Goal: Transaction & Acquisition: Purchase product/service

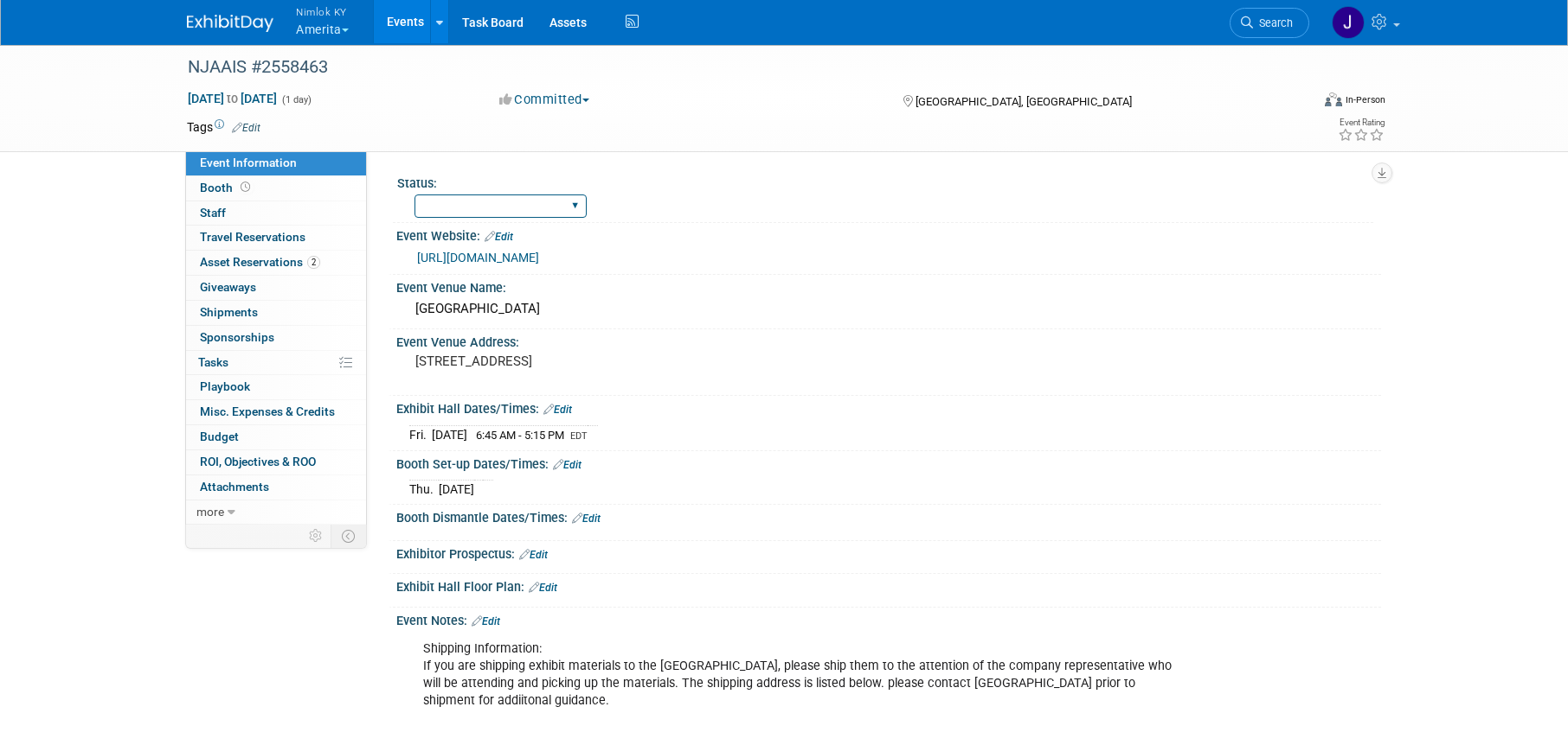
click at [455, 205] on select "Complete Preparing Shipment Shipping to Rep/AdvWH Waiting on RTN Shipment" at bounding box center [500, 207] width 172 height 24
select select "Preparing Shipment"
click at [414, 195] on select "Complete Preparing Shipment Shipping to Rep/AdvWH Waiting on RTN Shipment" at bounding box center [500, 207] width 172 height 24
click at [271, 264] on span "Asset Reservations 2" at bounding box center [260, 262] width 121 height 14
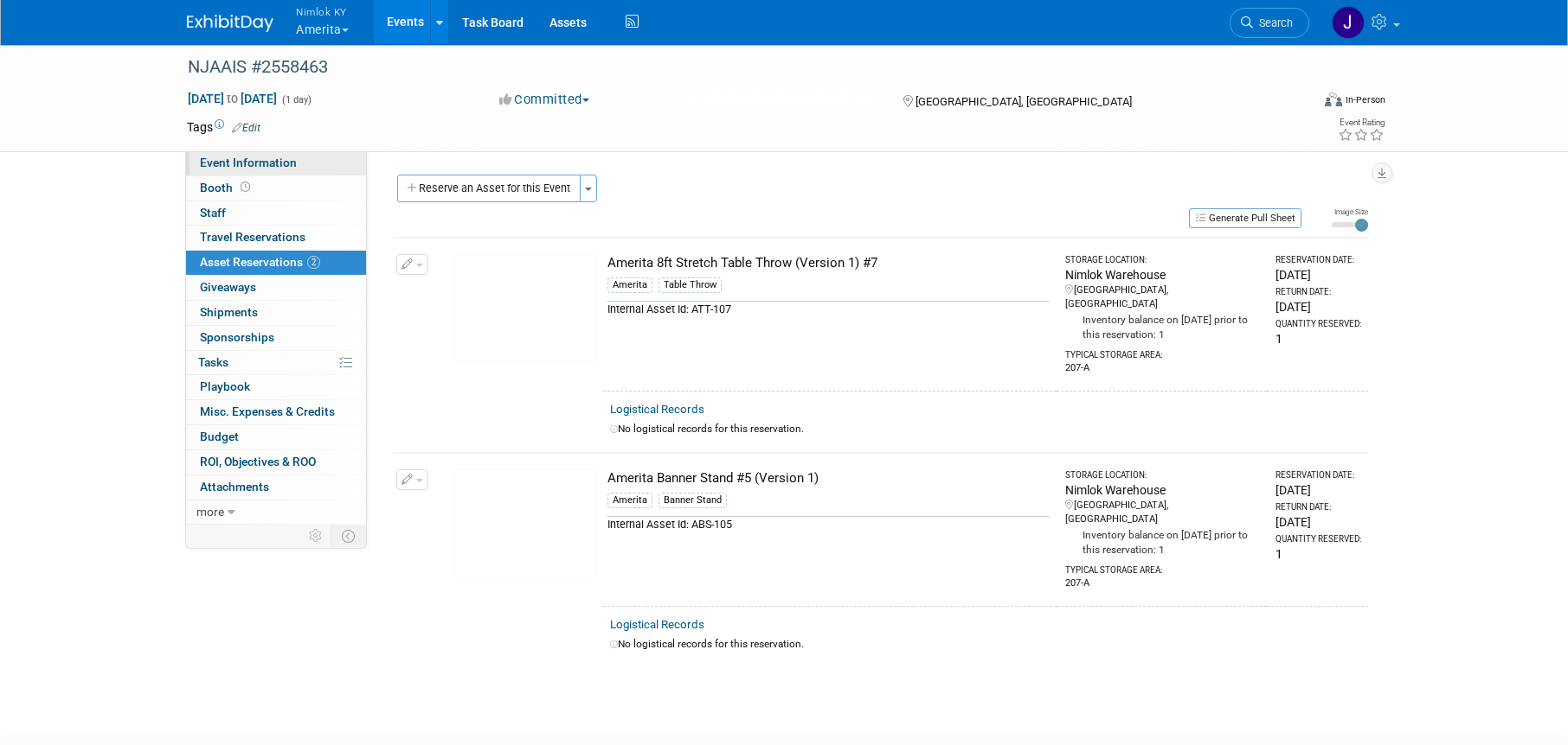
click at [281, 168] on span "Event Information" at bounding box center [248, 163] width 97 height 14
select select "Preparing Shipment"
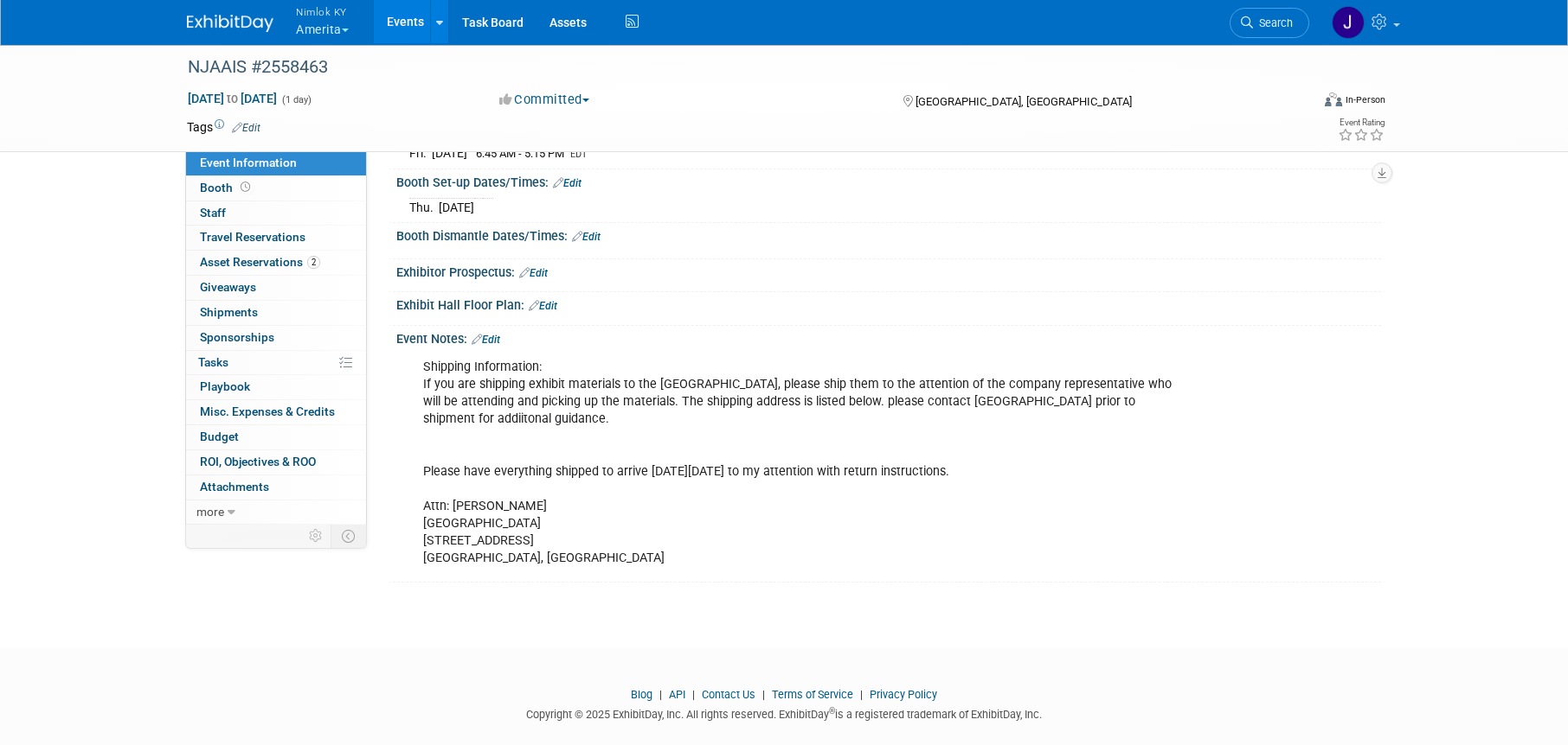
scroll to position [306, 0]
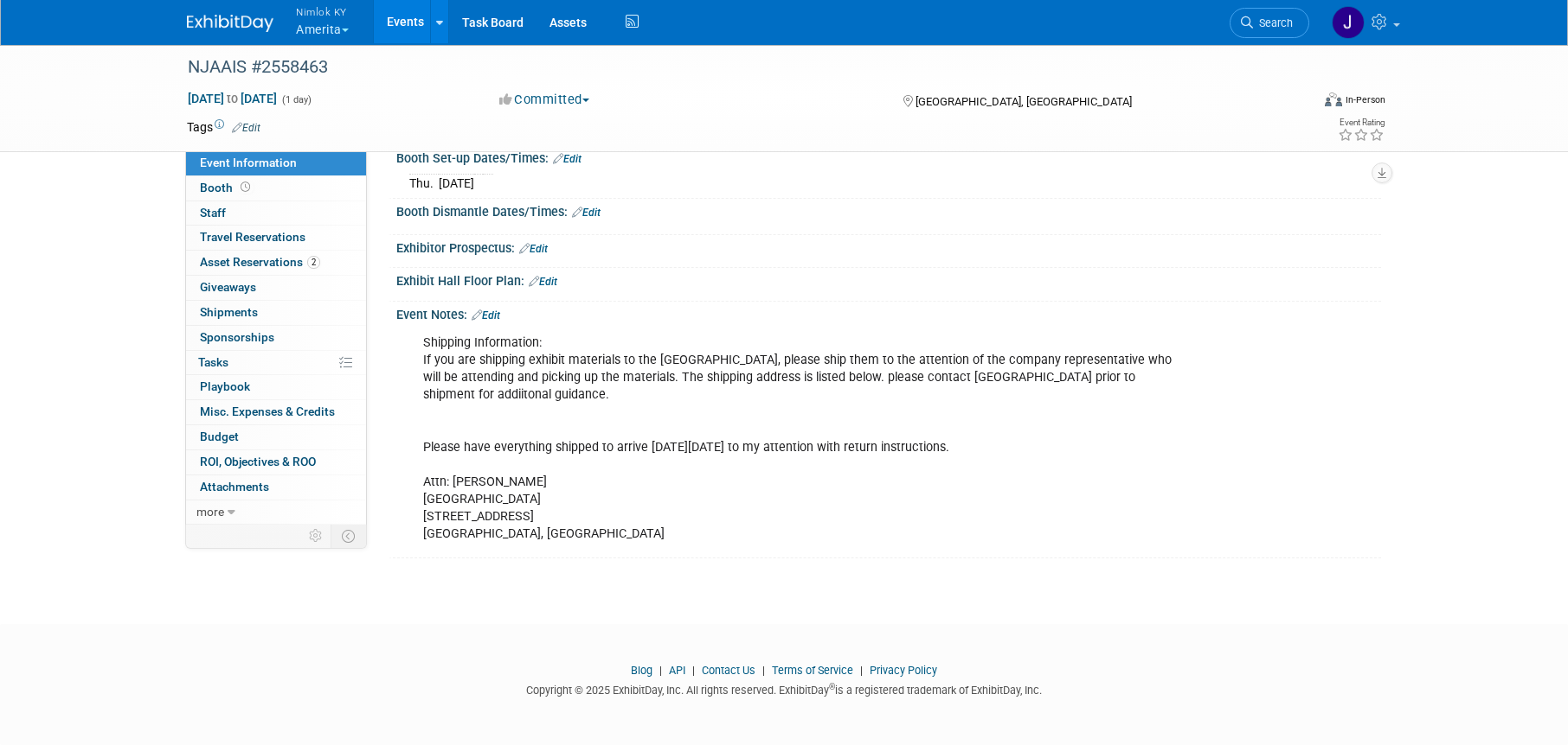
click at [514, 538] on div "Shipping Information: If you are shipping exhibit materials to the Ocean Place …" at bounding box center [801, 439] width 780 height 225
drag, startPoint x: 517, startPoint y: 530, endPoint x: 419, endPoint y: 538, distance: 98.3
click at [419, 538] on div "Shipping Information: If you are shipping exhibit materials to the Ocean Place …" at bounding box center [801, 439] width 780 height 225
copy div "Long Branch, NJ"
click at [539, 524] on div "Shipping Information: If you are shipping exhibit materials to the Ocean Place …" at bounding box center [801, 439] width 780 height 225
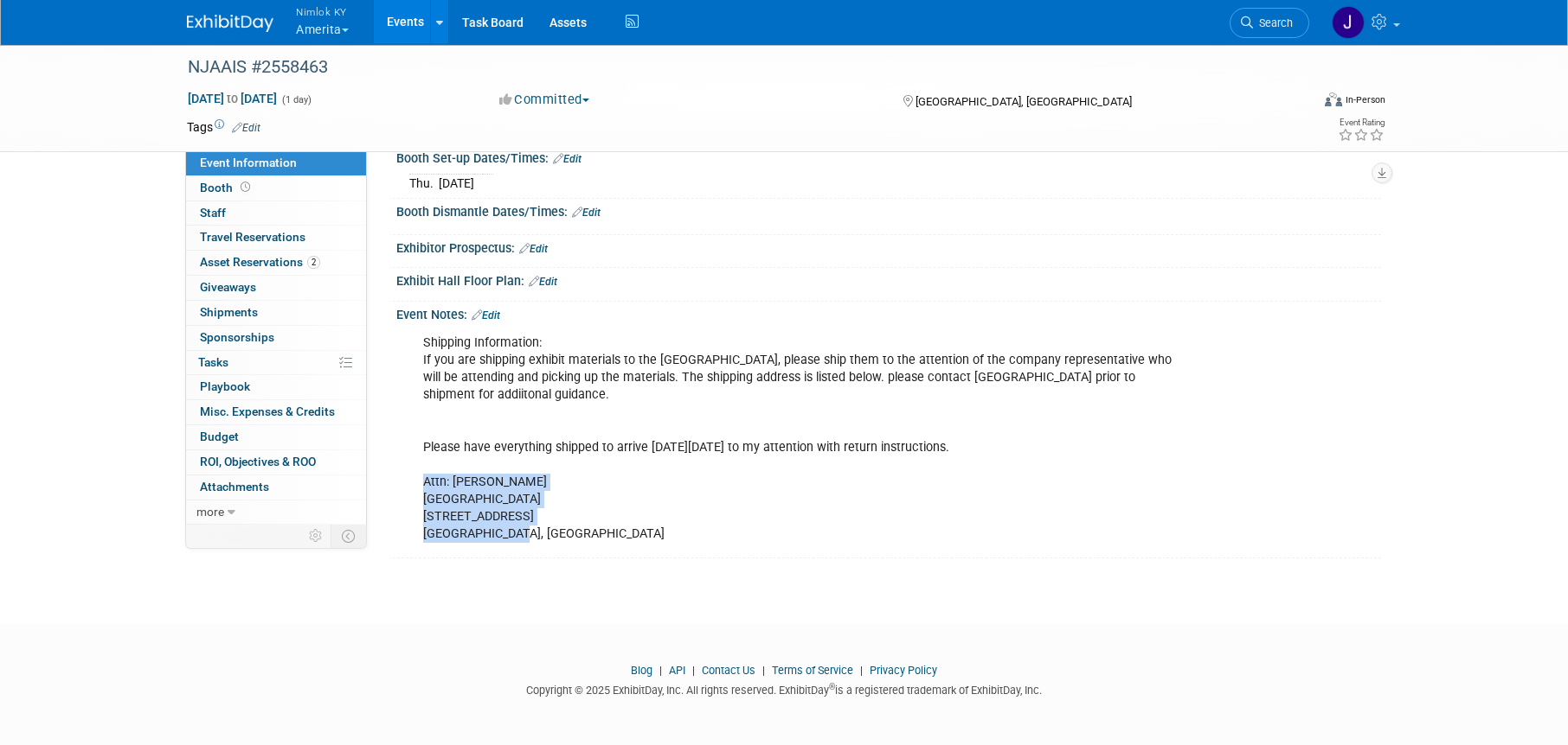
drag, startPoint x: 524, startPoint y: 536, endPoint x: 412, endPoint y: 483, distance: 123.9
click at [412, 483] on div "Shipping Information: If you are shipping exhibit materials to the Ocean Place …" at bounding box center [801, 439] width 780 height 225
copy div "Attn: Heidy Citerone Ocean Place Resort & Spa 1 Ocean Blvd Long Branch, NJ"
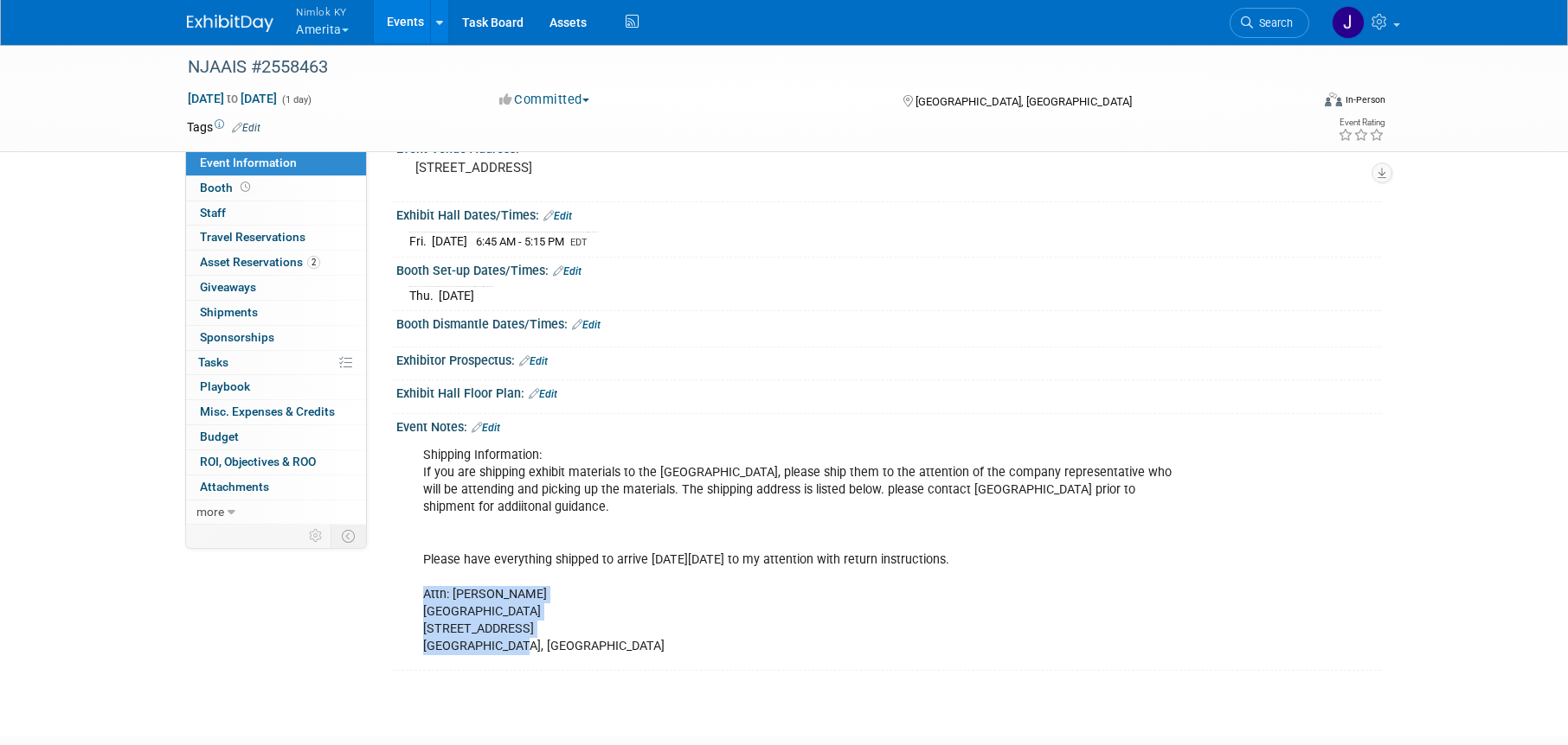
scroll to position [196, 0]
click at [715, 599] on div "Shipping Information: If you are shipping exhibit materials to the Ocean Place …" at bounding box center [801, 549] width 780 height 225
click at [621, 521] on div "Shipping Information: If you are shipping exhibit materials to the Ocean Place …" at bounding box center [801, 549] width 780 height 225
click at [614, 514] on div "Shipping Information: If you are shipping exhibit materials to the Ocean Place …" at bounding box center [801, 549] width 780 height 225
click at [264, 316] on link "0 Shipments 0" at bounding box center [276, 313] width 180 height 25
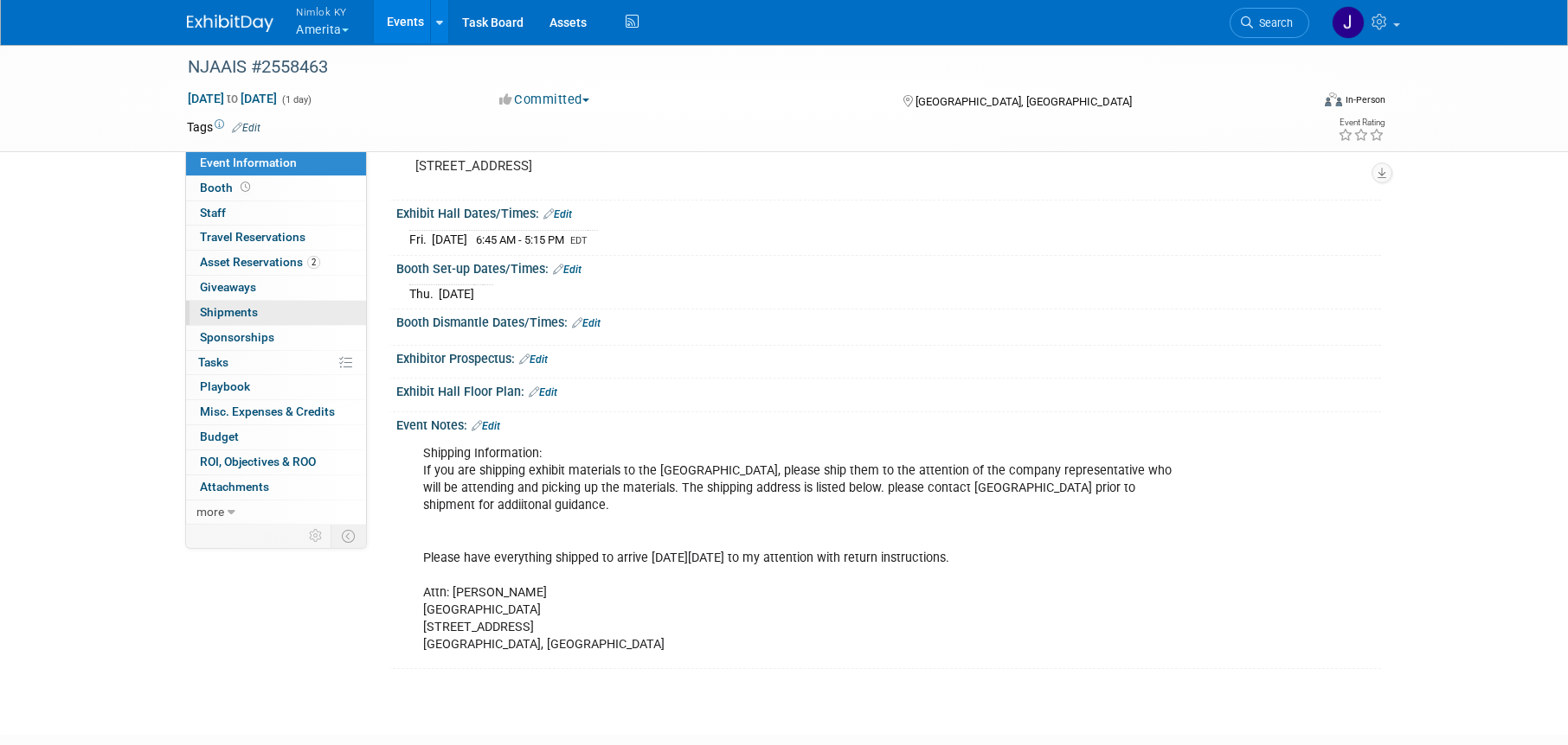
scroll to position [0, 0]
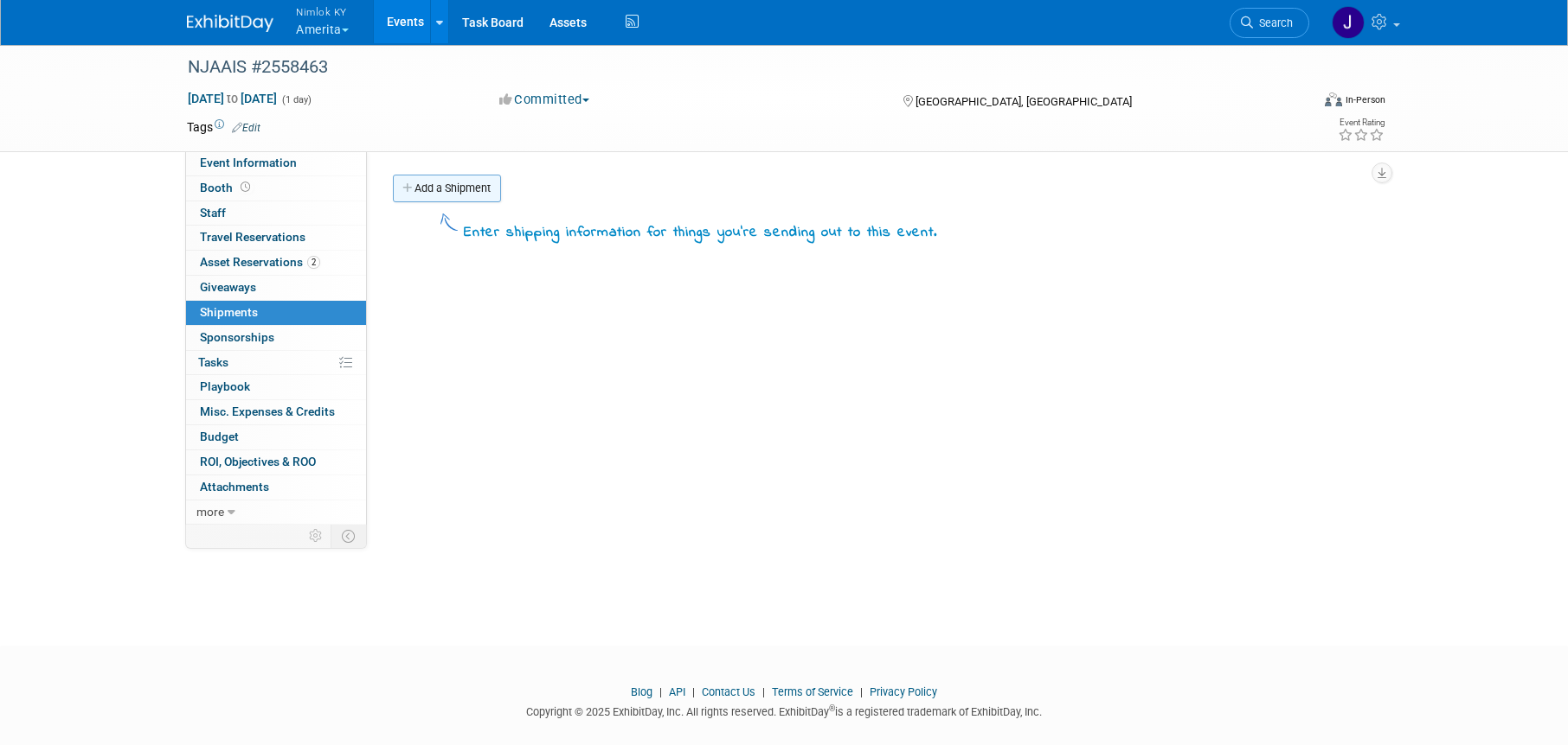
click at [470, 186] on link "Add a Shipment" at bounding box center [446, 189] width 108 height 28
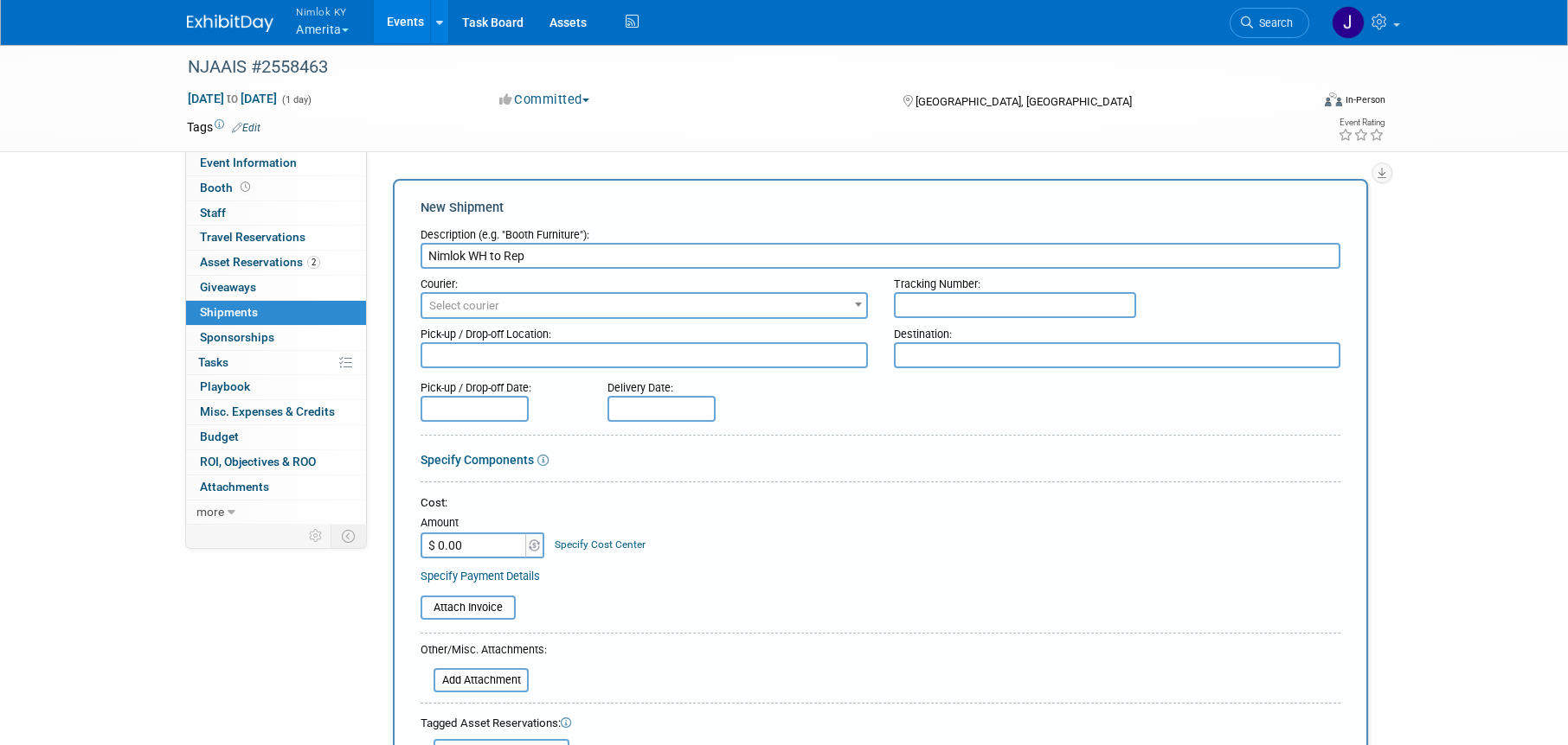
type input "Nimlok WH to Rep"
click at [538, 298] on span "Select courier" at bounding box center [644, 306] width 444 height 25
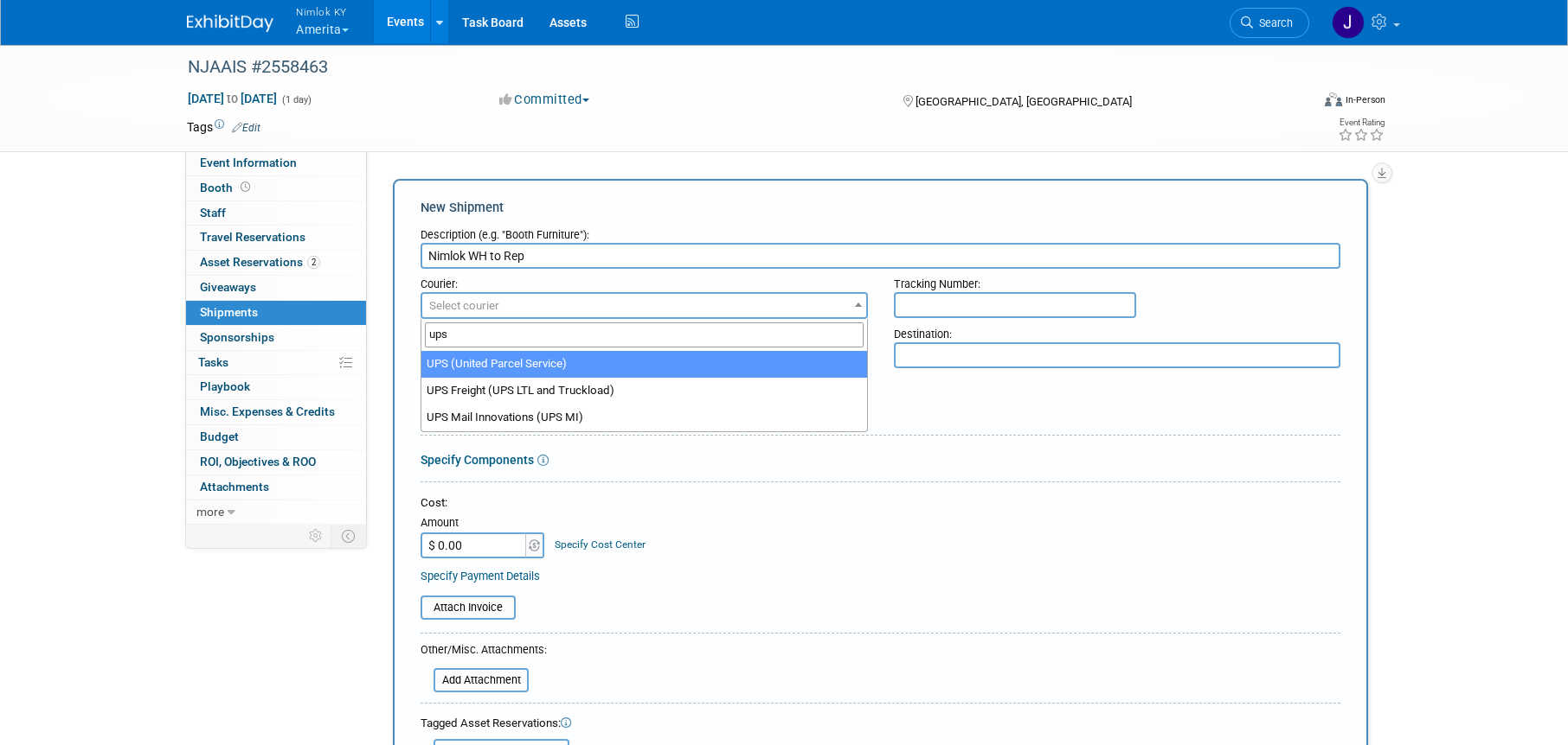
type input "ups"
select select "508"
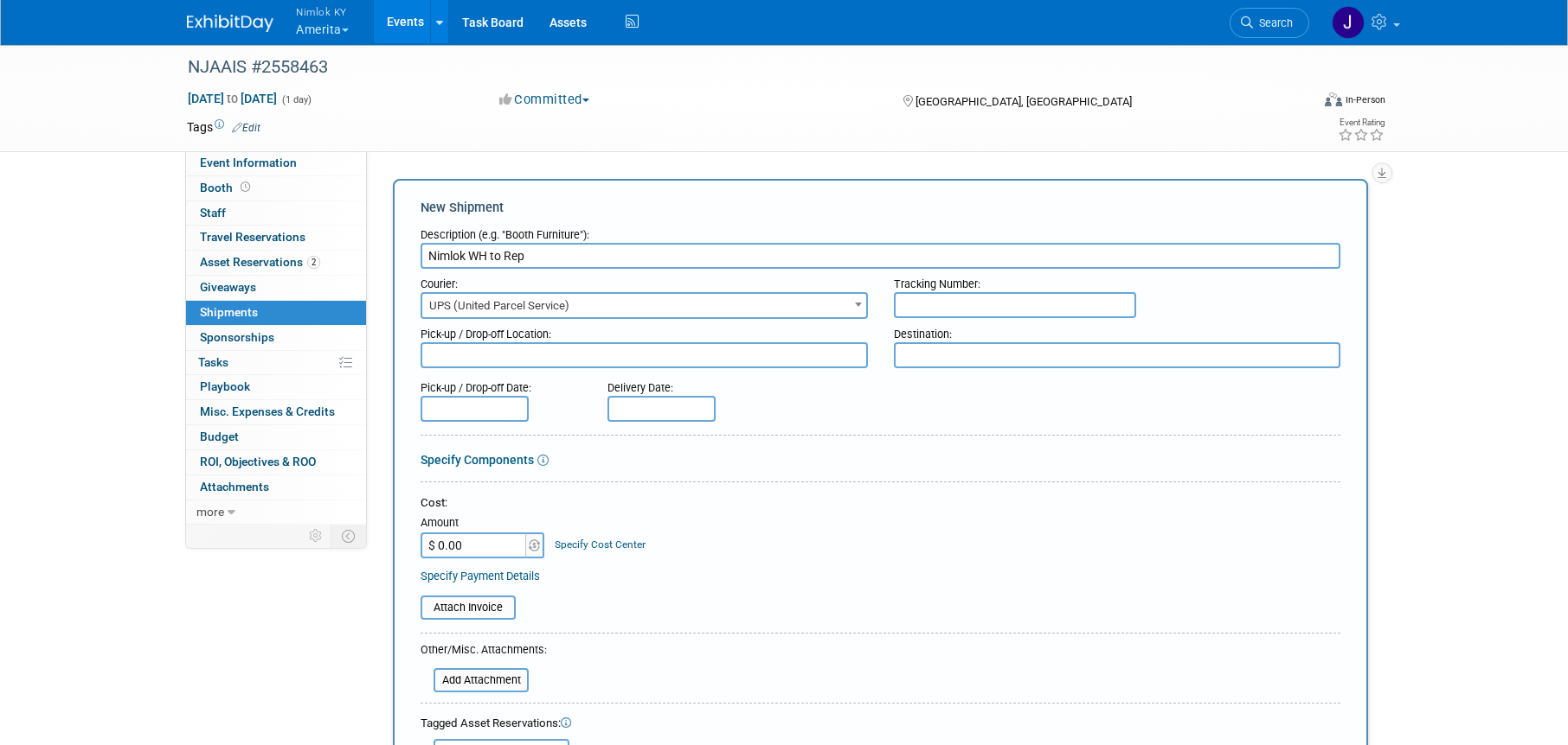
click at [572, 357] on textarea at bounding box center [644, 356] width 448 height 26
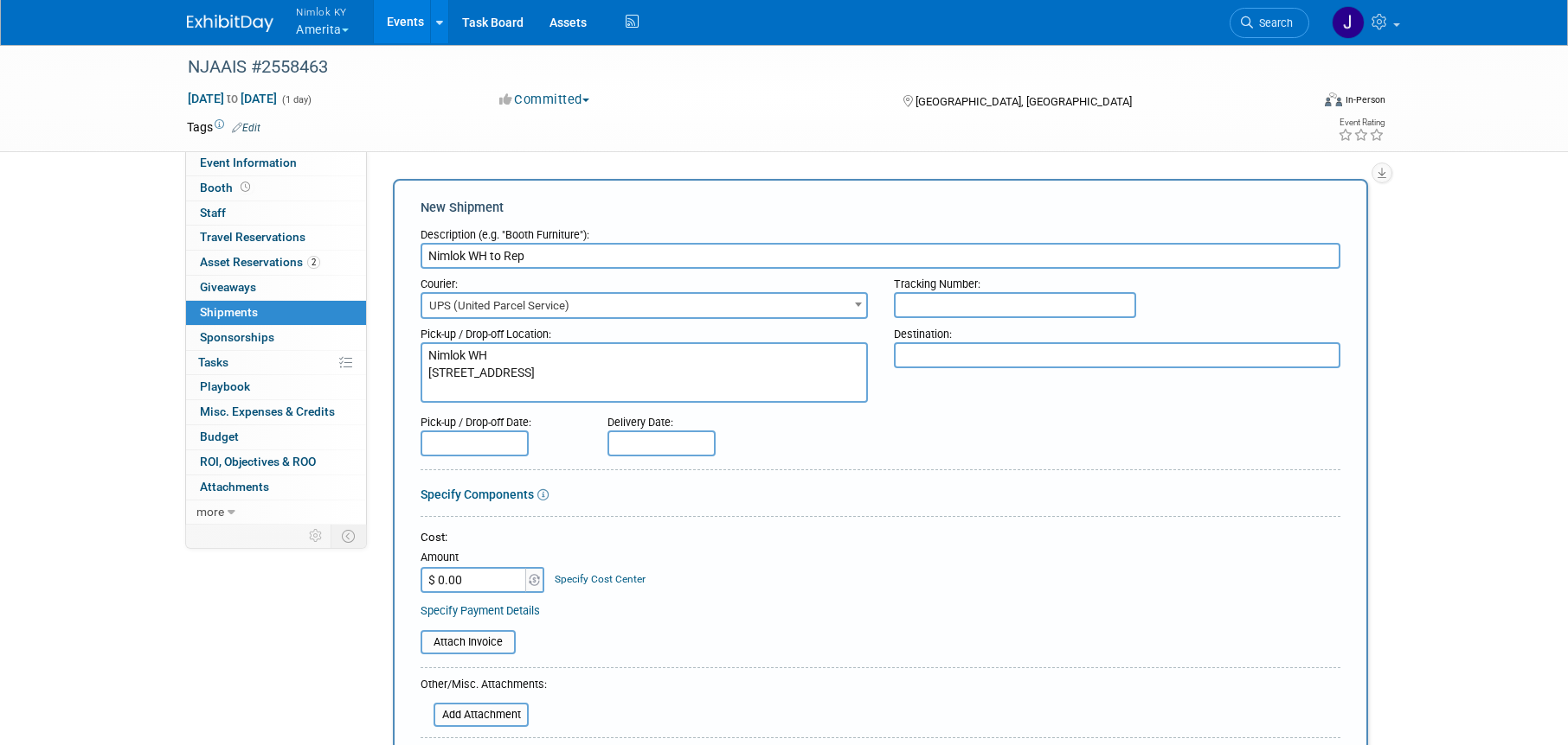
type textarea "Nimlok WH 10501 Bunsen Way, Suite 101 Louisville, KY 40299"
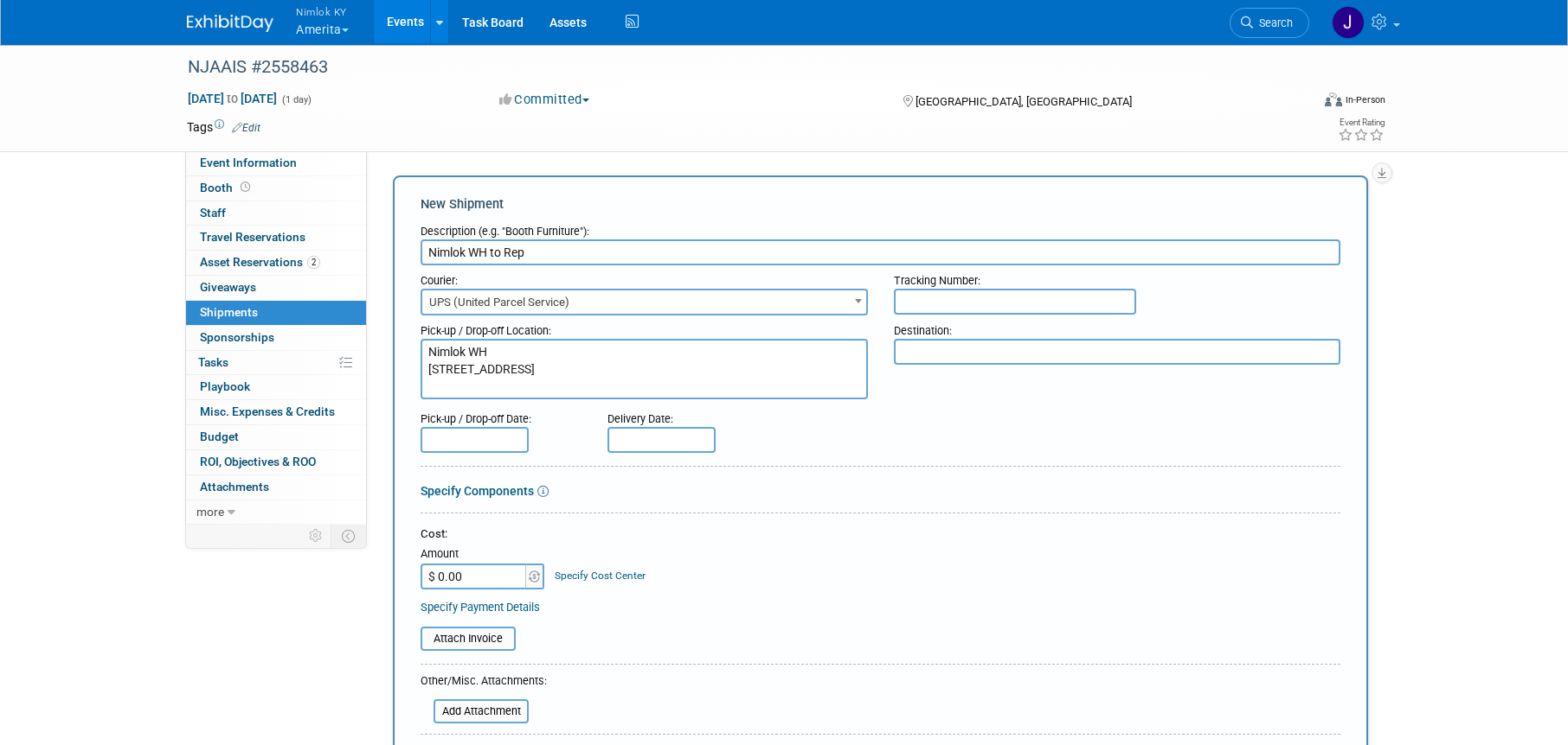
click at [980, 350] on textarea at bounding box center [1117, 352] width 448 height 26
paste textarea "Attn: Heidy Citerone, Amerita Ocean Place Resort & Spa 1 Ocean Blvd Long Branch…"
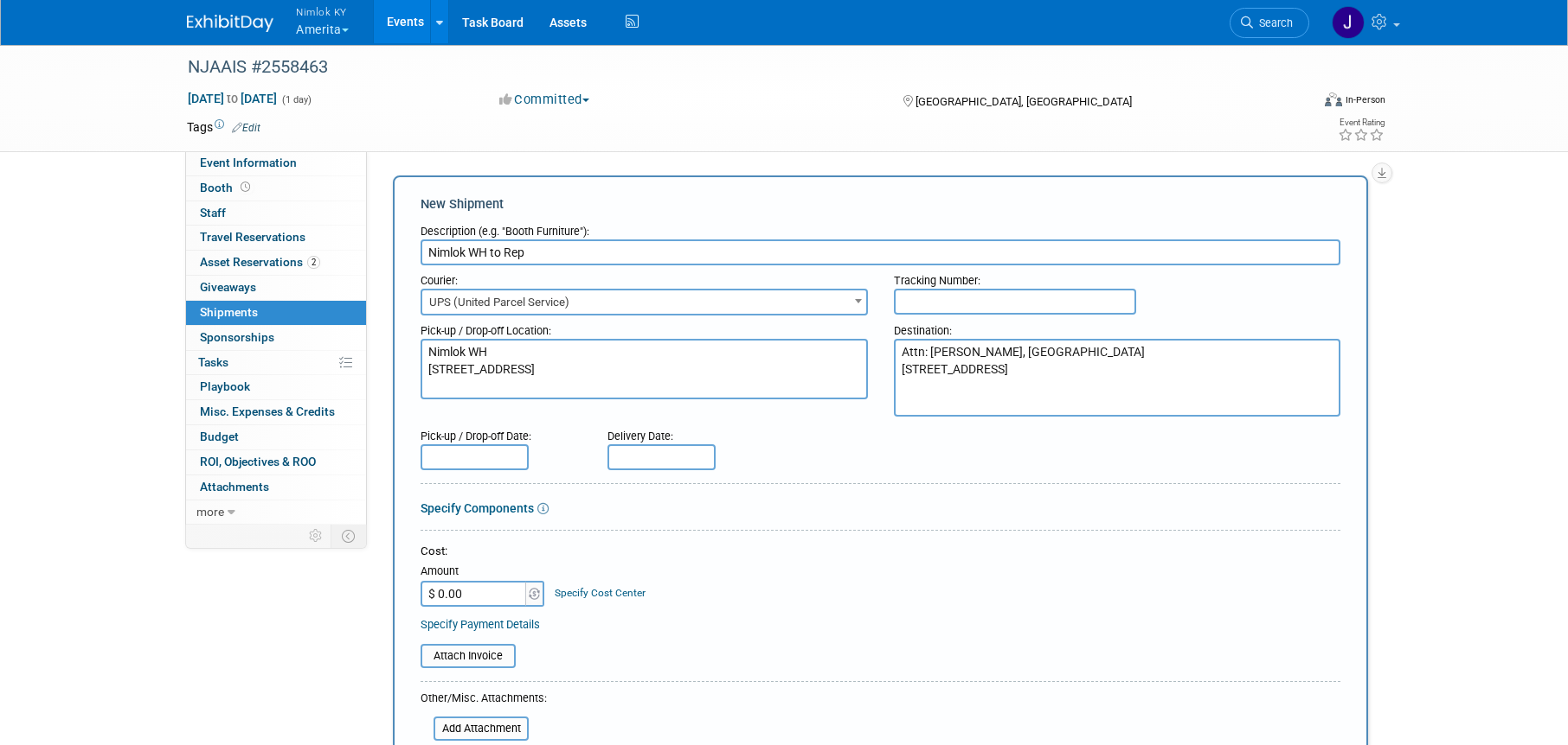
type textarea "Attn: Heidy Citerone, Amerita Ocean Place Resort & Spa 1 Ocean Blvd Long Branch…"
click at [875, 483] on div at bounding box center [880, 487] width 919 height 8
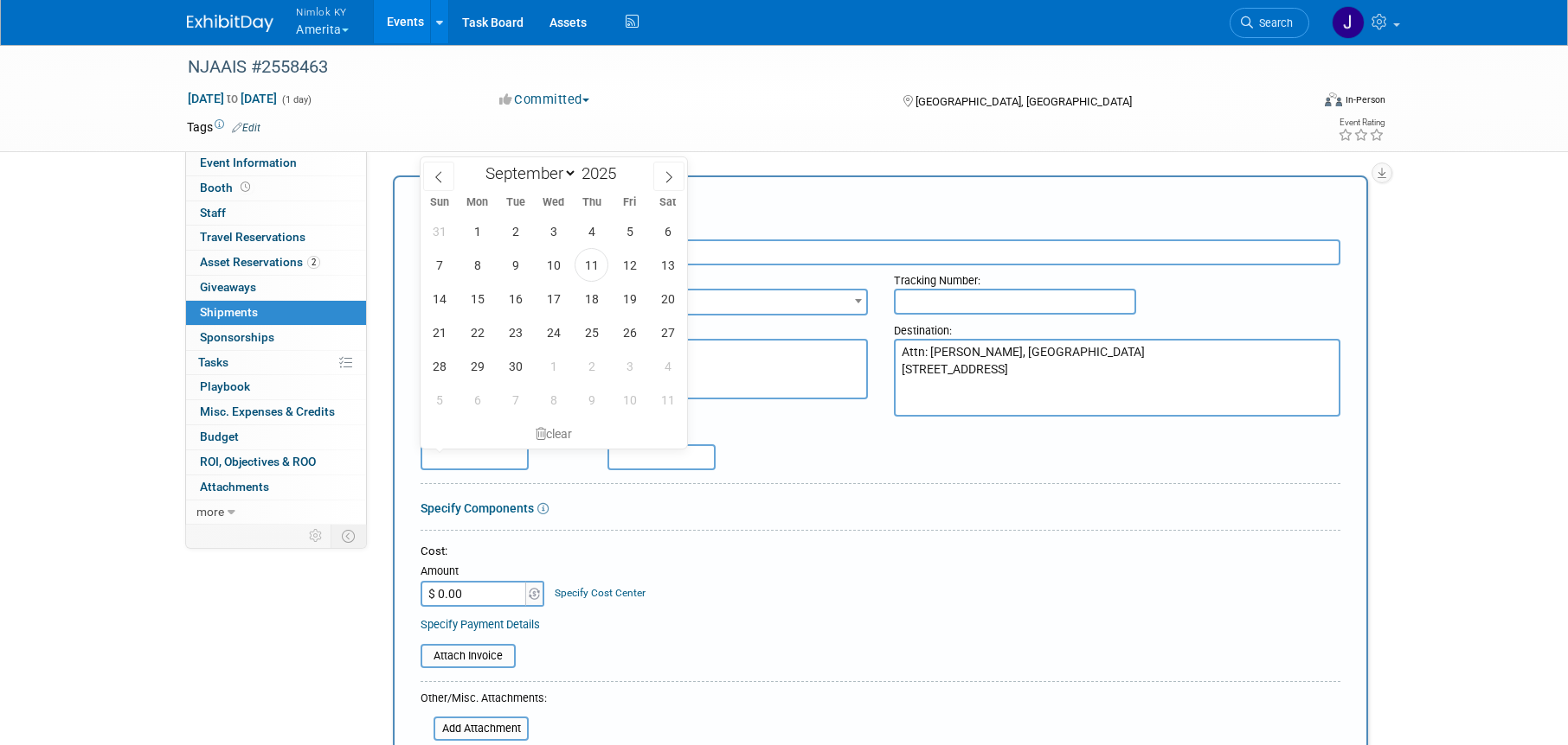
click at [452, 456] on input "text" at bounding box center [474, 457] width 108 height 26
click at [519, 296] on span "16" at bounding box center [515, 298] width 34 height 34
type input "[DATE]"
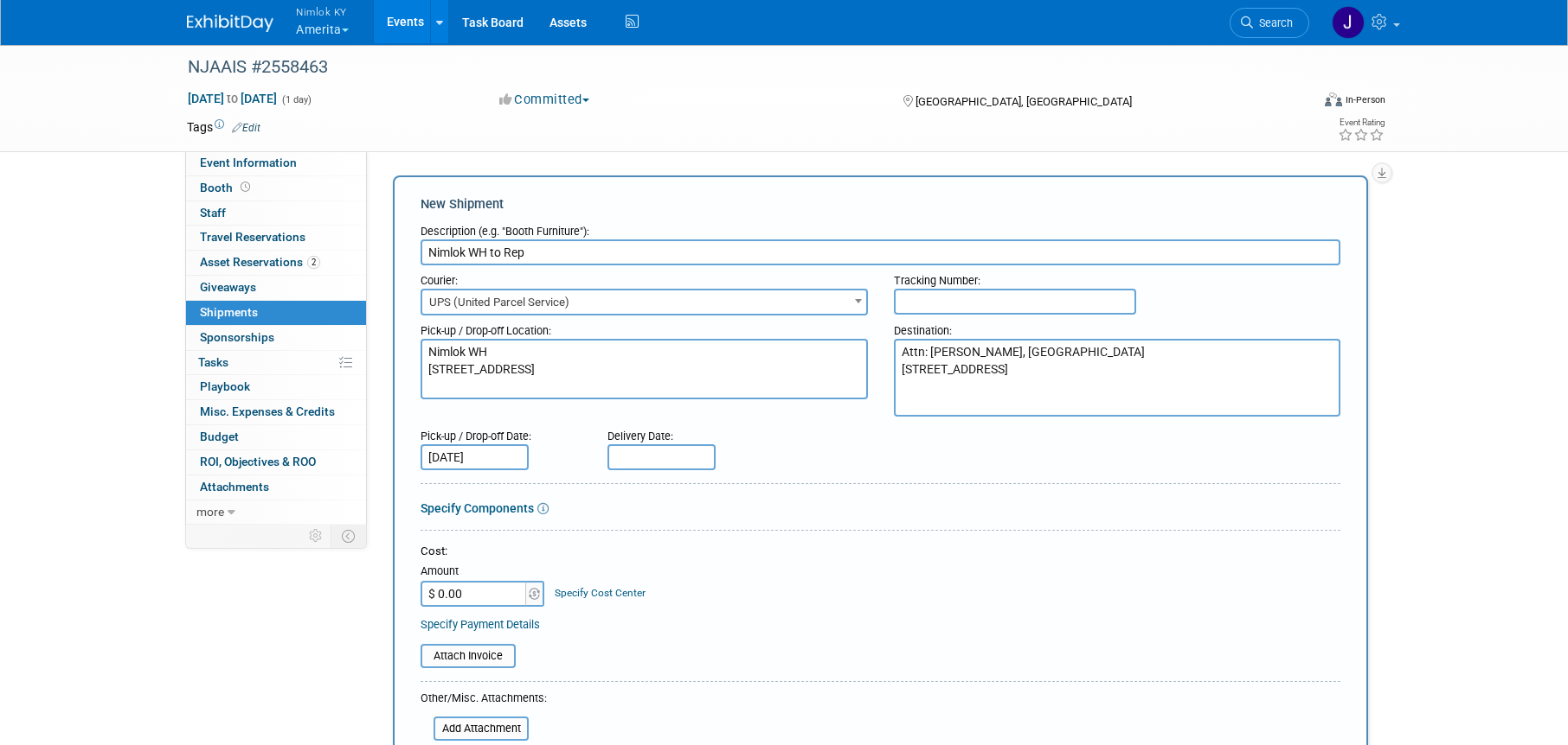
click at [642, 461] on input "text" at bounding box center [660, 457] width 108 height 26
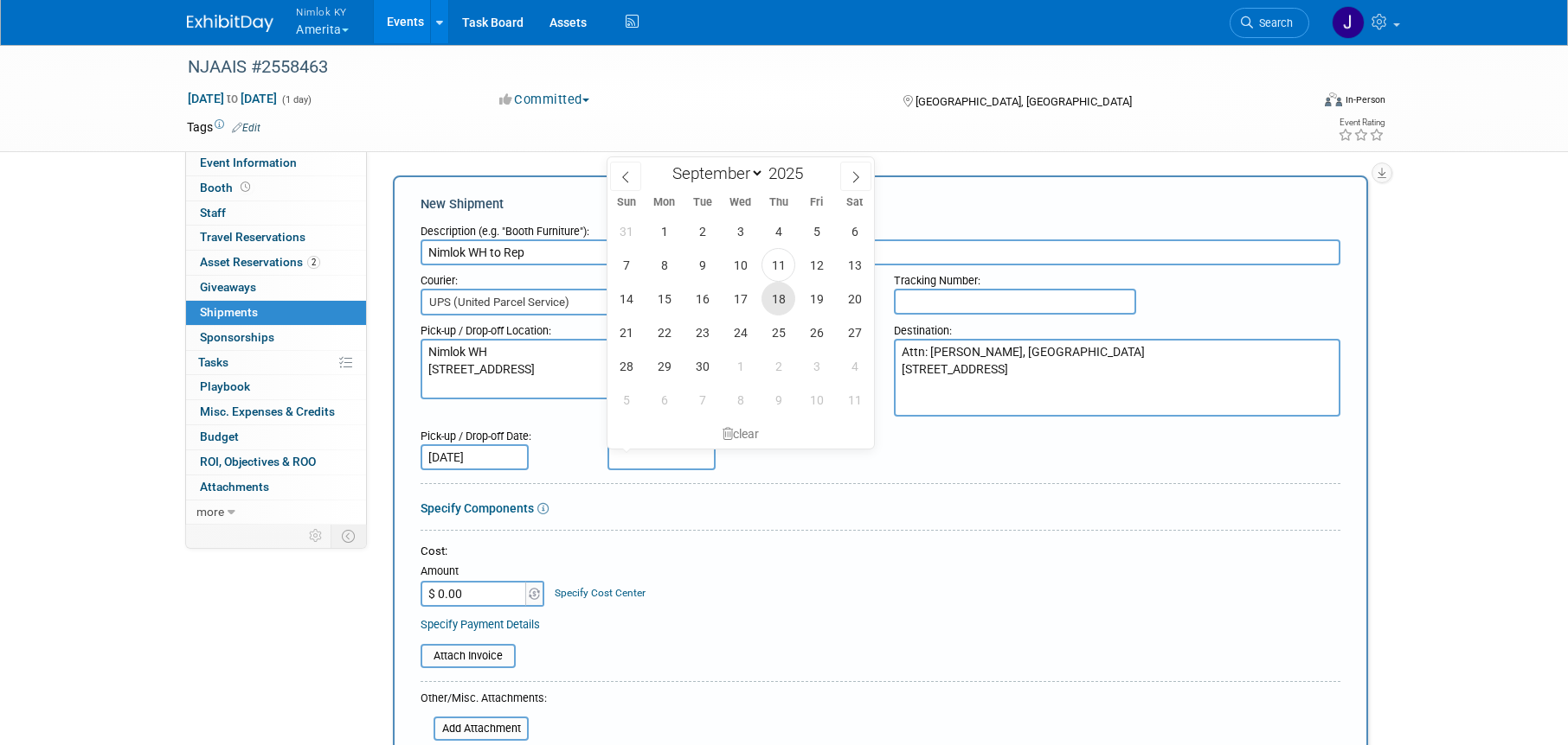
click at [775, 296] on span "18" at bounding box center [778, 298] width 34 height 34
type input "Sep 18, 2025"
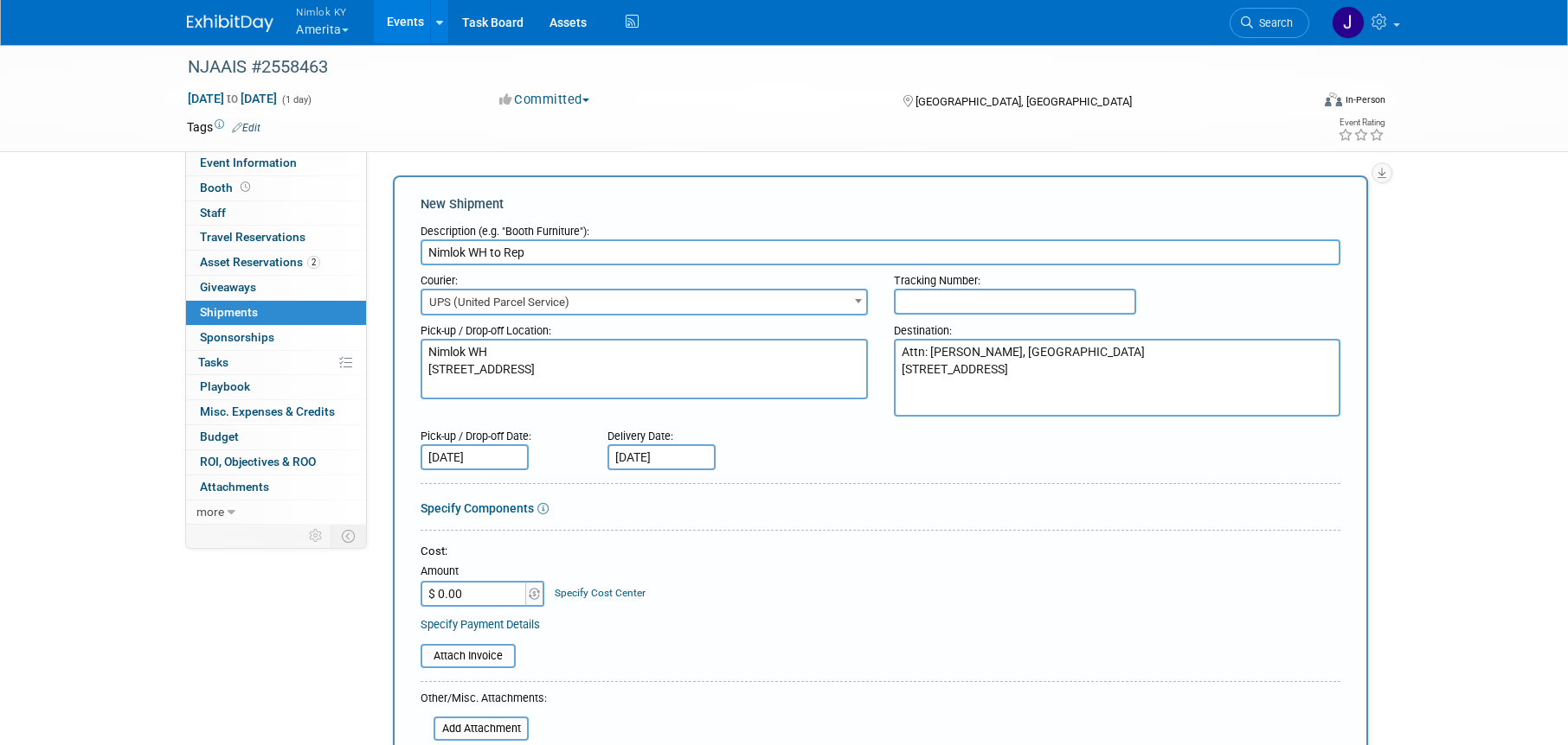
click at [688, 544] on div "Cost:" at bounding box center [880, 552] width 919 height 17
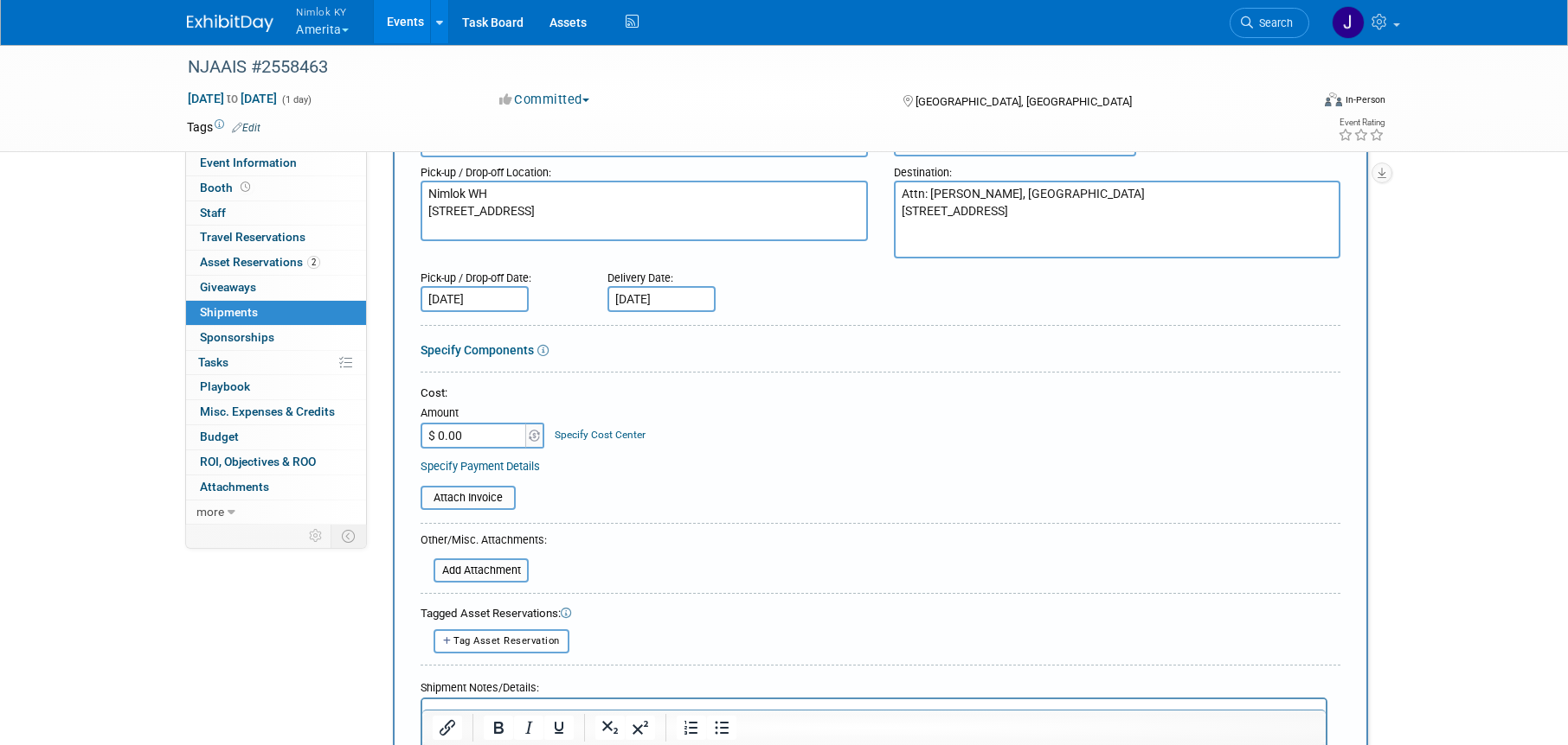
scroll to position [191, 0]
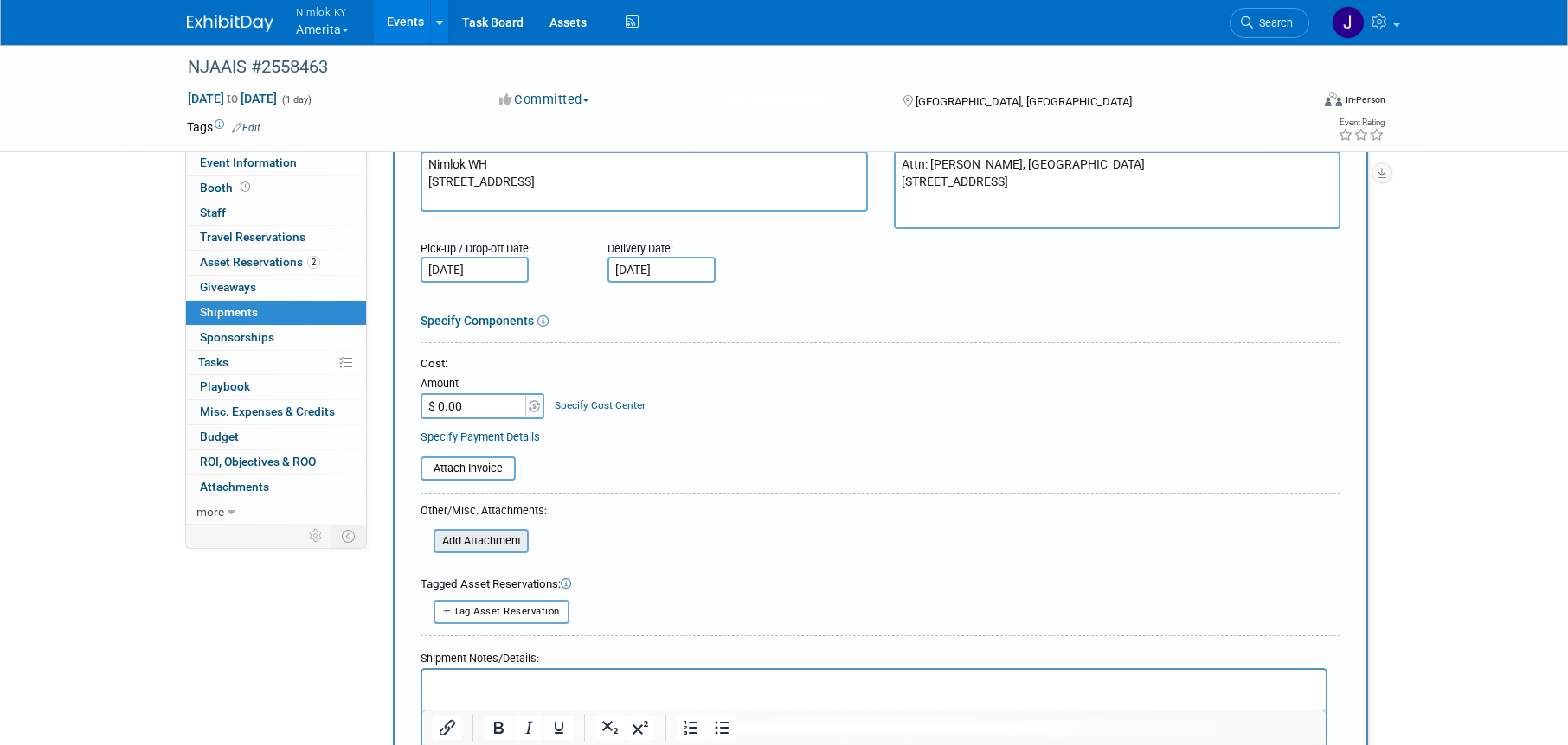
click at [514, 541] on input "file" at bounding box center [424, 540] width 206 height 21
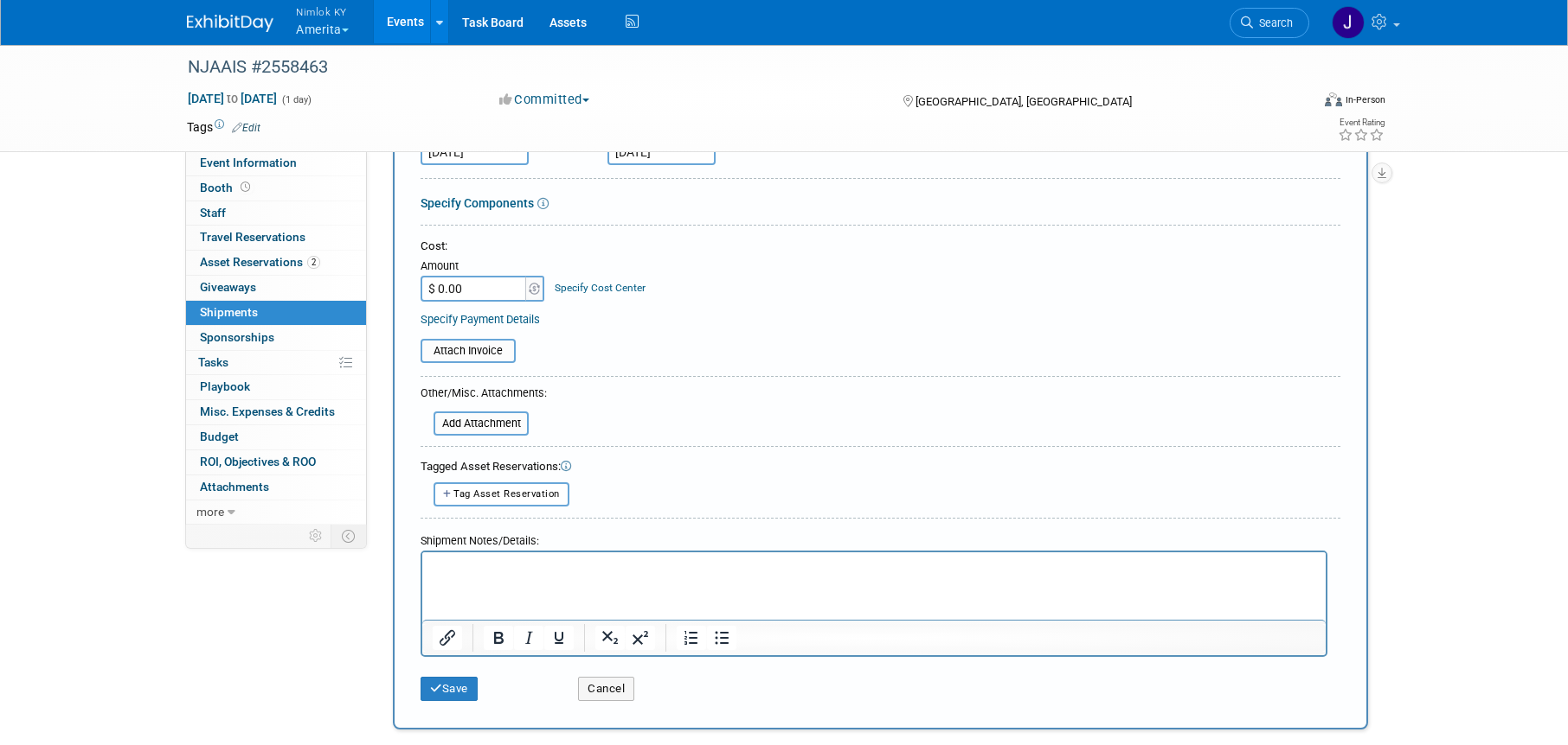
scroll to position [315, 0]
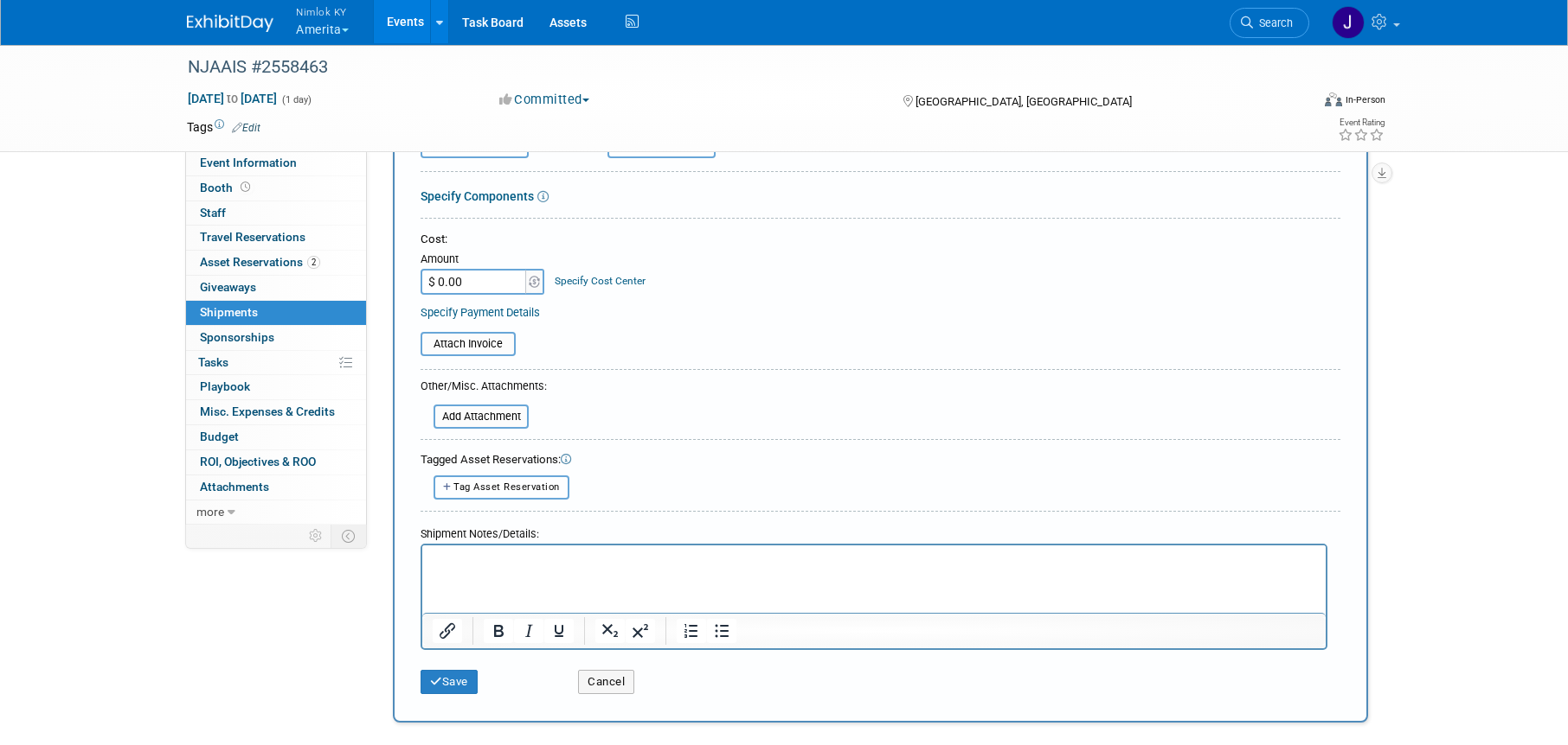
click at [506, 481] on button "Tag Asset Reservation" at bounding box center [501, 487] width 135 height 24
select select
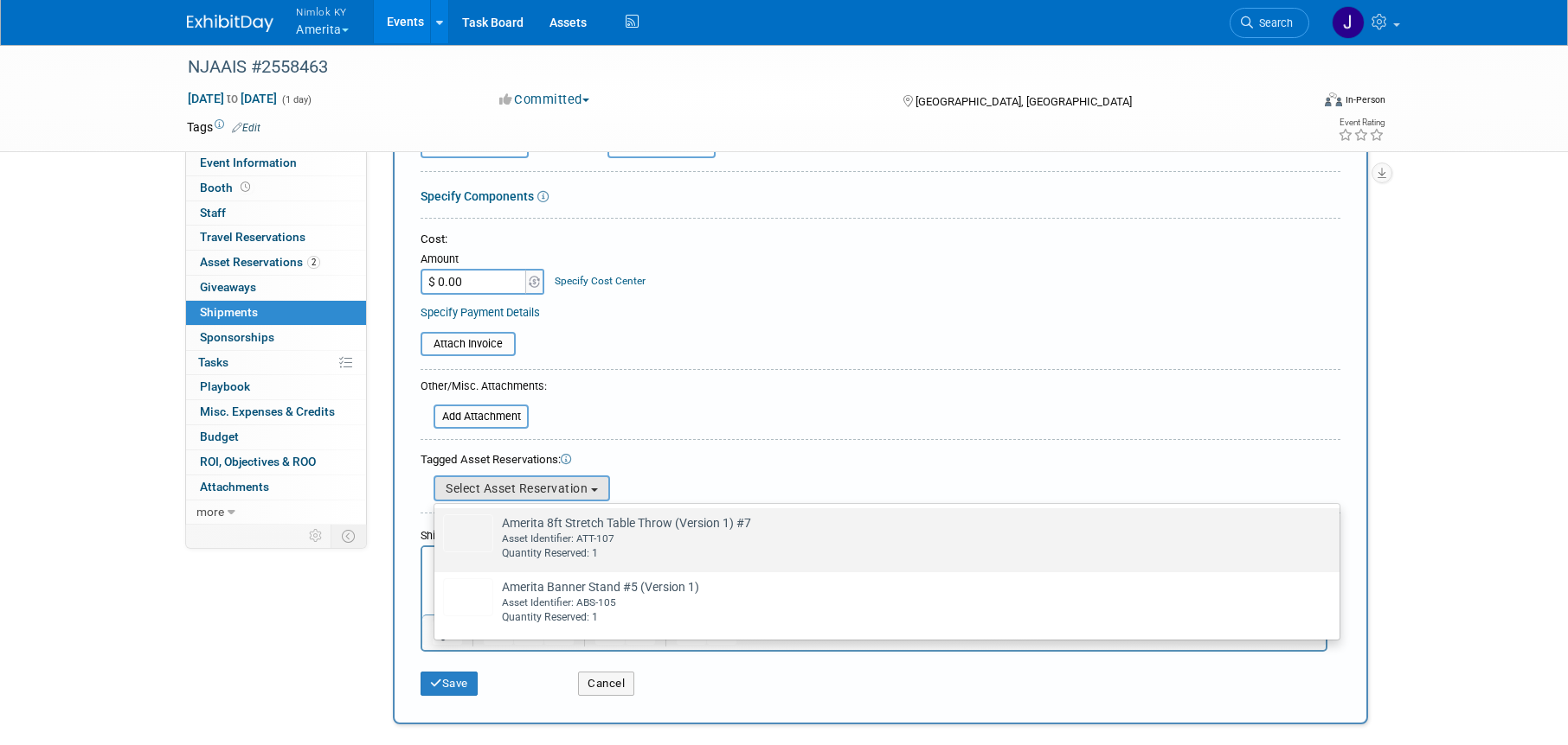
click at [535, 526] on td "Amerita 8ft Stretch Table Throw (Version 1) #7 Already tagged in this shipment …" at bounding box center [899, 538] width 812 height 46
click at [437, 526] on input "Amerita 8ft Stretch Table Throw (Version 1) #7 Already tagged in this shipment …" at bounding box center [431, 523] width 11 height 11
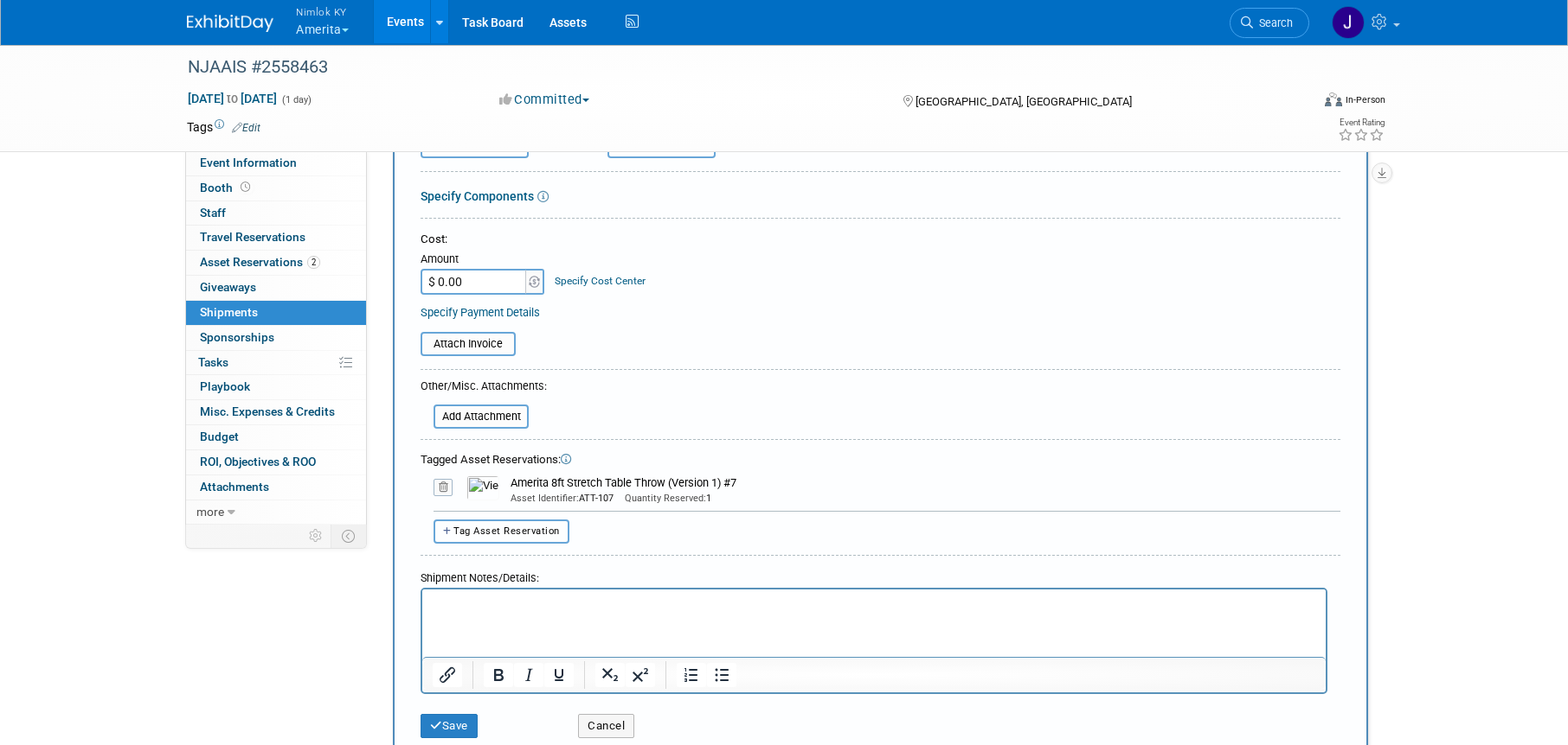
click at [535, 523] on button "Tag Asset Reservation" at bounding box center [501, 532] width 135 height 24
select select
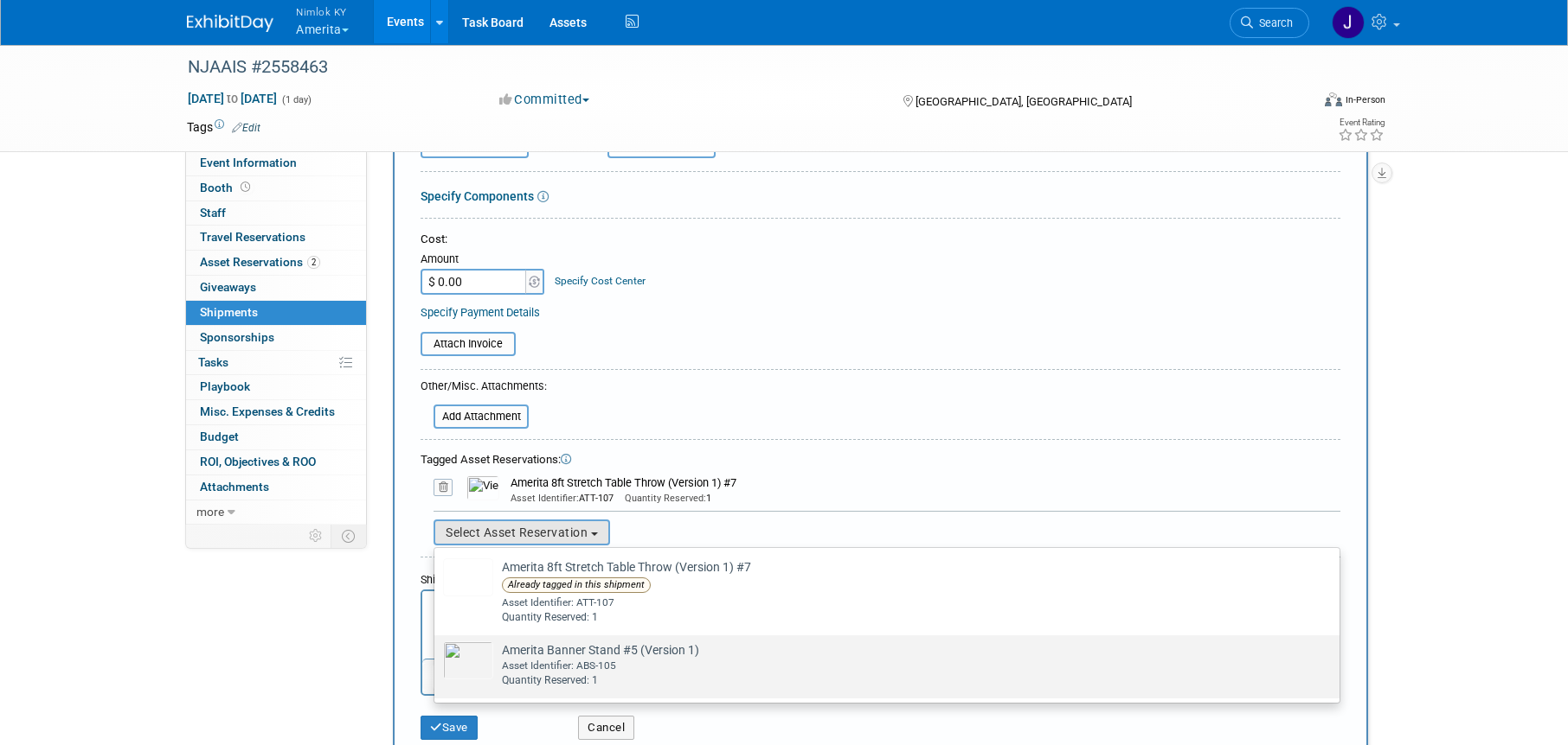
click at [597, 648] on td "Amerita Banner Stand #5 (Version 1) Already tagged in this shipment Asset Ident…" at bounding box center [899, 664] width 812 height 46
click at [437, 648] on input "Amerita Banner Stand #5 (Version 1) Already tagged in this shipment Asset Ident…" at bounding box center [431, 650] width 11 height 11
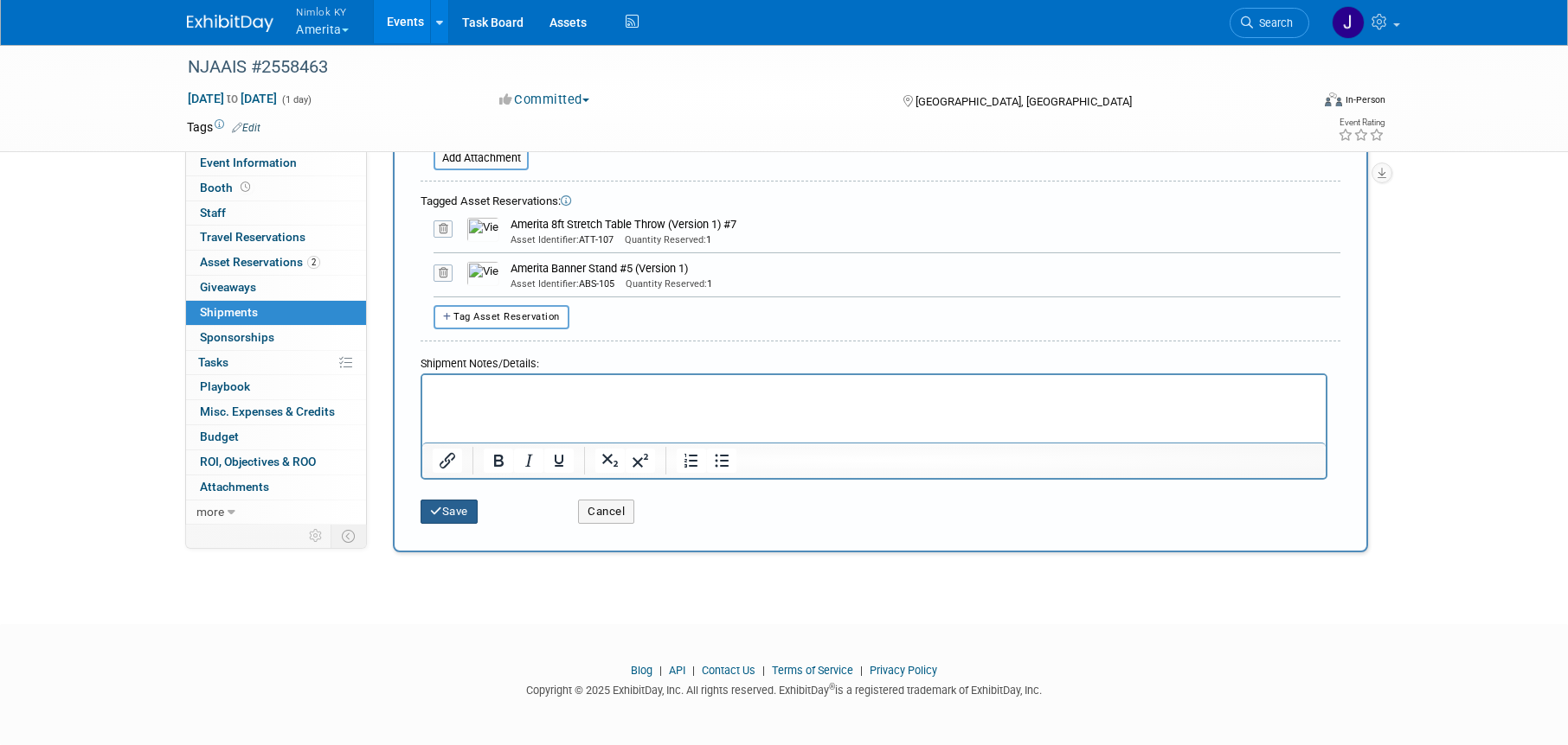
click at [455, 511] on button "Save" at bounding box center [449, 512] width 57 height 25
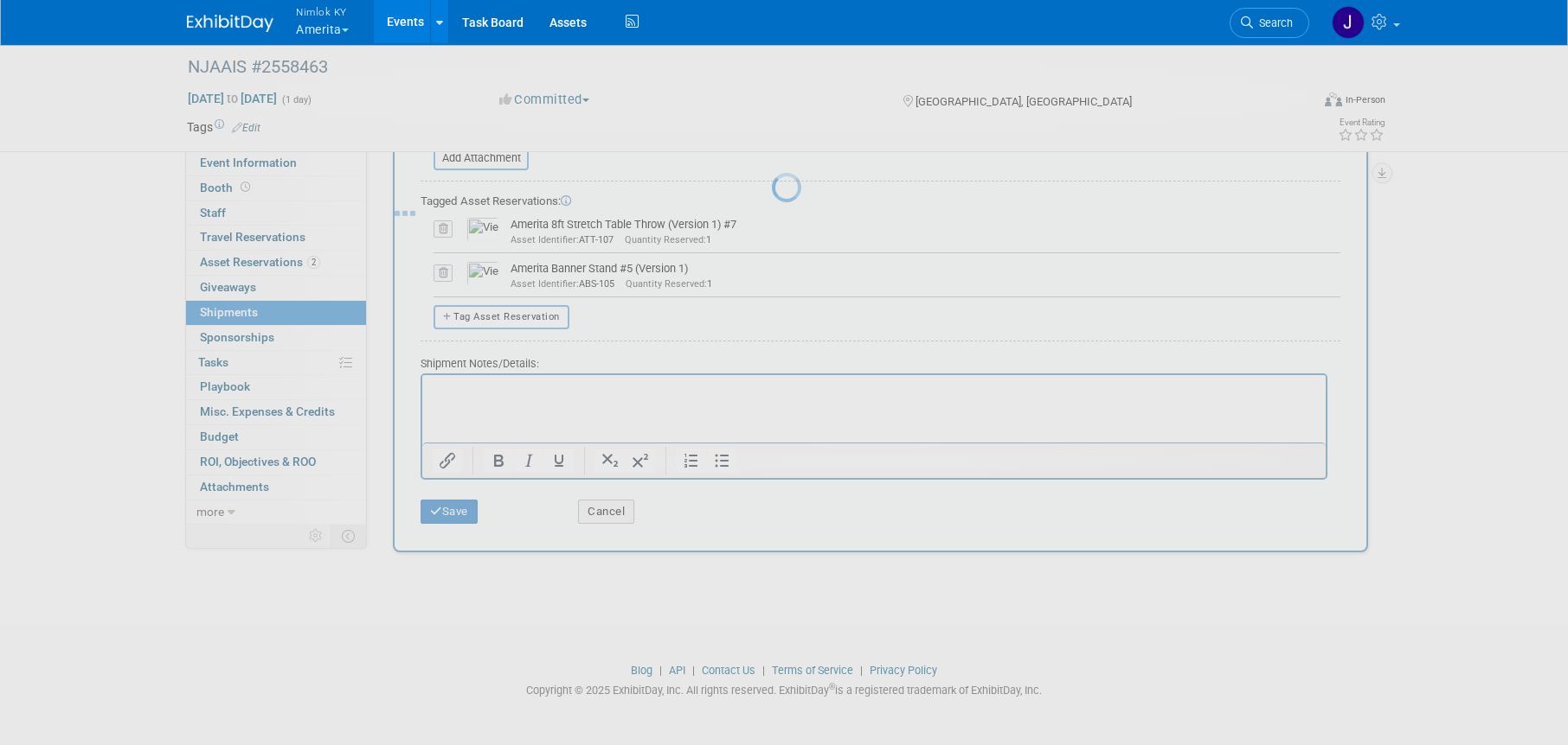
scroll to position [22, 0]
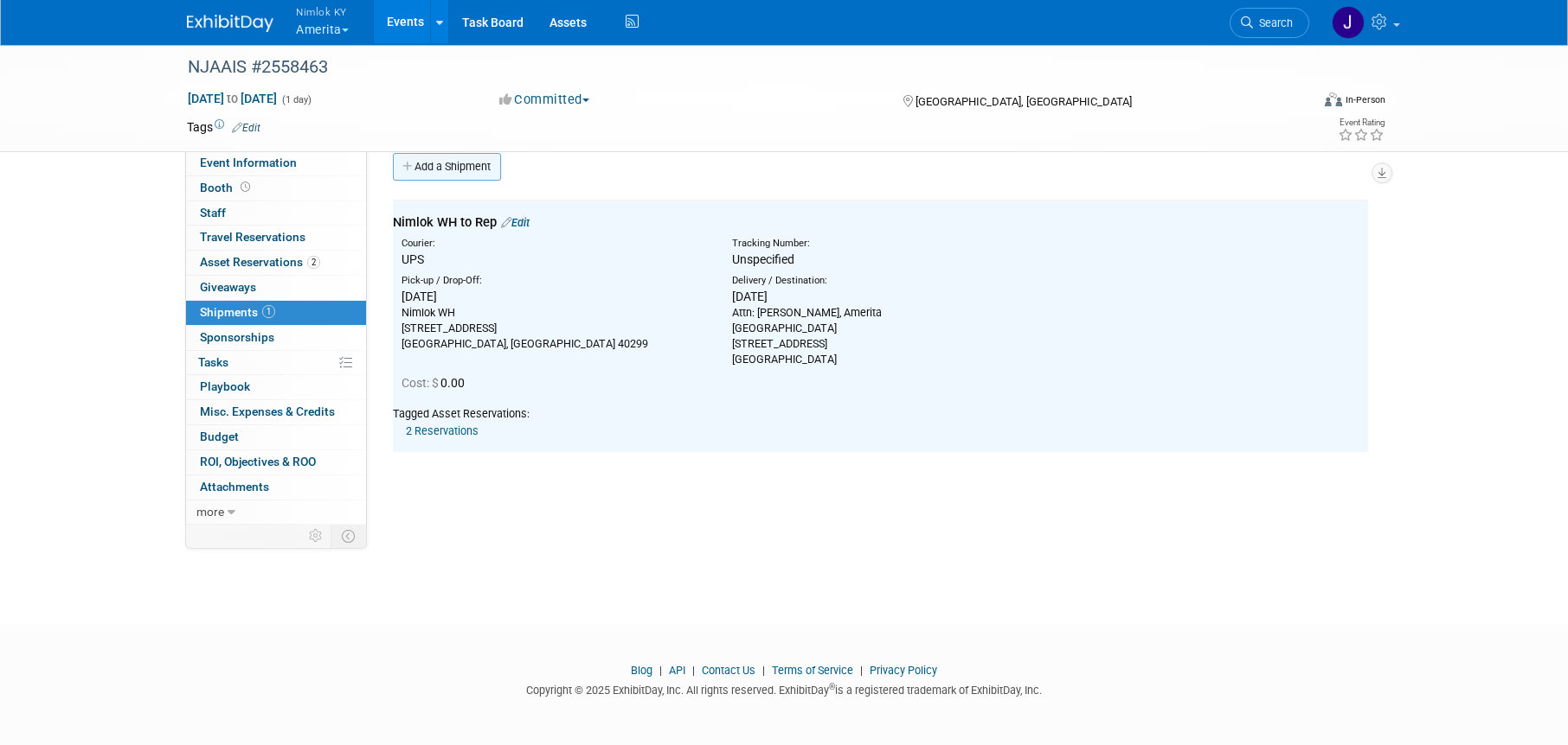
click at [462, 171] on link "Add a Shipment" at bounding box center [446, 167] width 108 height 28
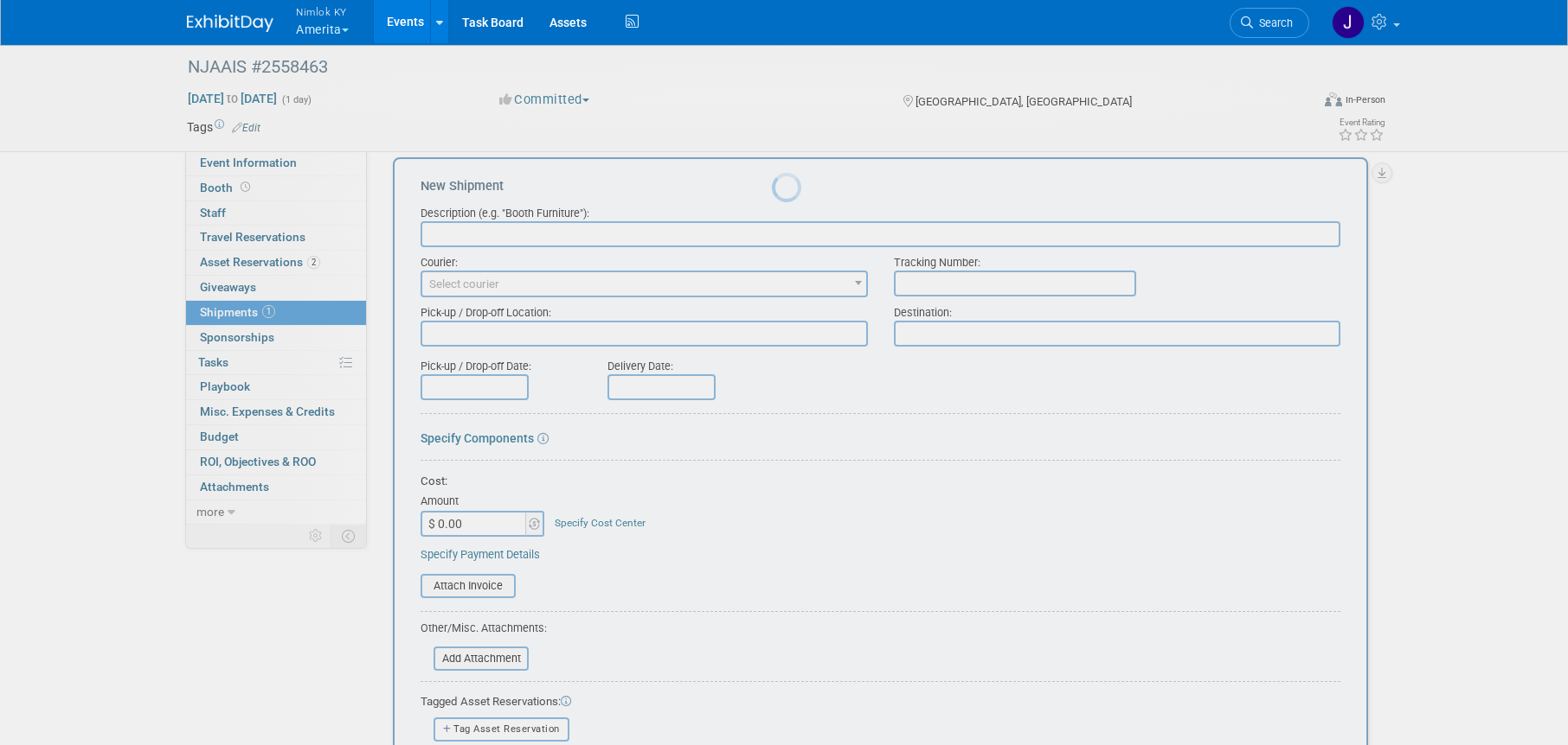
scroll to position [0, 0]
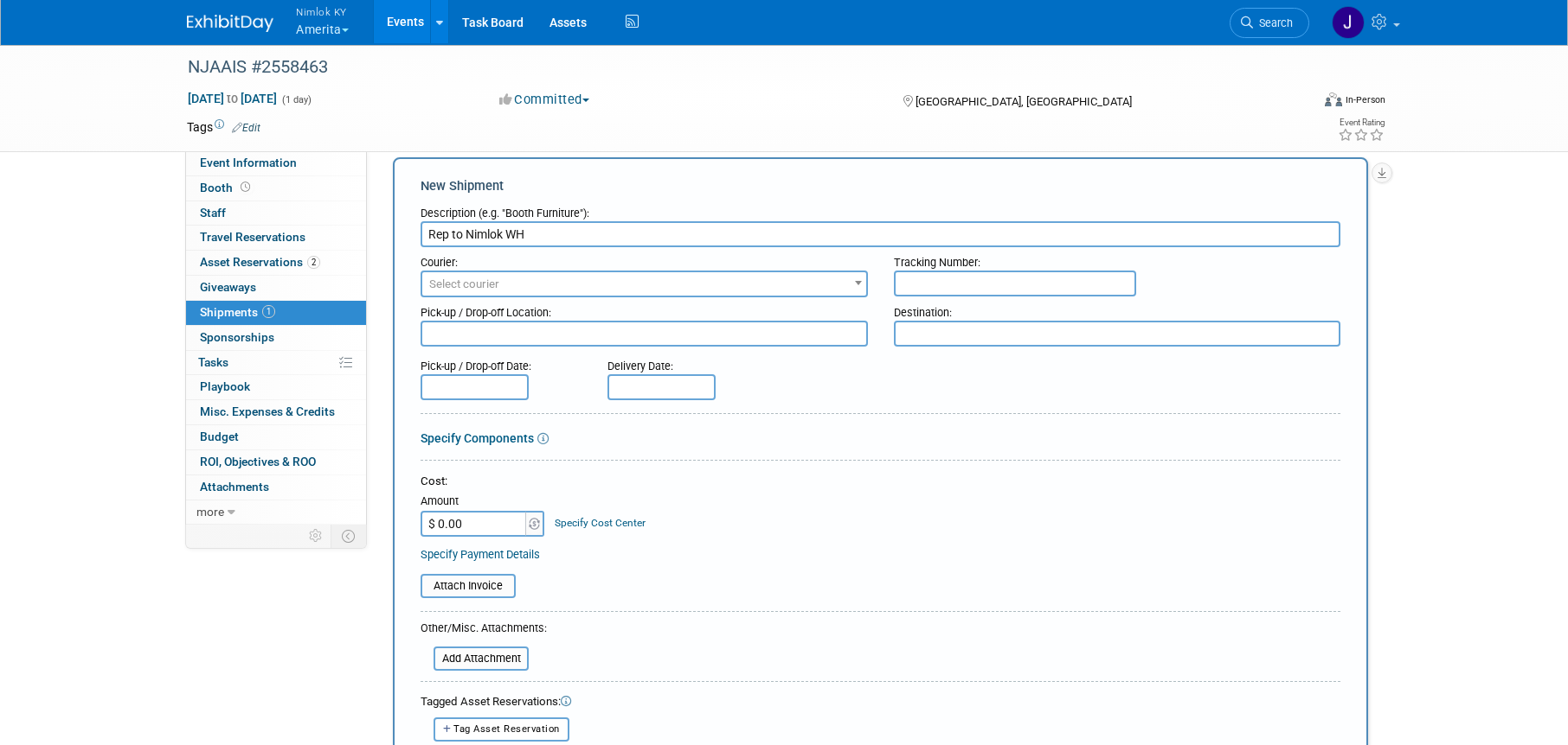
type input "Rep to Nimlok WH"
click at [504, 282] on span "Select courier" at bounding box center [644, 285] width 444 height 25
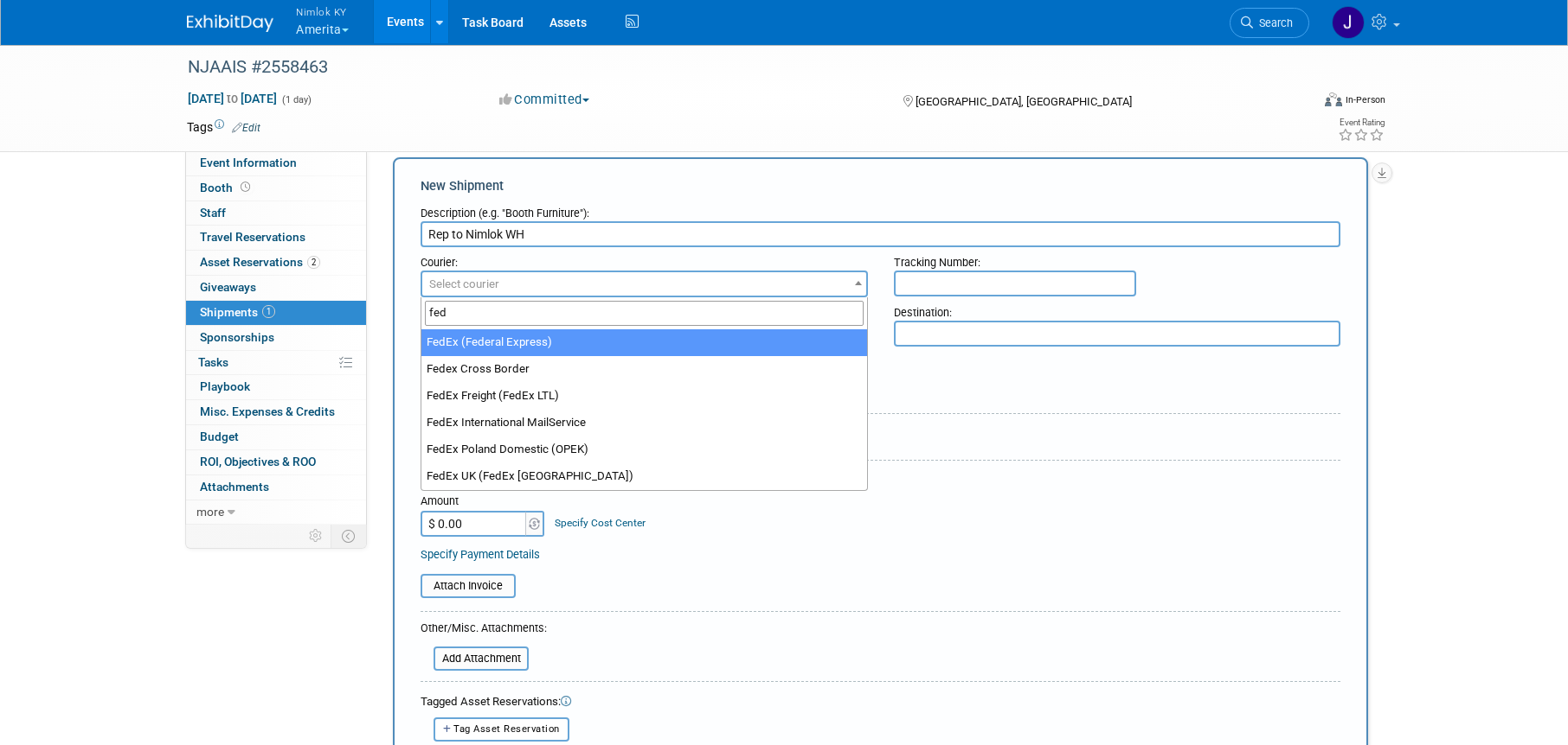
type input "fed"
select select "206"
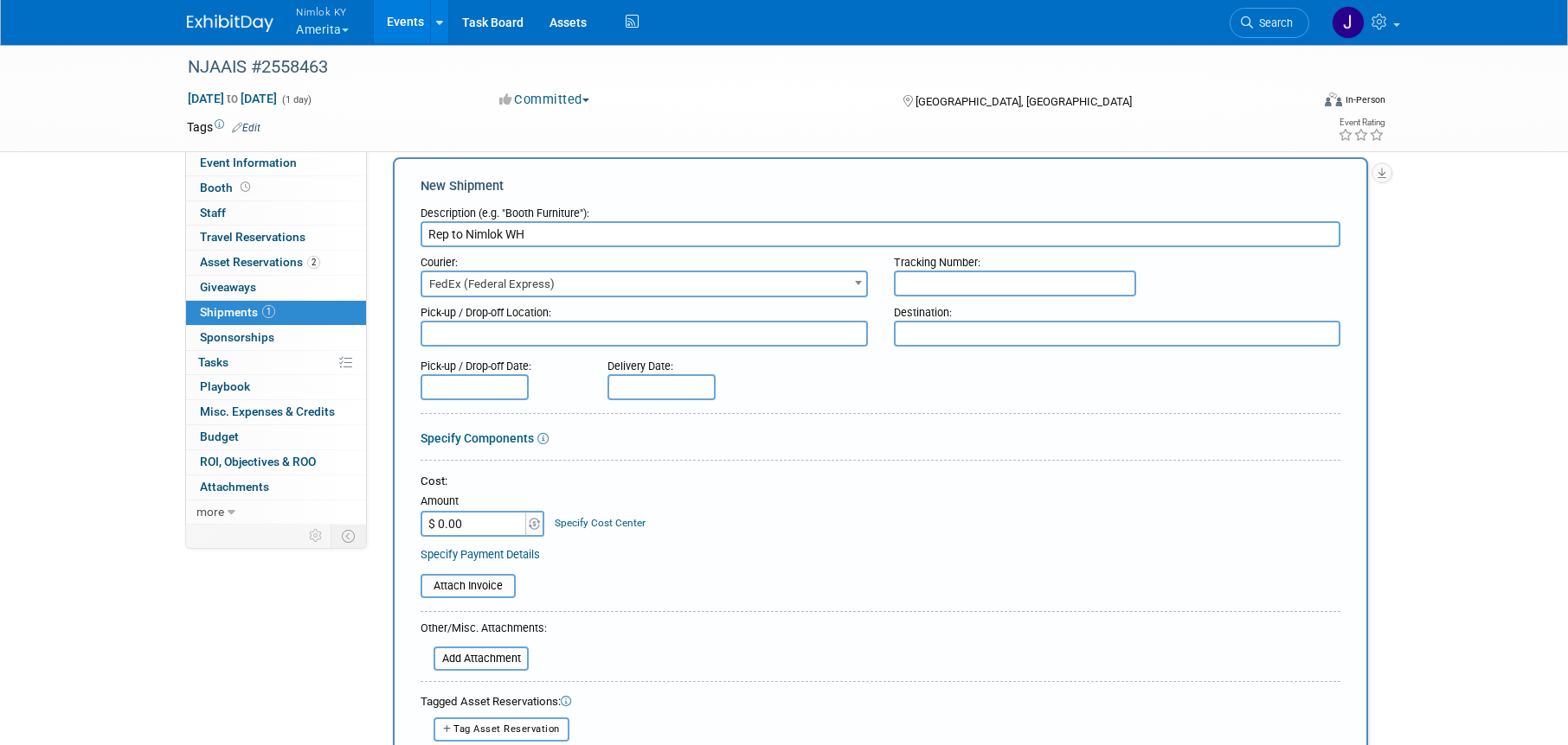
click at [1009, 279] on input "text" at bounding box center [1014, 284] width 242 height 26
type input "817778928825"
click at [751, 332] on textarea at bounding box center [644, 334] width 448 height 26
paste textarea "Attn: Heidy Citerone, Amerita Ocean Place Resort & Spa 1 Ocean Blvd Long Branch…"
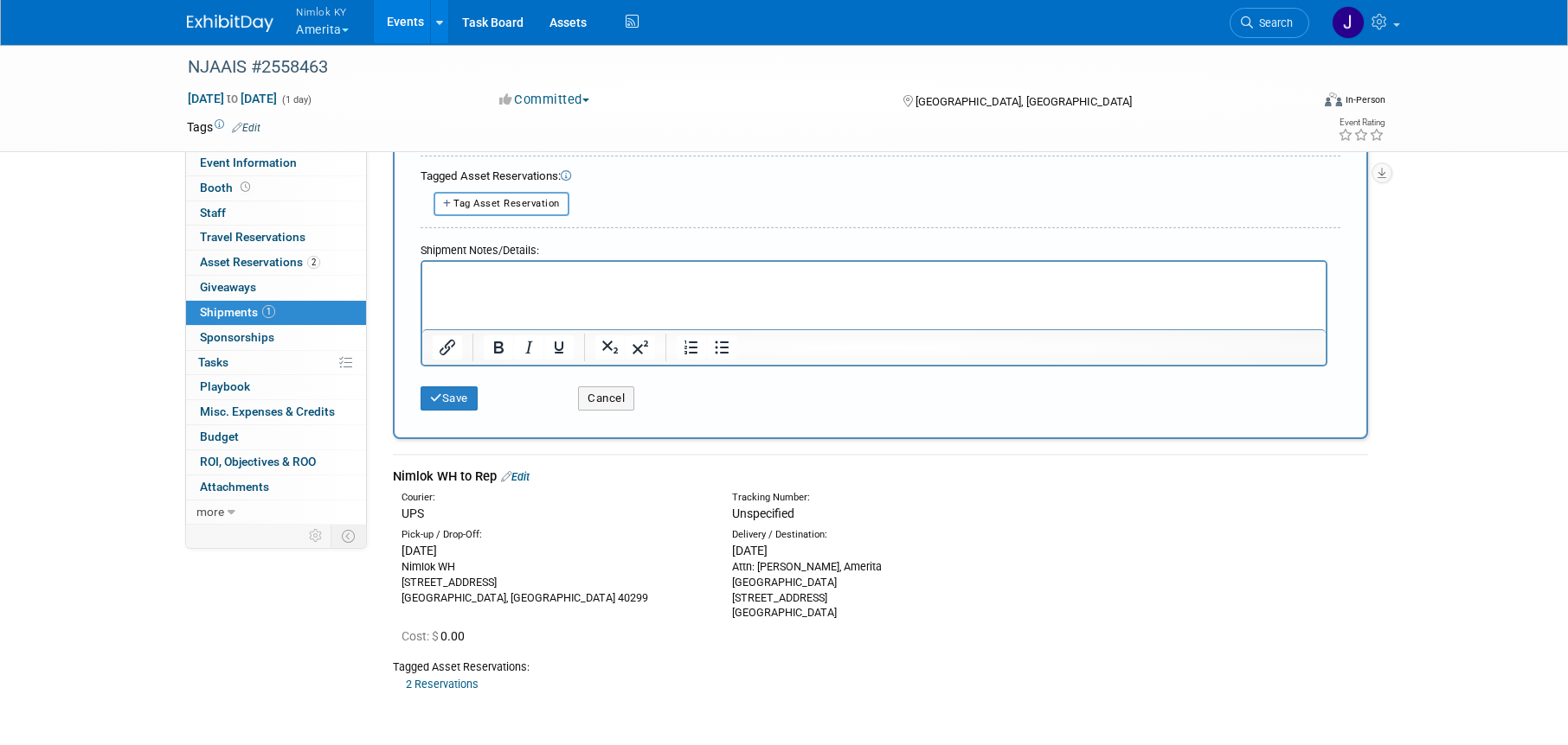
scroll to position [748, 0]
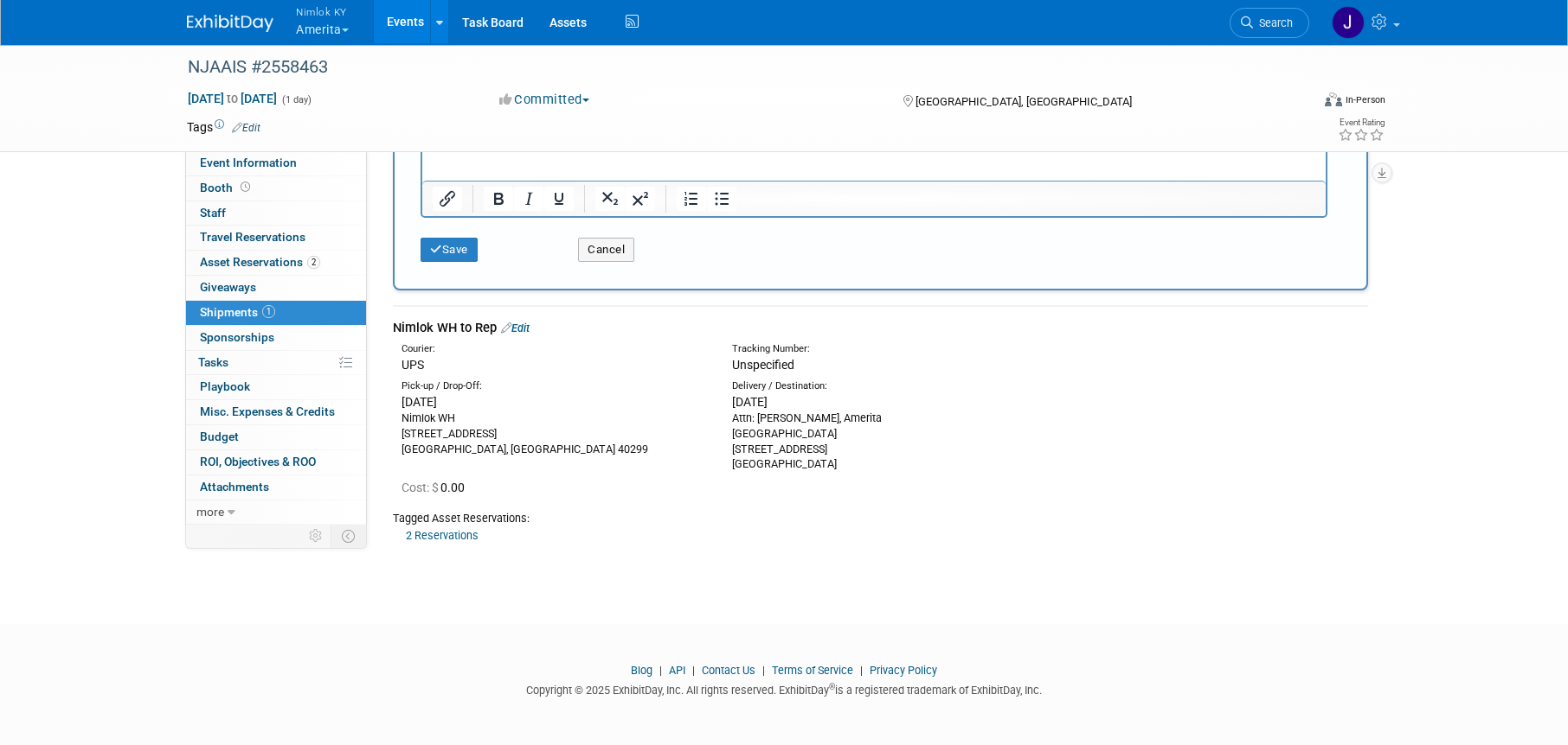
type textarea "Attn: Heidy Citerone, Amerita Ocean Place Resort & Spa 1 Ocean Blvd Long Branch…"
drag, startPoint x: 536, startPoint y: 442, endPoint x: 514, endPoint y: 451, distance: 23.8
click at [536, 442] on div "Nimlok WH 10501 Bunsen Way, Suite 101 Louisville, KY 40299" at bounding box center [554, 434] width 305 height 46
drag, startPoint x: 482, startPoint y: 449, endPoint x: 396, endPoint y: 419, distance: 91.1
click at [396, 419] on div "Pick-up / Drop-Off: Tue. Sep 16, 2025 Nimlok WH 10501 Bunsen Way, Suite 101 Lou…" at bounding box center [554, 418] width 330 height 78
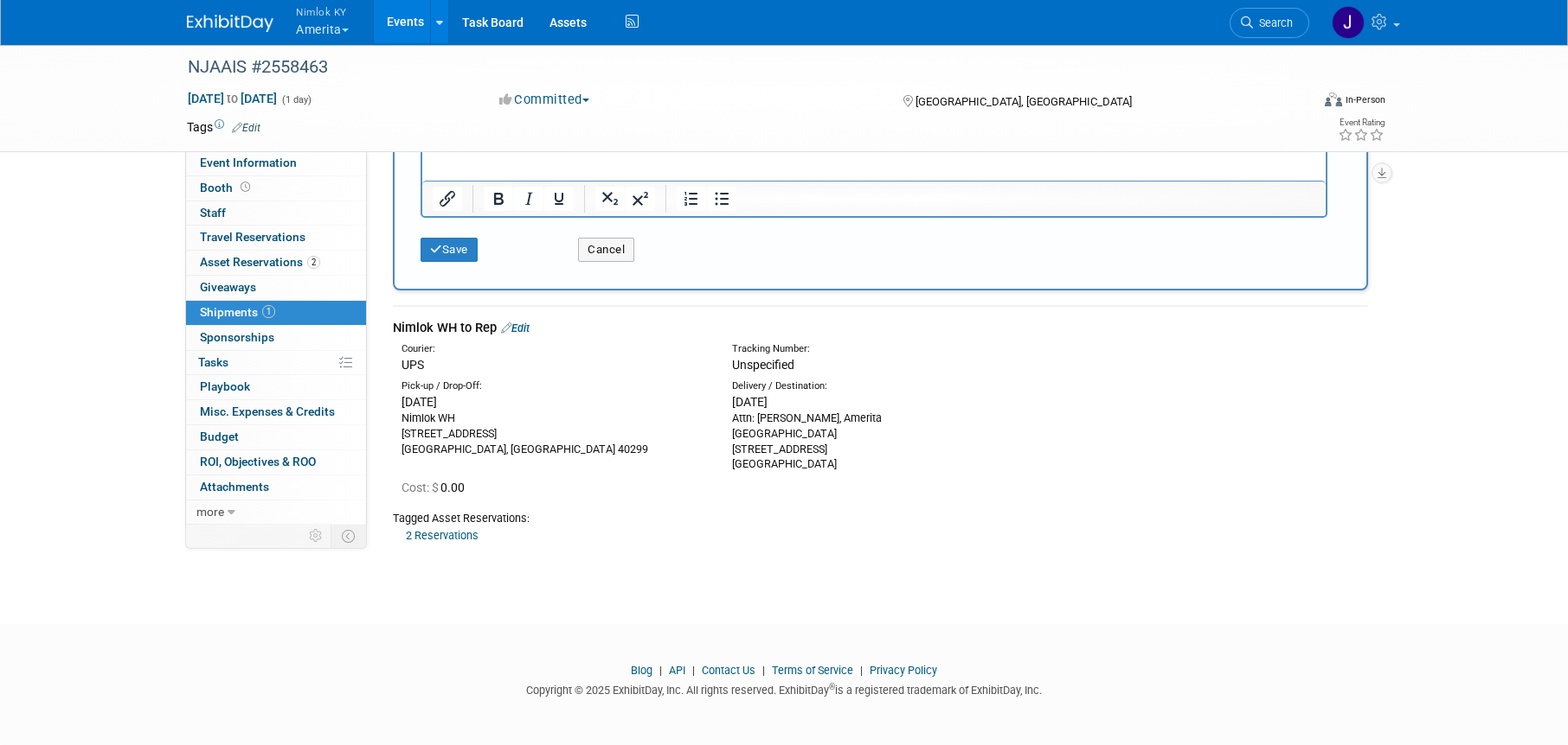
copy div "Nimlok WH 10501 Bunsen Way, Suite 101 Louisville, KY 40299"
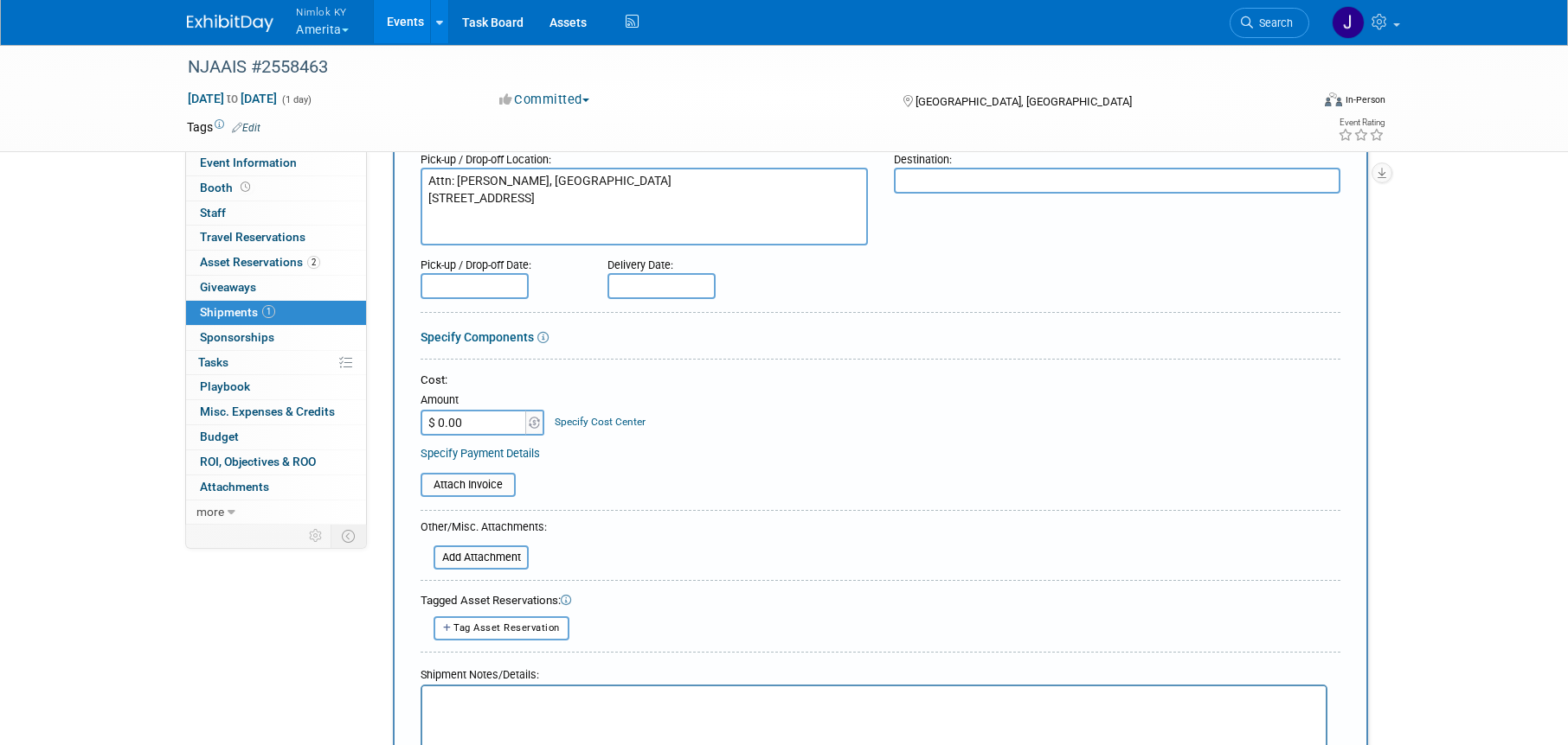
scroll to position [119, 0]
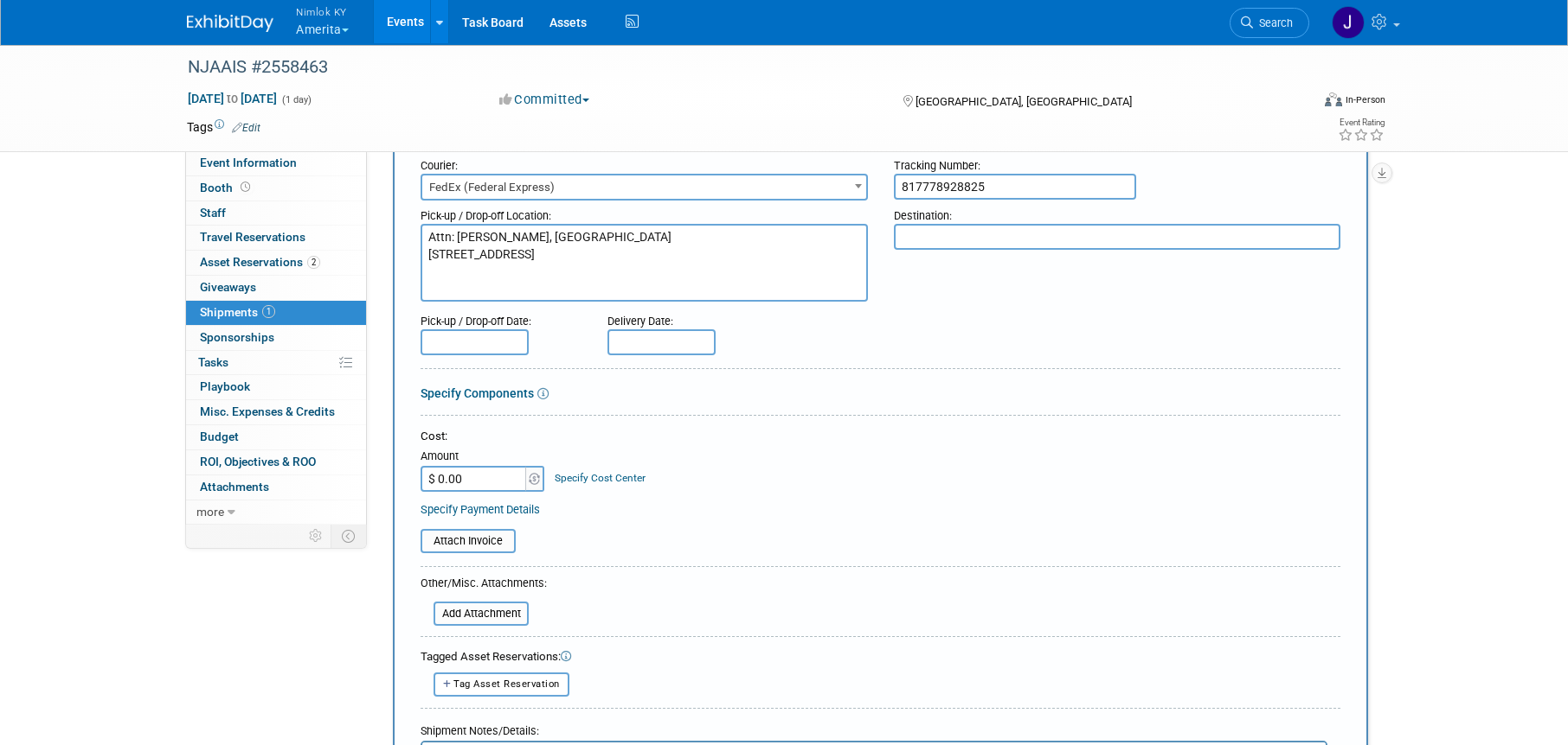
click at [967, 244] on textarea at bounding box center [1117, 237] width 448 height 26
paste textarea "Nimlok WH 10501 Bunsen Way, Suite 101 Louisville, KY 40299"
type textarea "Nimlok WH 10501 Bunsen Way, Suite 101 Louisville, KY 40299"
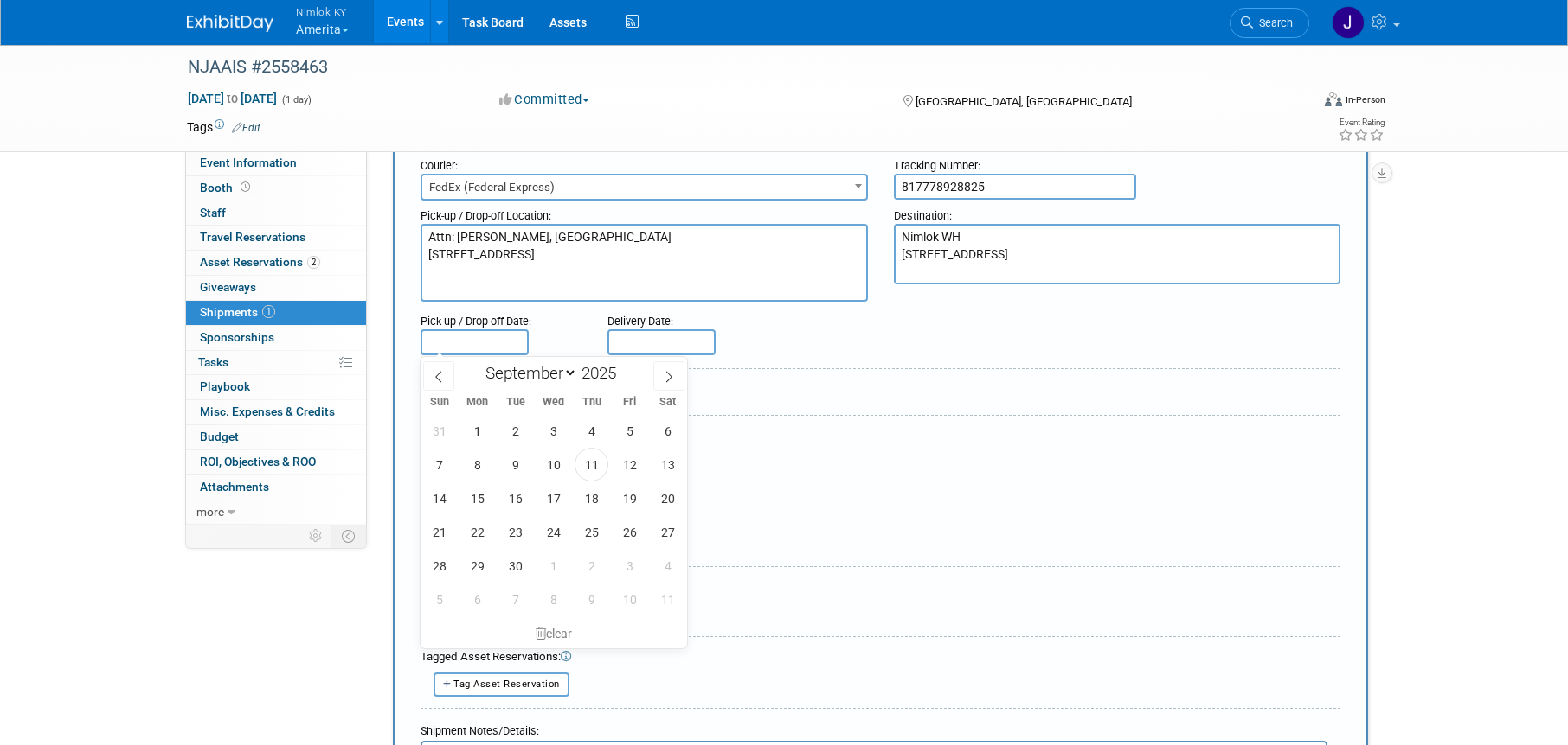
click at [462, 344] on input "text" at bounding box center [474, 342] width 108 height 26
click at [480, 527] on span "22" at bounding box center [478, 533] width 34 height 34
type input "Sep 22, 2025"
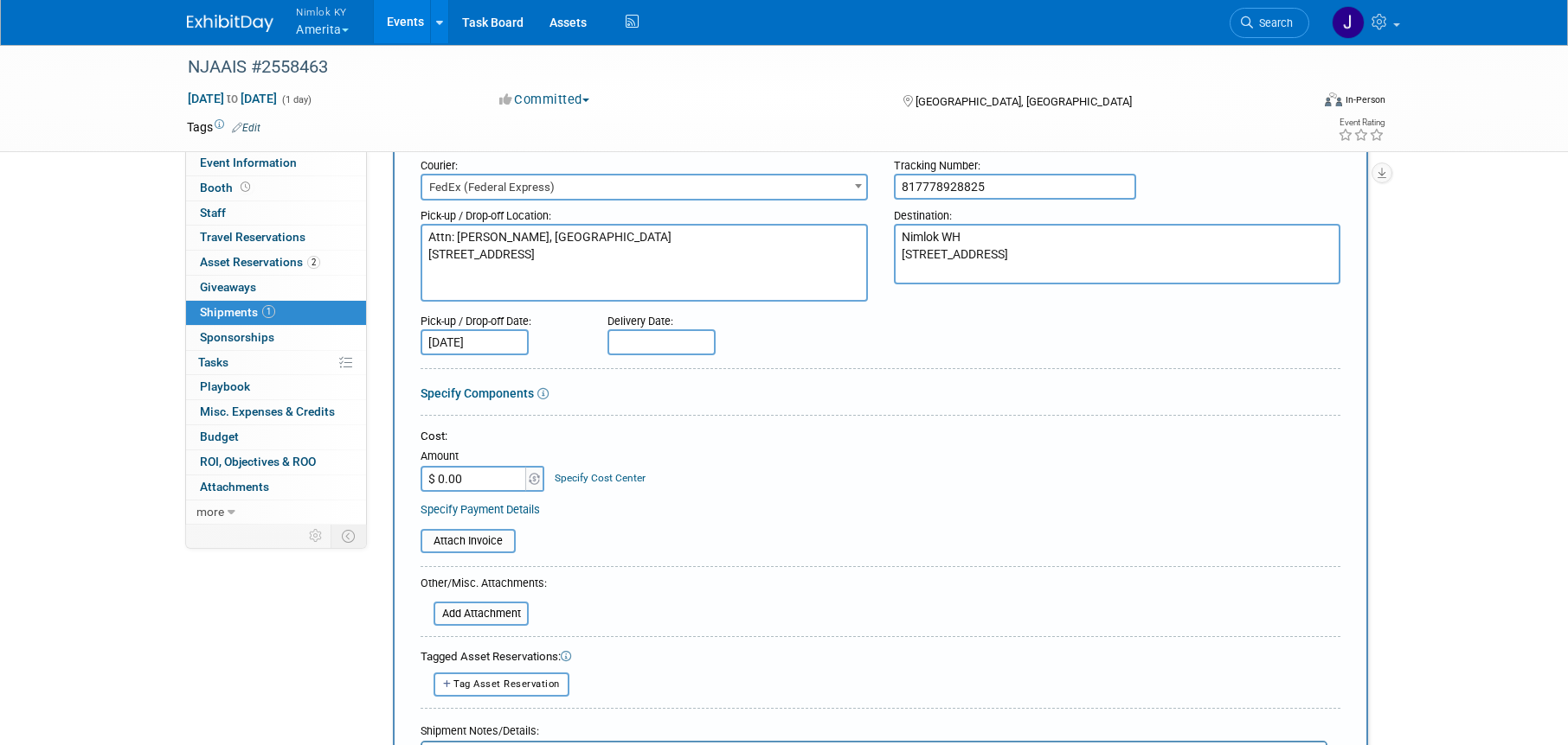
click at [653, 332] on input "text" at bounding box center [660, 342] width 108 height 26
click at [700, 569] on span "30" at bounding box center [702, 566] width 34 height 34
type input "Sep 30, 2025"
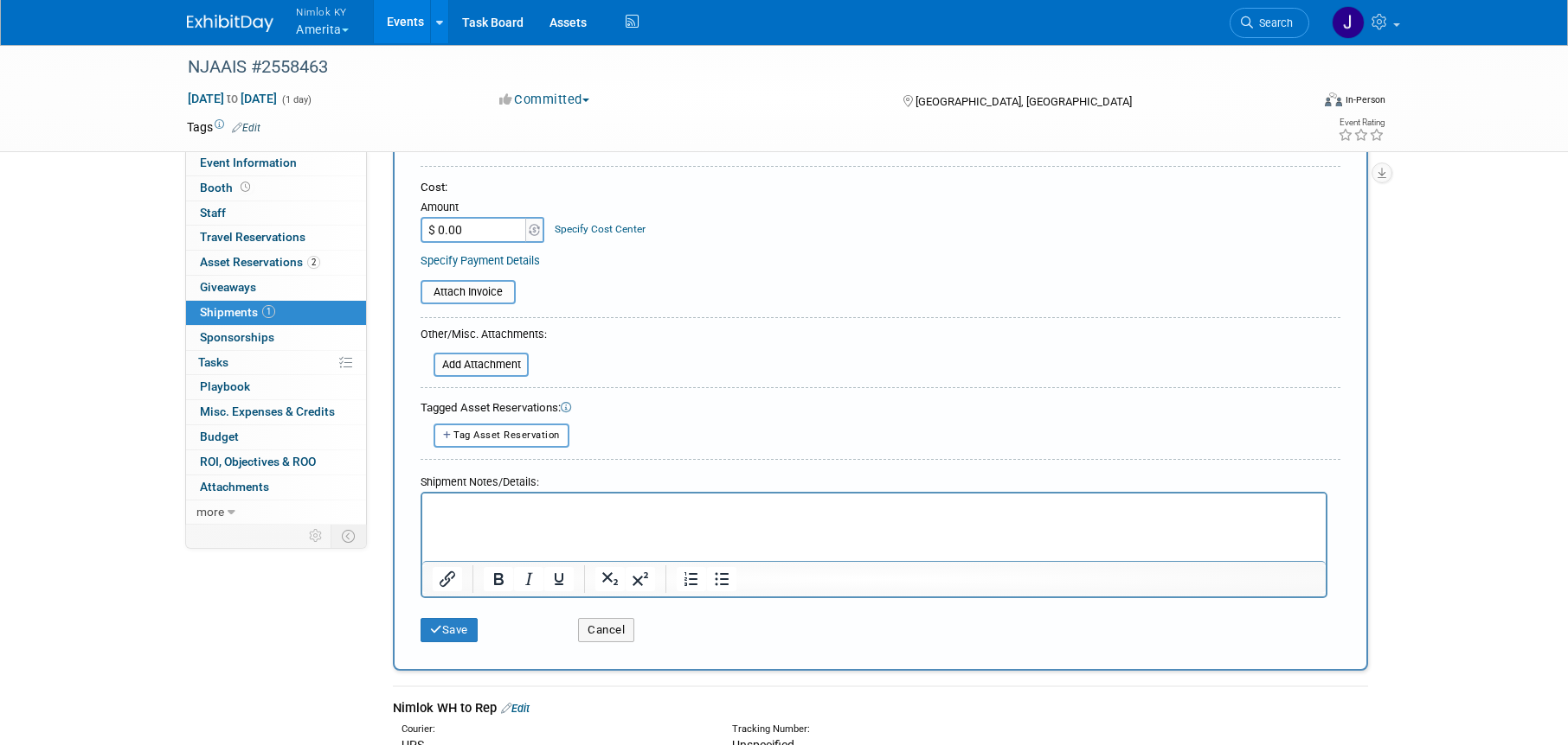
scroll to position [371, 0]
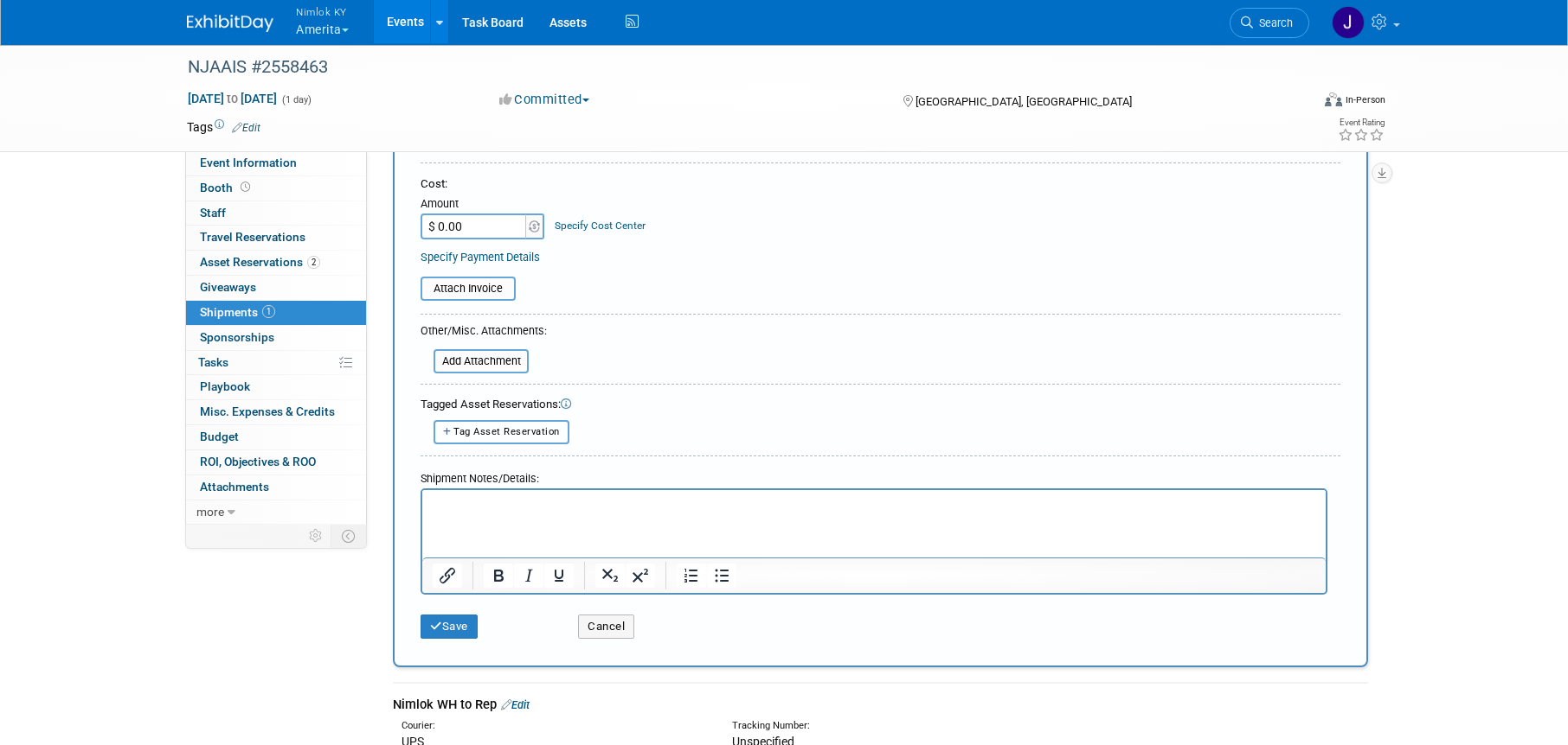
click at [549, 437] on span "Tag Asset Reservation" at bounding box center [507, 432] width 107 height 11
select select
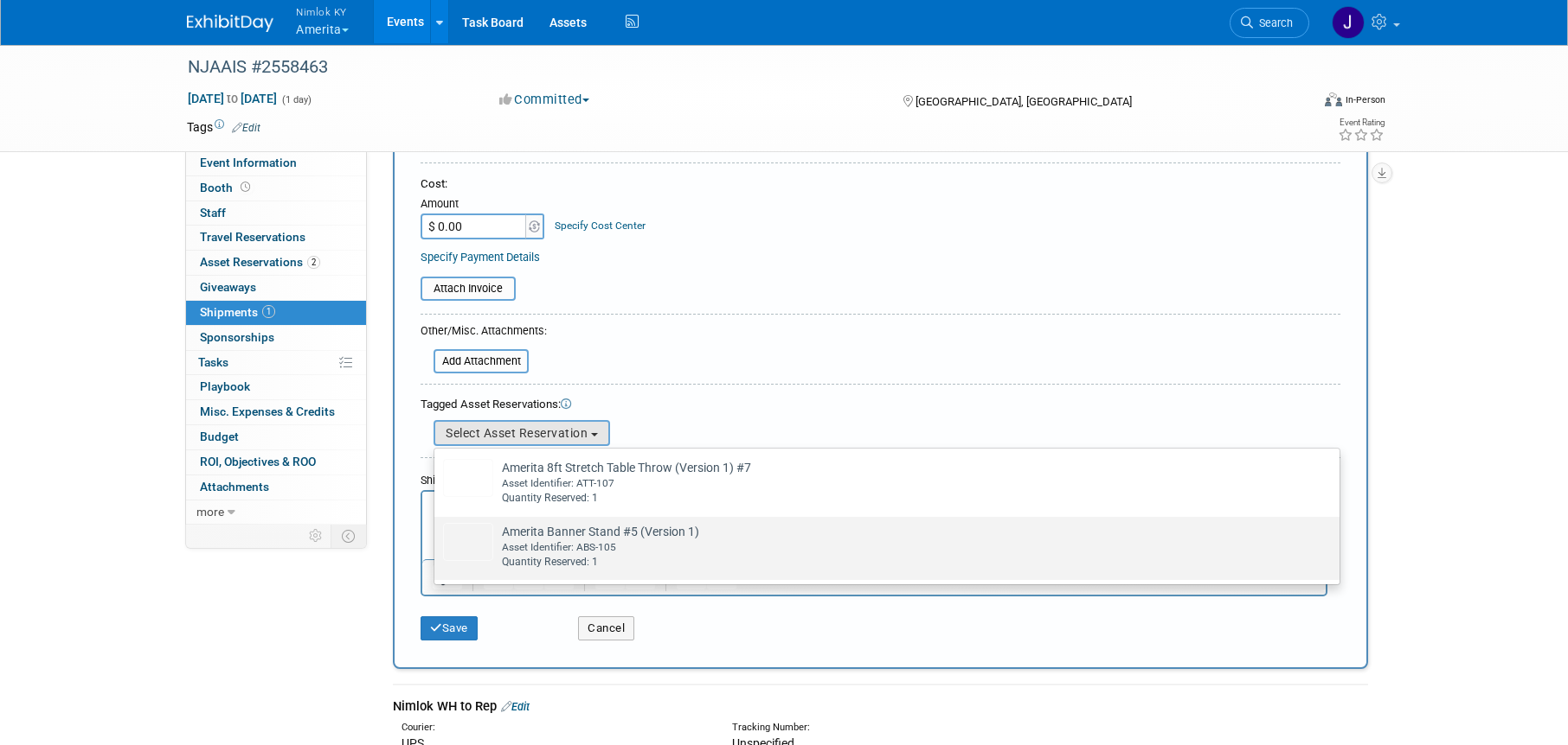
click at [556, 521] on label "Amerita Banner Stand #5 (Version 1) Already tagged in this shipment Asset Ident…" at bounding box center [882, 548] width 879 height 56
click at [437, 527] on input "Amerita Banner Stand #5 (Version 1) Already tagged in this shipment Asset Ident…" at bounding box center [431, 532] width 11 height 11
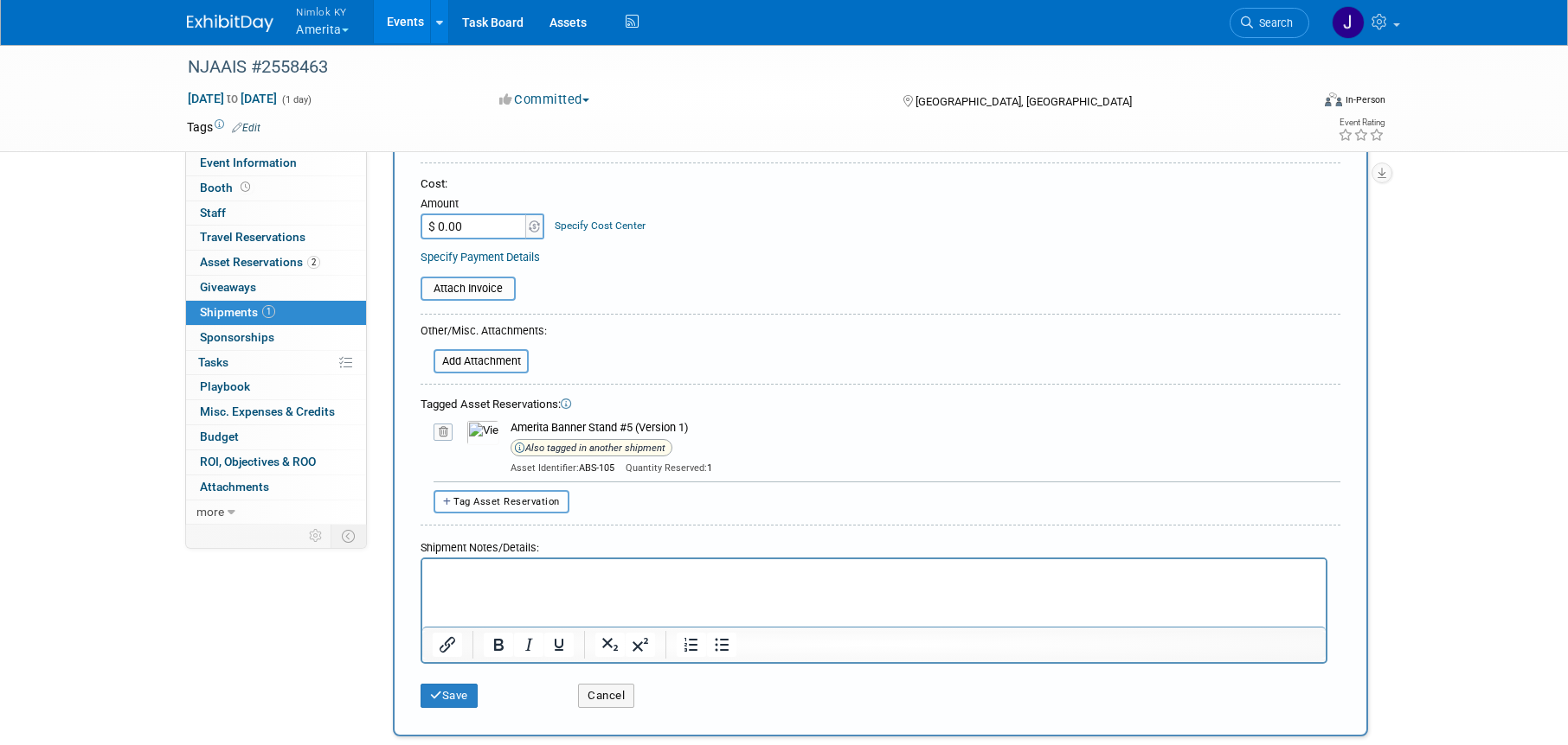
click at [537, 500] on span "Tag Asset Reservation" at bounding box center [507, 501] width 107 height 11
select select
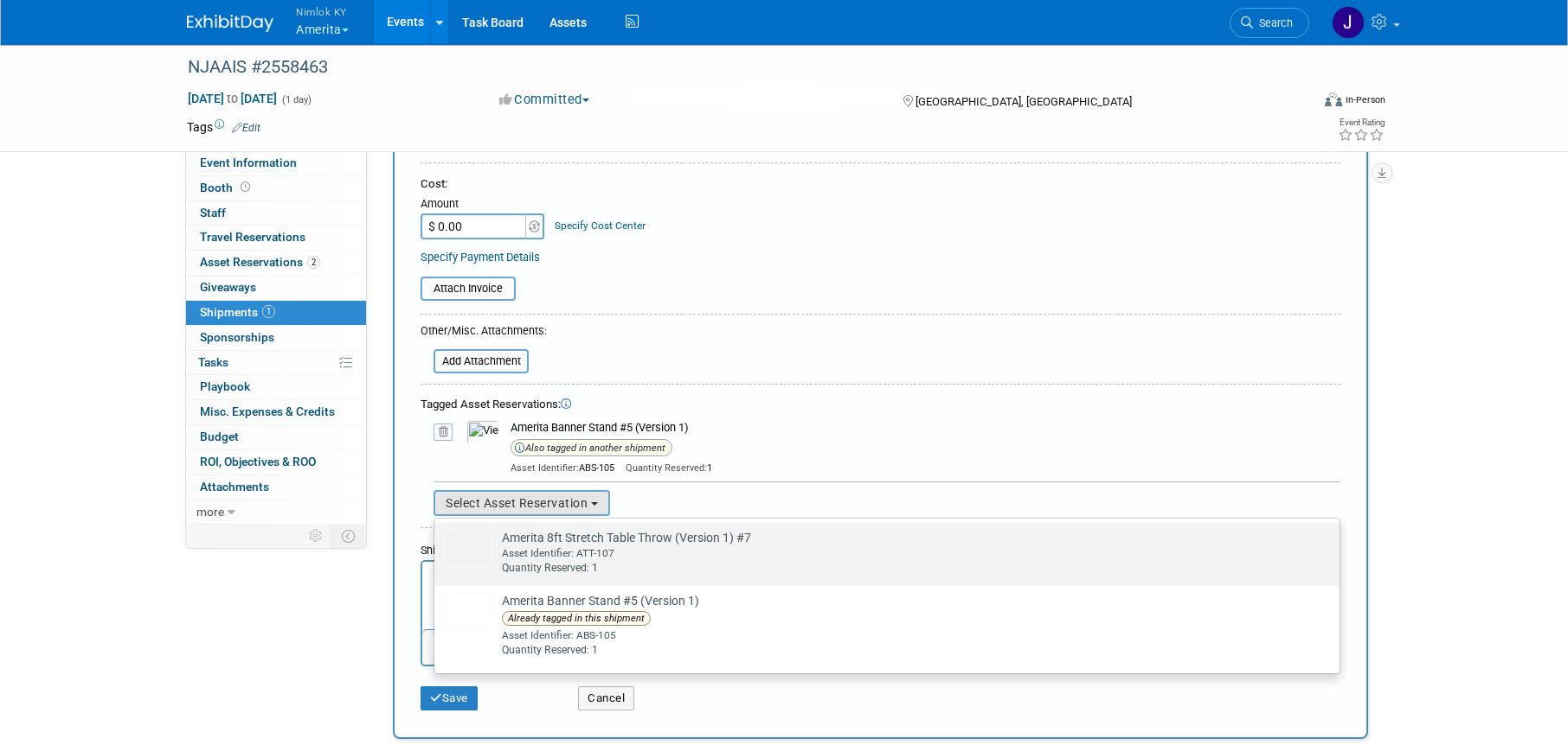
click at [570, 546] on div "Asset Identifier: ATT-107" at bounding box center [904, 553] width 803 height 15
click at [437, 544] on input "Amerita 8ft Stretch Table Throw (Version 1) #7 Already tagged in this shipment …" at bounding box center [431, 538] width 11 height 11
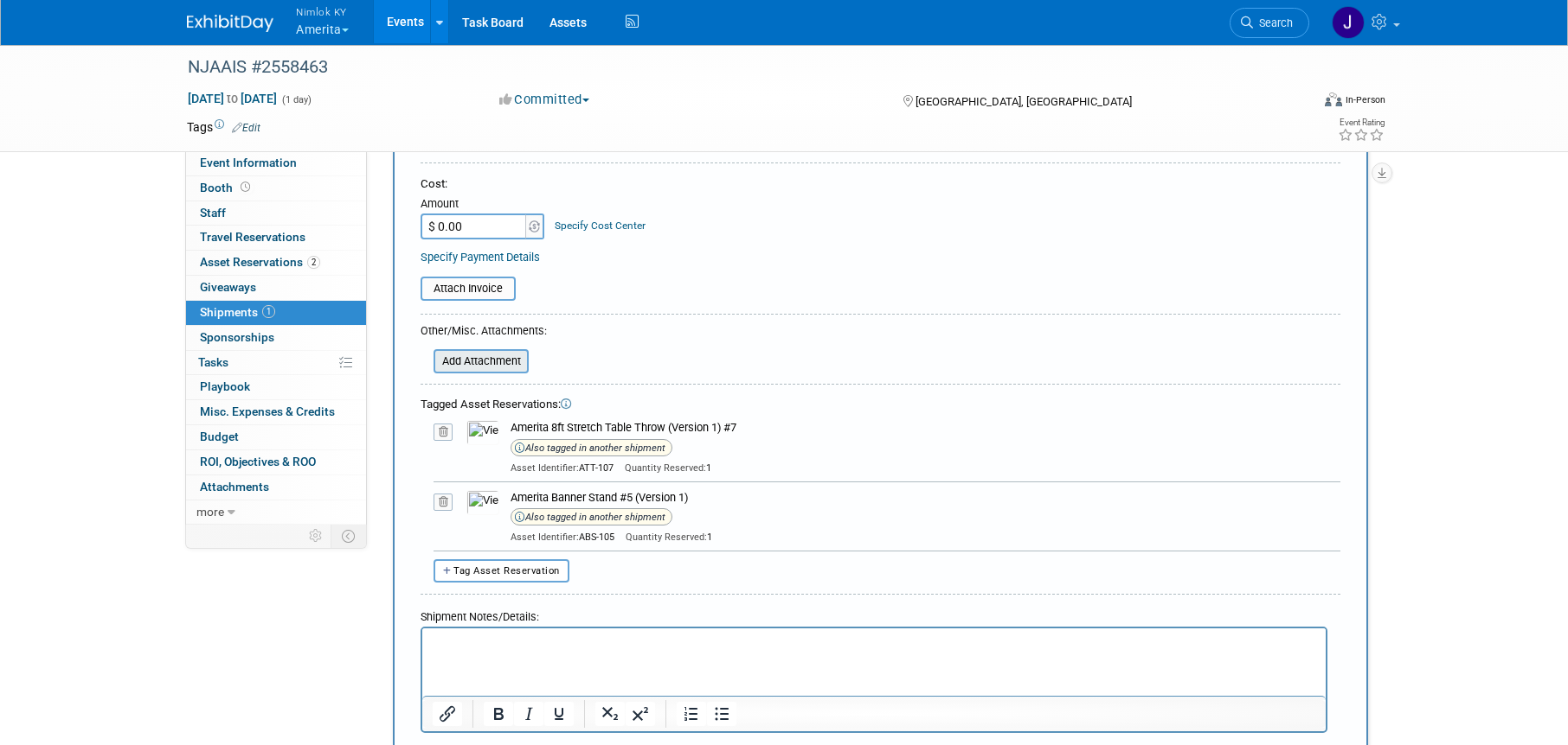
click at [507, 367] on input "file" at bounding box center [424, 361] width 206 height 21
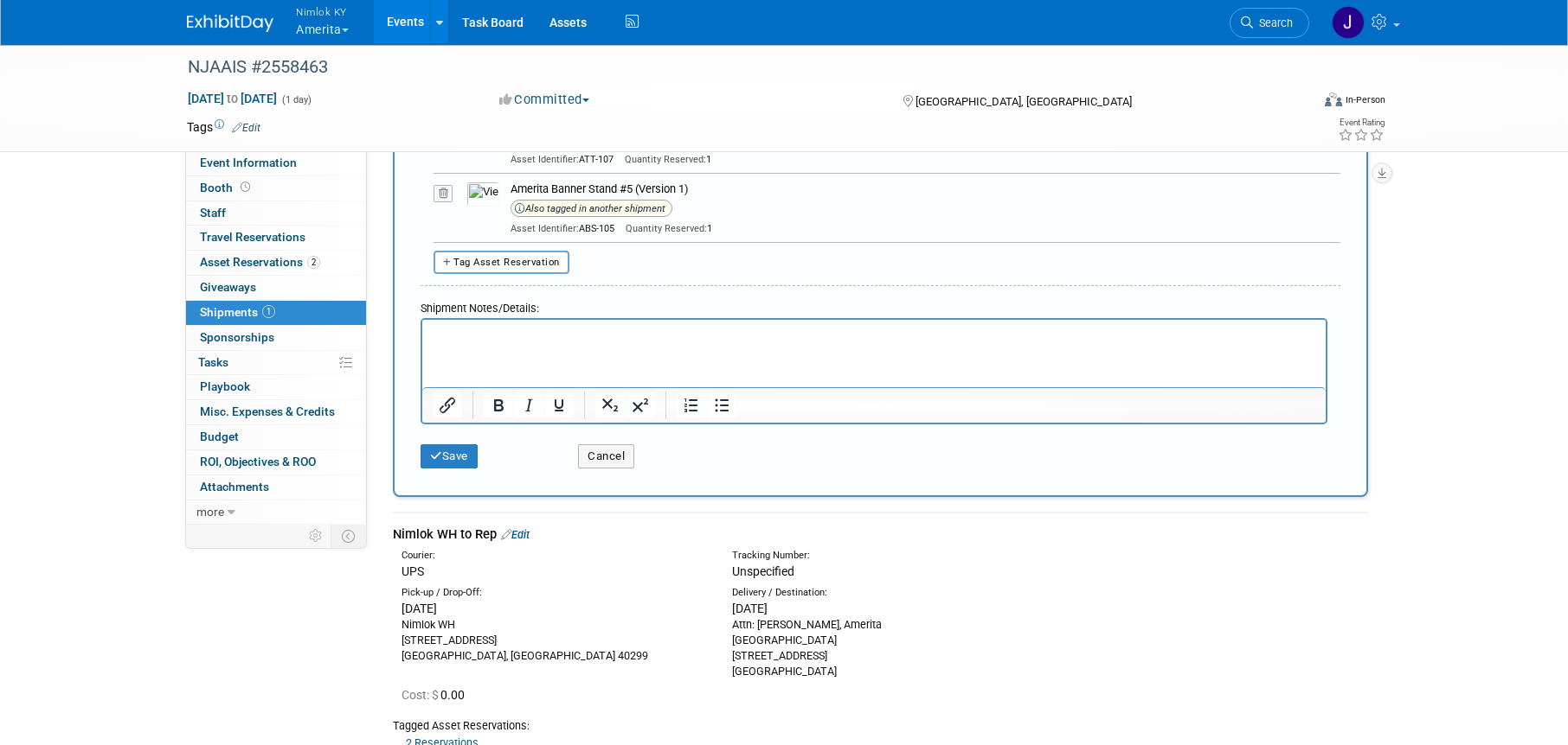
scroll to position [782, 0]
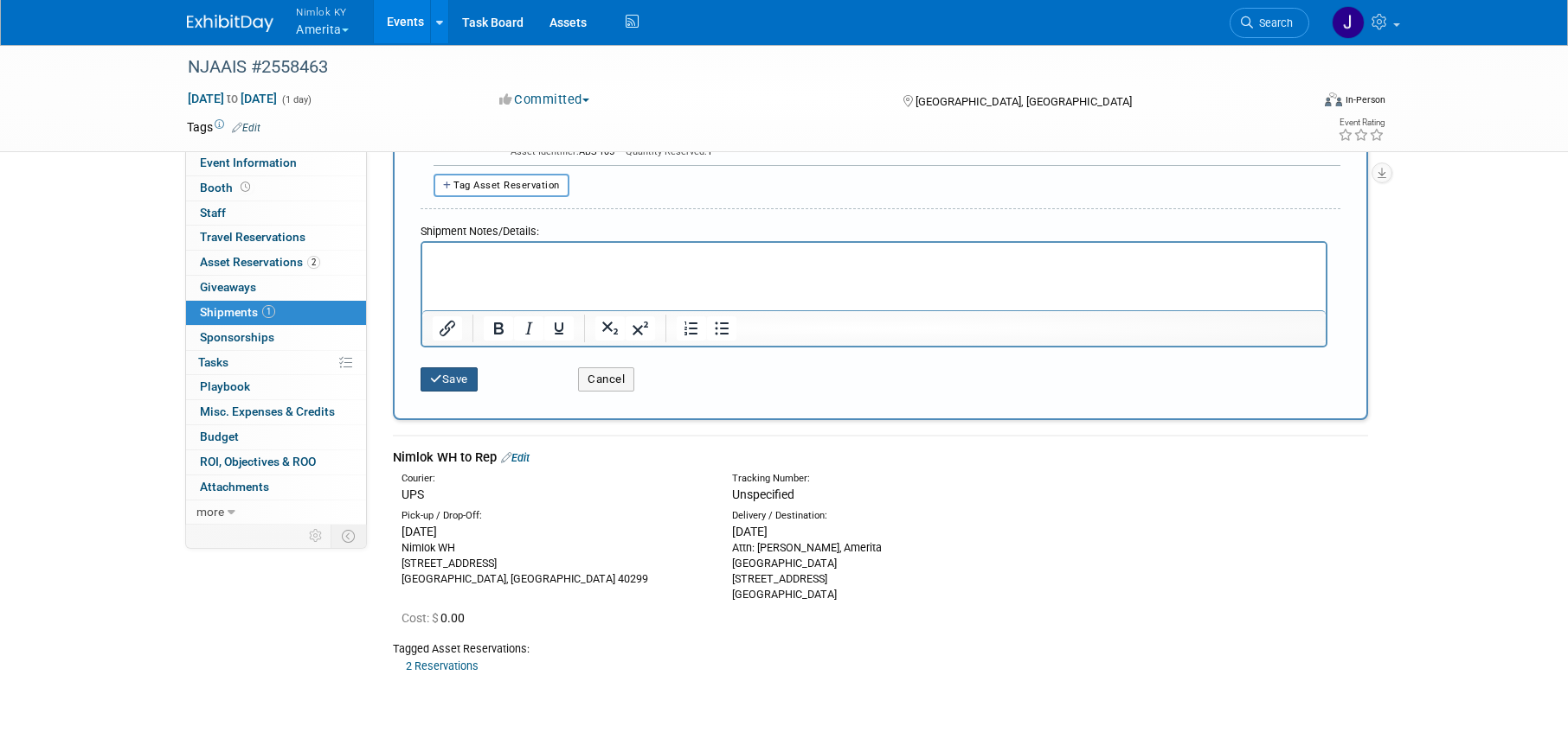
click at [469, 375] on button "Save" at bounding box center [449, 379] width 57 height 25
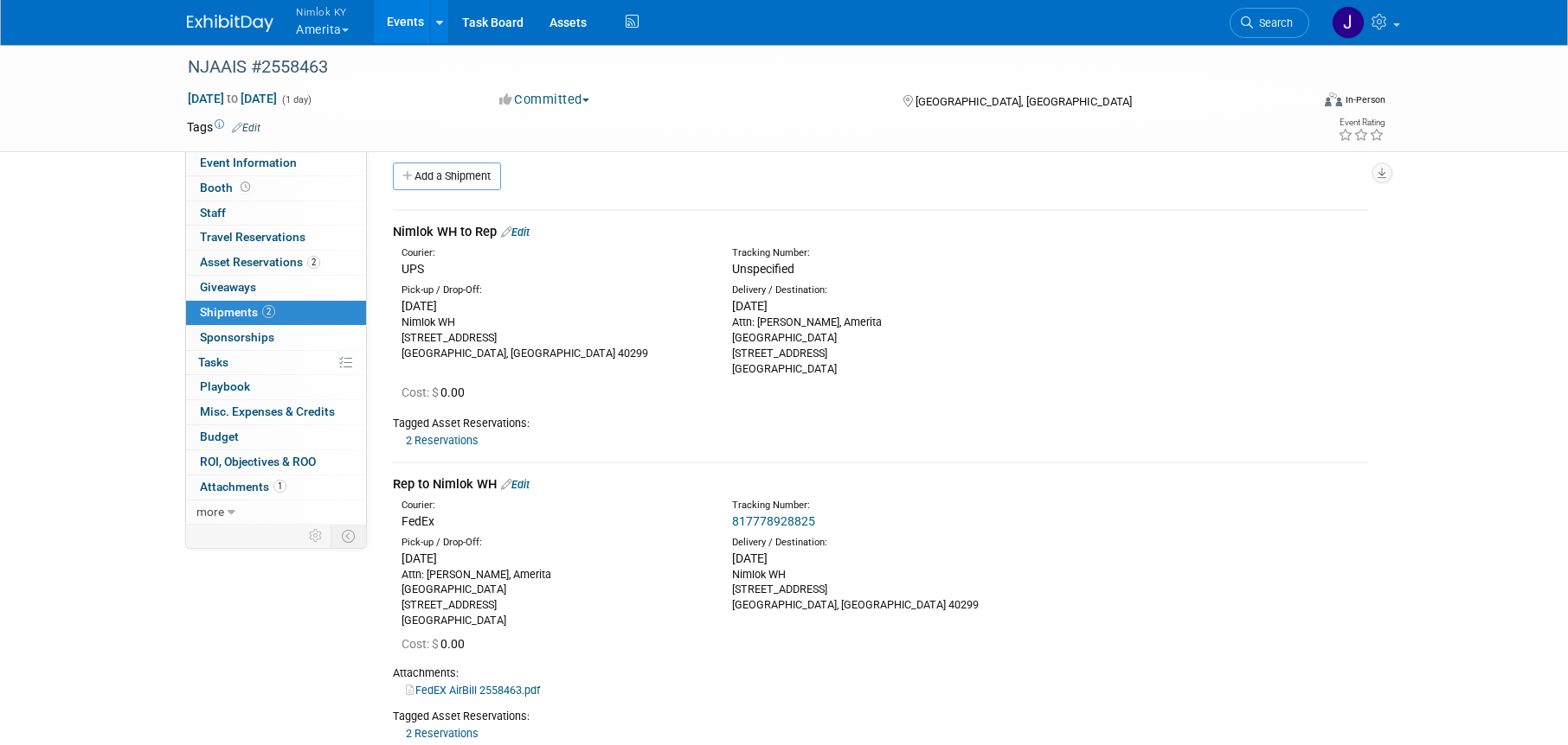
scroll to position [0, 0]
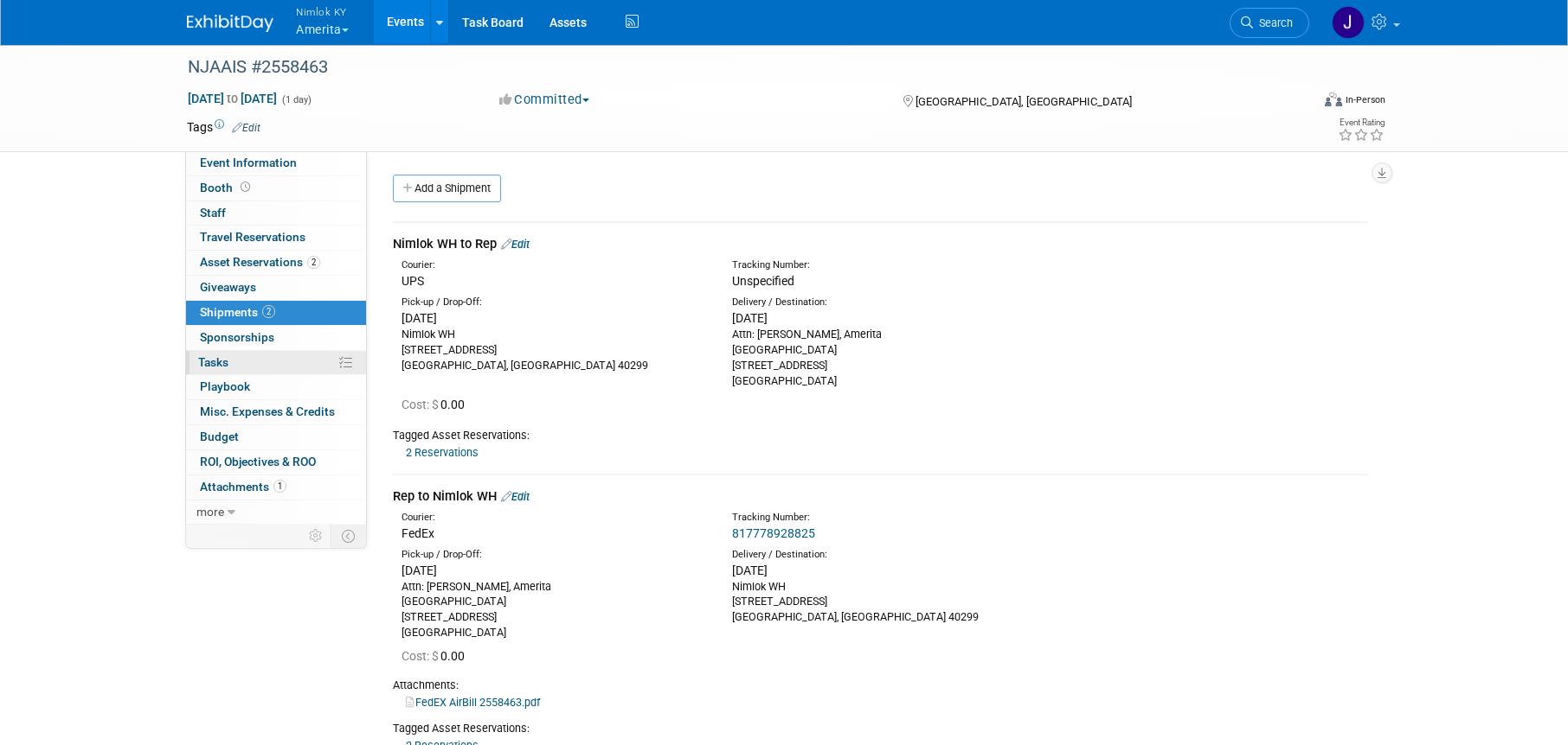
click at [306, 364] on link "0% Tasks 0%" at bounding box center [276, 363] width 180 height 25
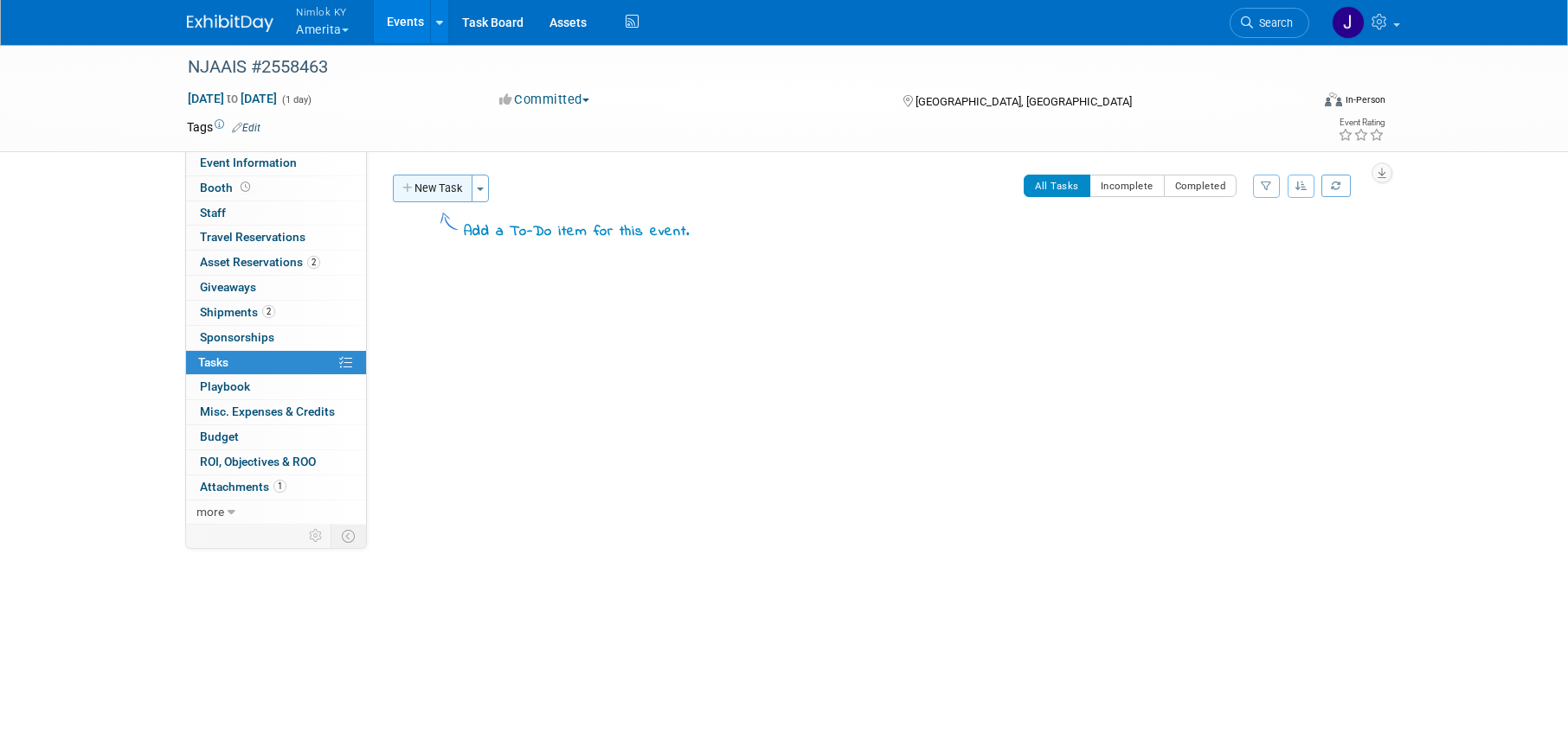
click at [436, 196] on button "New Task" at bounding box center [432, 189] width 80 height 28
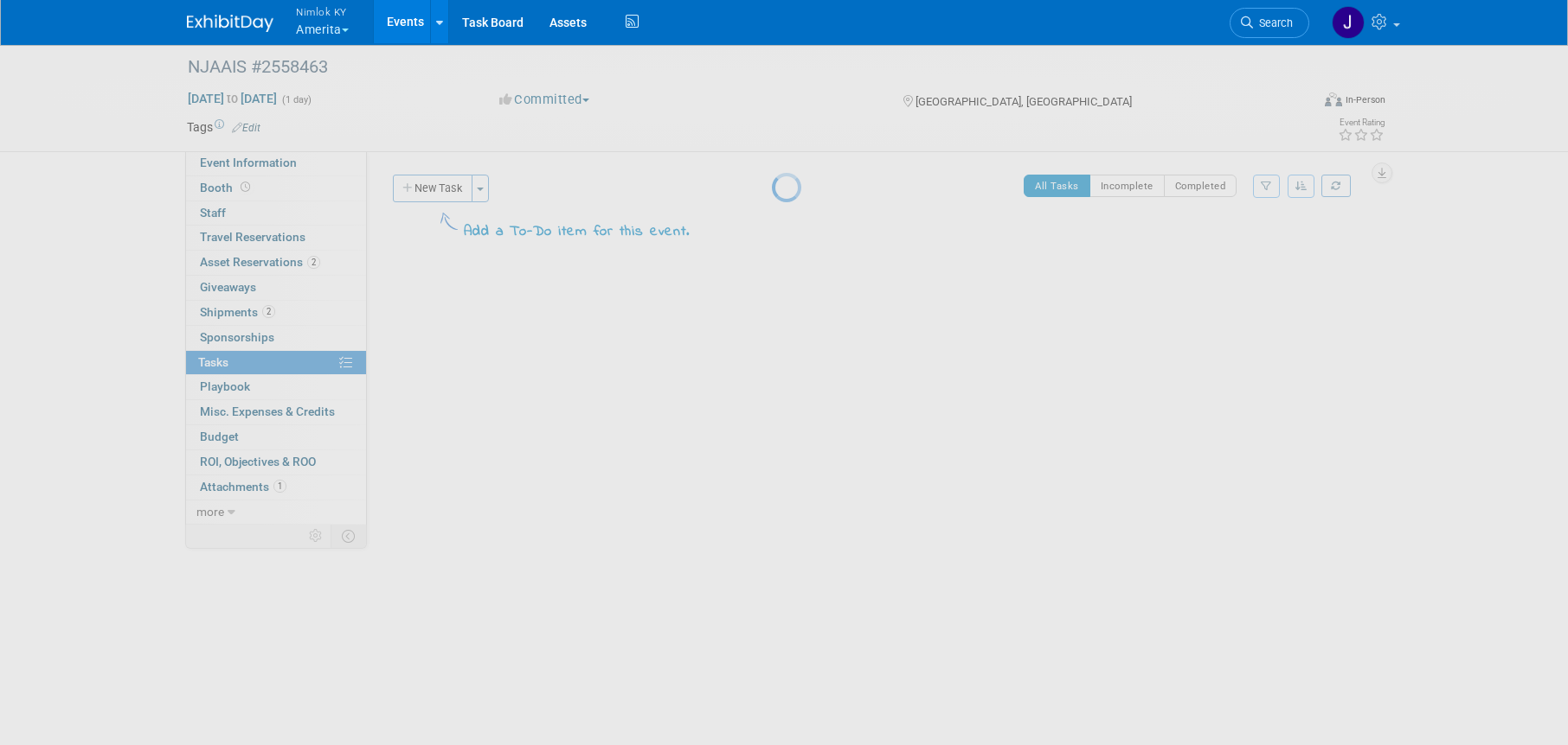
select select "8"
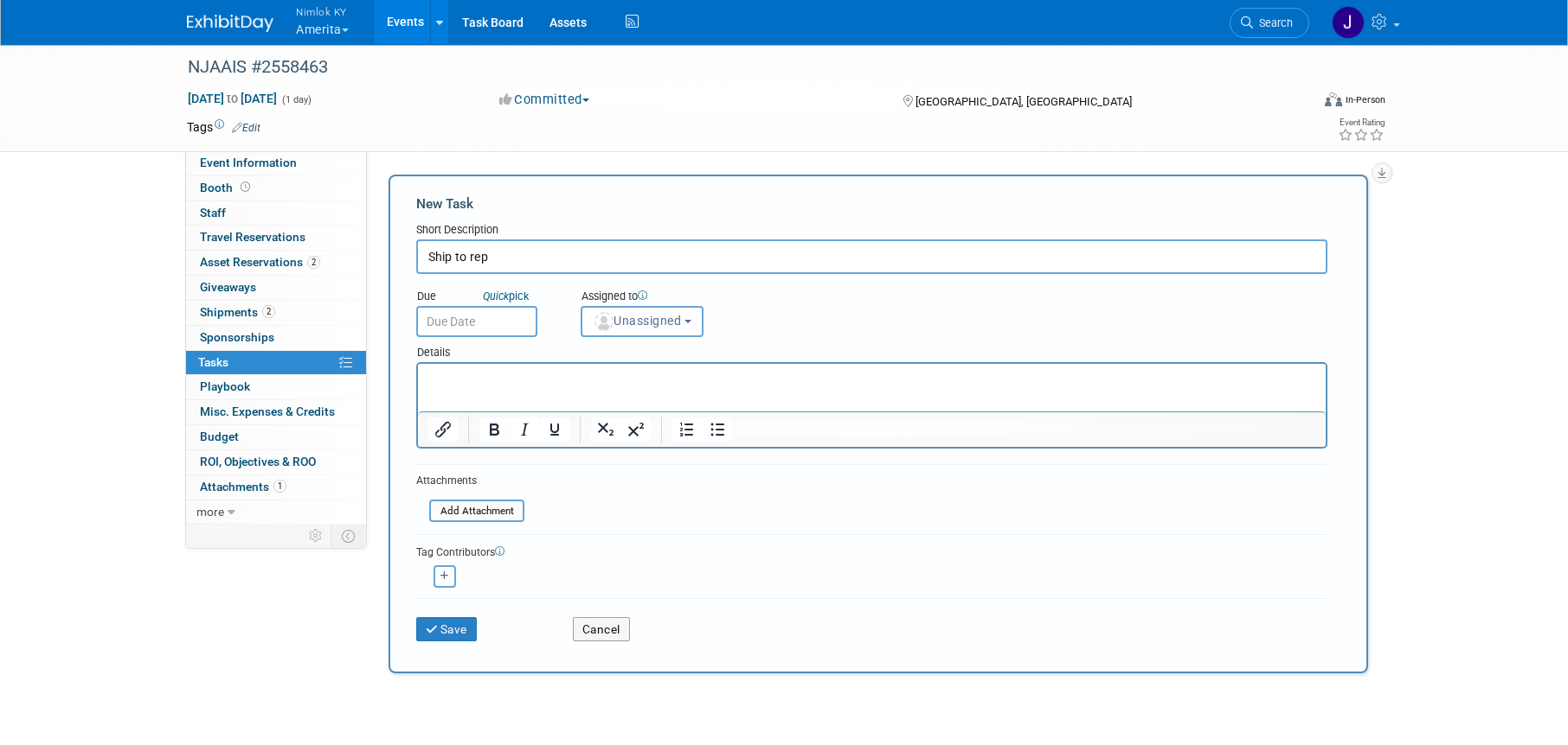
type input "Ship to rep"
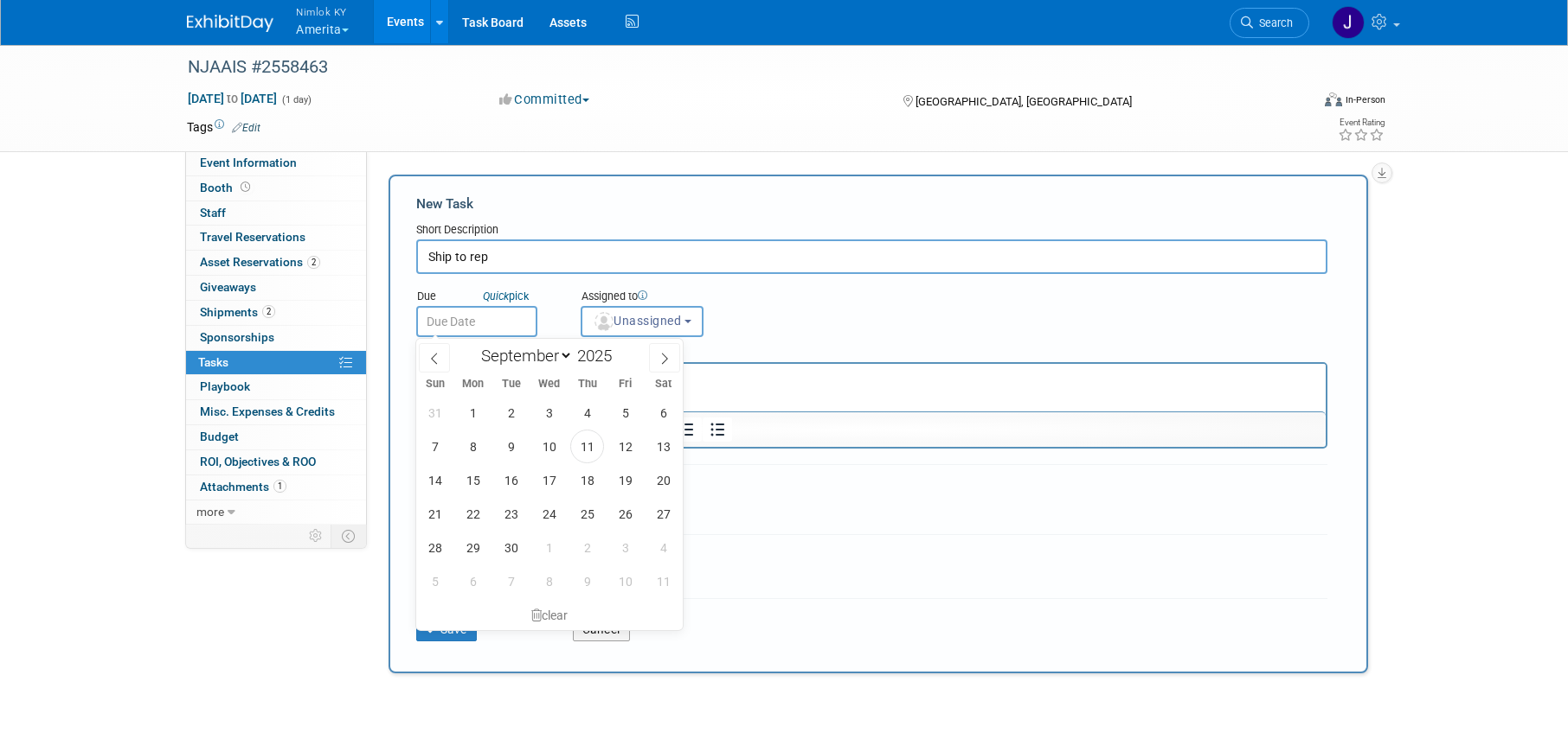
click at [496, 315] on input "text" at bounding box center [477, 322] width 122 height 32
click at [513, 482] on span "16" at bounding box center [511, 480] width 34 height 34
type input "Sep 16, 2025"
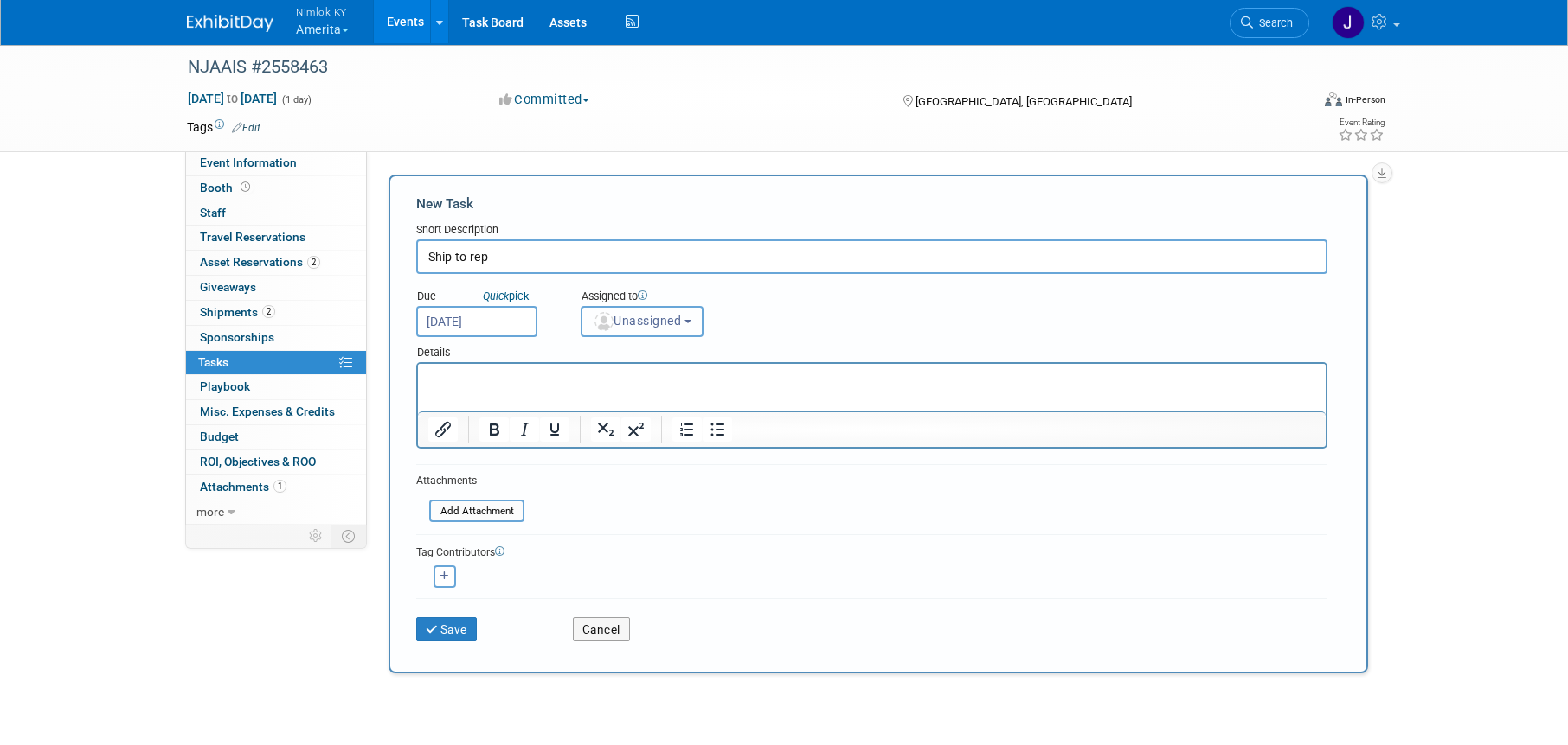
click at [618, 322] on span "Unassigned" at bounding box center [637, 321] width 88 height 14
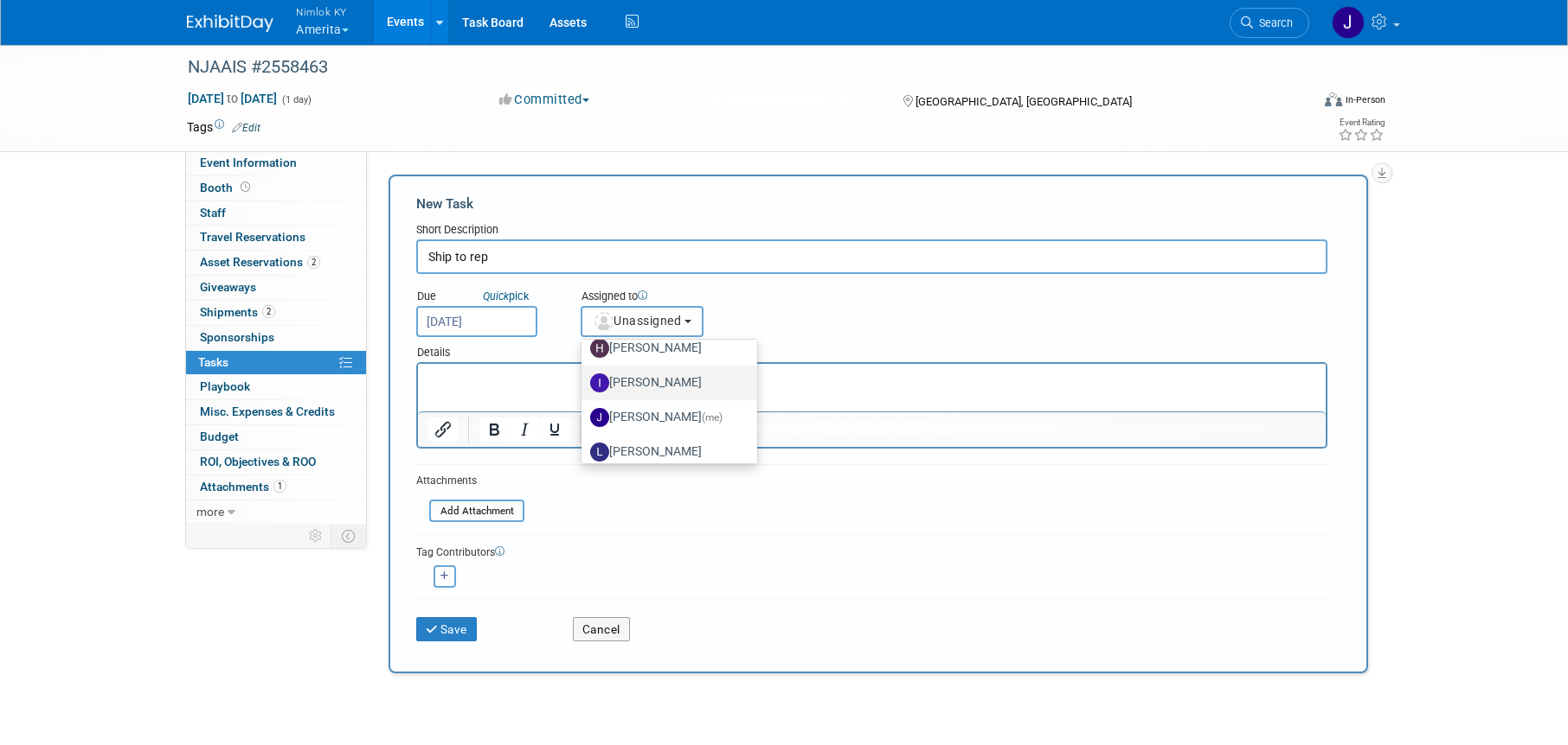
scroll to position [85, 0]
click at [653, 426] on label "Jamie Dunn (me)" at bounding box center [664, 415] width 149 height 28
click at [584, 419] on input "Jamie Dunn (me)" at bounding box center [577, 412] width 11 height 11
select select "6959d863-ee32-42c4-bffe-2330cab25484"
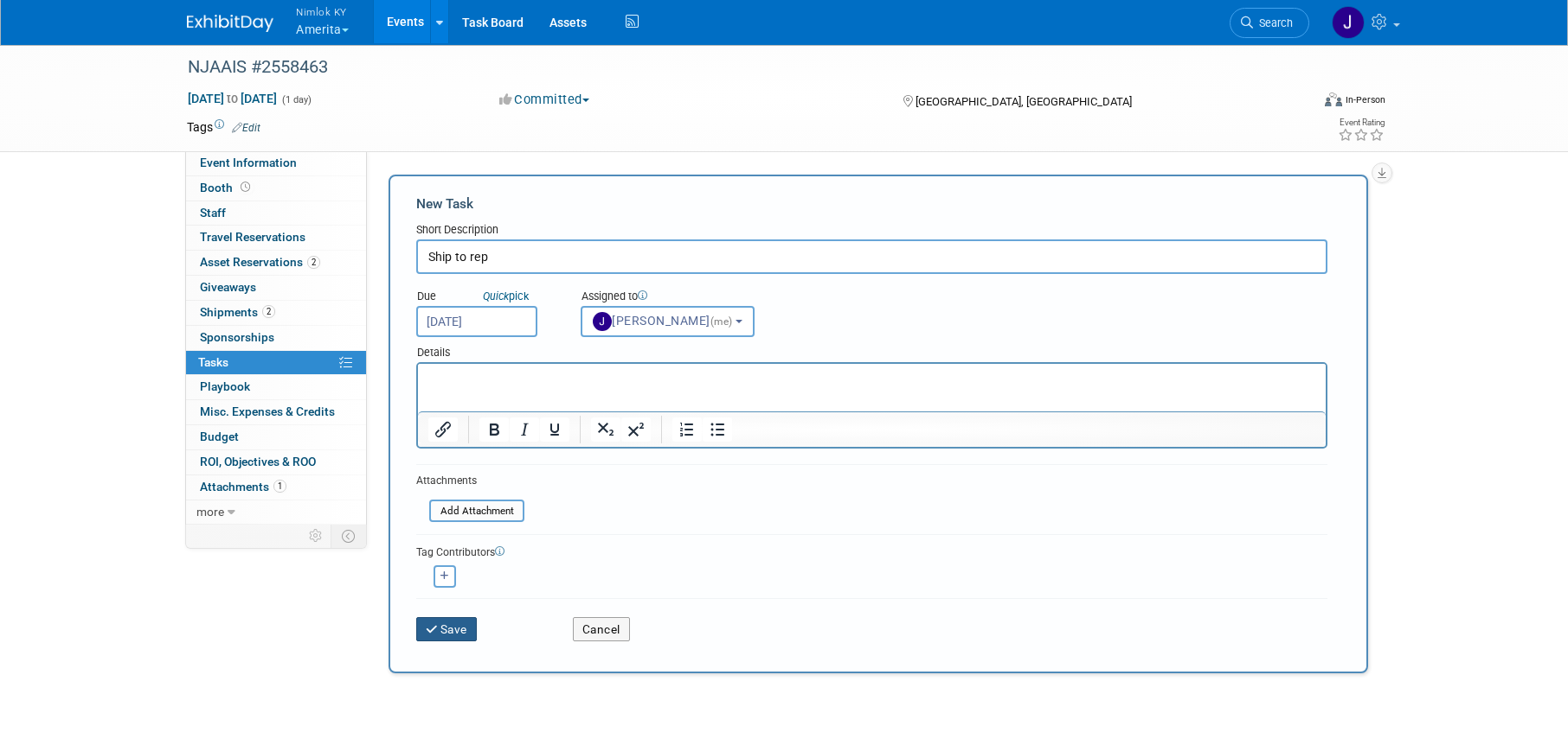
click at [455, 630] on button "Save" at bounding box center [446, 629] width 60 height 25
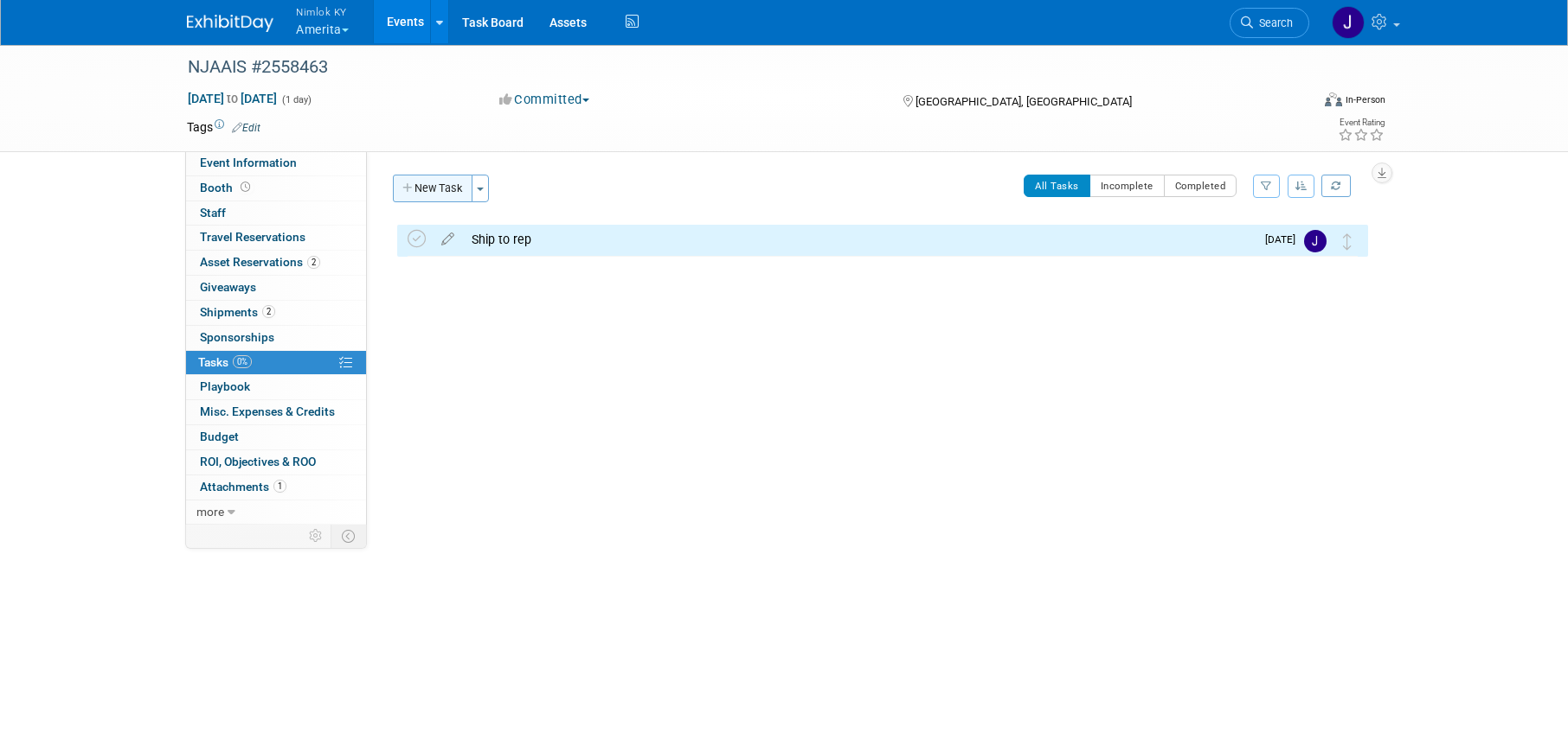
click at [441, 189] on button "New Task" at bounding box center [432, 189] width 80 height 28
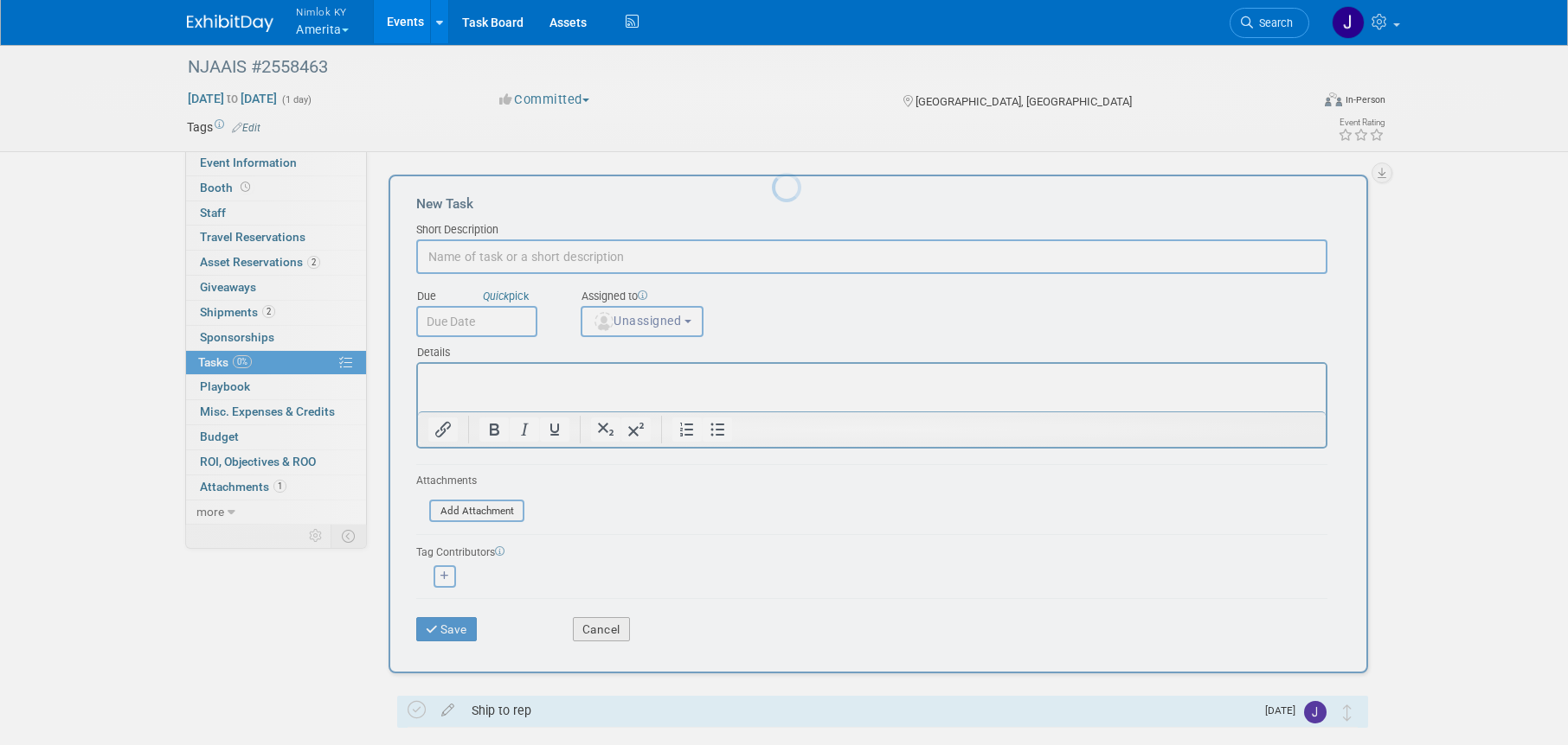
scroll to position [0, 0]
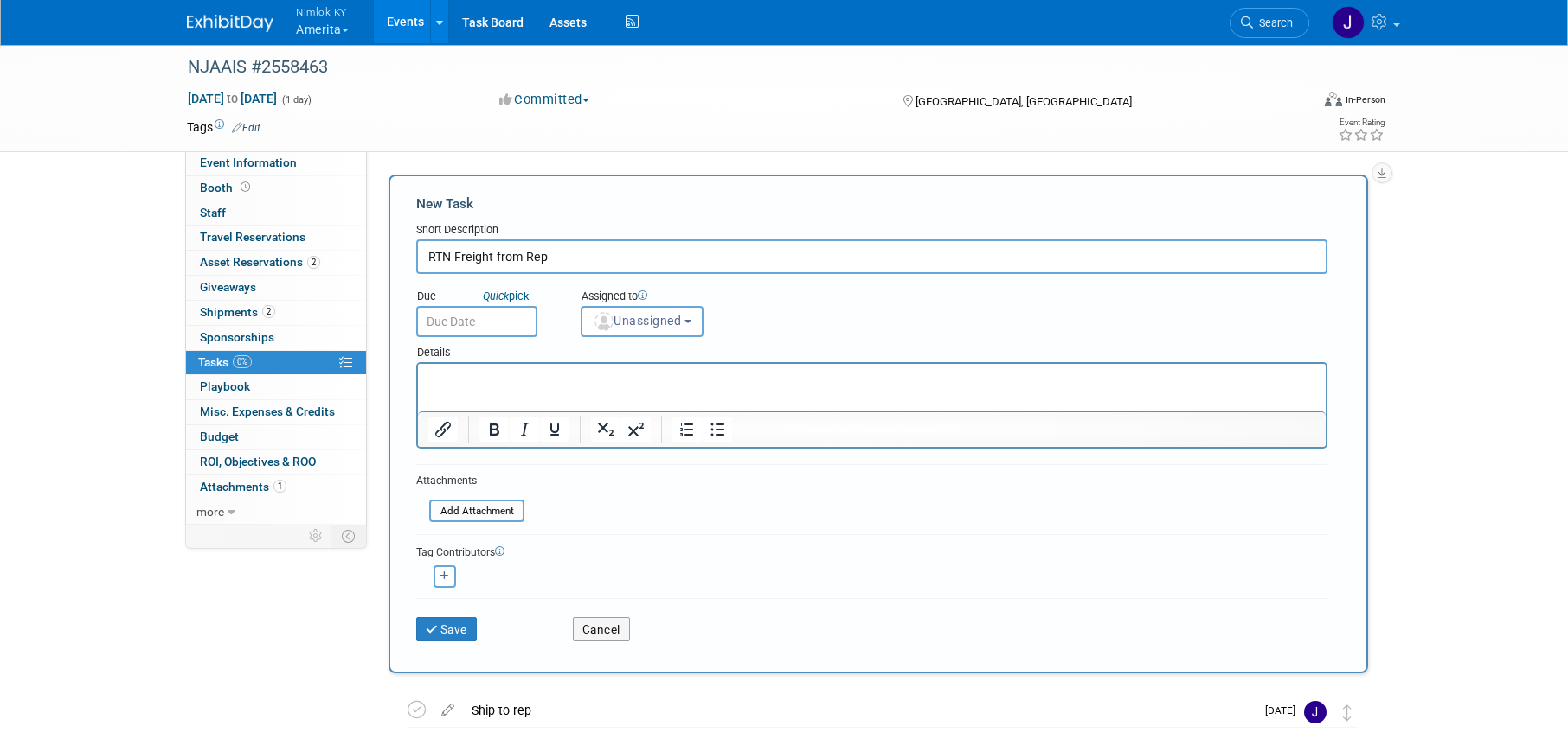
type input "RTN Freight from Rep"
click at [487, 328] on input "text" at bounding box center [477, 322] width 122 height 32
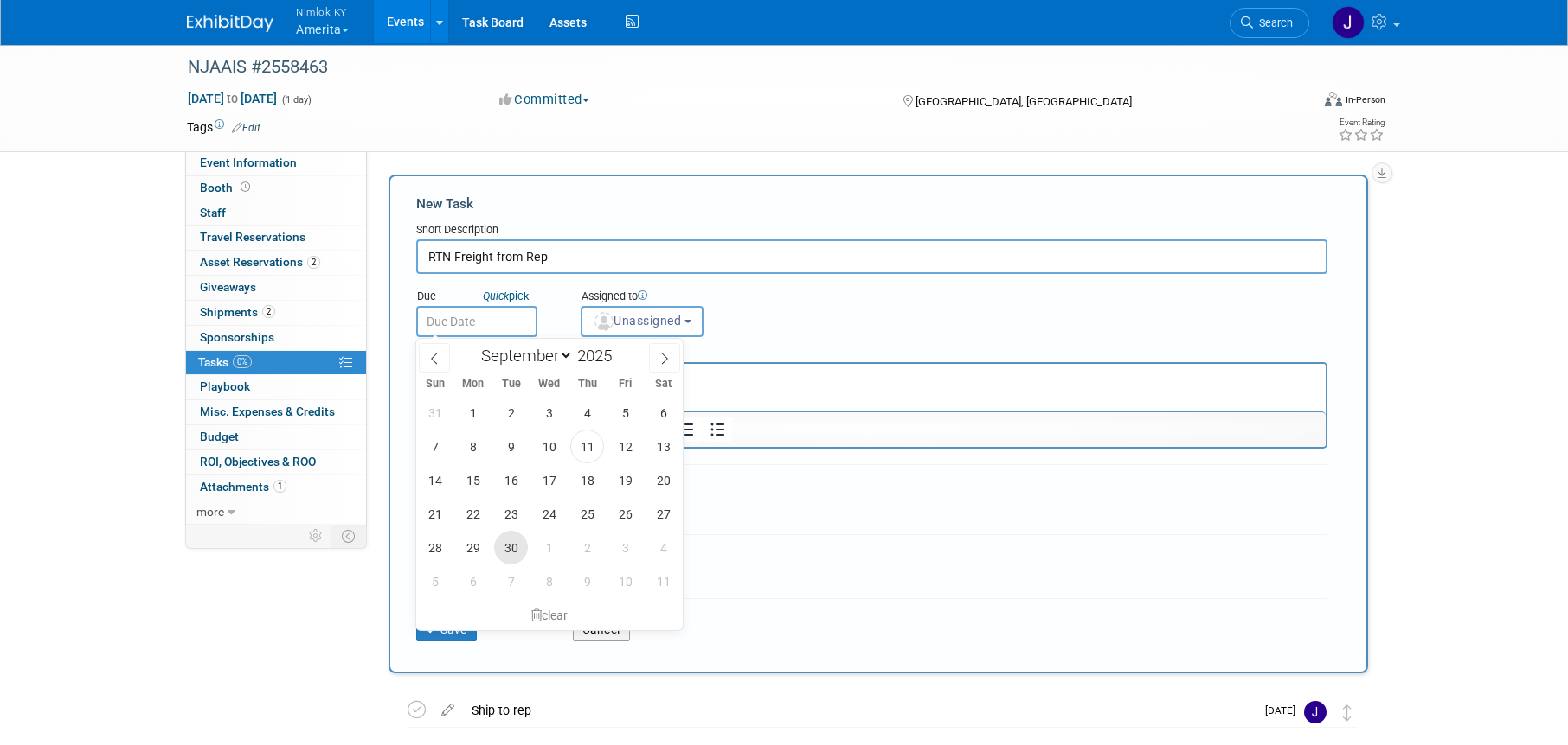
click at [504, 544] on span "30" at bounding box center [511, 547] width 34 height 34
type input "Sep 30, 2025"
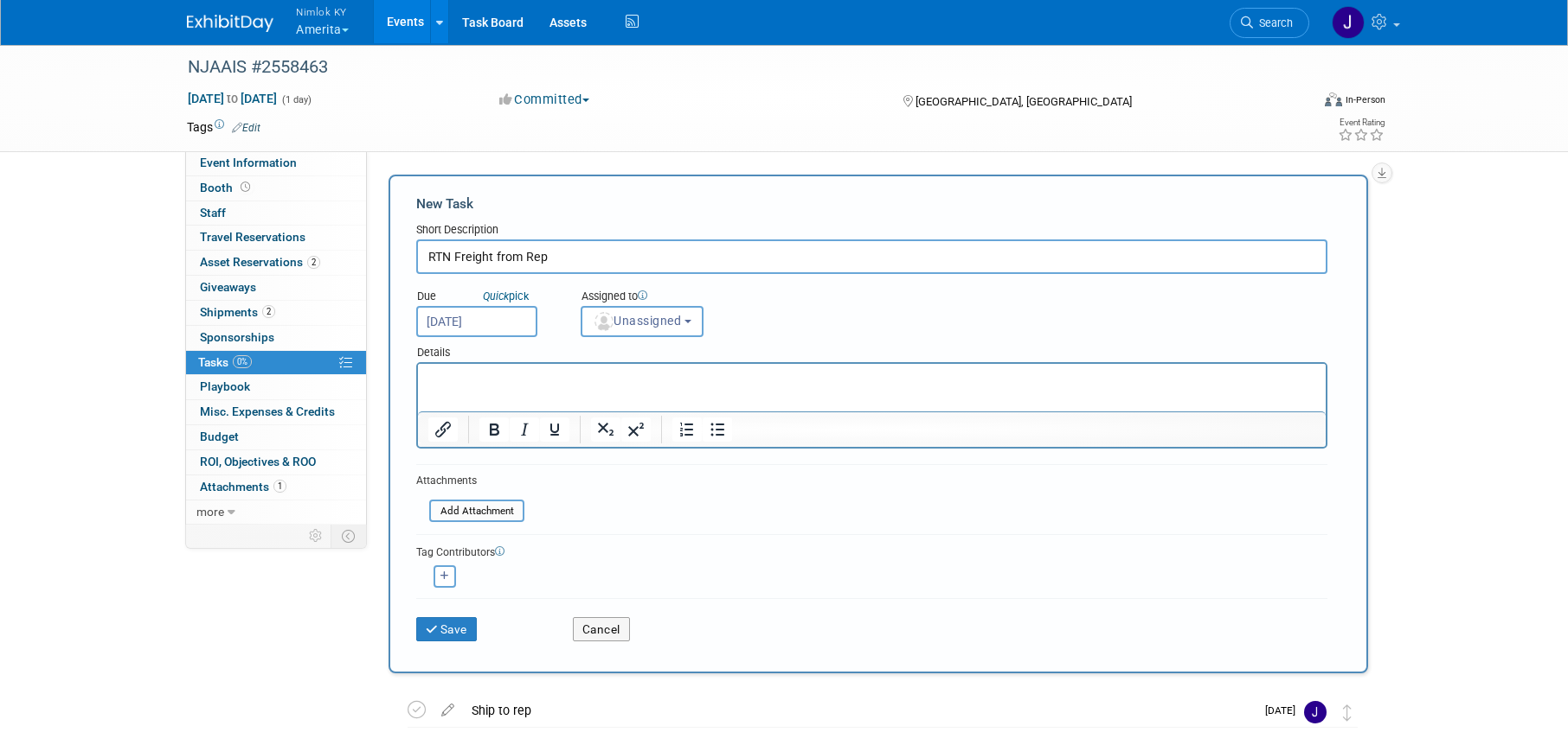
click at [641, 337] on div "Details" at bounding box center [872, 349] width 912 height 25
click at [650, 325] on span "Unassigned" at bounding box center [637, 321] width 88 height 14
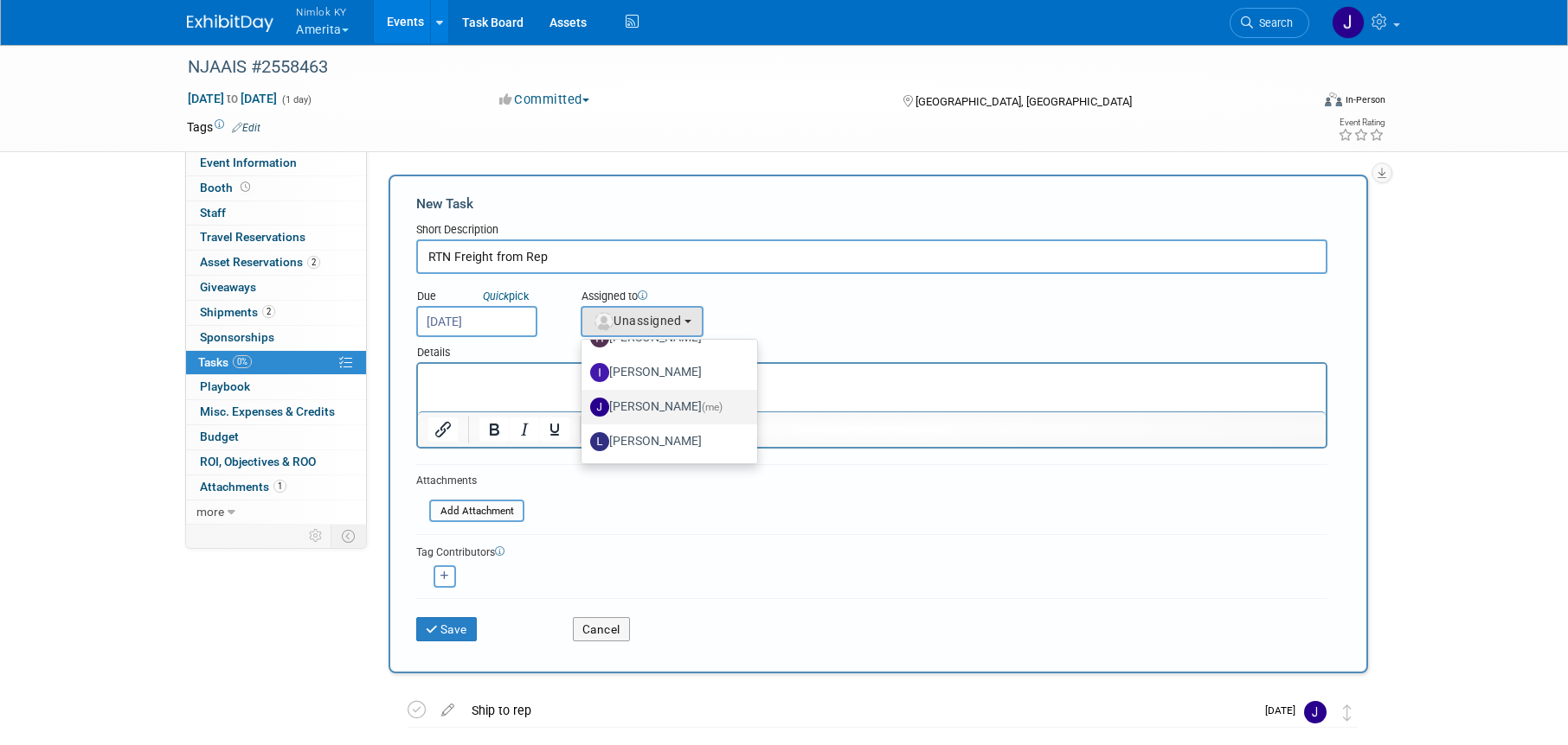
click at [663, 405] on label "Jamie Dunn (me)" at bounding box center [664, 407] width 149 height 28
click at [584, 405] on input "Jamie Dunn (me)" at bounding box center [577, 404] width 11 height 11
select select "6959d863-ee32-42c4-bffe-2330cab25484"
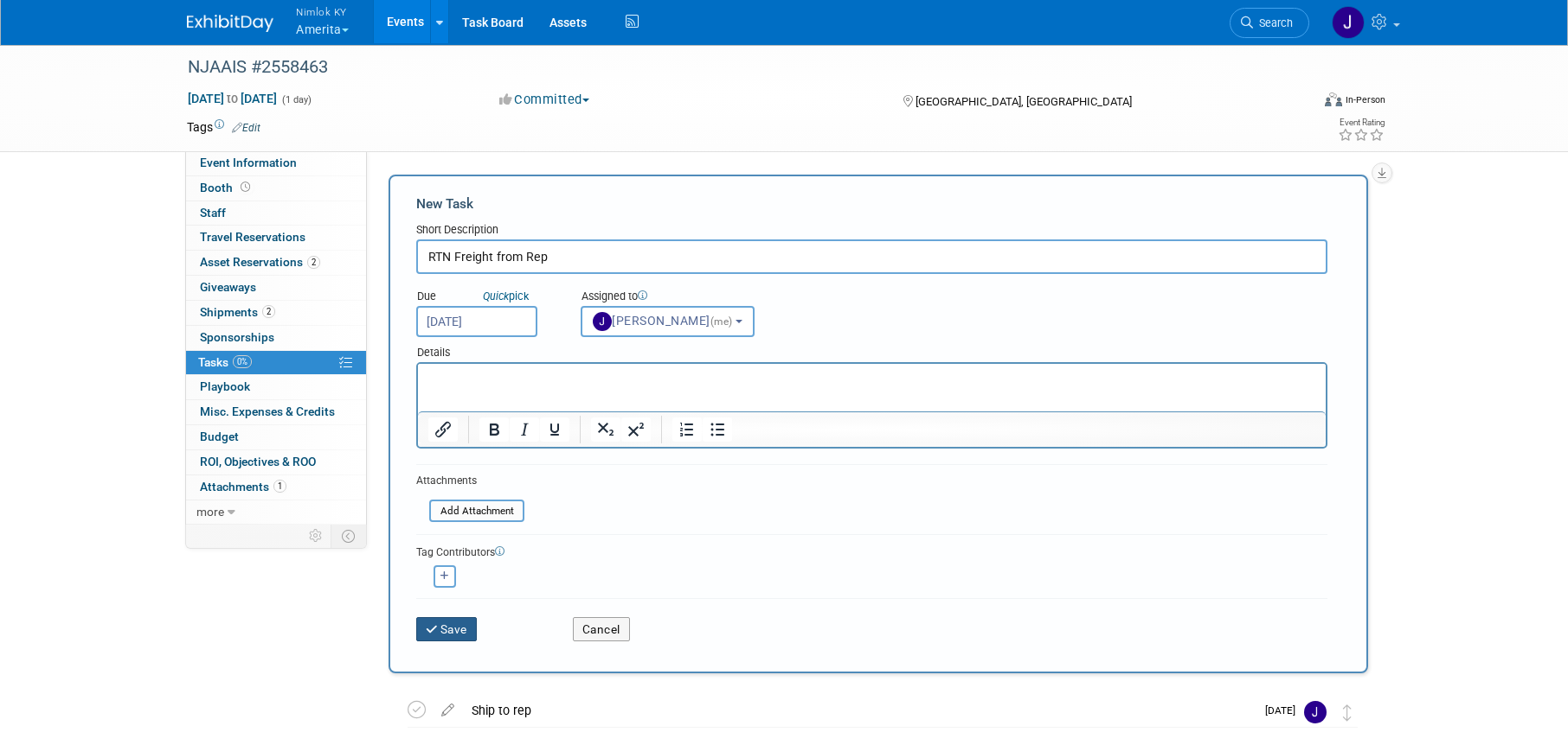
click at [457, 628] on button "Save" at bounding box center [446, 629] width 60 height 25
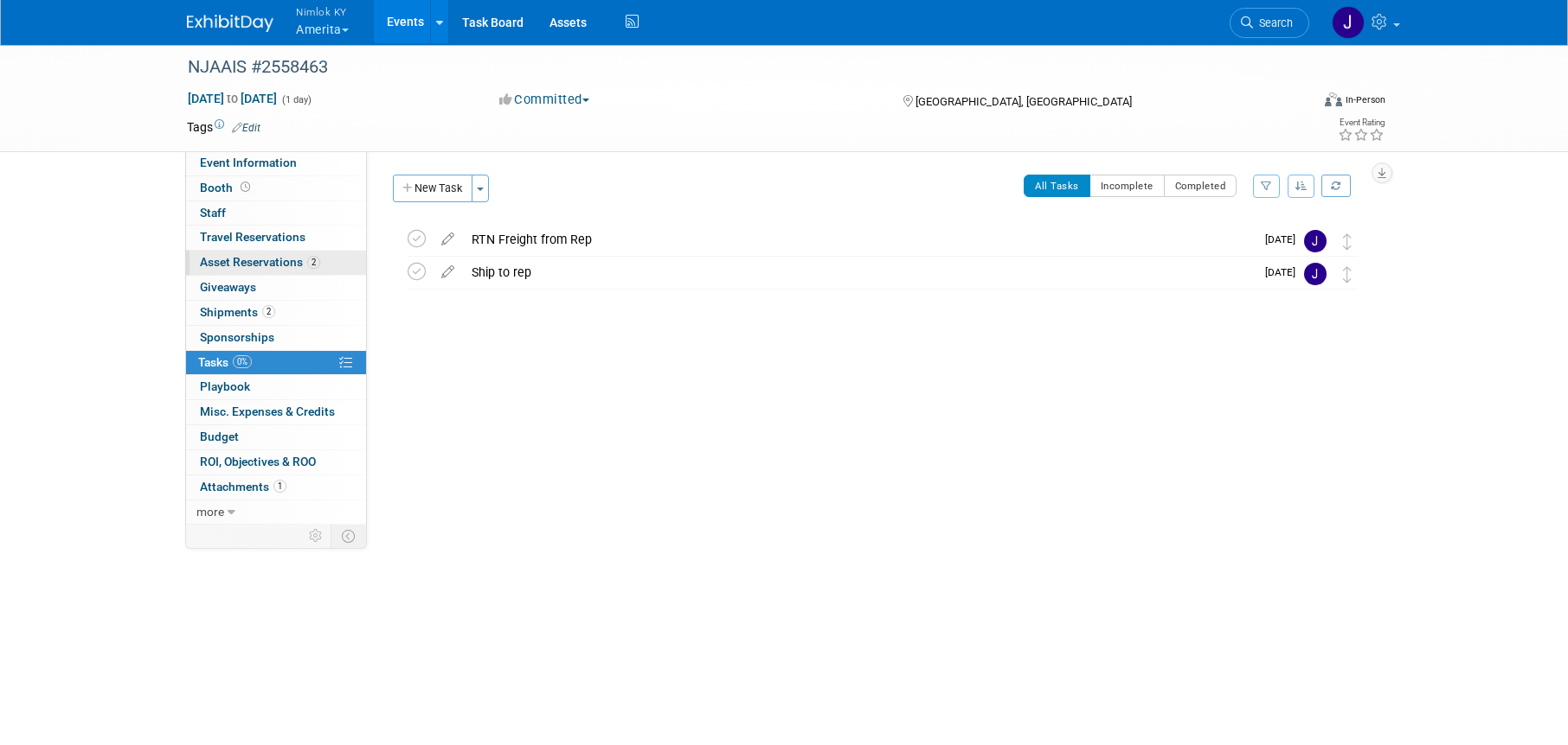
click at [282, 260] on span "Asset Reservations 2" at bounding box center [260, 262] width 121 height 14
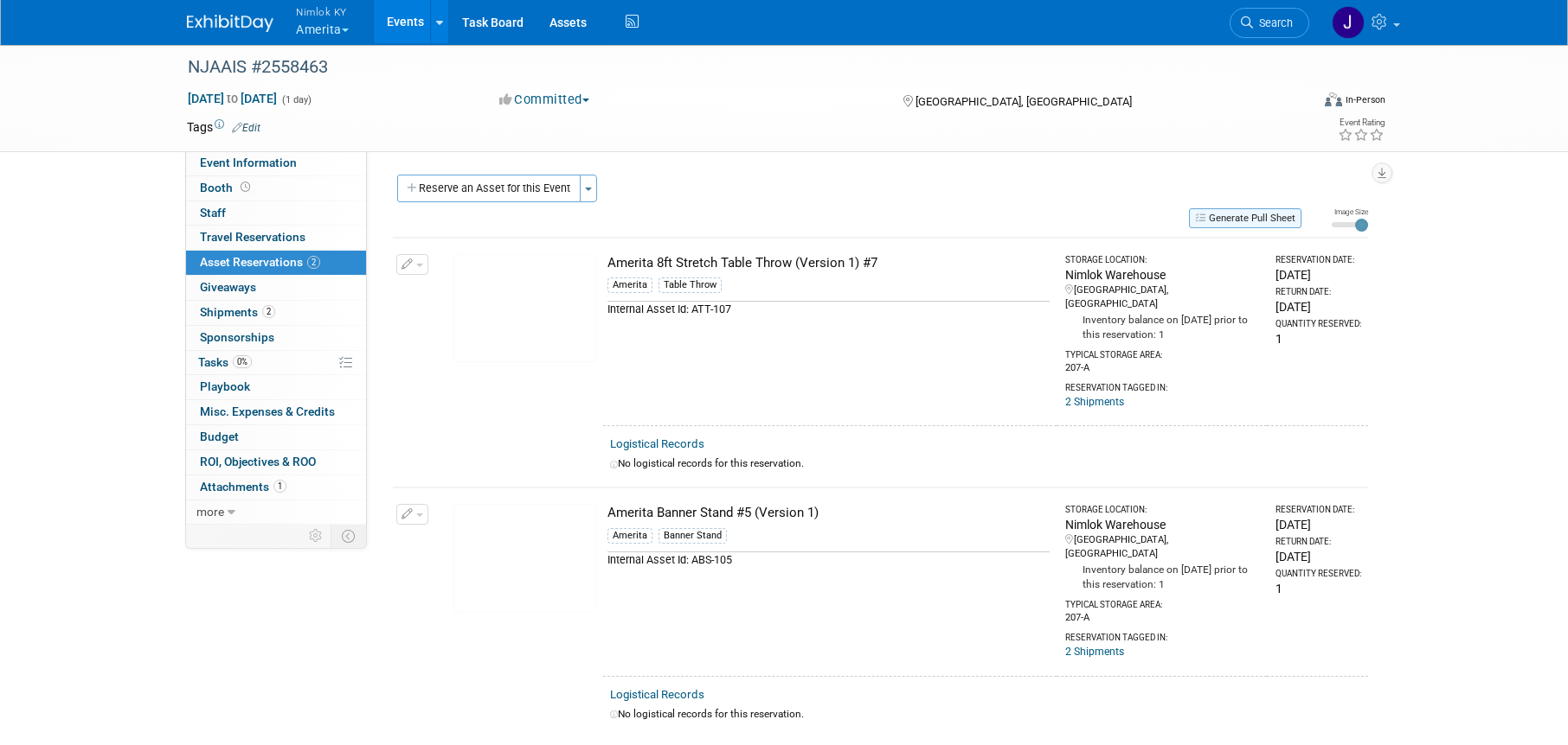
click at [1278, 220] on button "Generate Pull Sheet" at bounding box center [1246, 218] width 113 height 20
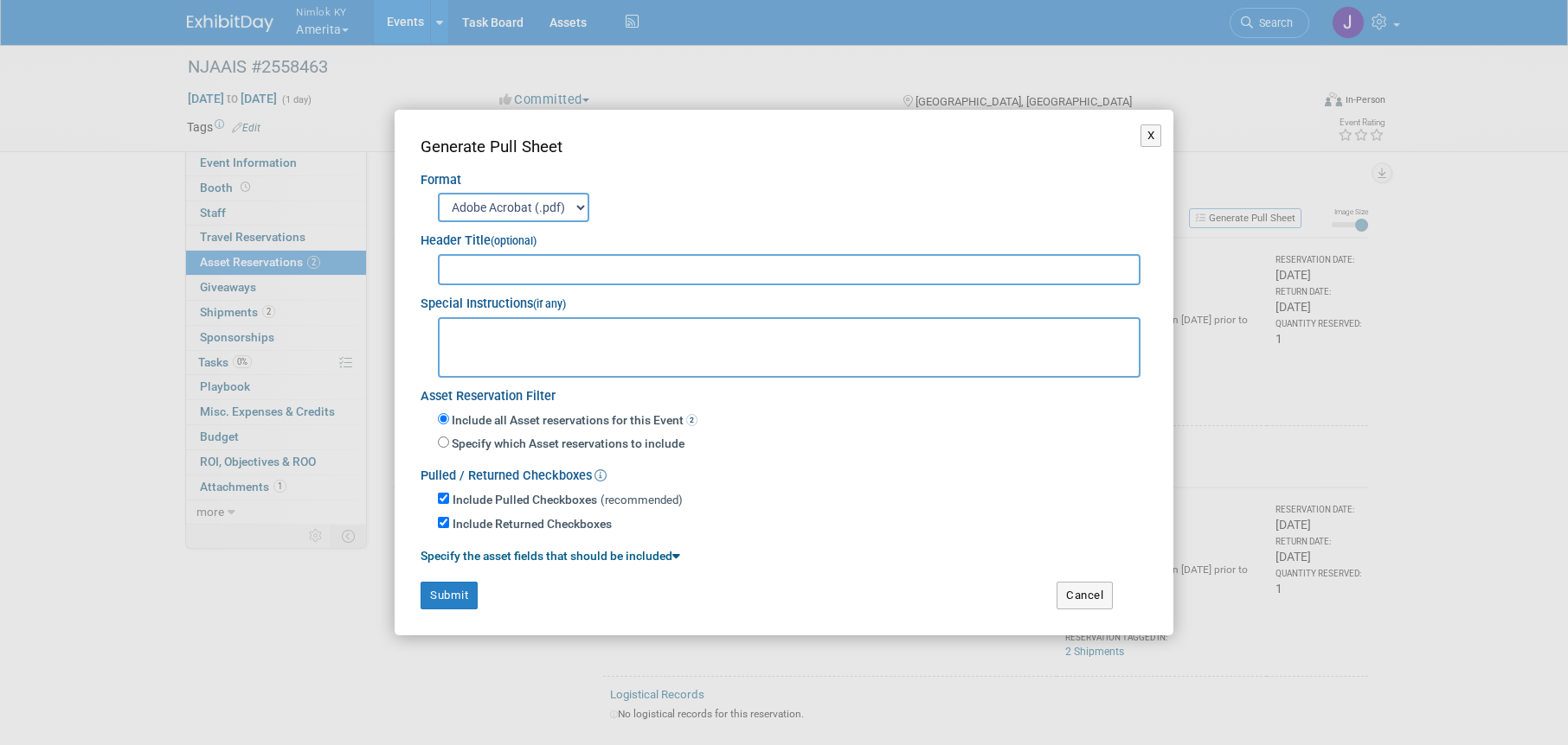
click at [832, 282] on input "text" at bounding box center [789, 270] width 703 height 32
type input "2558463"
click at [478, 599] on button "Submit" at bounding box center [449, 596] width 57 height 28
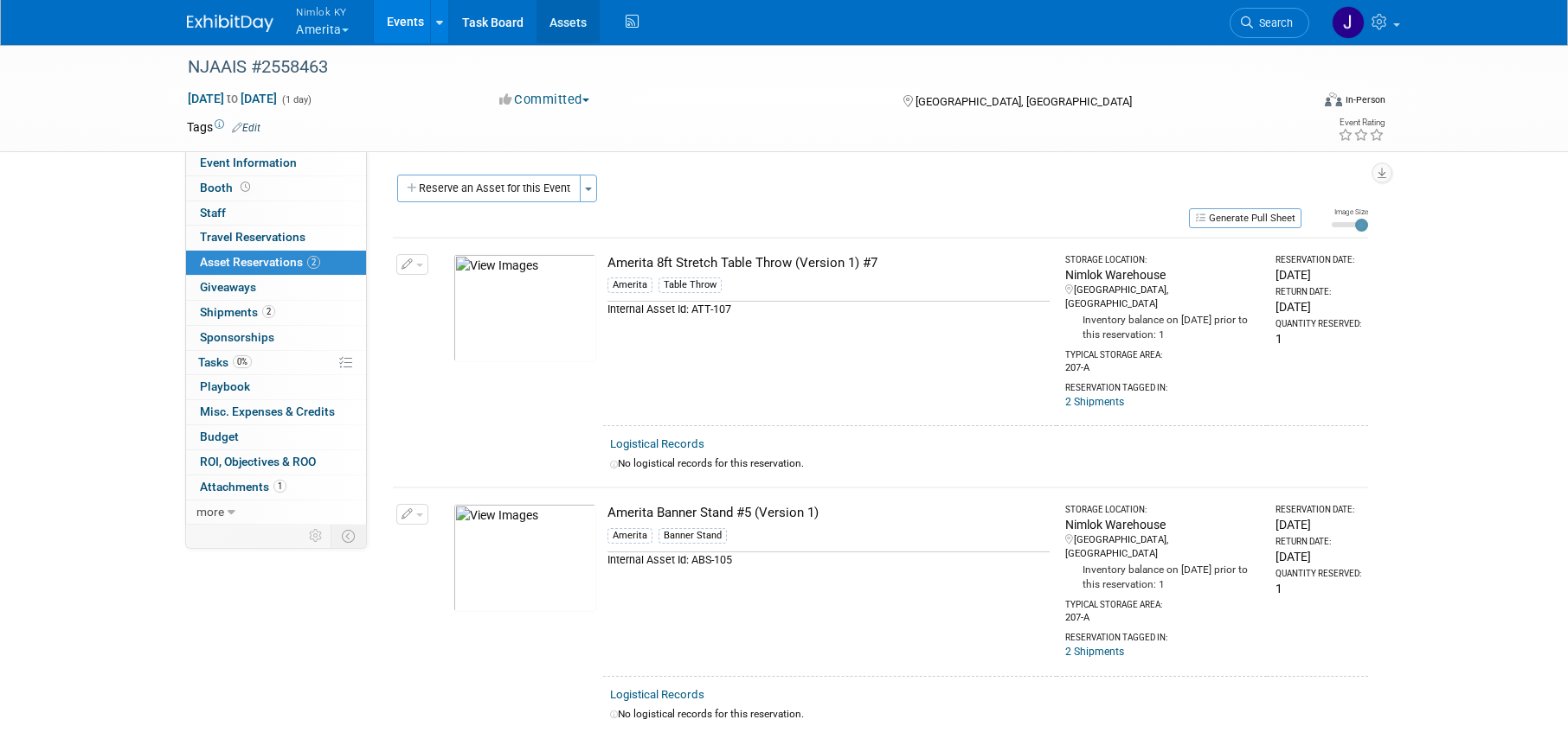
click at [572, 30] on link "Assets" at bounding box center [568, 22] width 63 height 43
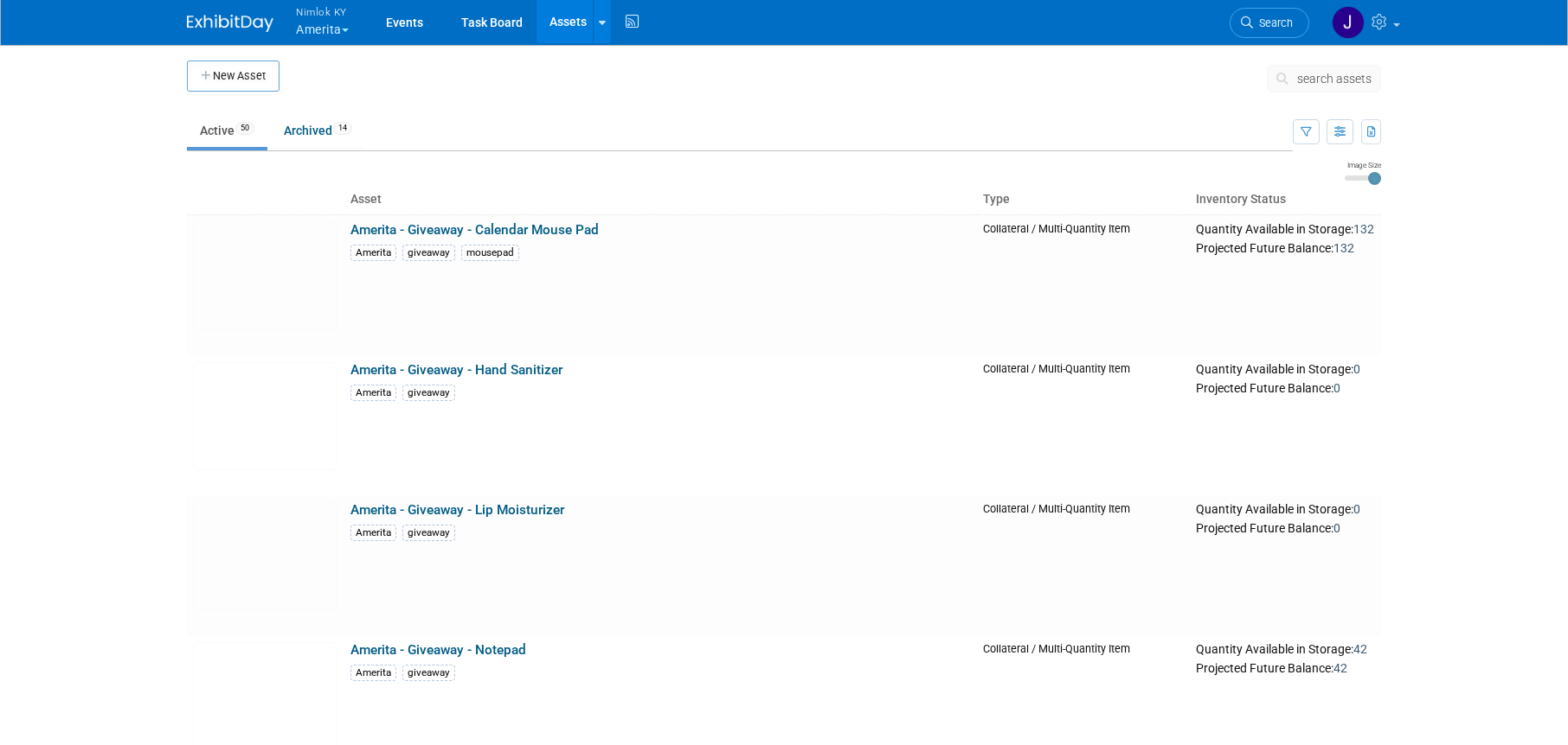
click at [1301, 91] on button "search assets" at bounding box center [1324, 79] width 115 height 28
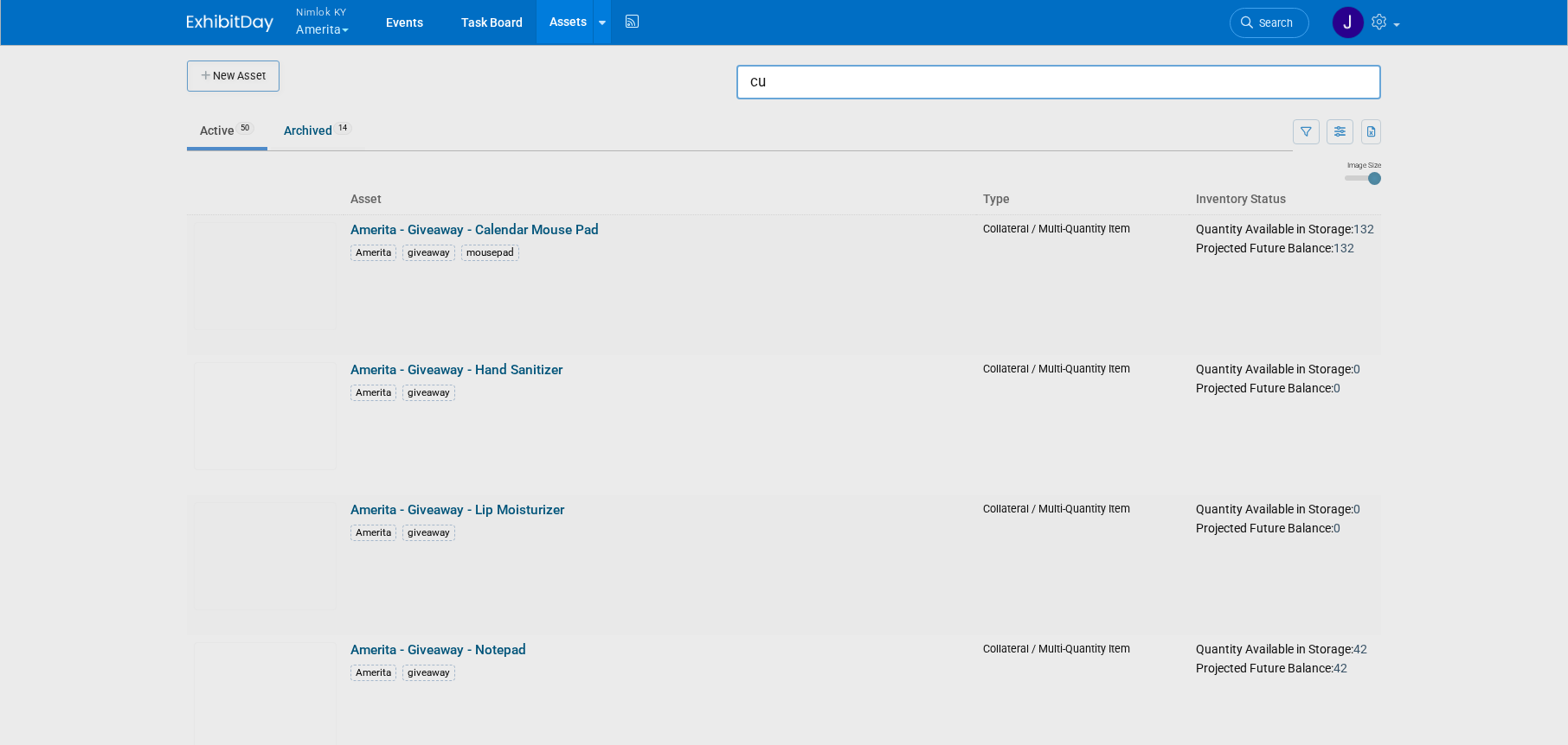
type input "c"
click at [322, 23] on button "Nimlok KY Amerita" at bounding box center [332, 23] width 76 height 45
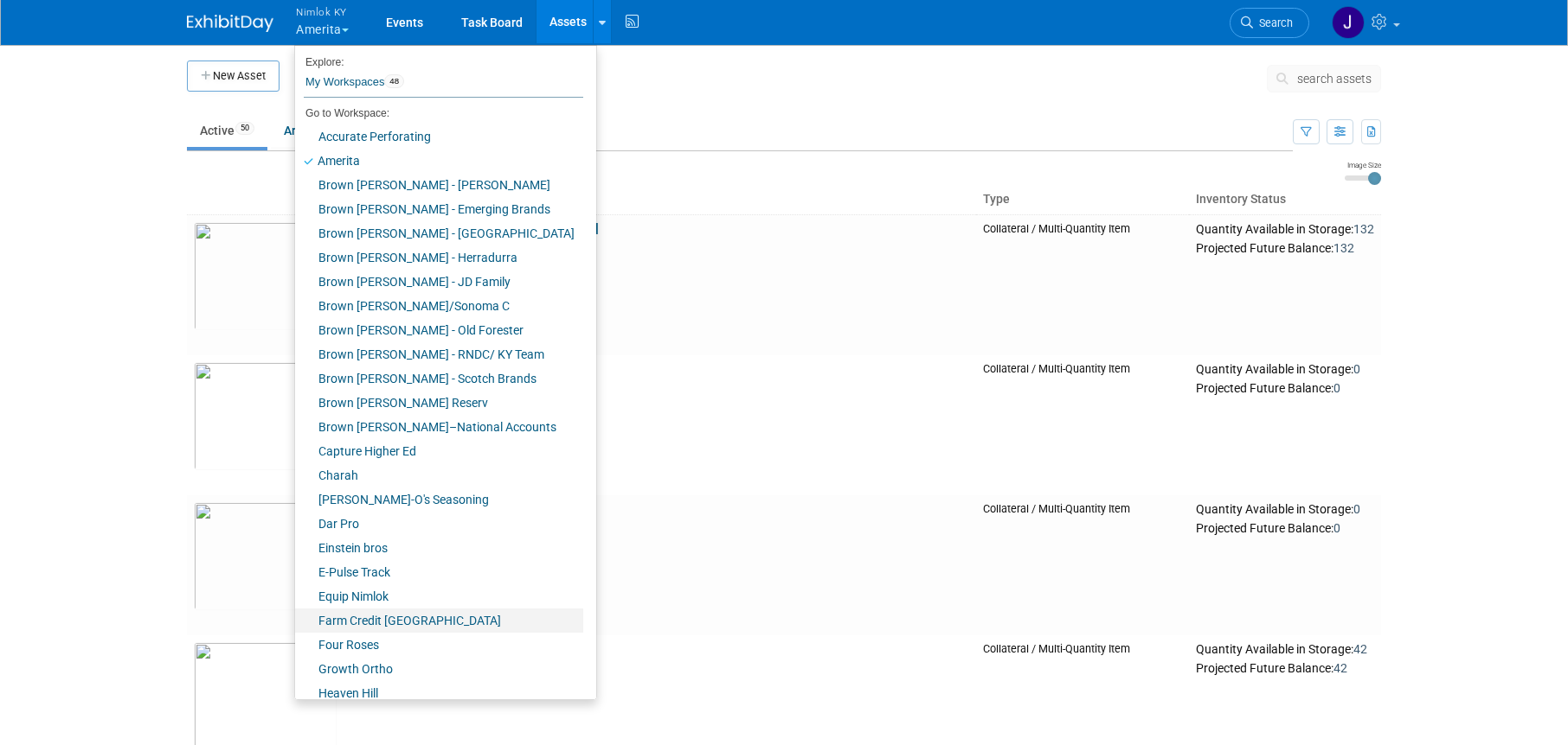
click at [451, 619] on link "Farm Credit [GEOGRAPHIC_DATA]" at bounding box center [438, 621] width 288 height 25
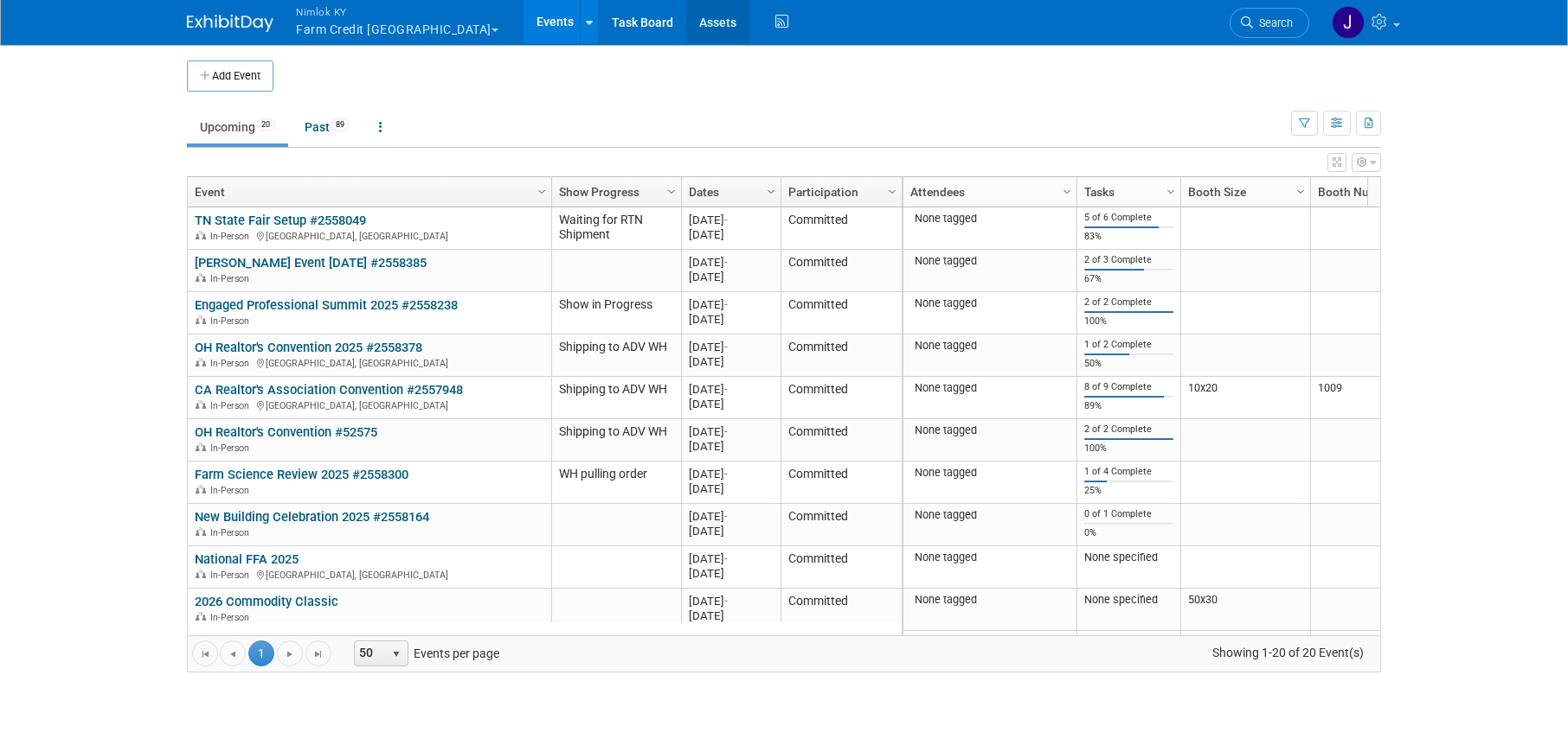
click at [686, 26] on link "Assets" at bounding box center [718, 22] width 63 height 43
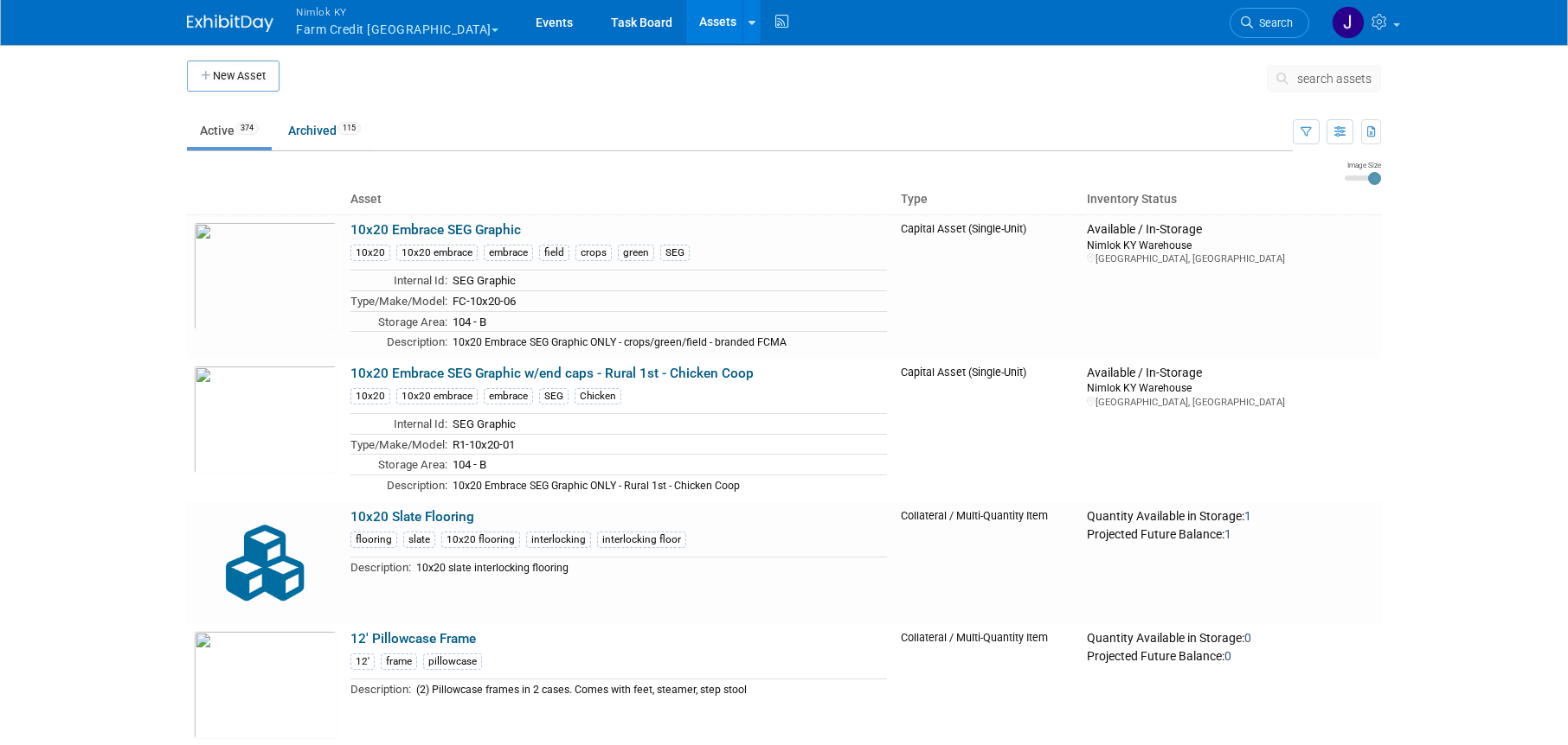
click at [1325, 86] on button "search assets" at bounding box center [1324, 79] width 115 height 28
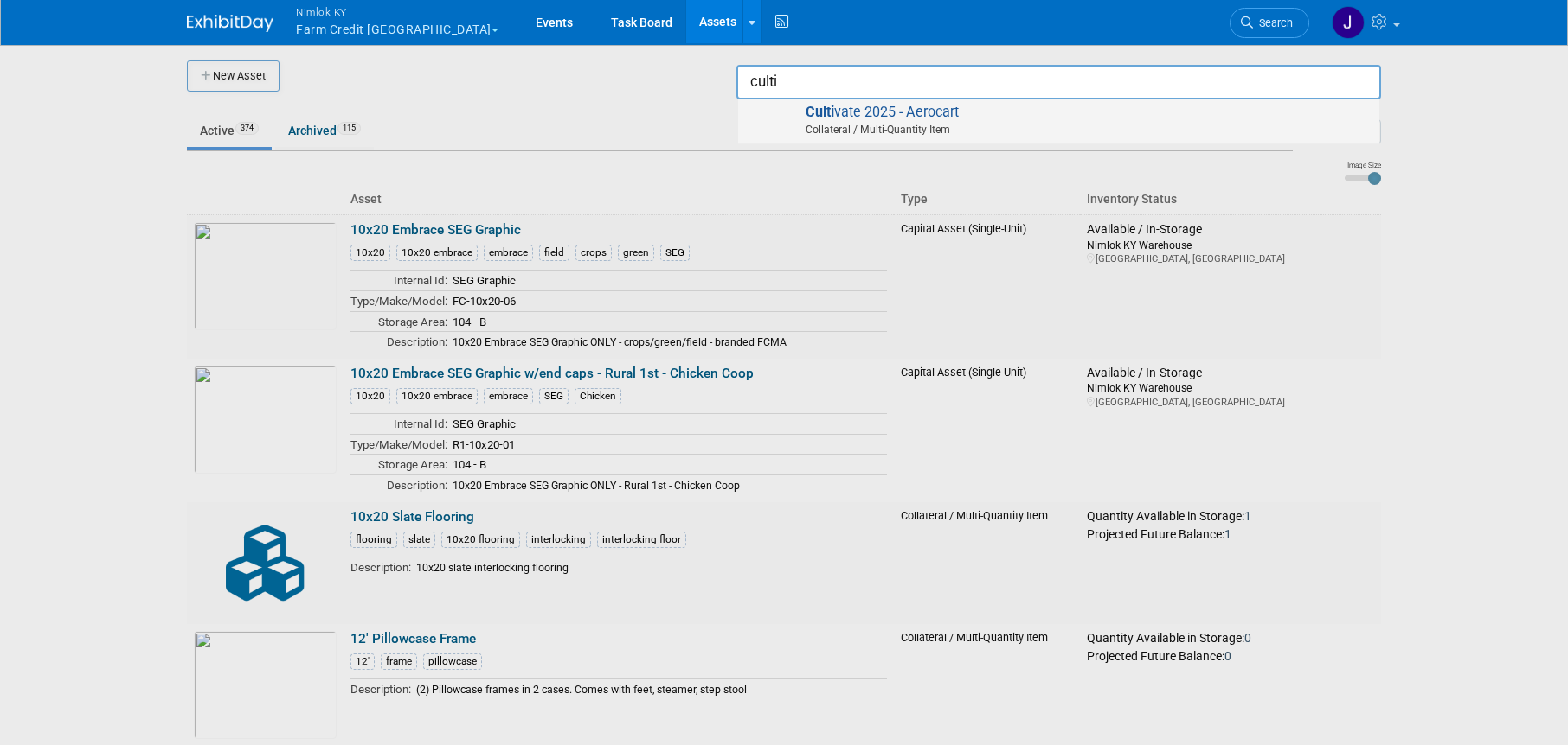
click at [1077, 116] on span "Culti vate 2025 - Aerocart Collateral / Multi-Quantity Item" at bounding box center [1058, 122] width 624 height 36
type input "Cultivate 2025 - Aerocart"
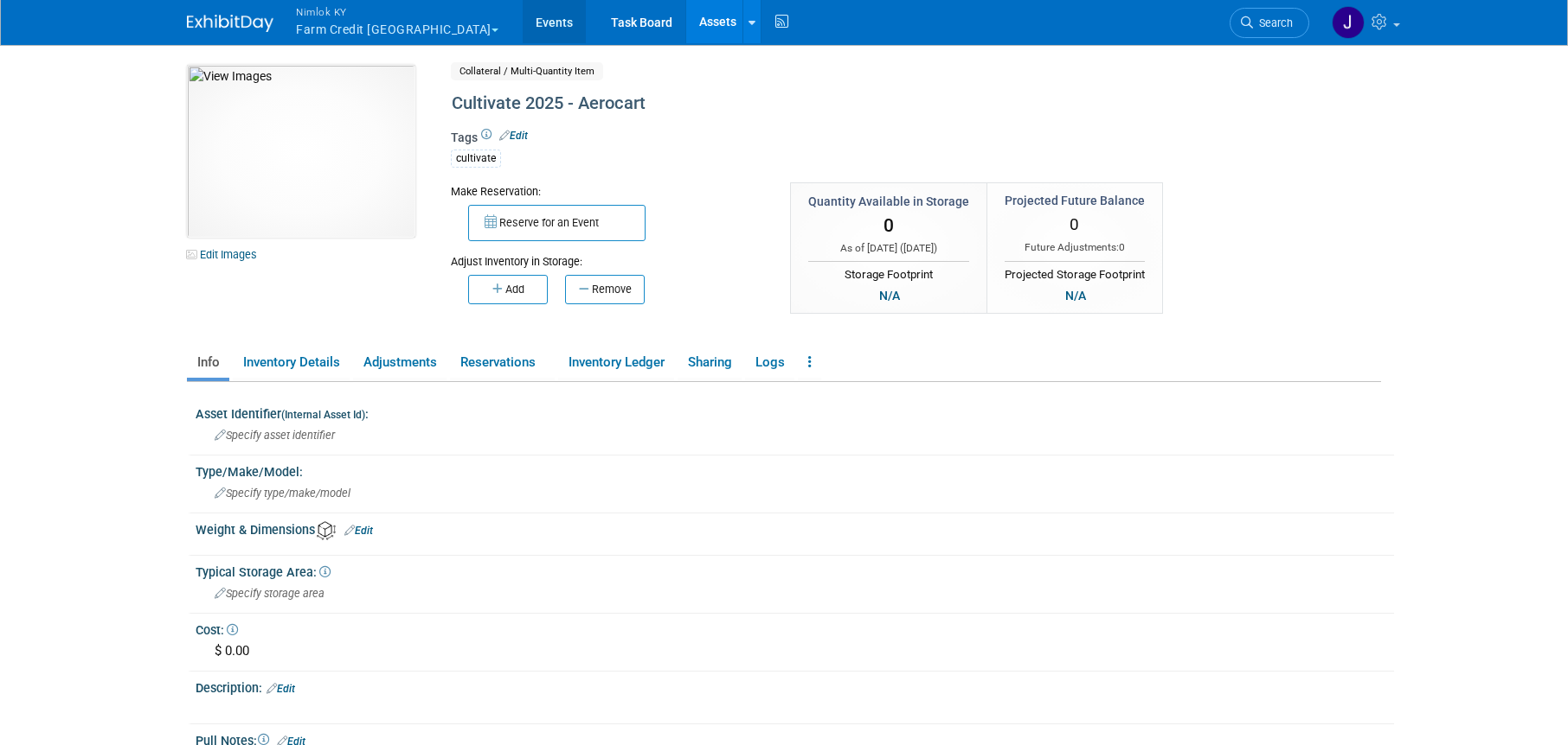
click at [523, 20] on link "Events" at bounding box center [555, 22] width 63 height 43
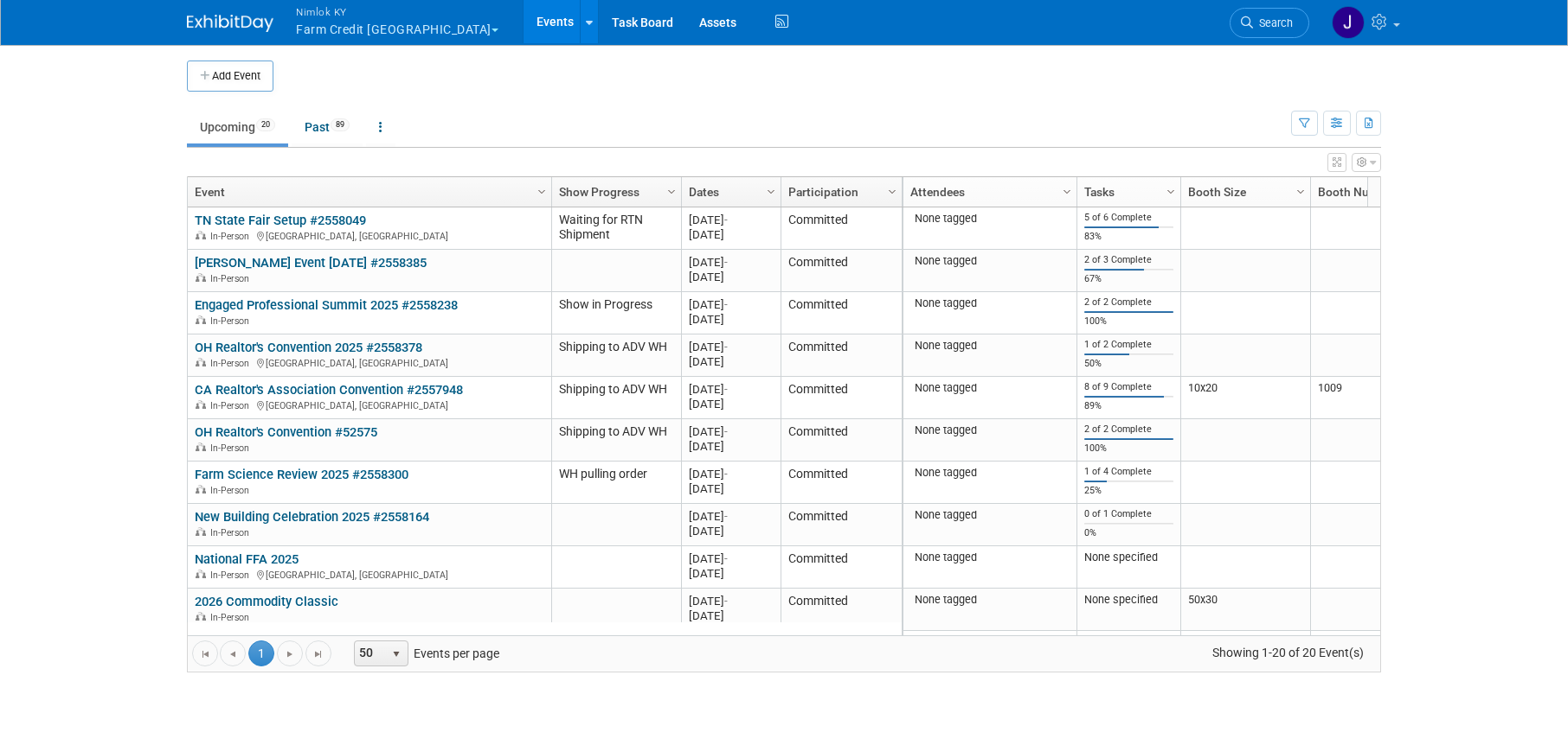
click at [237, 90] on button "Add Event" at bounding box center [230, 76] width 87 height 32
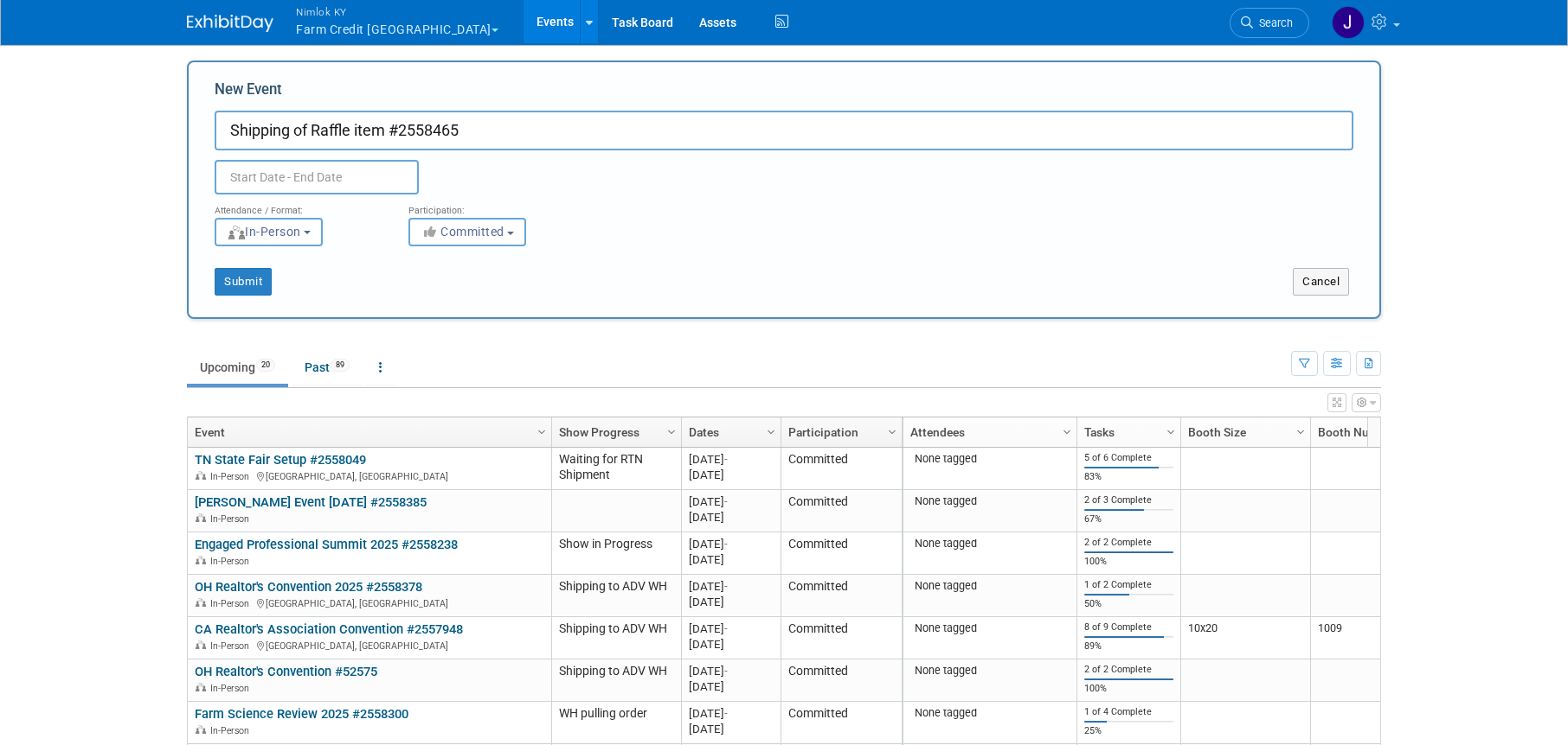
click at [309, 130] on input "Shipping of Raffle item #2558465" at bounding box center [784, 130] width 1139 height 40
type input "Shipping of Cultivate Raffle item #2558465"
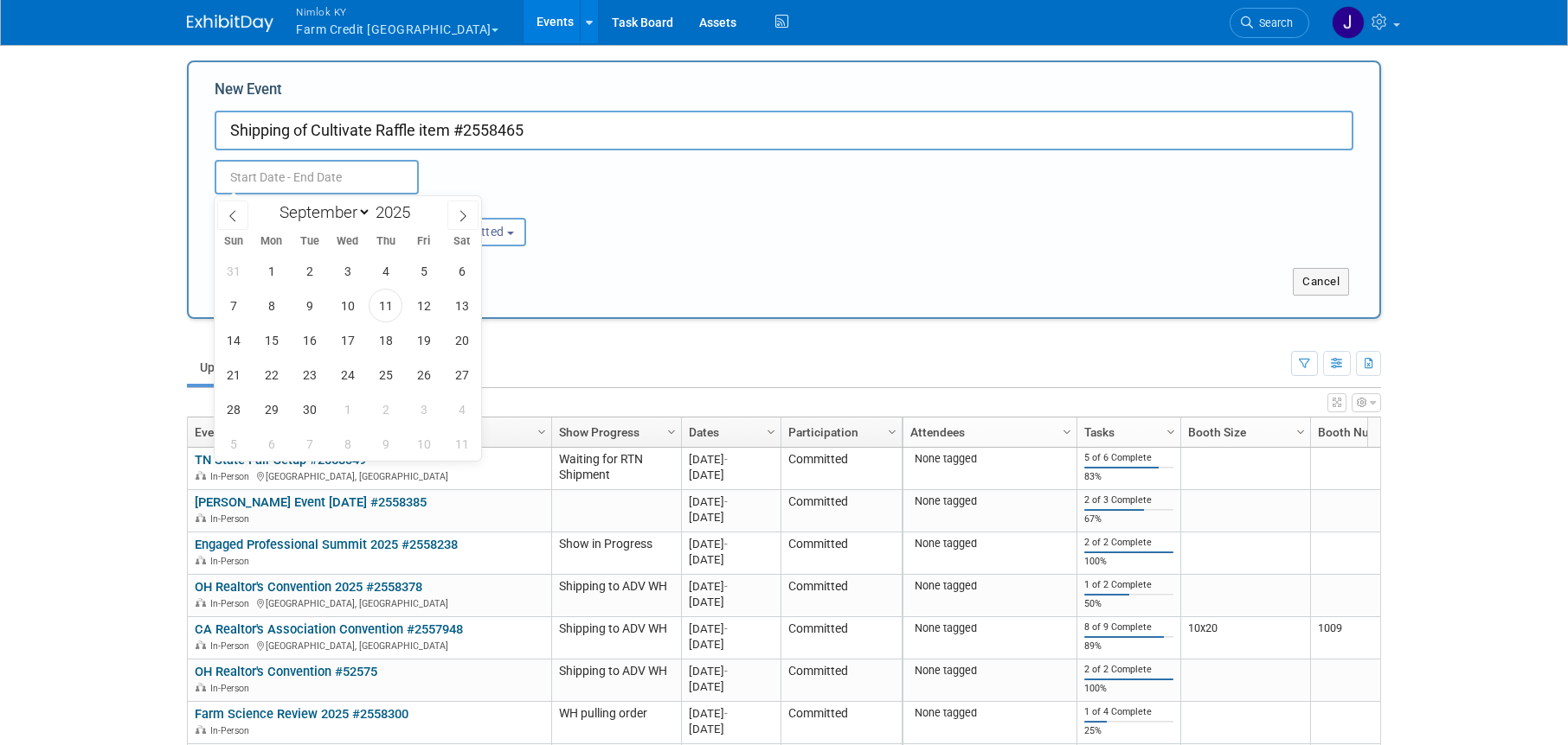
click at [344, 177] on input "text" at bounding box center [316, 177] width 205 height 35
click at [432, 313] on span "12" at bounding box center [423, 305] width 34 height 34
type input "Sep 12, 2025 to Sep 12, 2025"
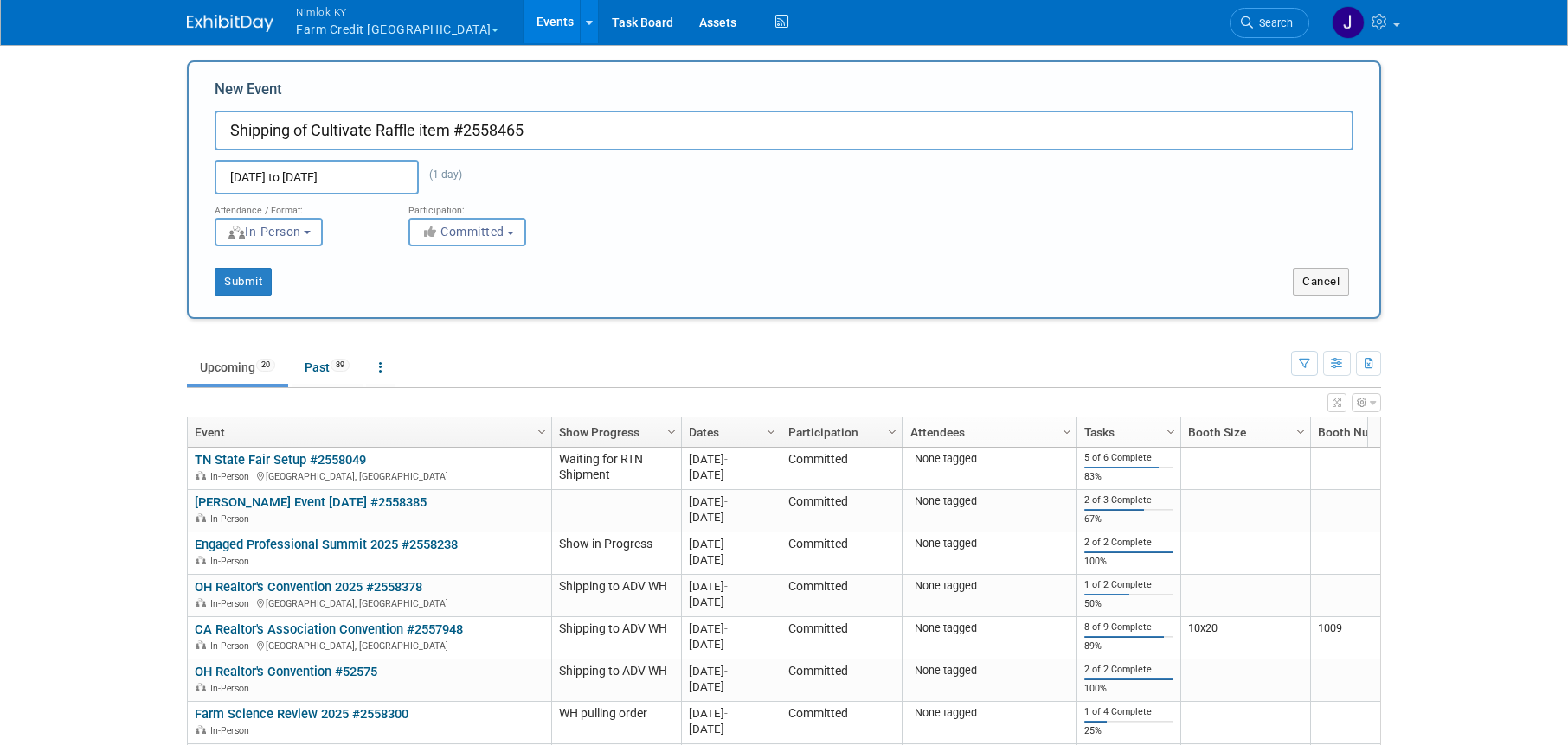
scroll to position [4, 0]
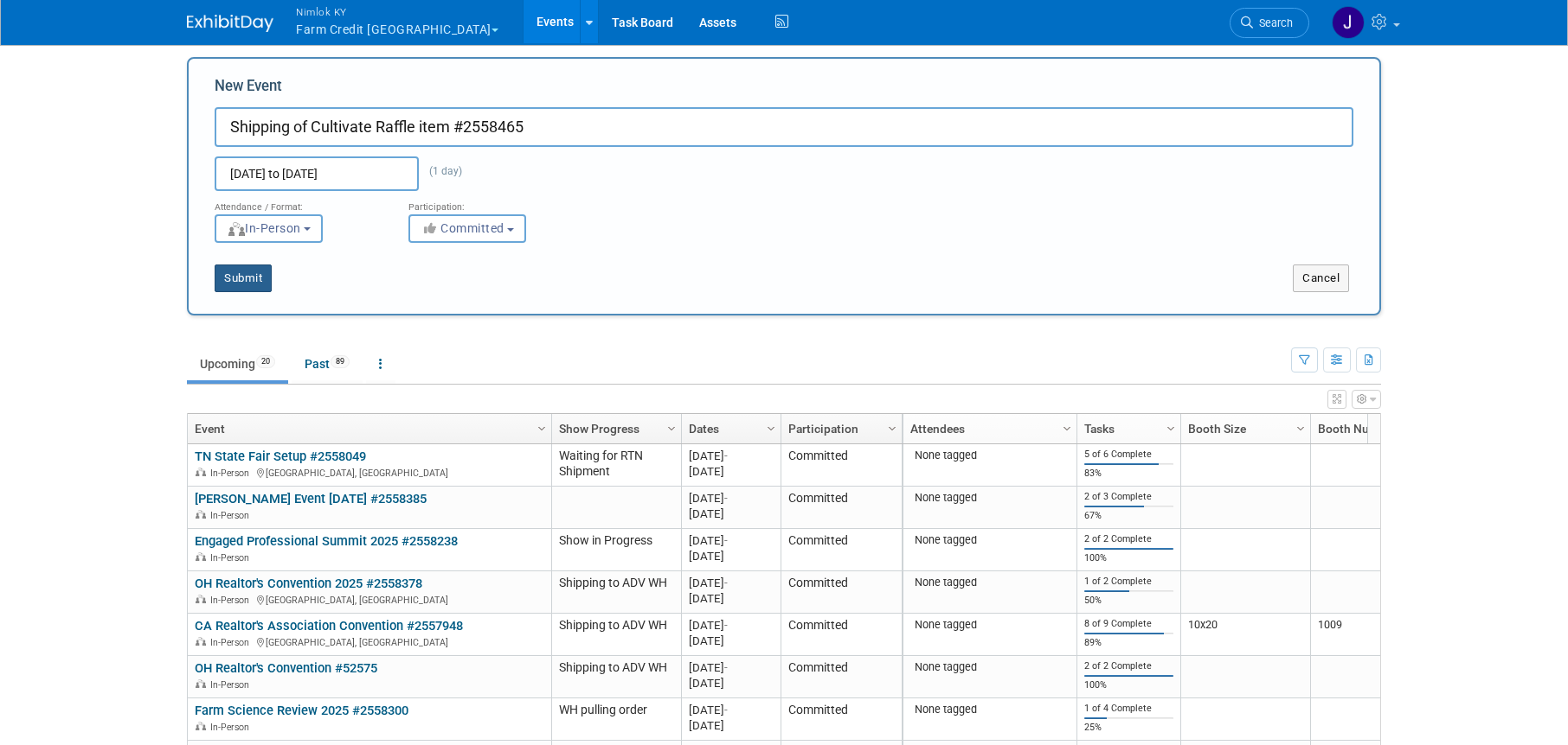
click at [254, 271] on button "Submit" at bounding box center [243, 279] width 57 height 28
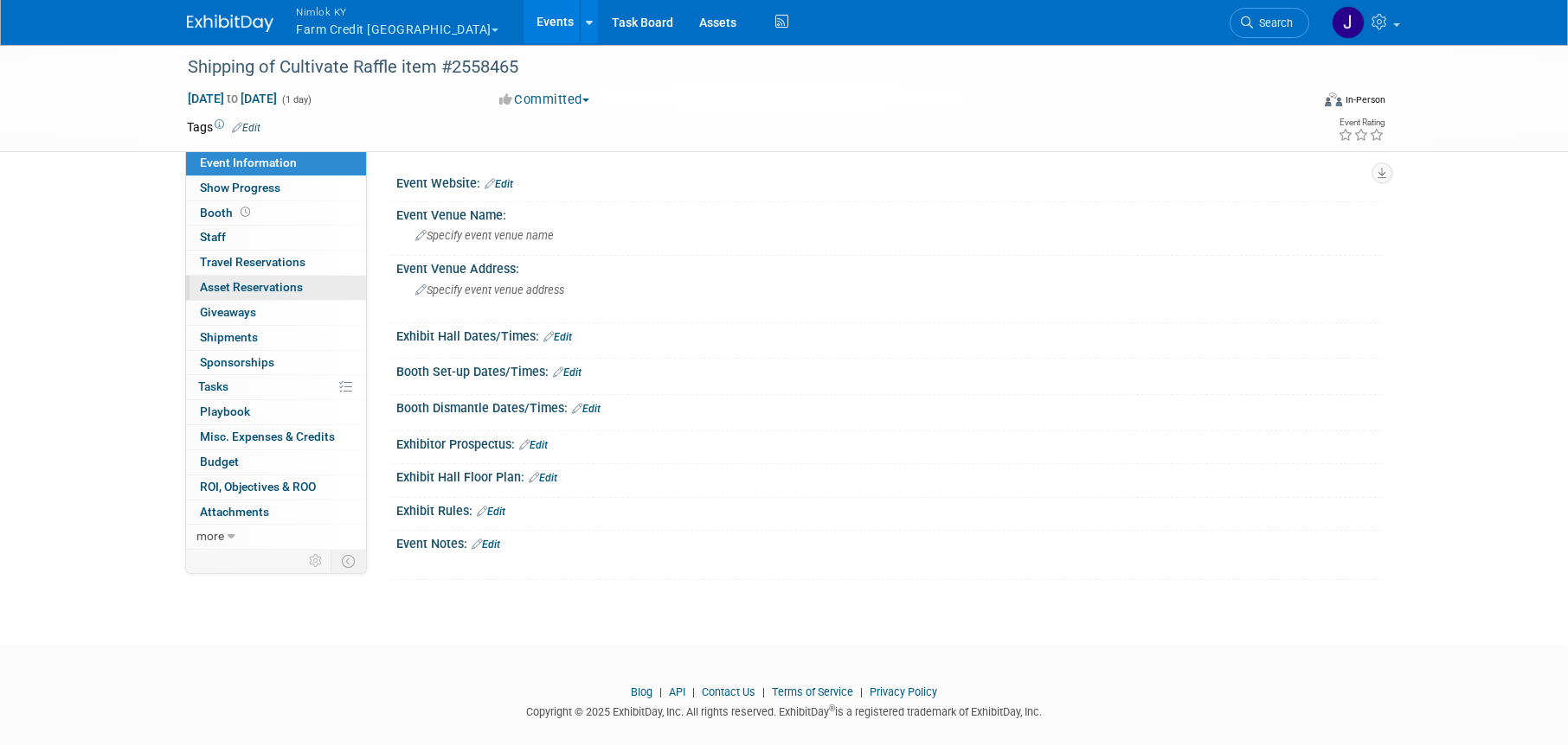
click at [270, 291] on span "Asset Reservations 0" at bounding box center [251, 288] width 103 height 14
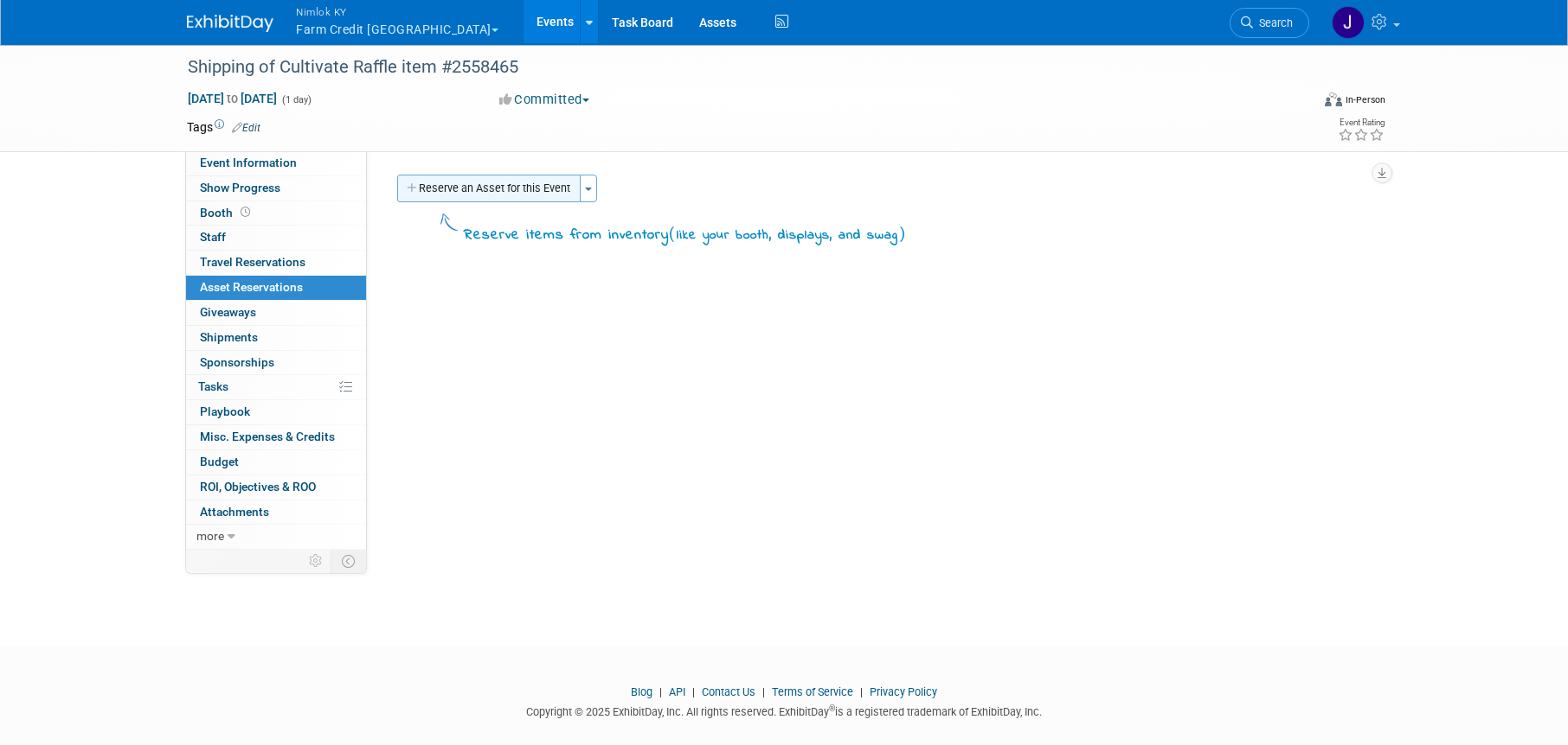
click at [543, 186] on button "Reserve an Asset for this Event" at bounding box center [489, 189] width 184 height 28
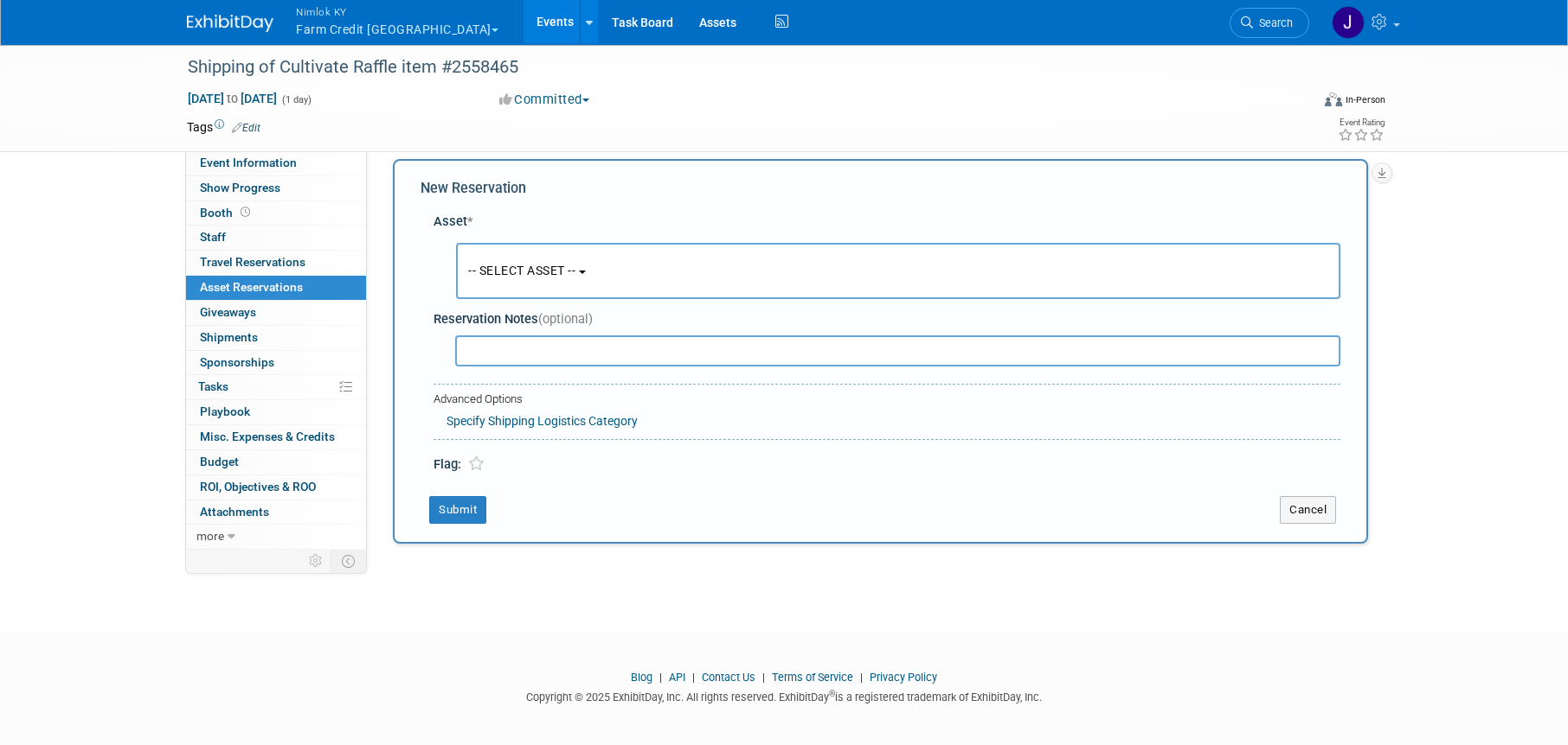
scroll to position [17, 0]
click at [570, 278] on button "-- SELECT ASSET --" at bounding box center [898, 270] width 885 height 56
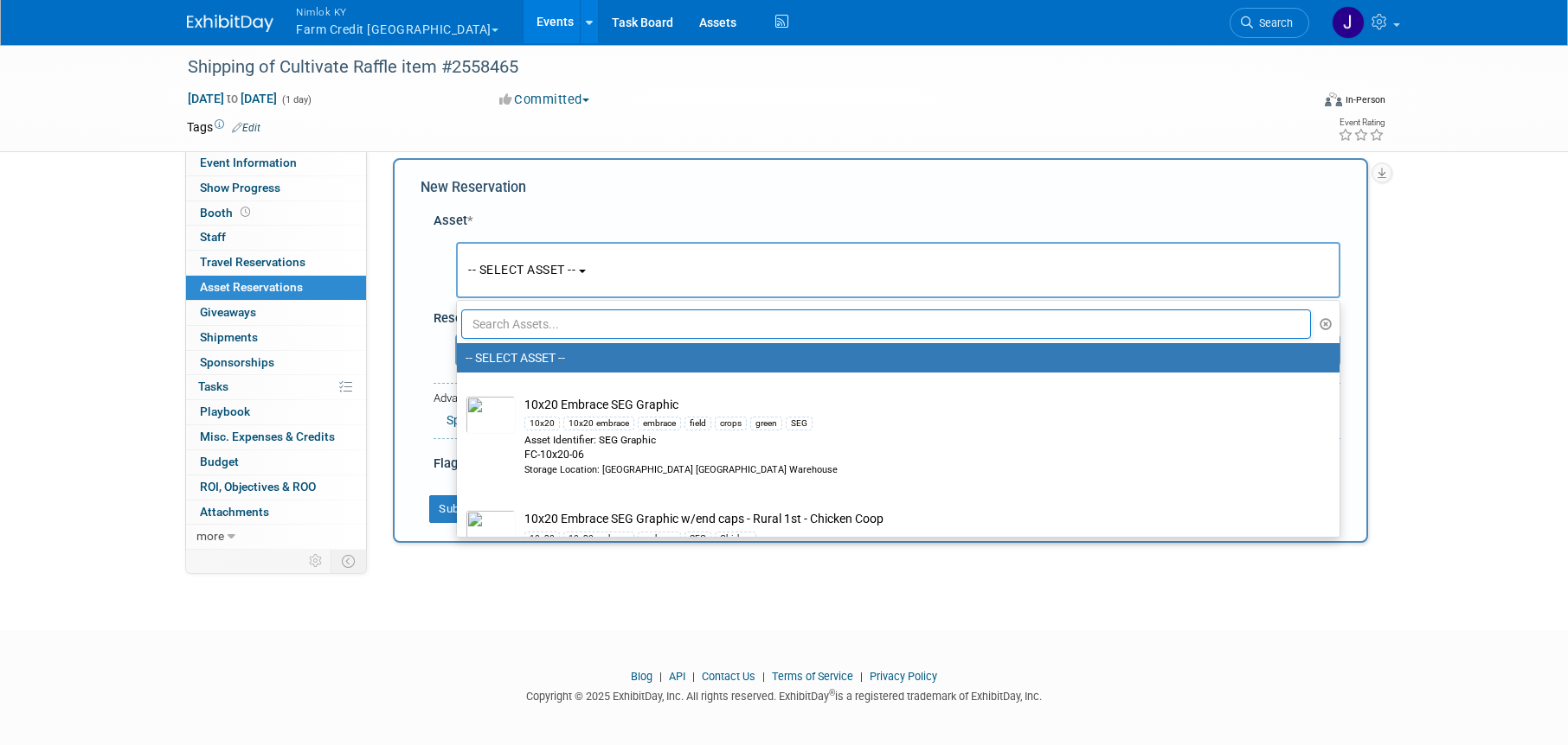
click at [563, 323] on input "text" at bounding box center [887, 324] width 850 height 30
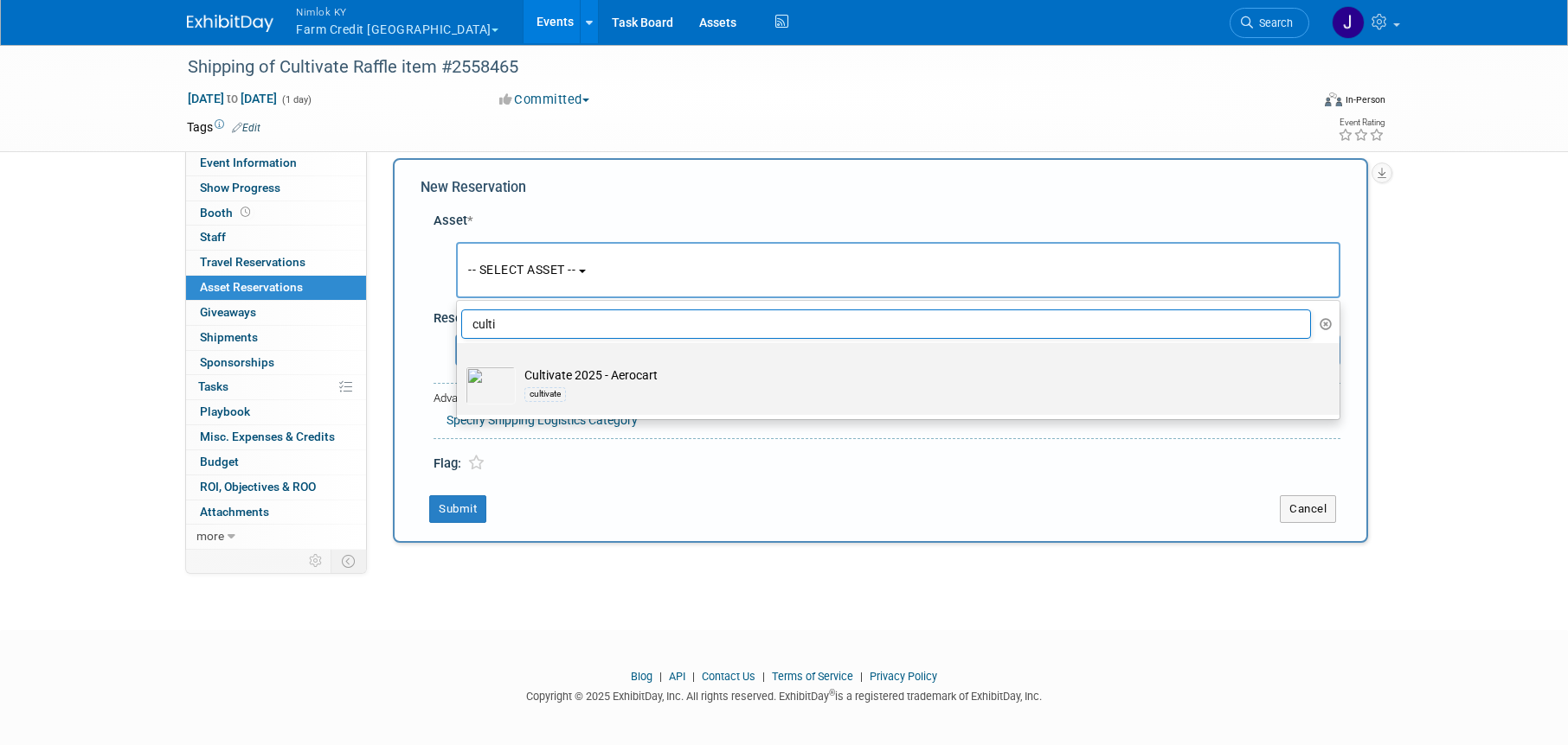
type input "culti"
click at [559, 388] on div "cultivate" at bounding box center [545, 394] width 42 height 14
click at [460, 364] on input "Cultivate 2025 - Aerocart cultivate" at bounding box center [453, 358] width 11 height 11
select select "10725967"
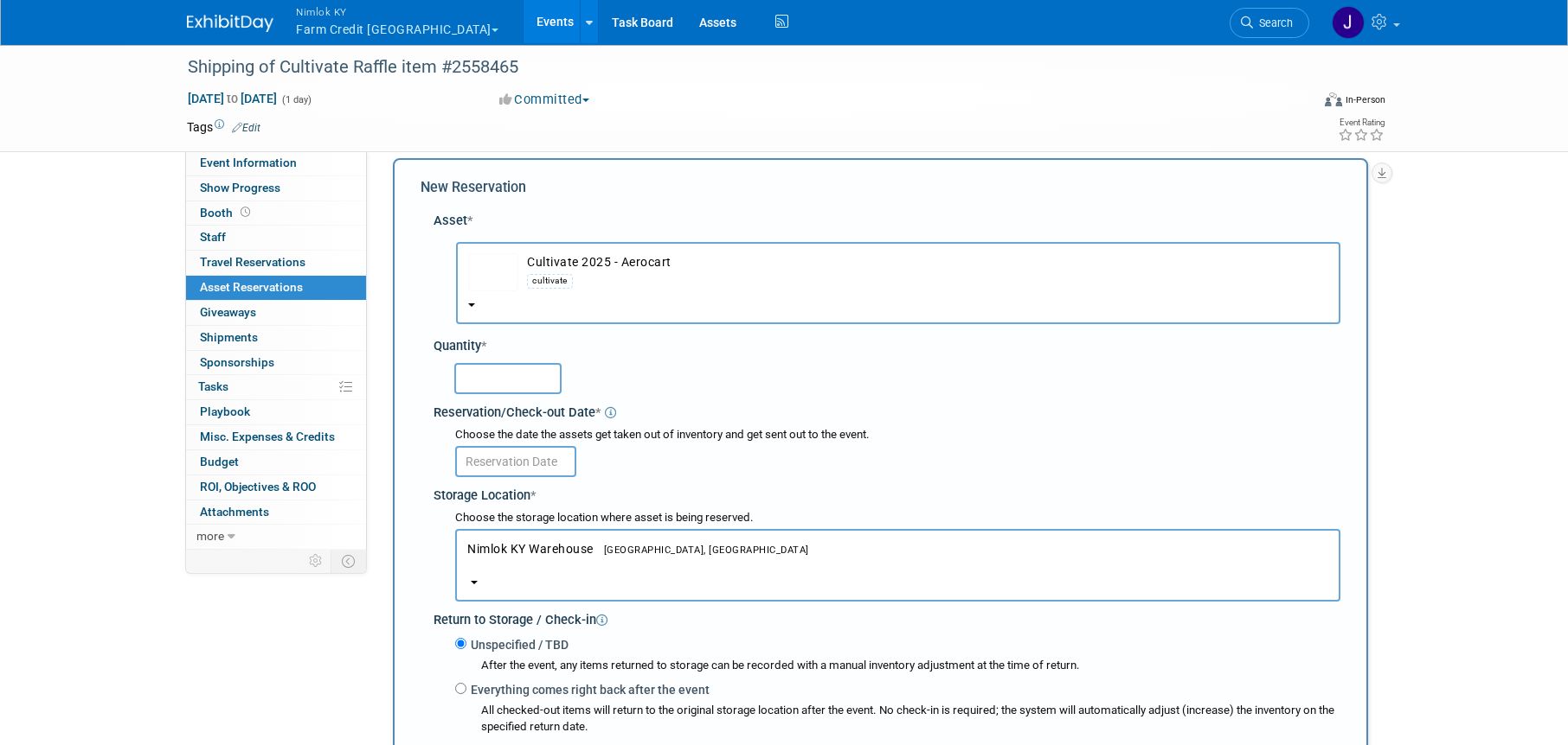
click at [543, 380] on input "text" at bounding box center [508, 379] width 108 height 32
click at [686, 25] on link "Assets" at bounding box center [718, 22] width 63 height 43
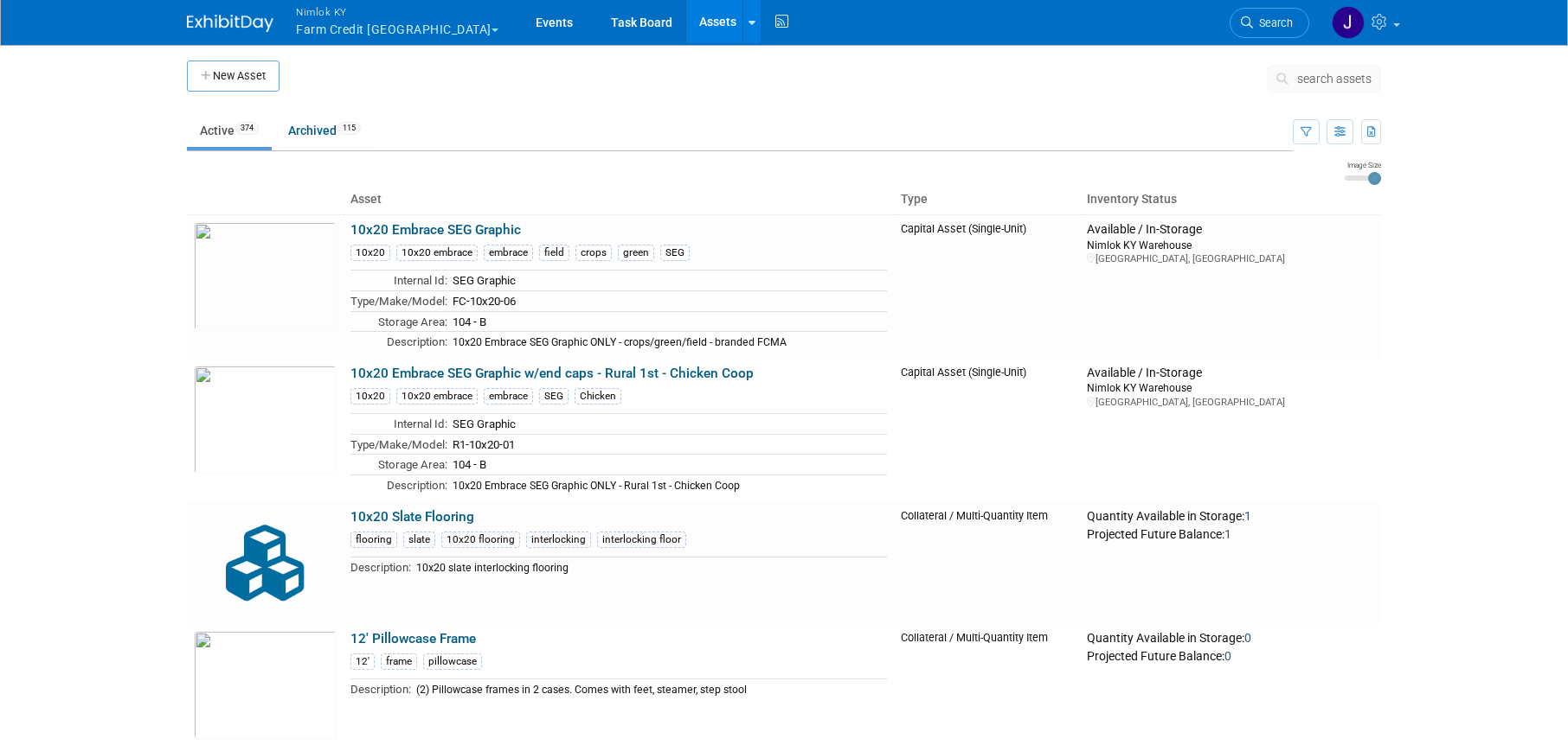
click at [686, 16] on link "Assets" at bounding box center [718, 22] width 63 height 43
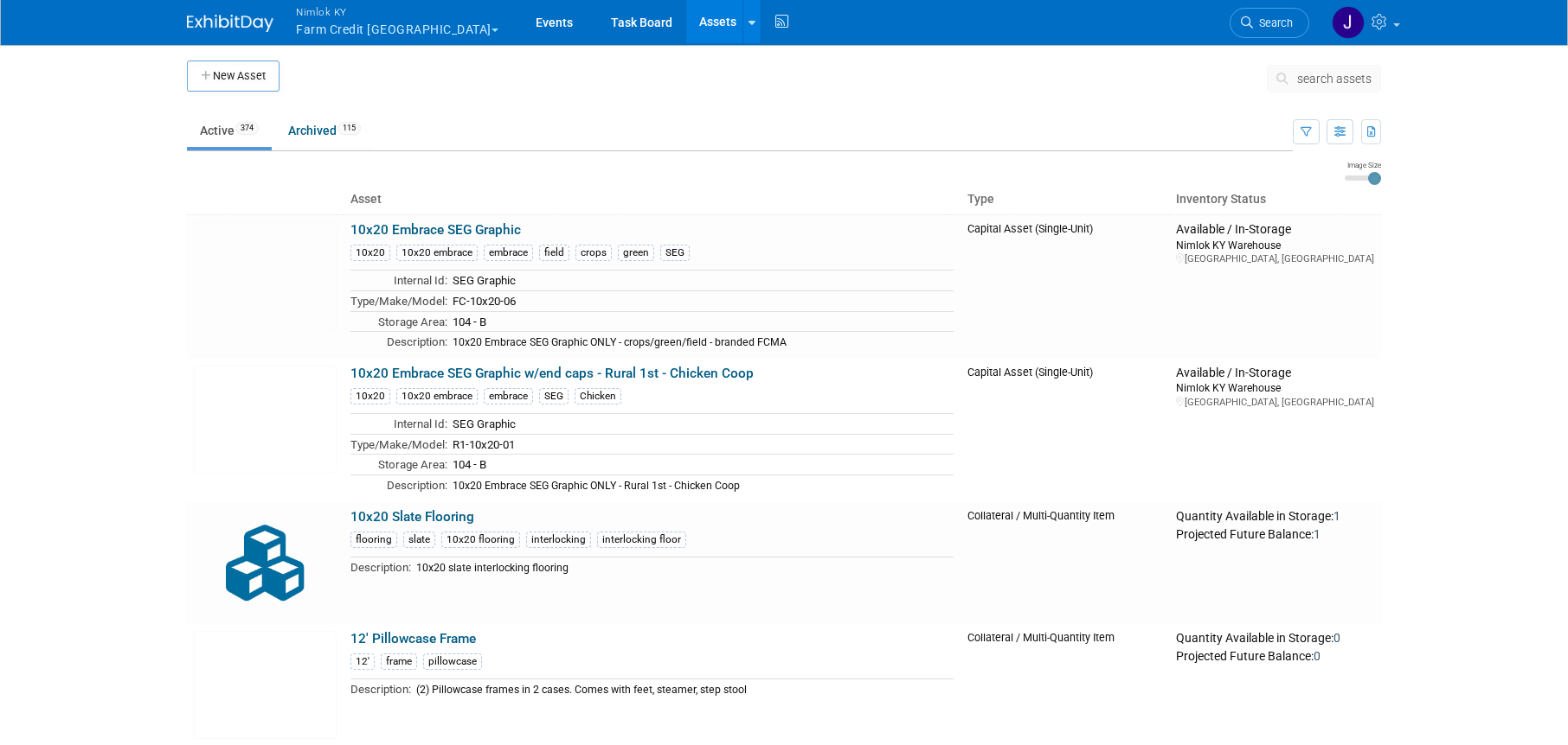
click at [1340, 82] on span "search assets" at bounding box center [1334, 79] width 74 height 14
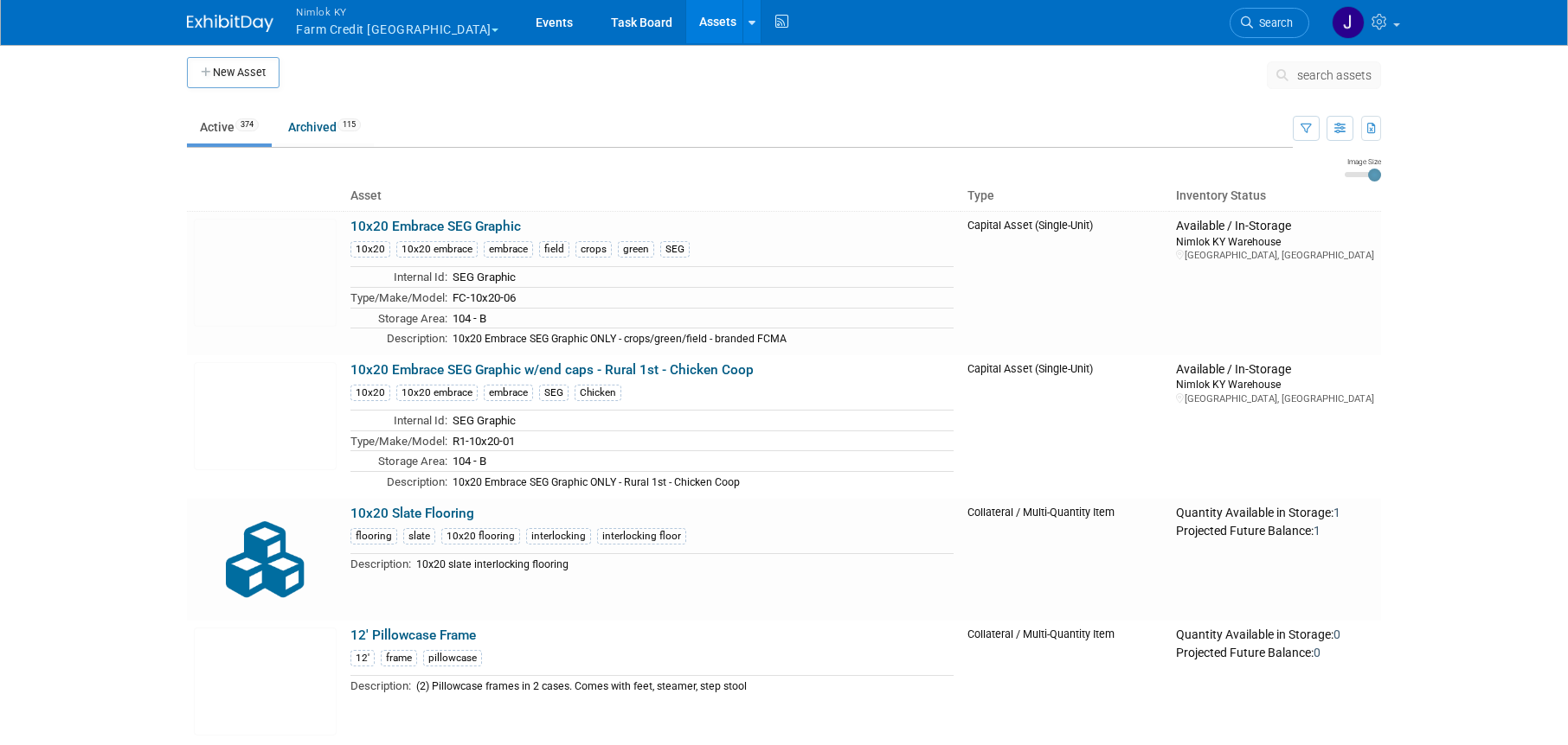
click at [1336, 72] on span "search assets" at bounding box center [1334, 75] width 74 height 14
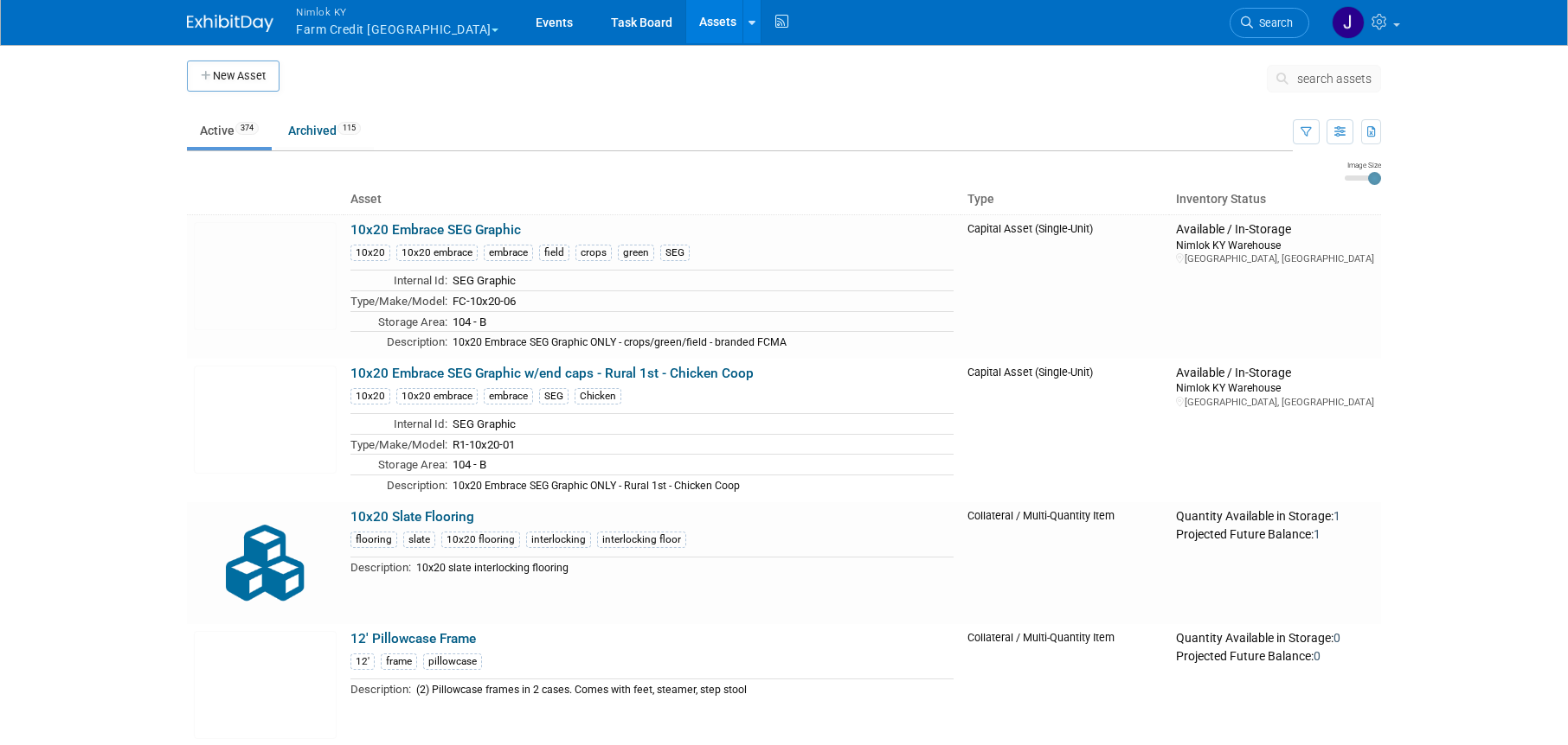
click at [1331, 74] on span "search assets" at bounding box center [1334, 79] width 74 height 14
click at [686, 13] on link "Assets" at bounding box center [718, 22] width 63 height 43
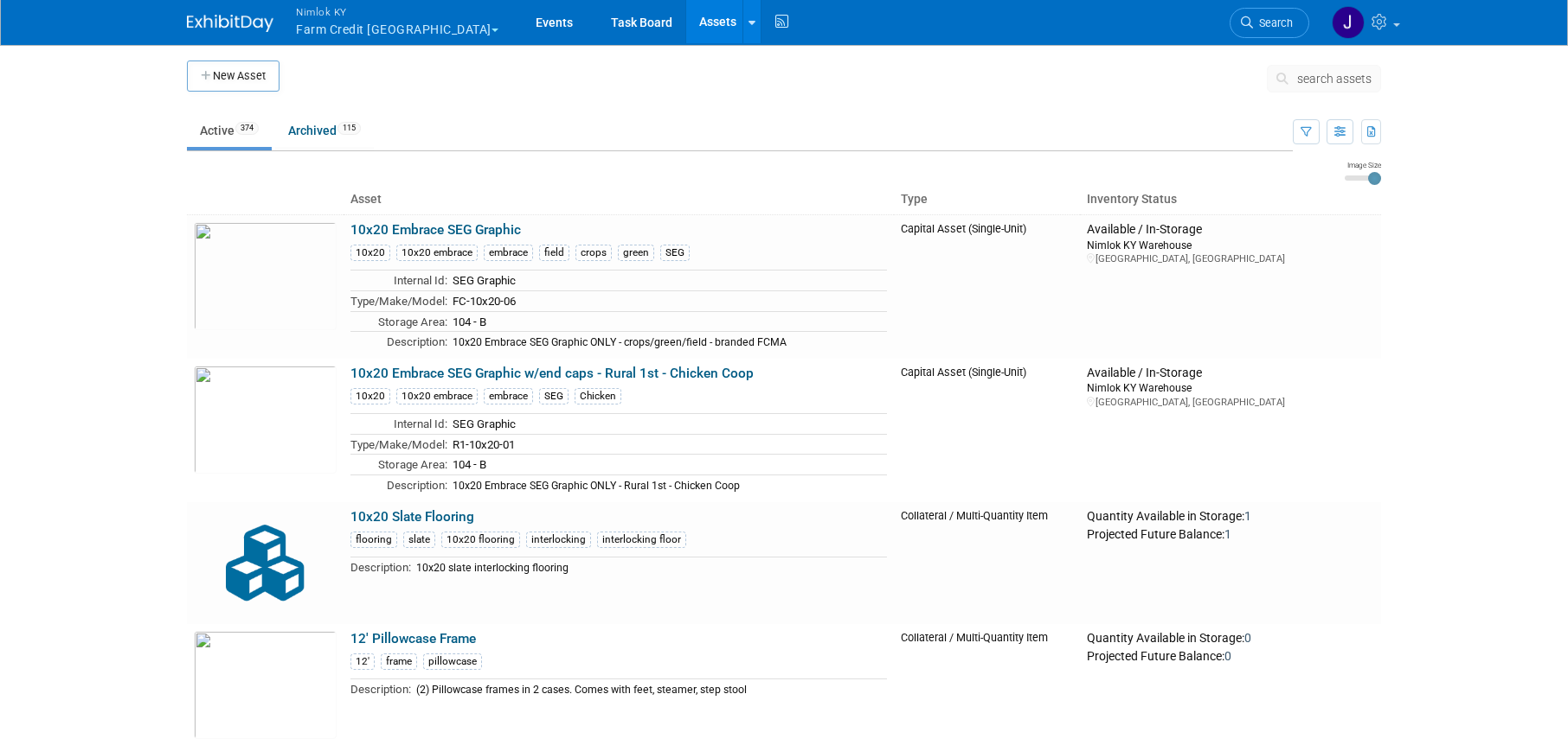
click at [1336, 86] on button "search assets" at bounding box center [1324, 79] width 115 height 28
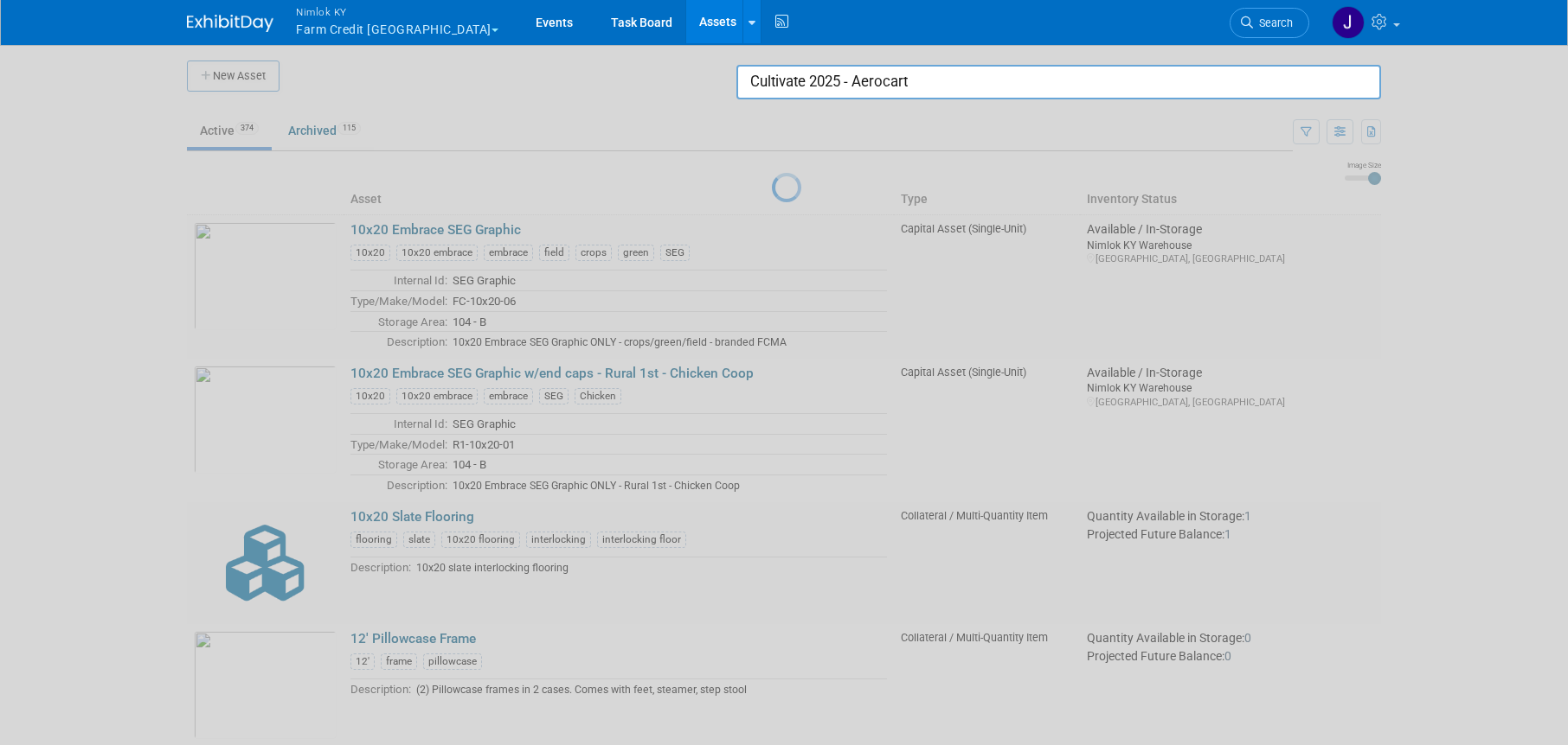
type input "Cultivate 2025 - Aerocart"
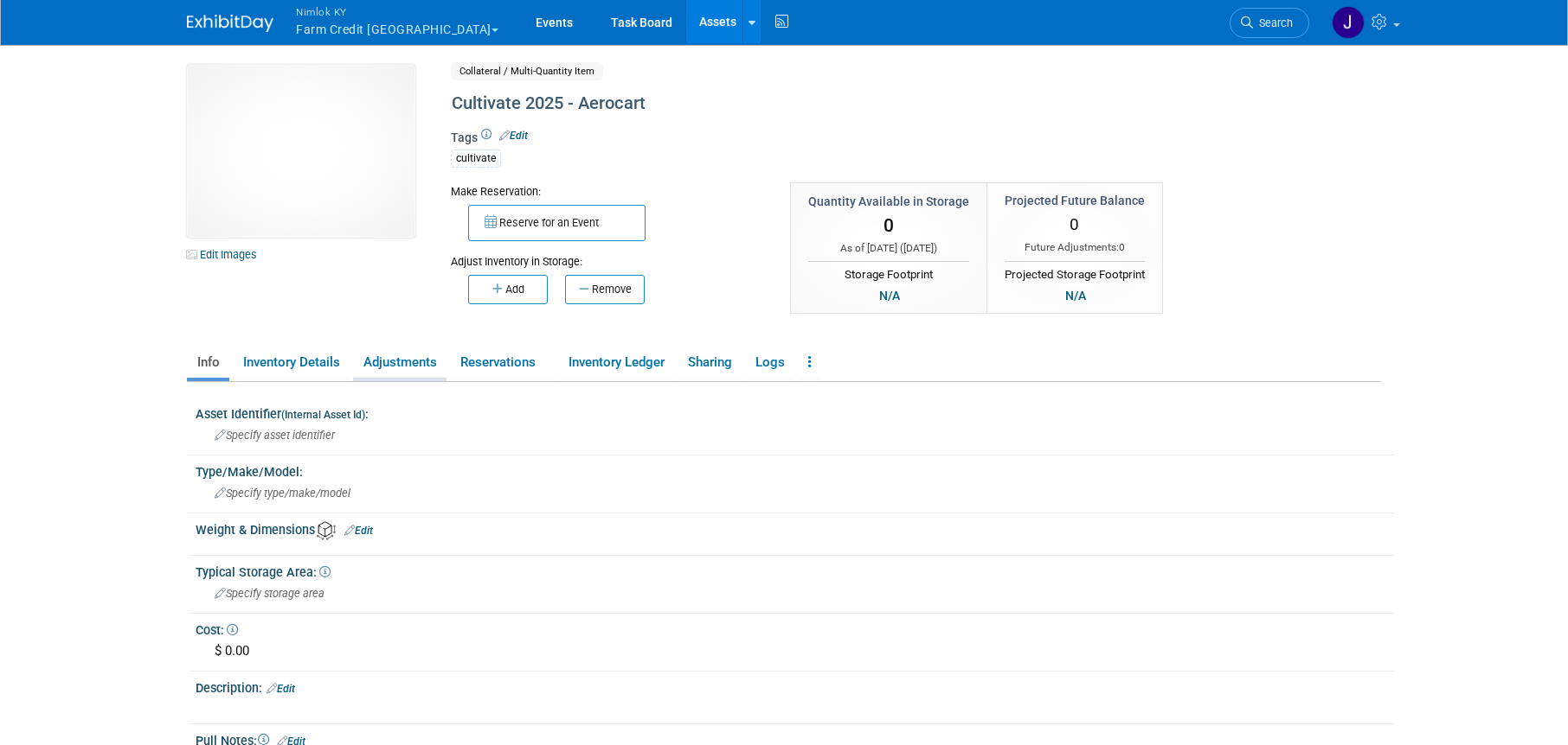
click at [427, 366] on link "Adjustments" at bounding box center [399, 363] width 94 height 31
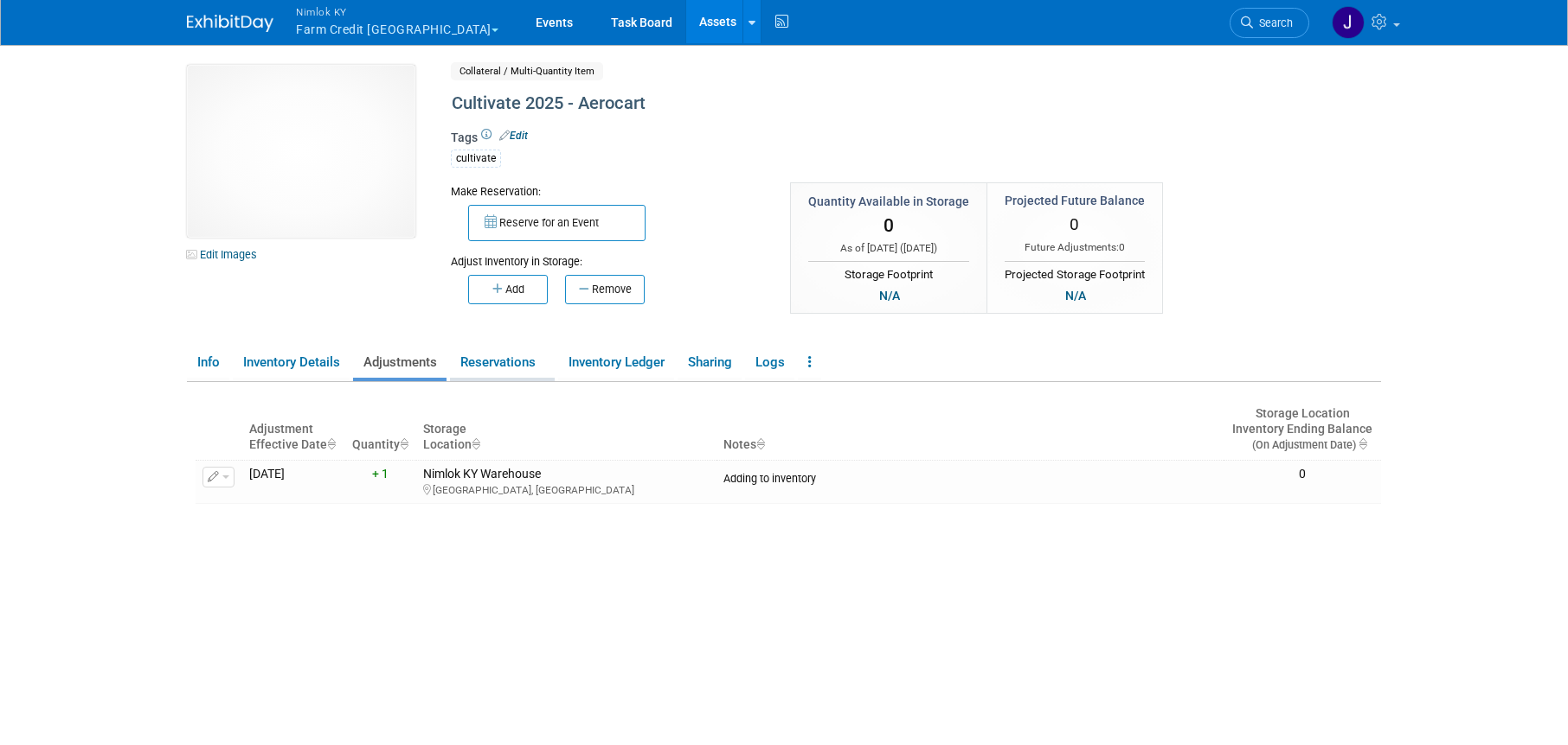
click at [513, 371] on link "Reservations" at bounding box center [502, 363] width 105 height 31
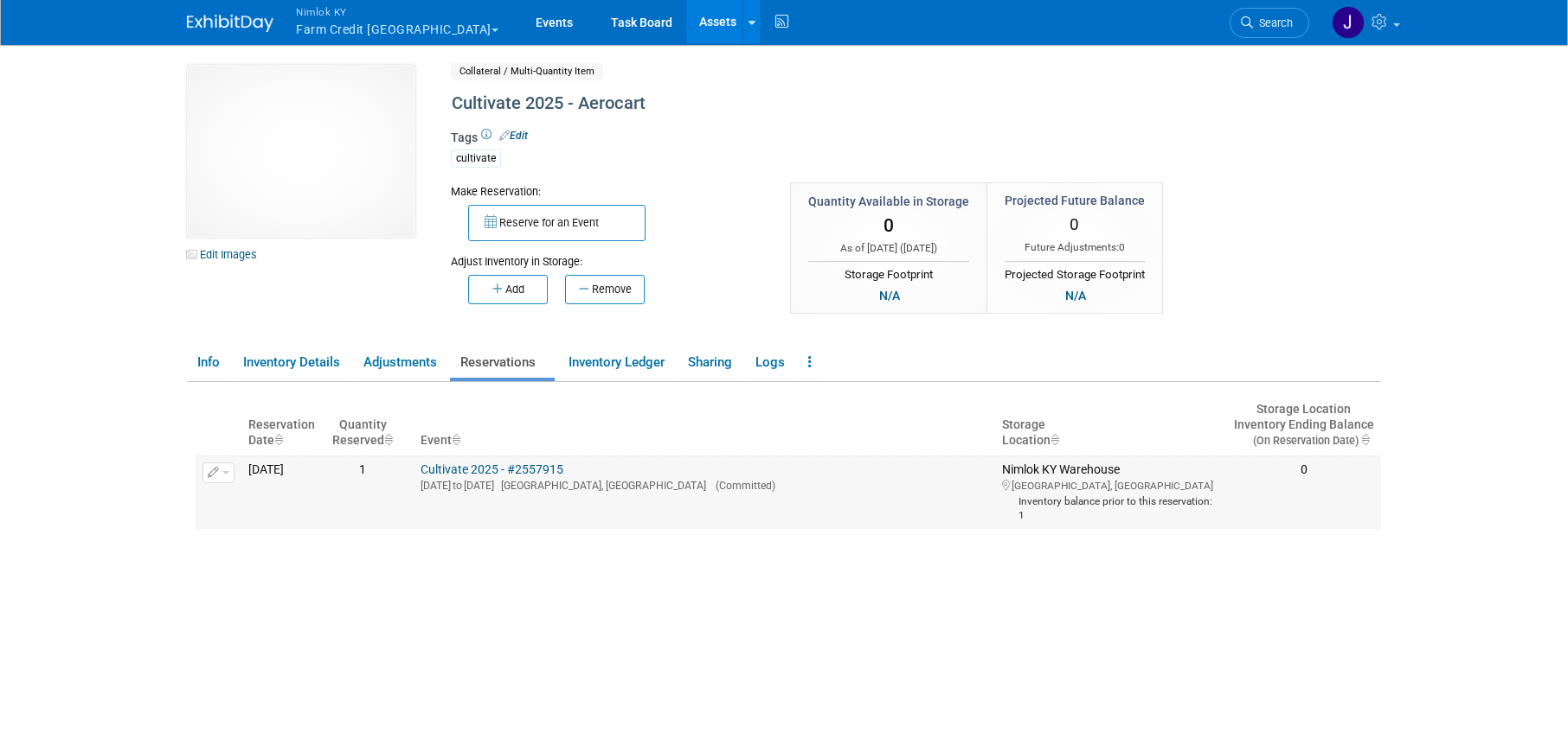
click at [515, 467] on link "Cultivate 2025 - #2557915" at bounding box center [491, 469] width 142 height 14
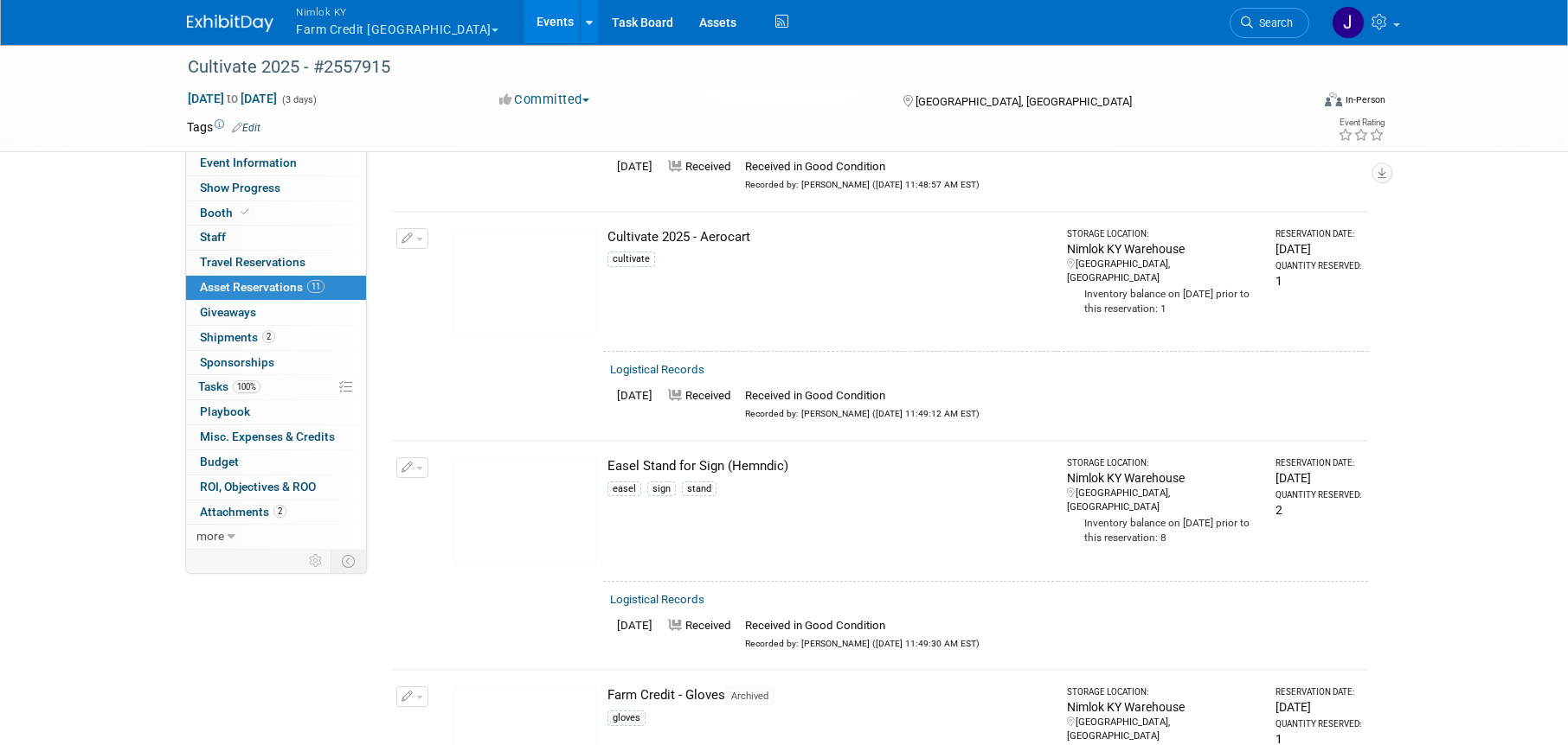
scroll to position [713, 0]
click at [418, 236] on button "button" at bounding box center [412, 239] width 32 height 21
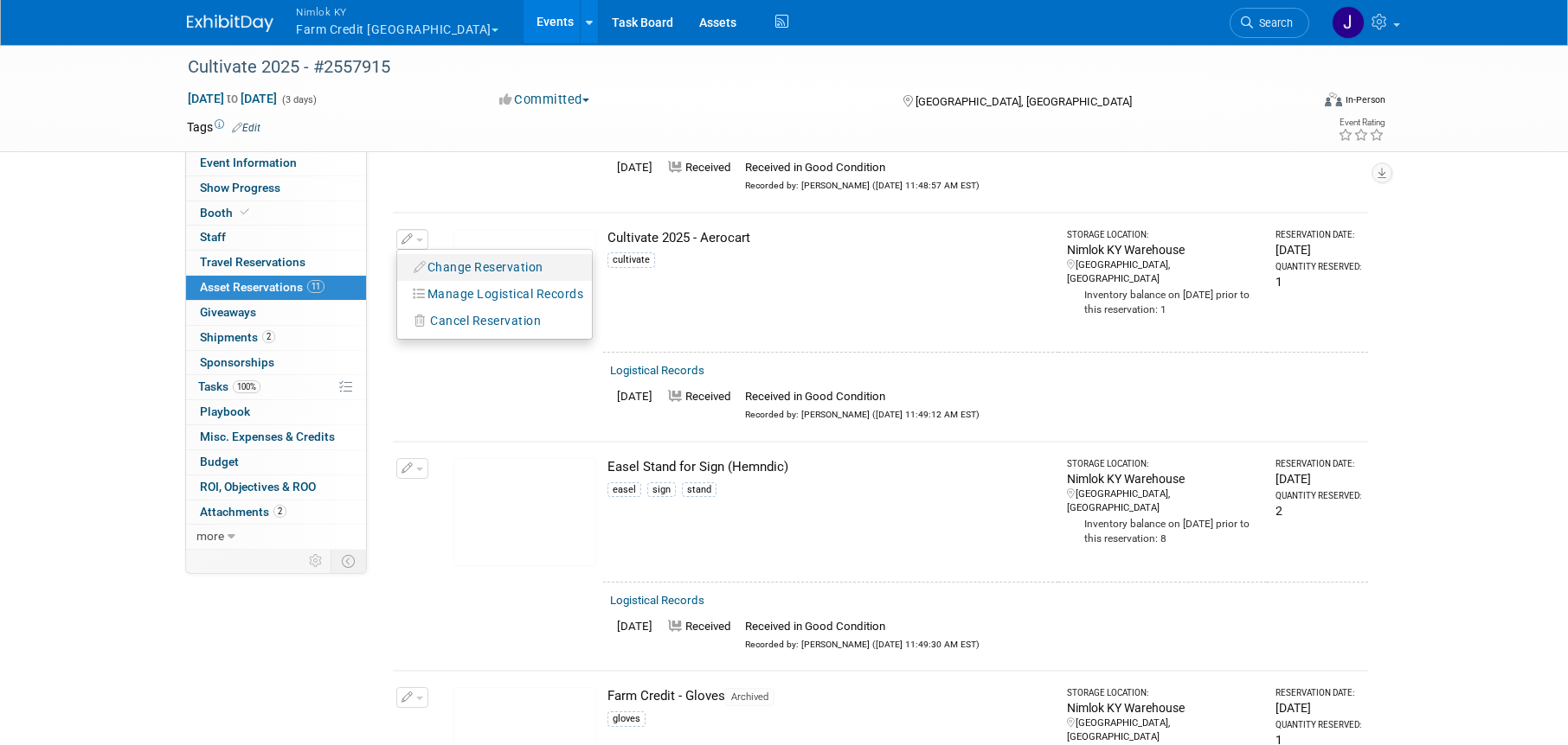
click at [540, 271] on button "Change Reservation" at bounding box center [479, 268] width 146 height 24
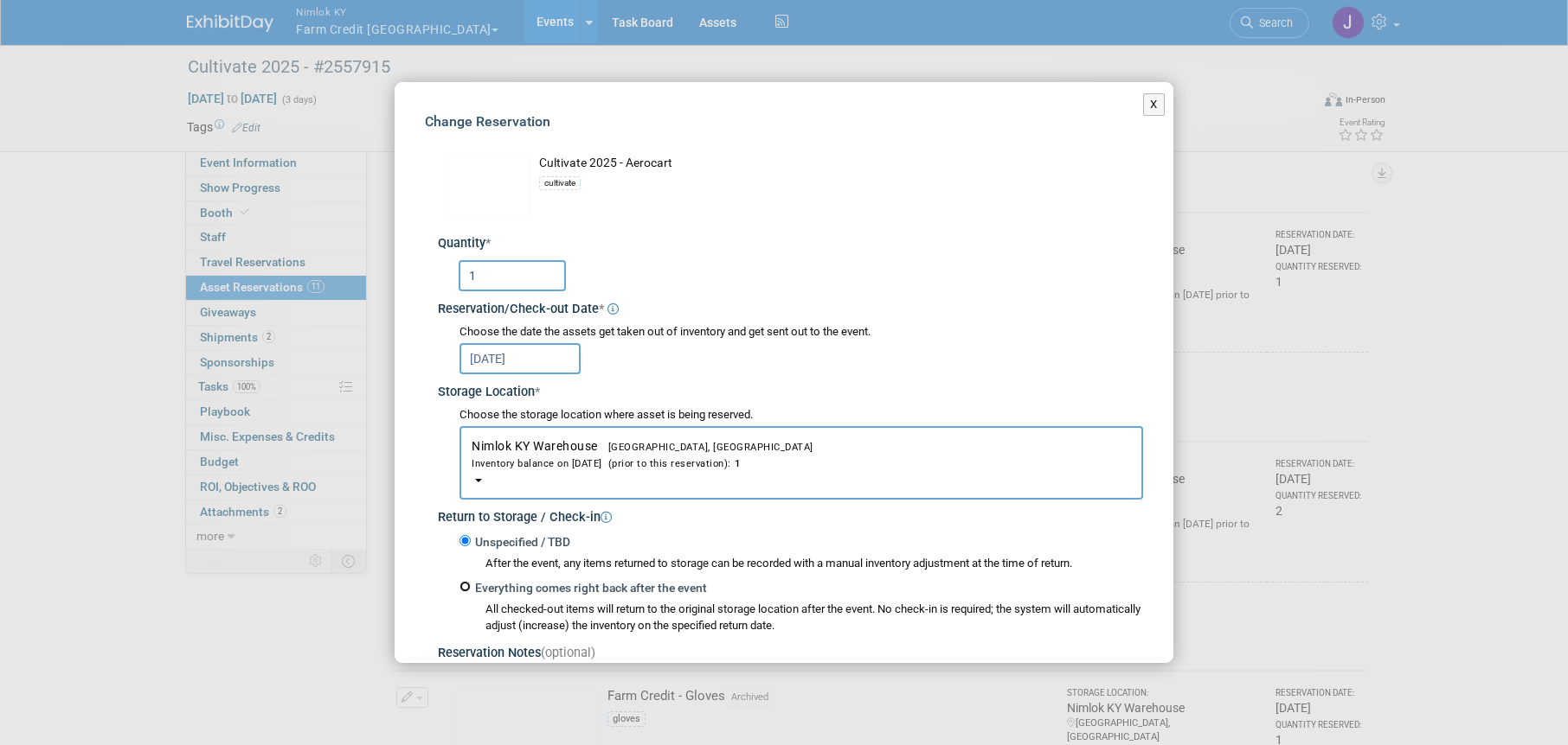
click at [466, 585] on input "Everything comes right back after the event" at bounding box center [465, 586] width 11 height 11
radio input "true"
select select "6"
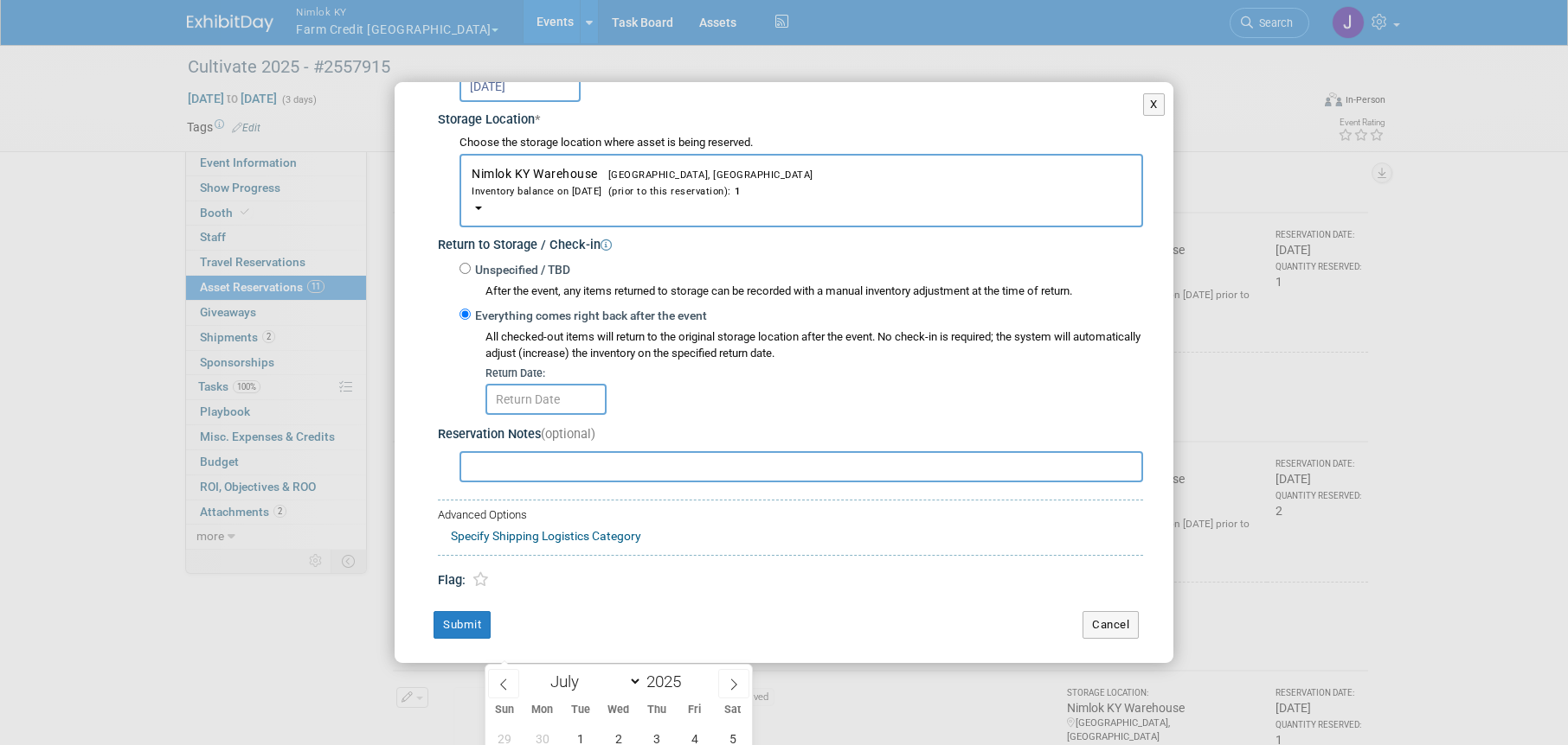
scroll to position [279, 0]
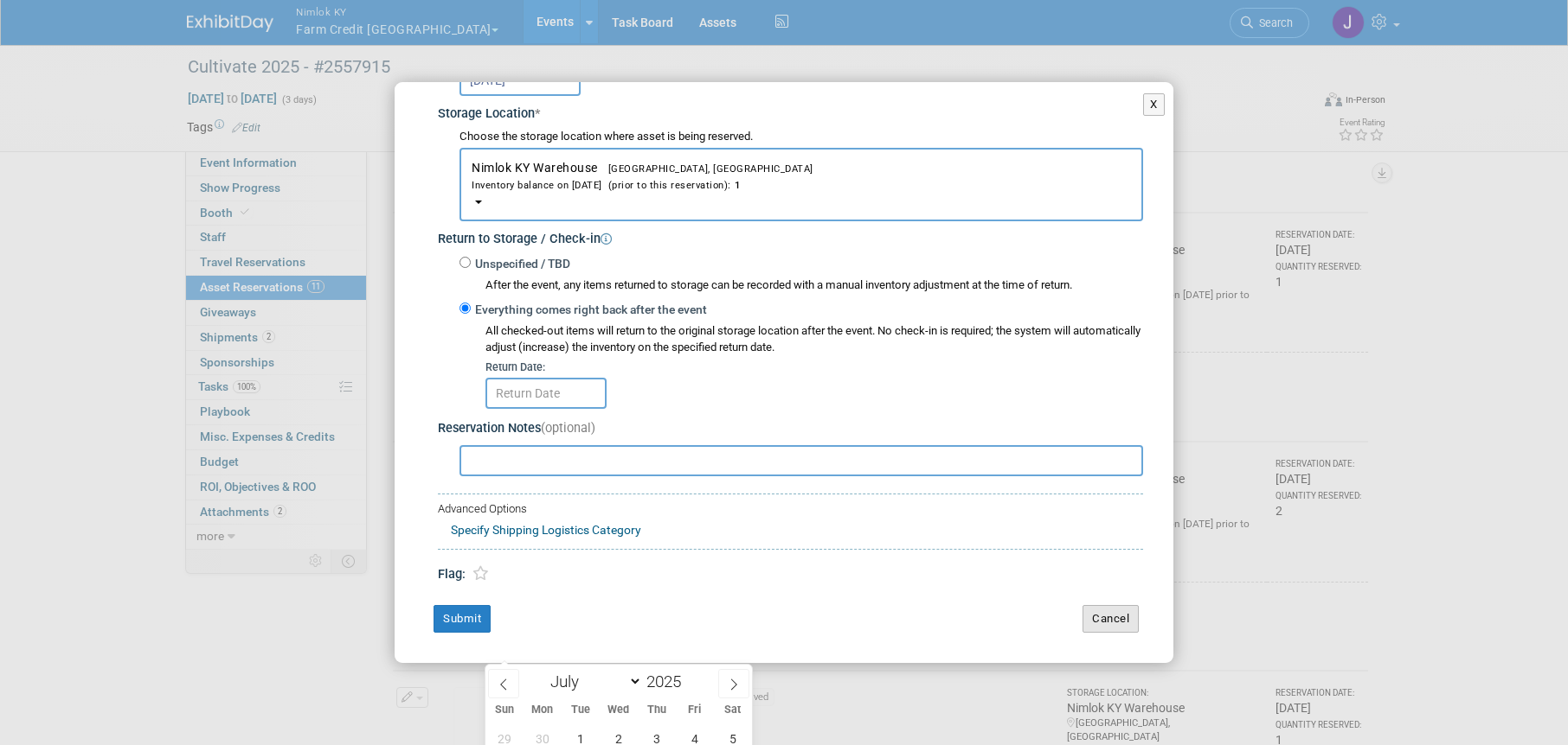
click at [1089, 615] on button "Cancel" at bounding box center [1110, 620] width 56 height 28
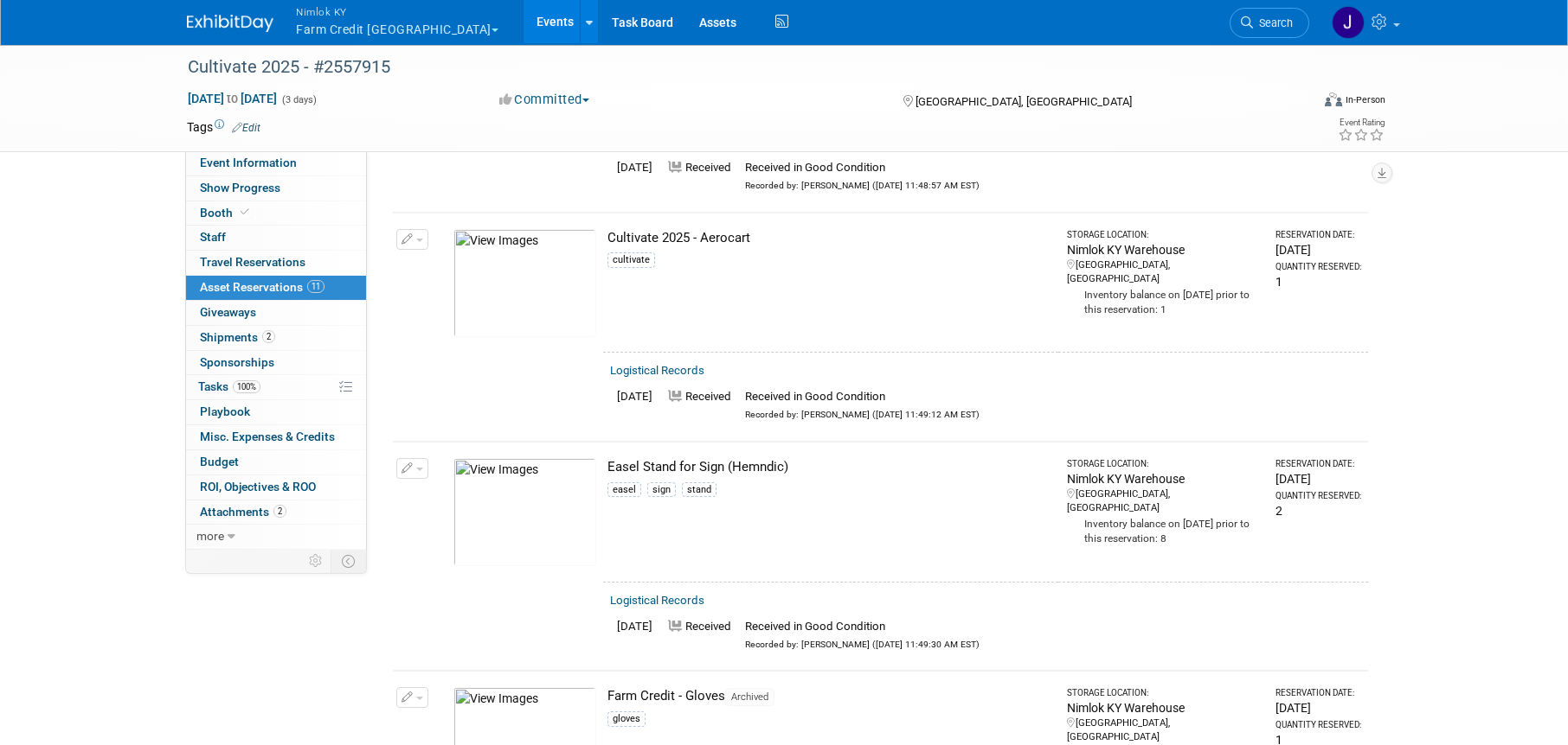
click at [417, 233] on button "button" at bounding box center [412, 239] width 32 height 21
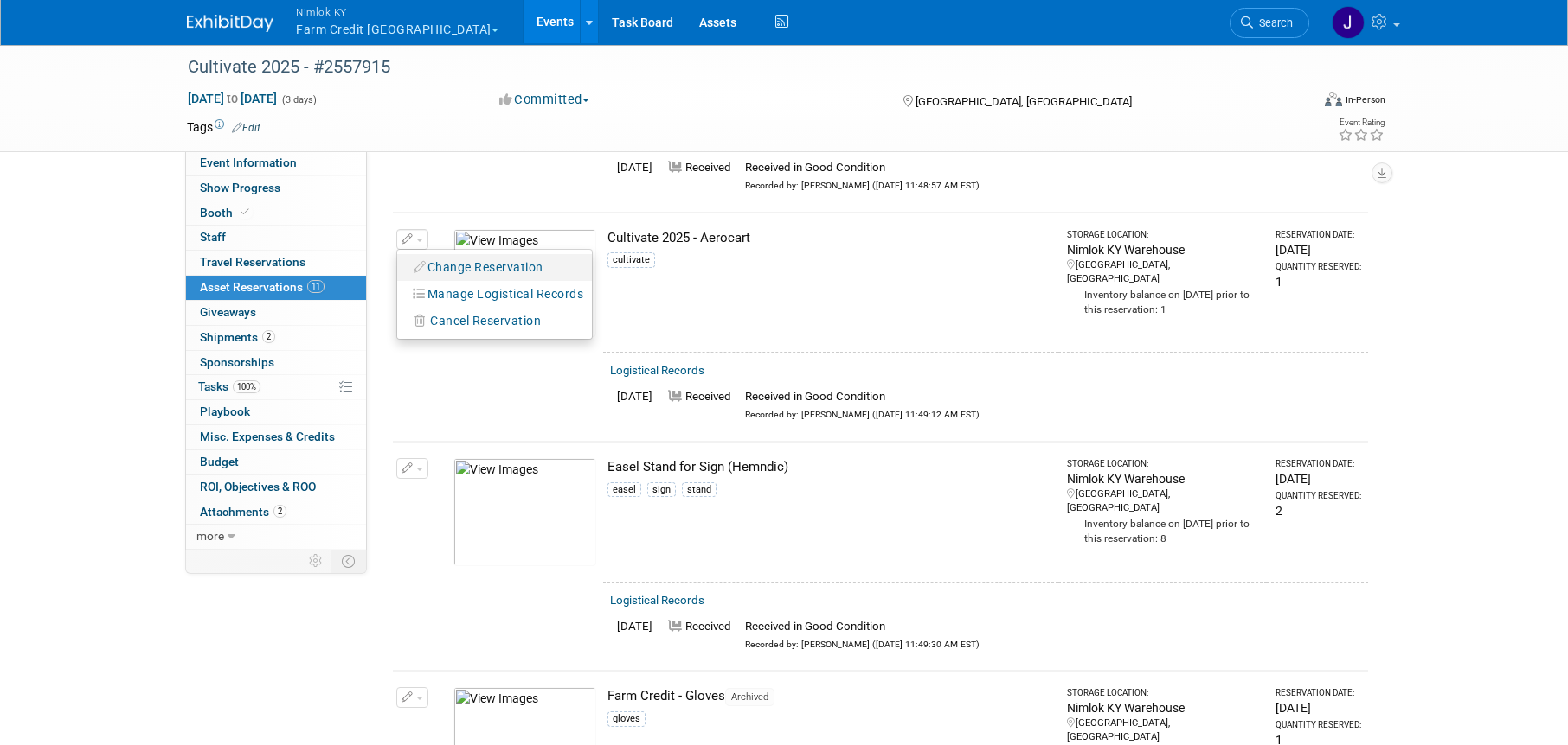
click at [453, 266] on button "Change Reservation" at bounding box center [479, 268] width 146 height 24
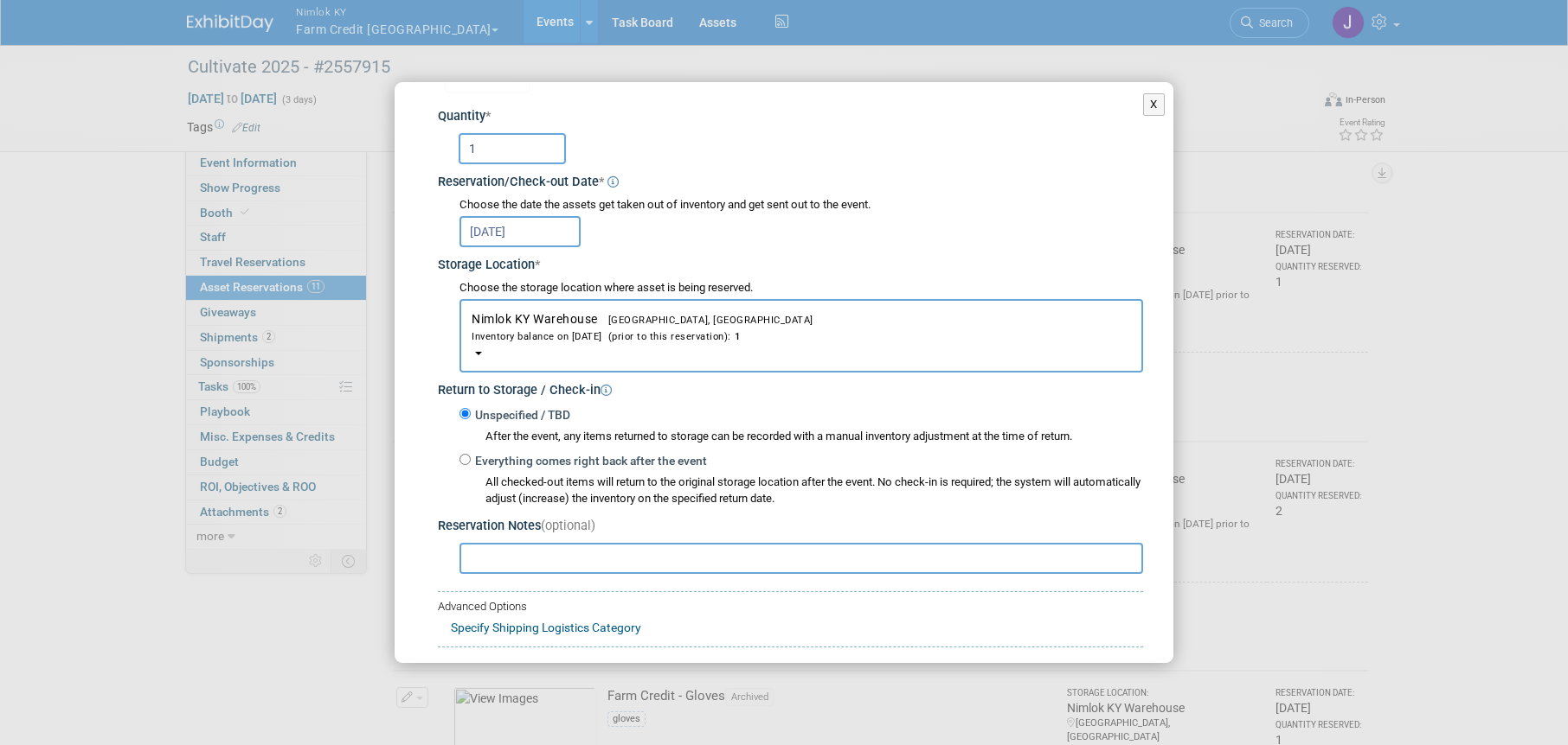
scroll to position [225, 0]
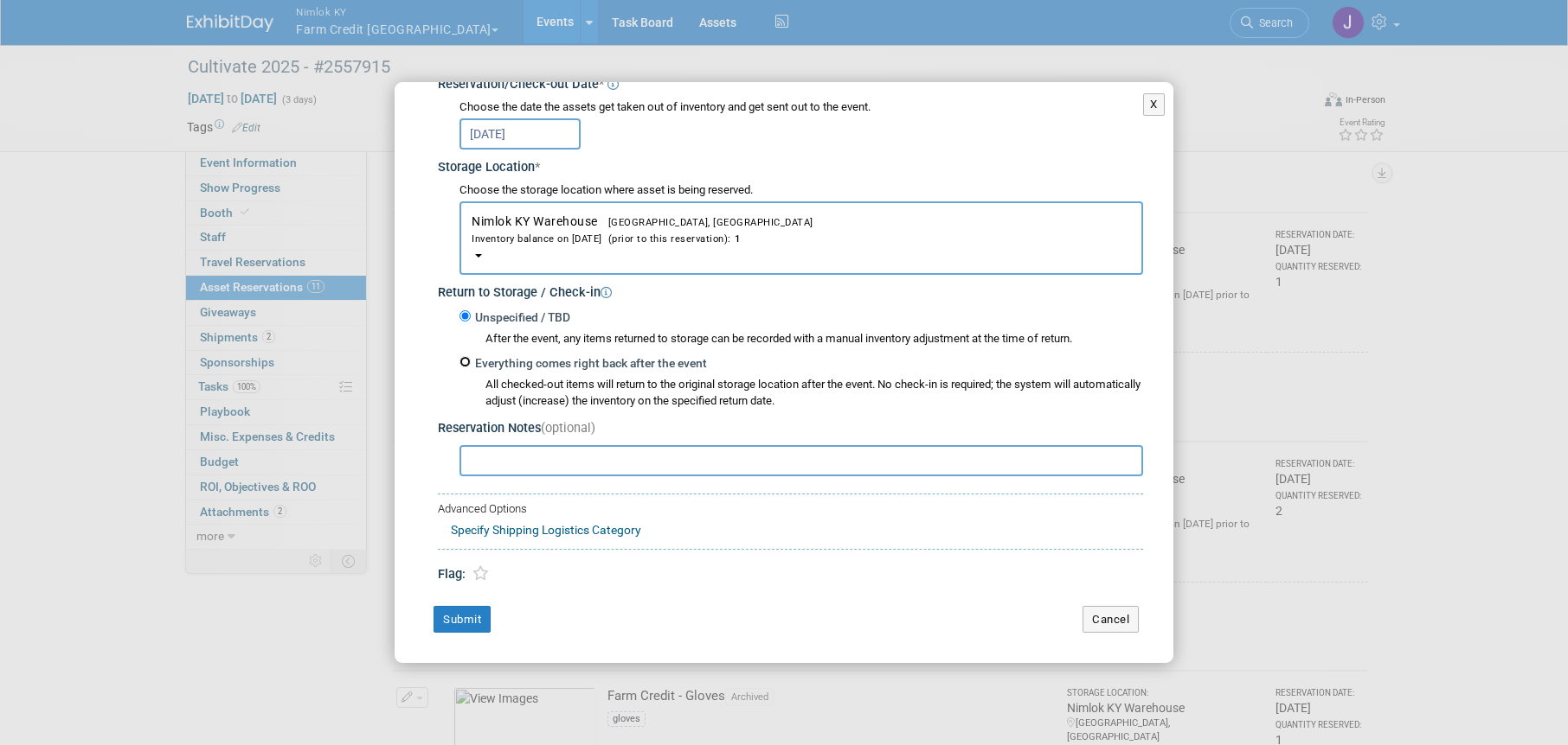
click at [469, 364] on input "Everything comes right back after the event" at bounding box center [465, 362] width 11 height 11
radio input "true"
select select "6"
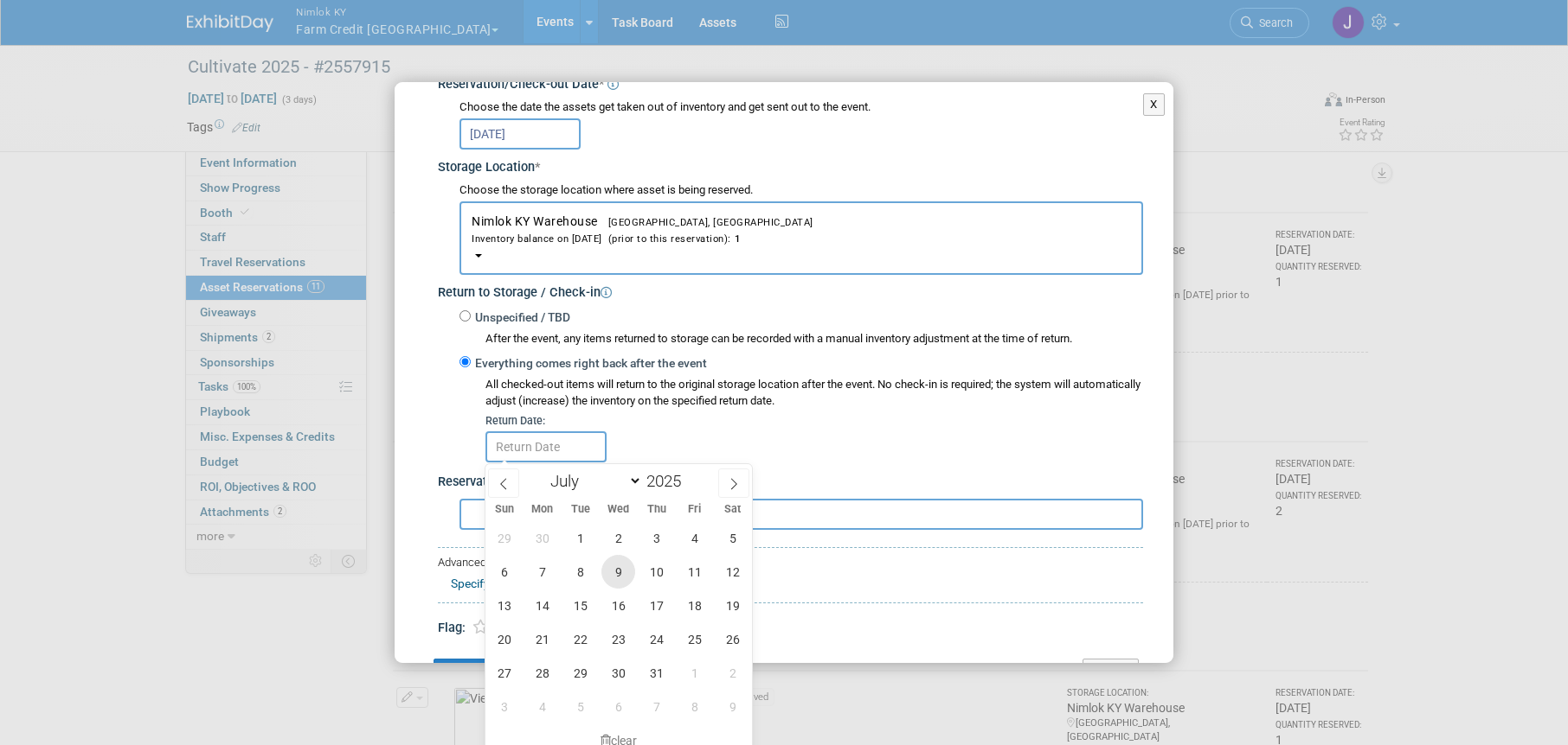
scroll to position [717, 0]
click at [584, 628] on span "22" at bounding box center [580, 636] width 34 height 34
type input "[DATE]"
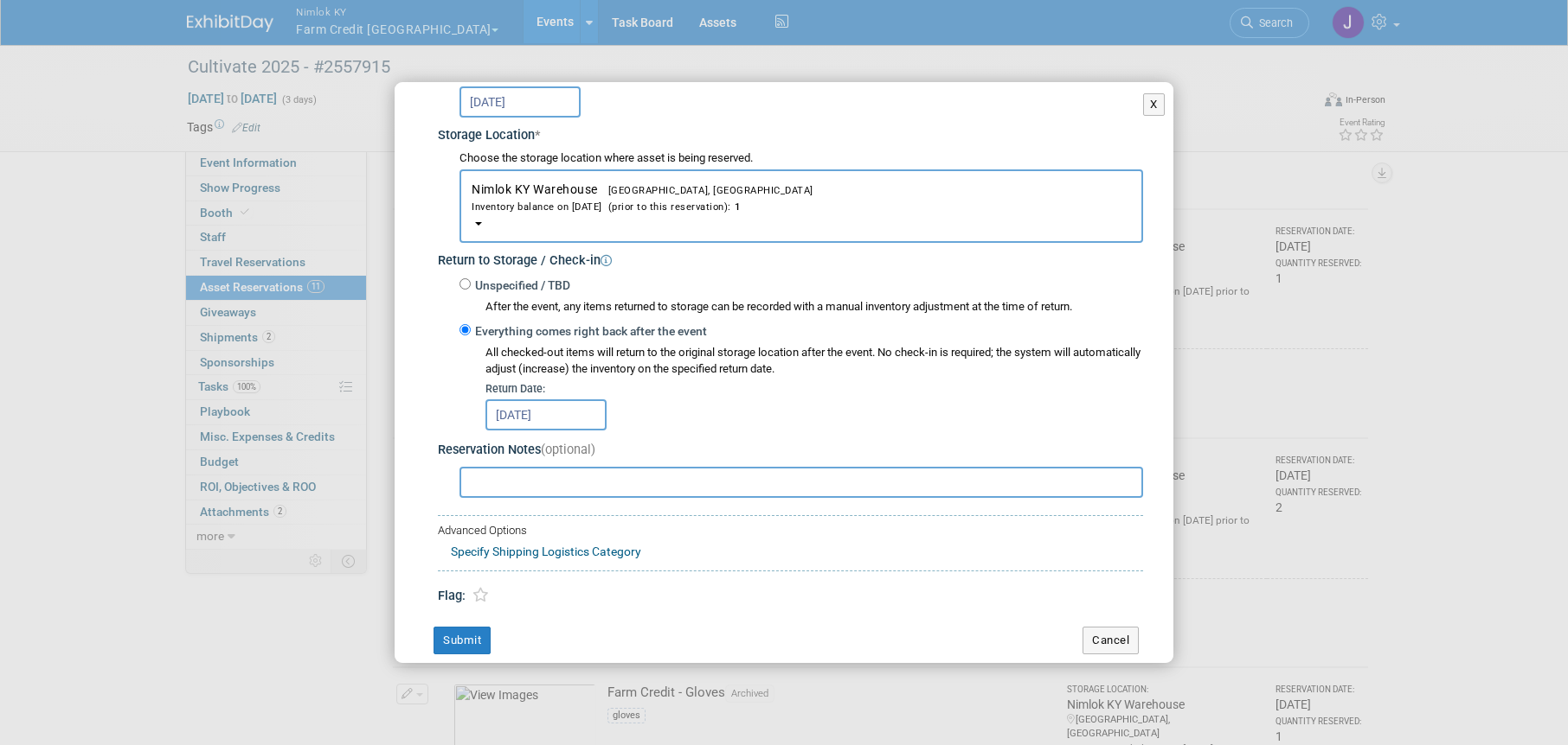
scroll to position [279, 0]
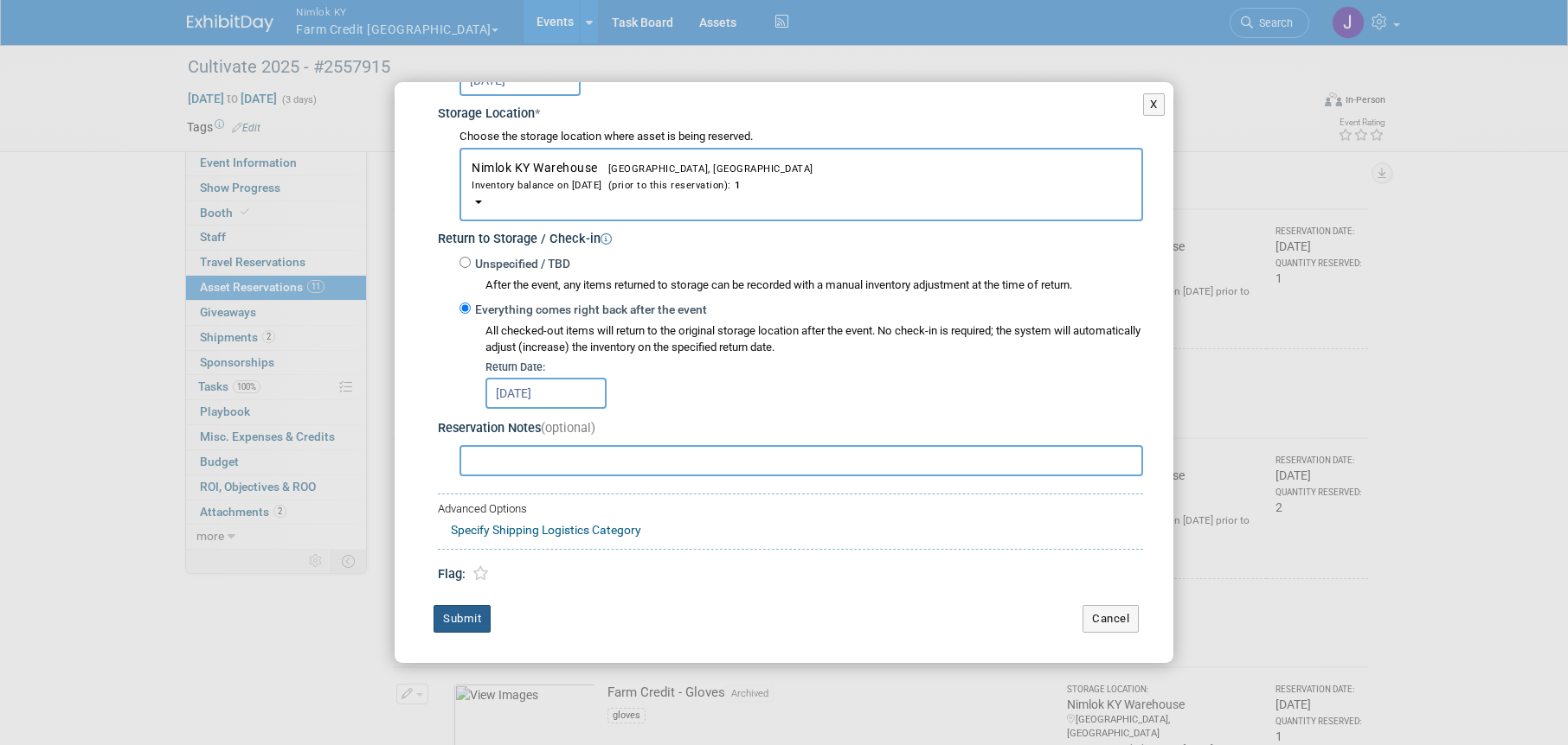
click at [476, 619] on button "Submit" at bounding box center [463, 620] width 57 height 28
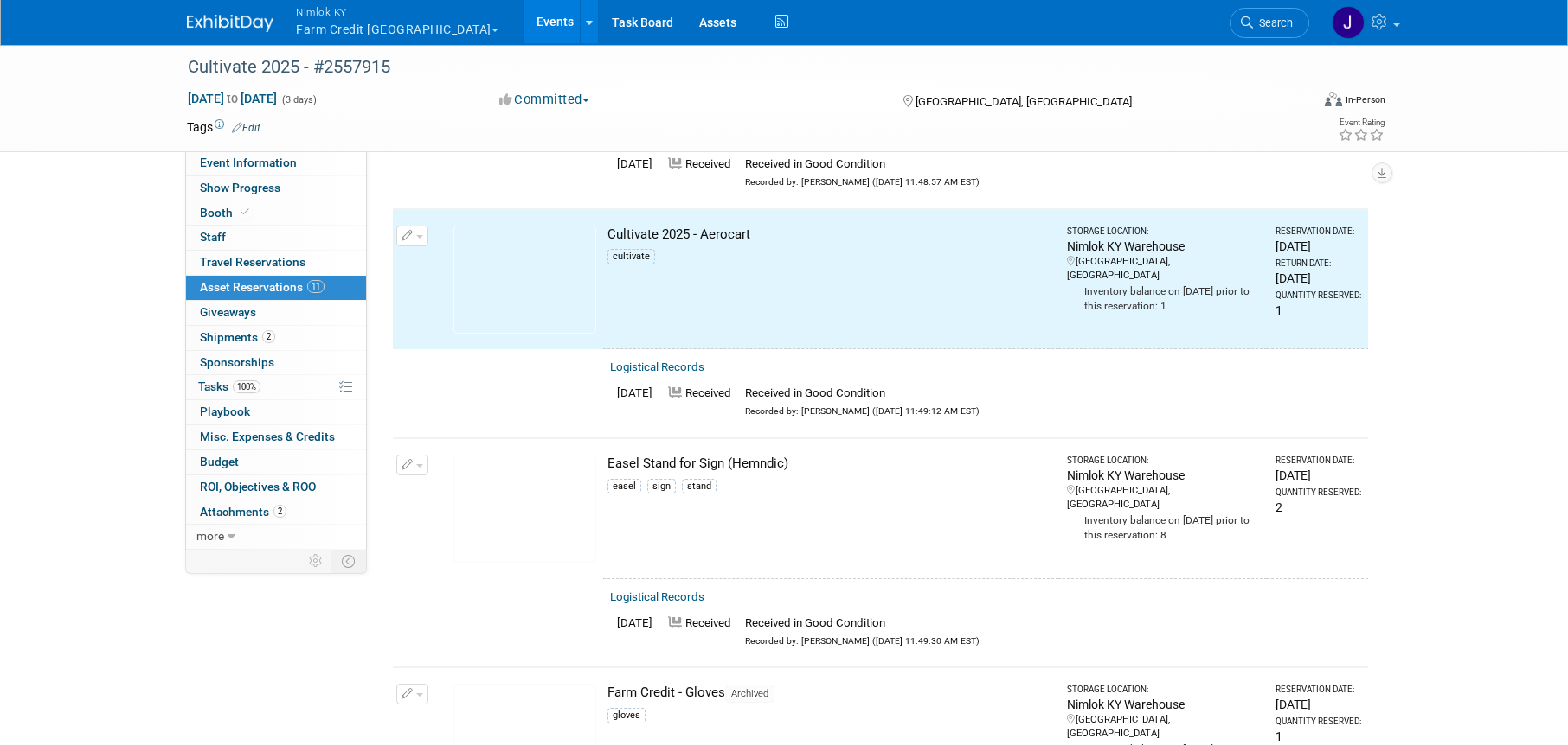
click at [524, 18] on link "Events" at bounding box center [556, 22] width 63 height 43
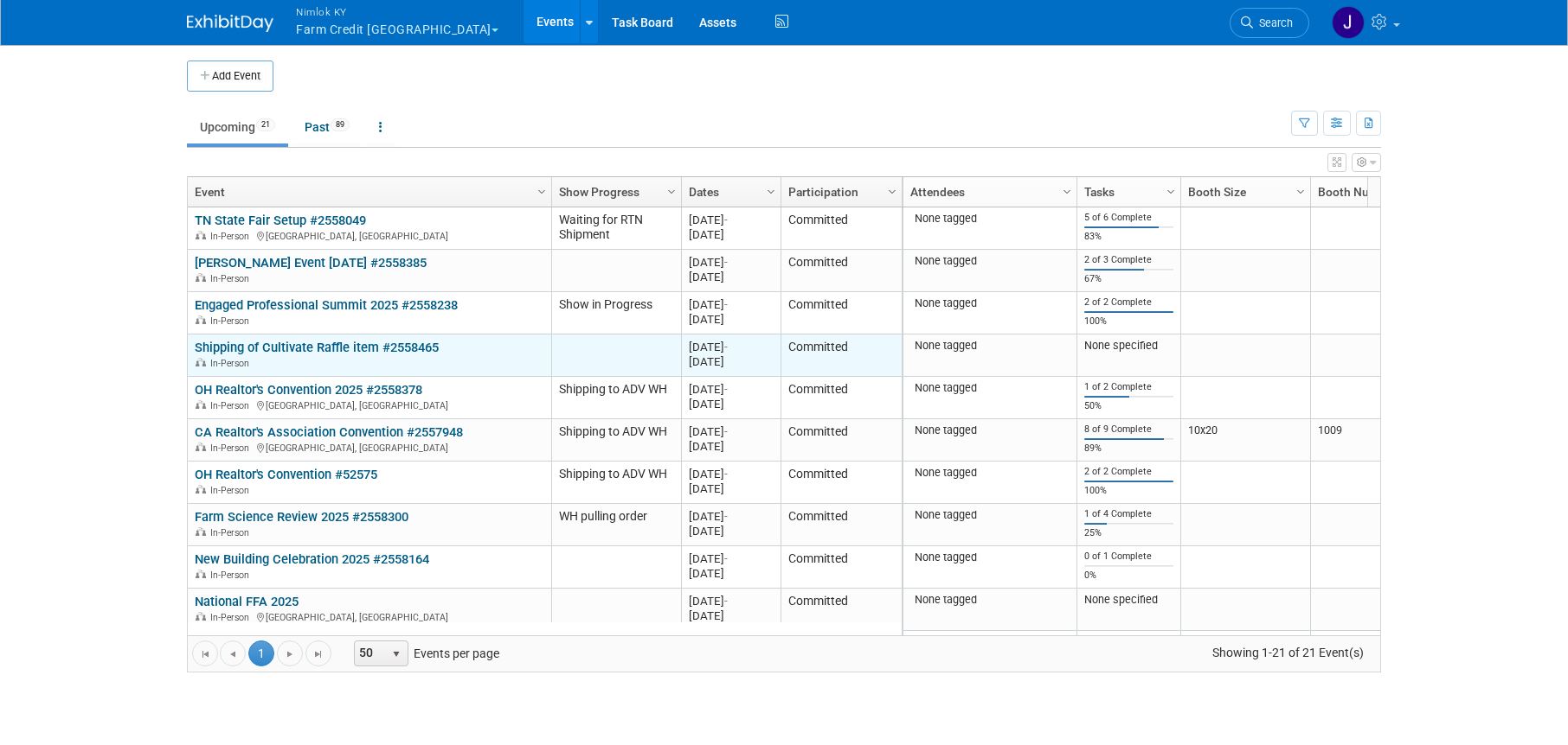
click at [322, 348] on link "Shipping of Cultivate Raffle item #2558465" at bounding box center [316, 348] width 244 height 16
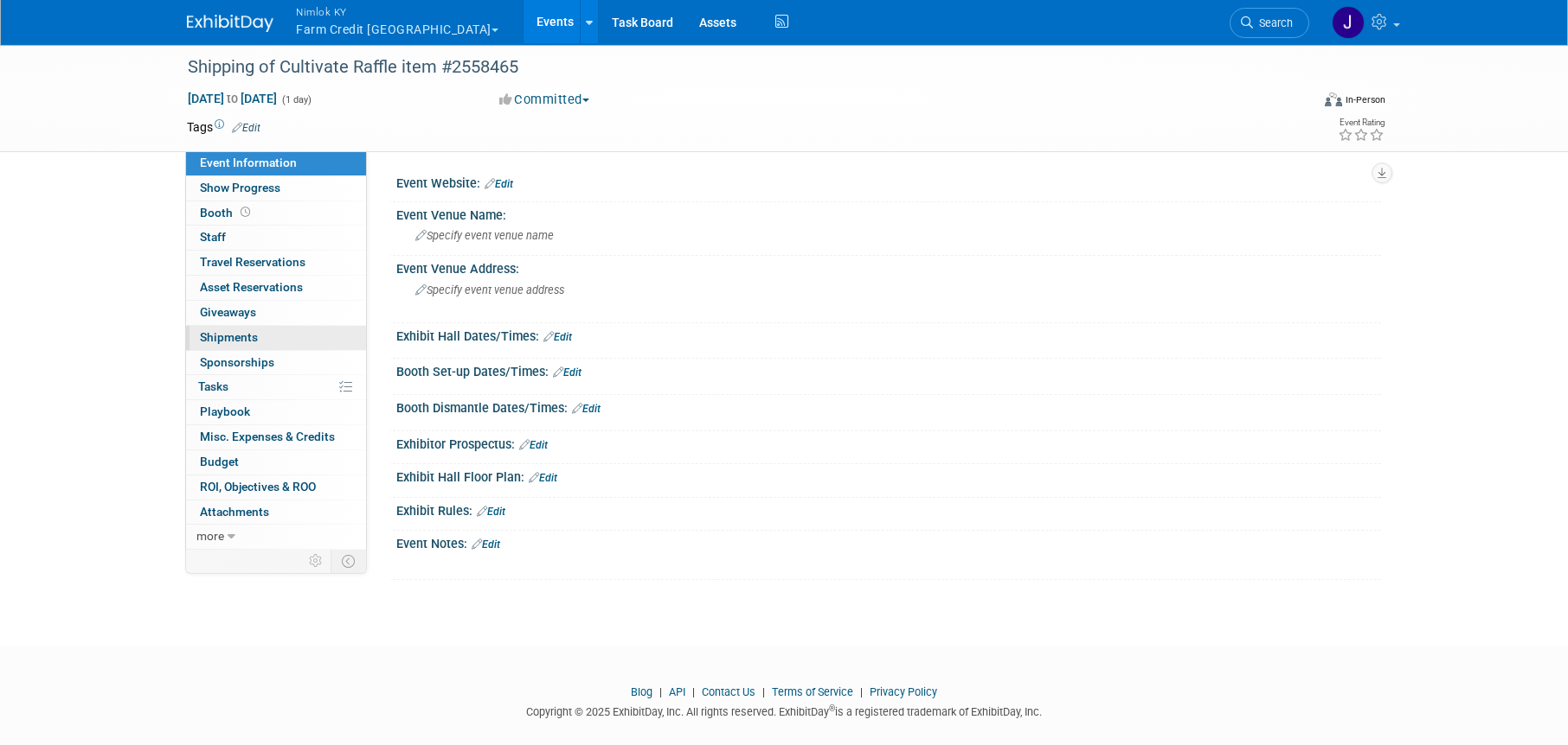
click at [295, 333] on link "0 Shipments 0" at bounding box center [276, 338] width 180 height 25
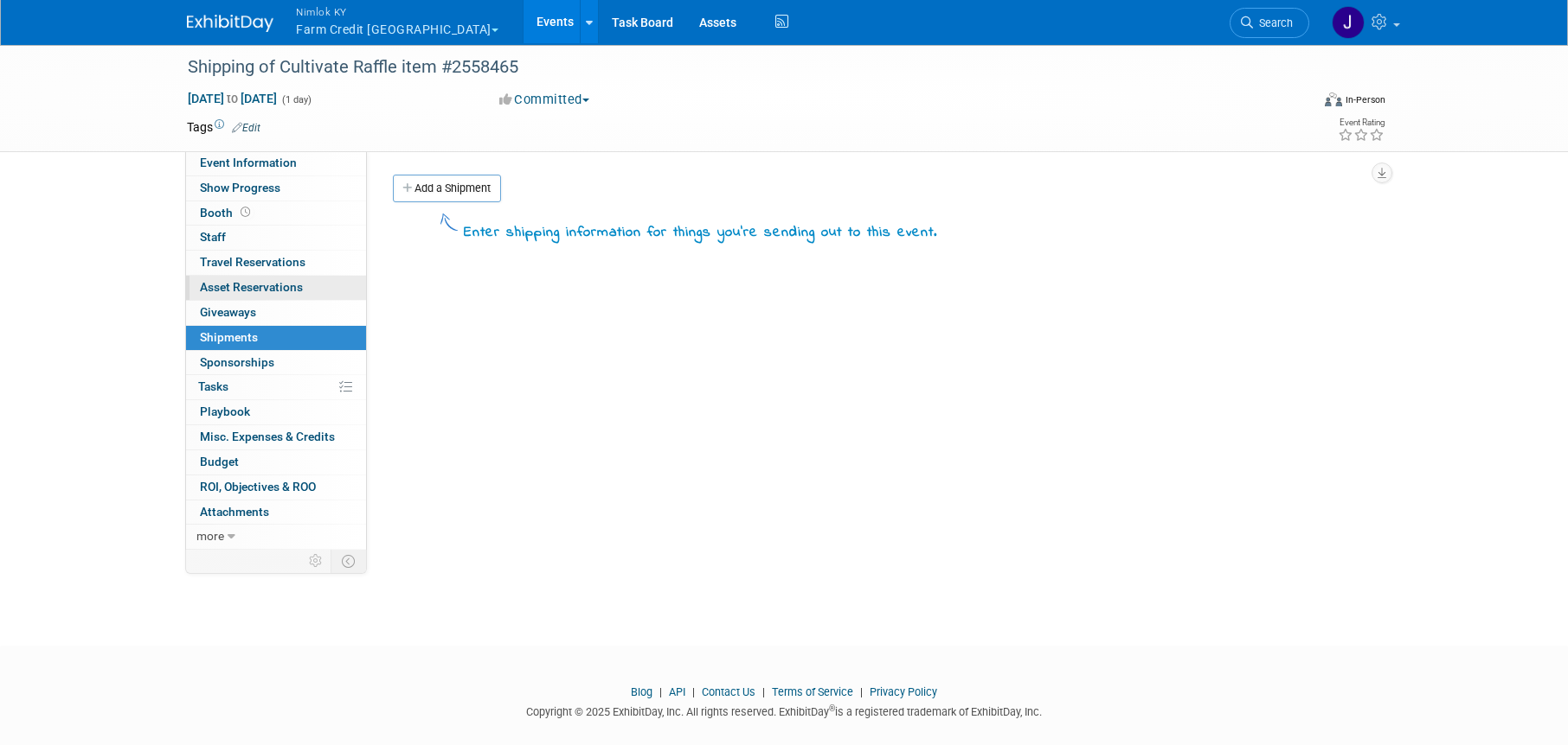
click at [290, 285] on span "Asset Reservations 0" at bounding box center [251, 288] width 103 height 14
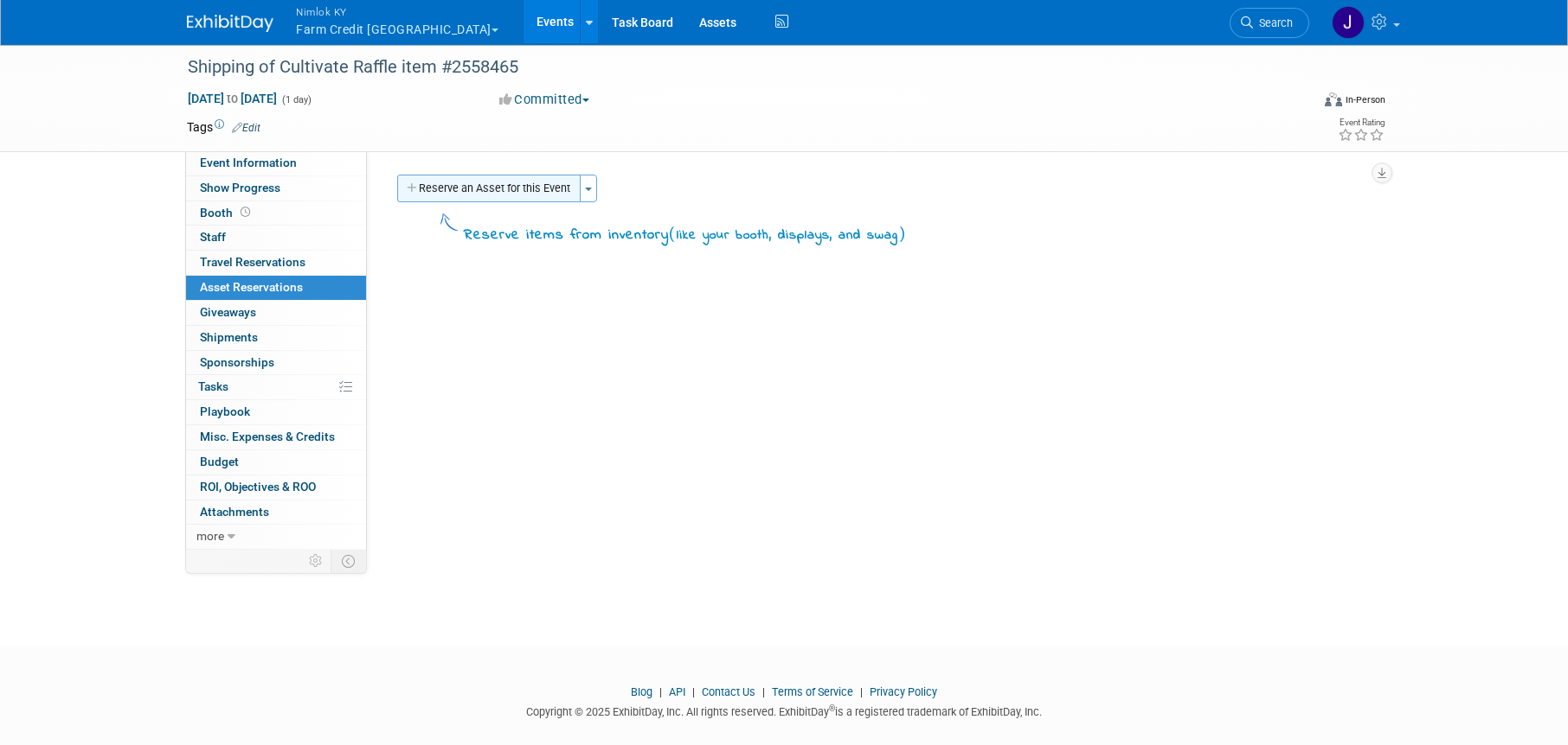
click at [485, 184] on button "Reserve an Asset for this Event" at bounding box center [489, 189] width 184 height 28
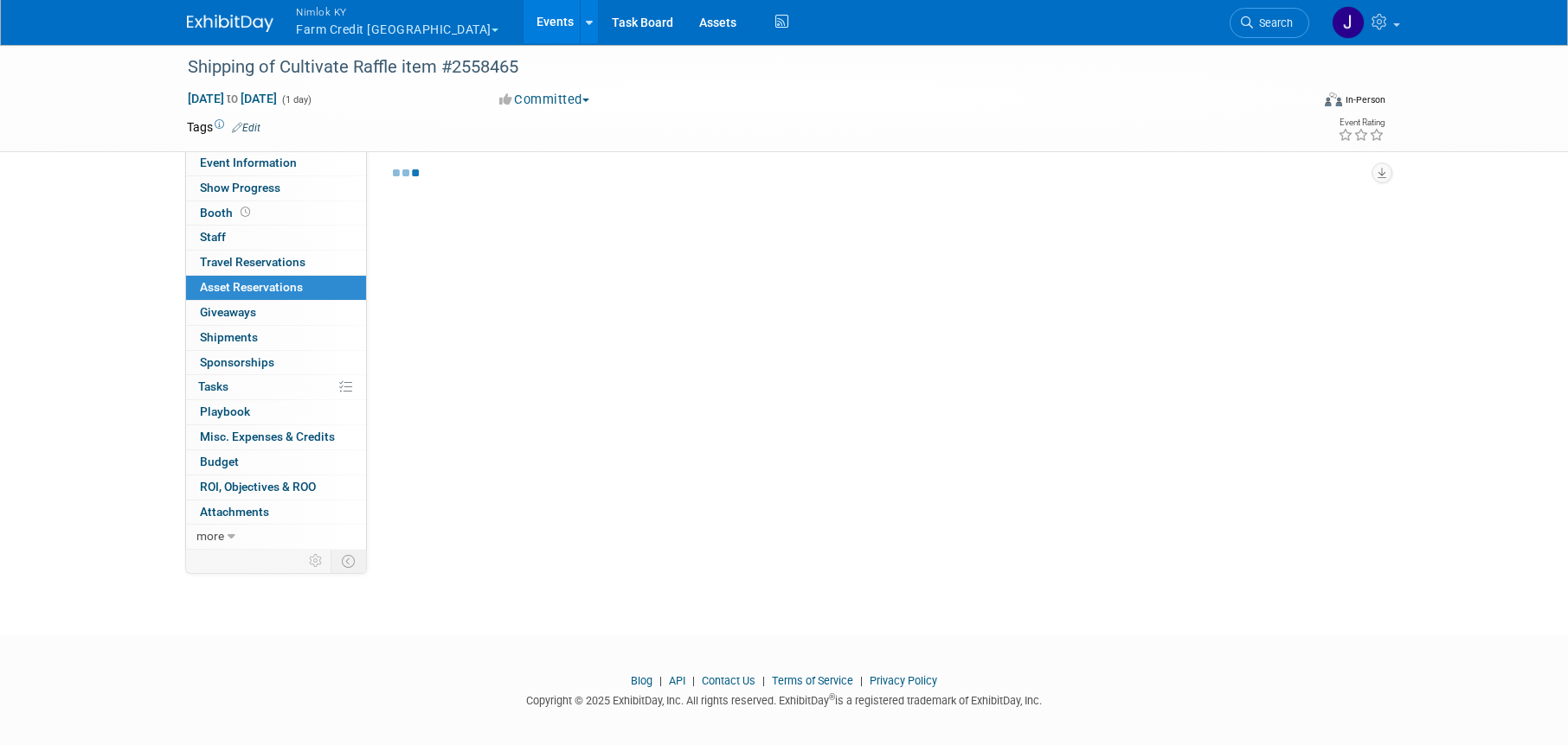
select select "8"
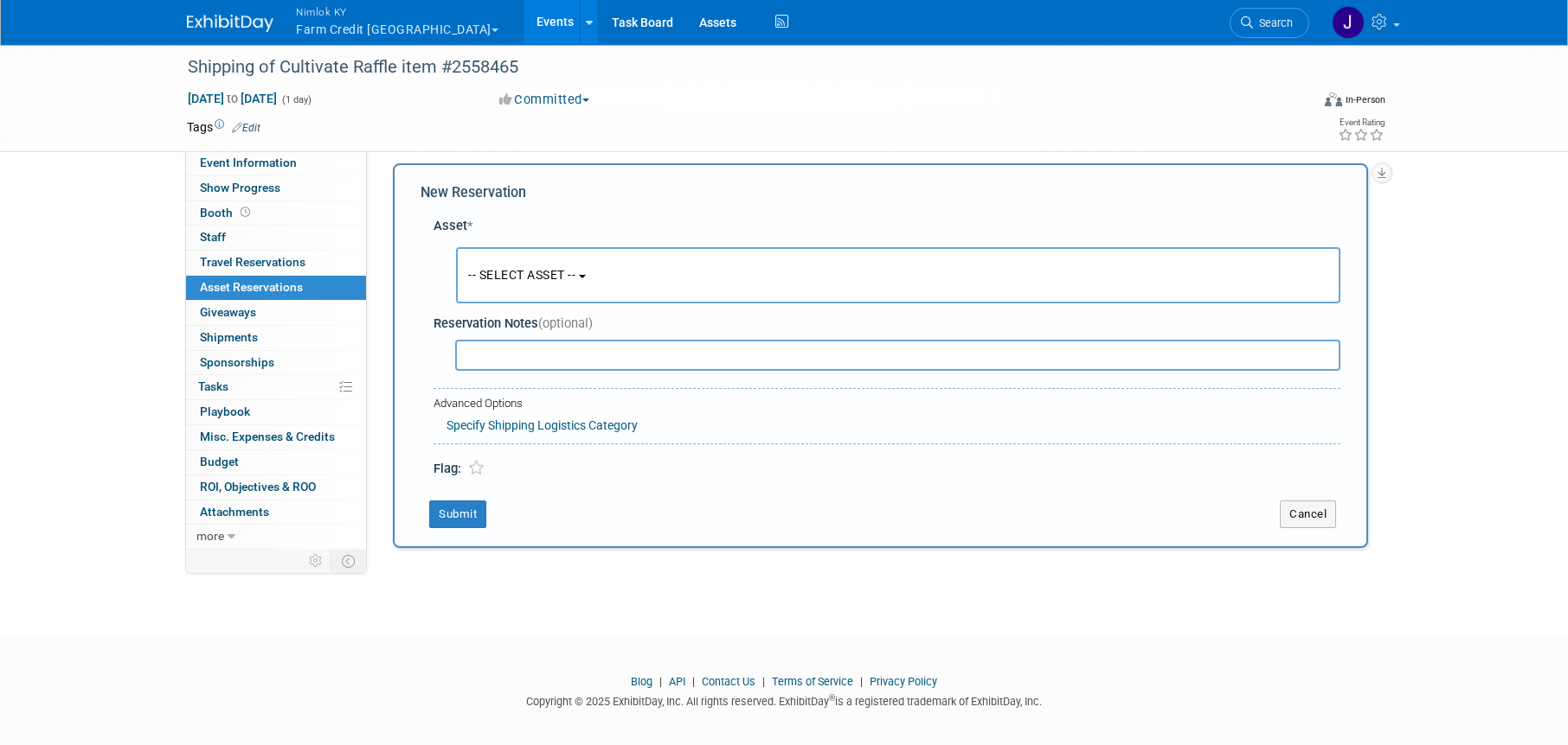
scroll to position [17, 0]
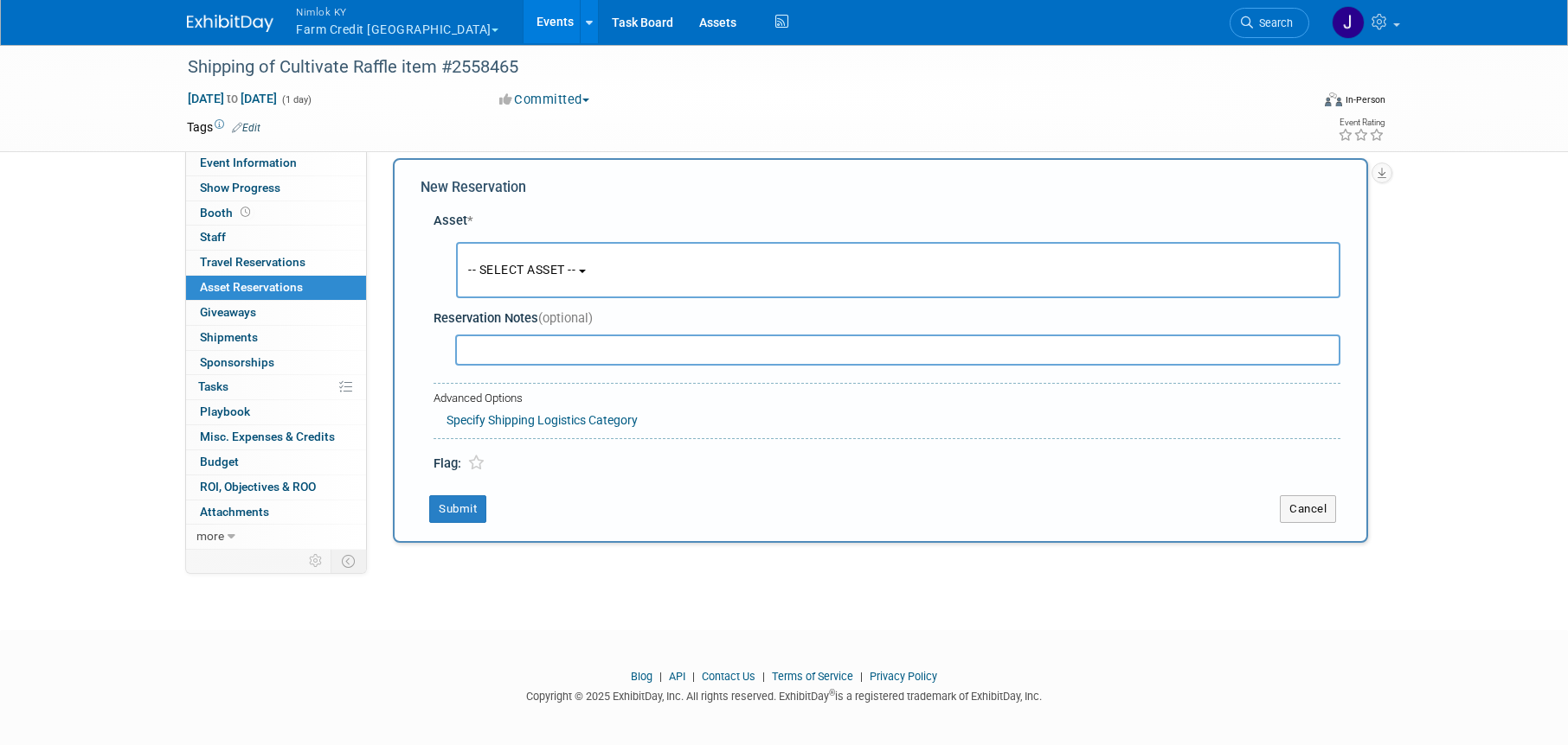
click at [573, 280] on button "-- SELECT ASSET --" at bounding box center [898, 270] width 885 height 56
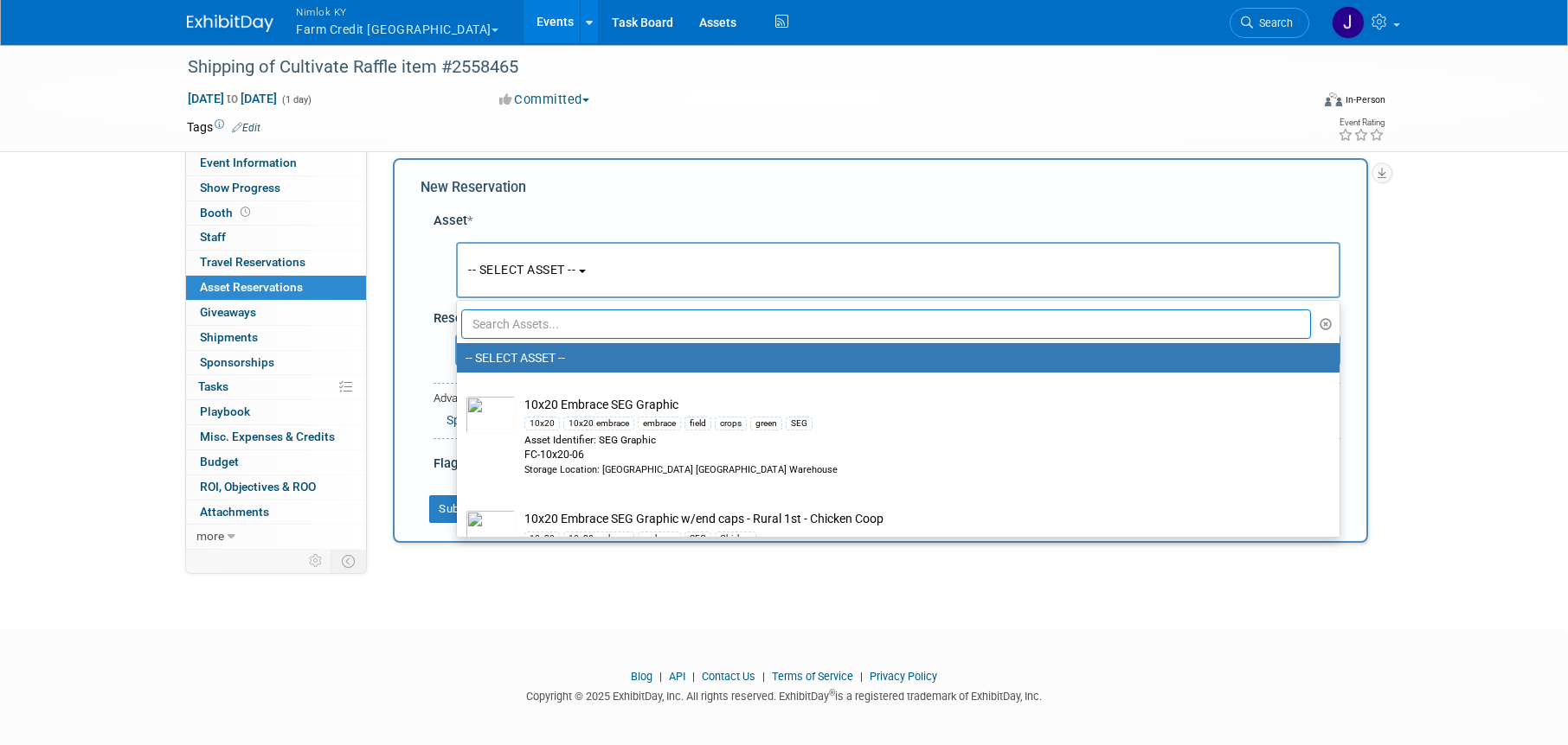
click at [579, 318] on input "text" at bounding box center [887, 324] width 850 height 30
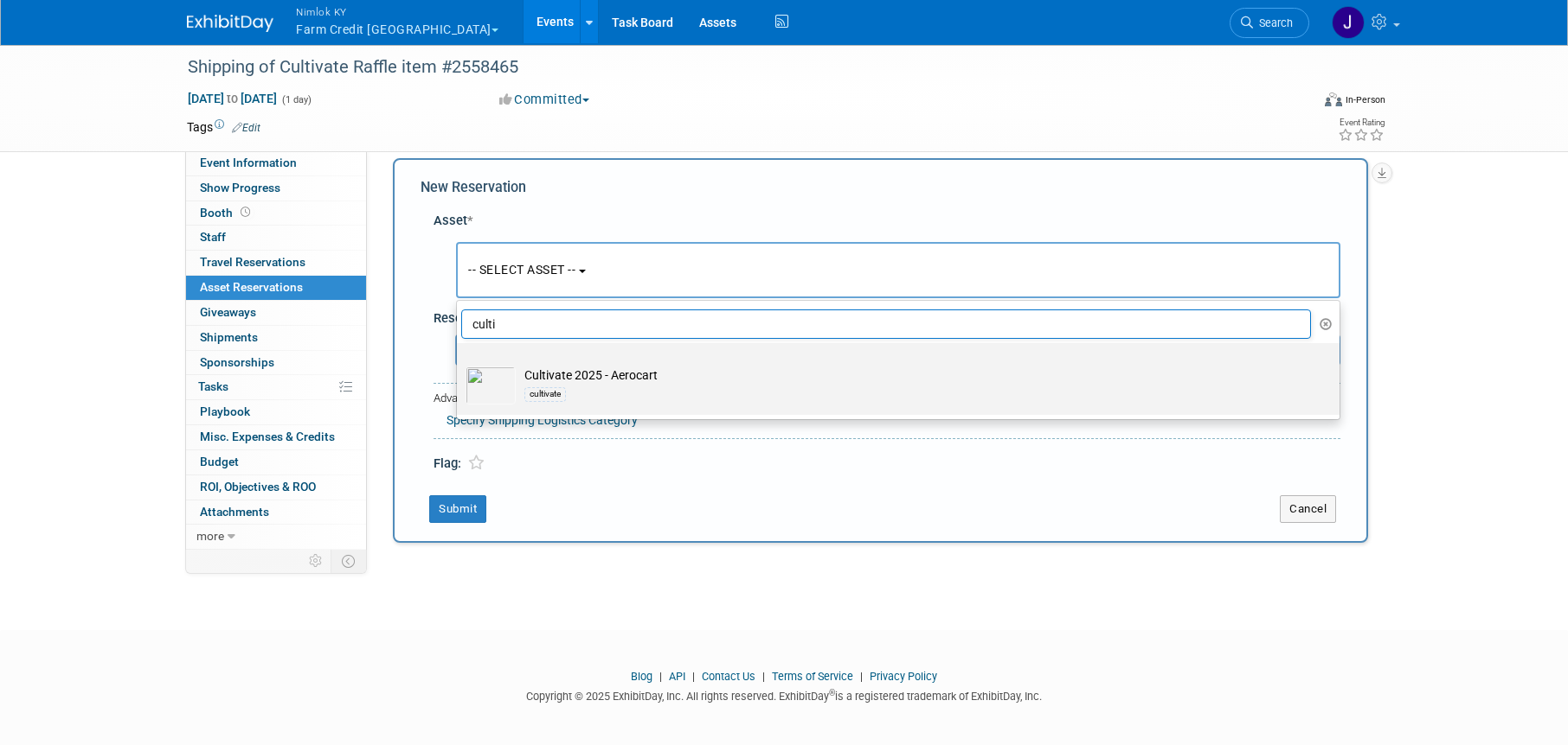
type input "culti"
click at [611, 390] on div "cultivate" at bounding box center [914, 394] width 780 height 20
click at [460, 364] on input "Cultivate 2025 - Aerocart cultivate" at bounding box center [453, 358] width 11 height 11
select select "10725967"
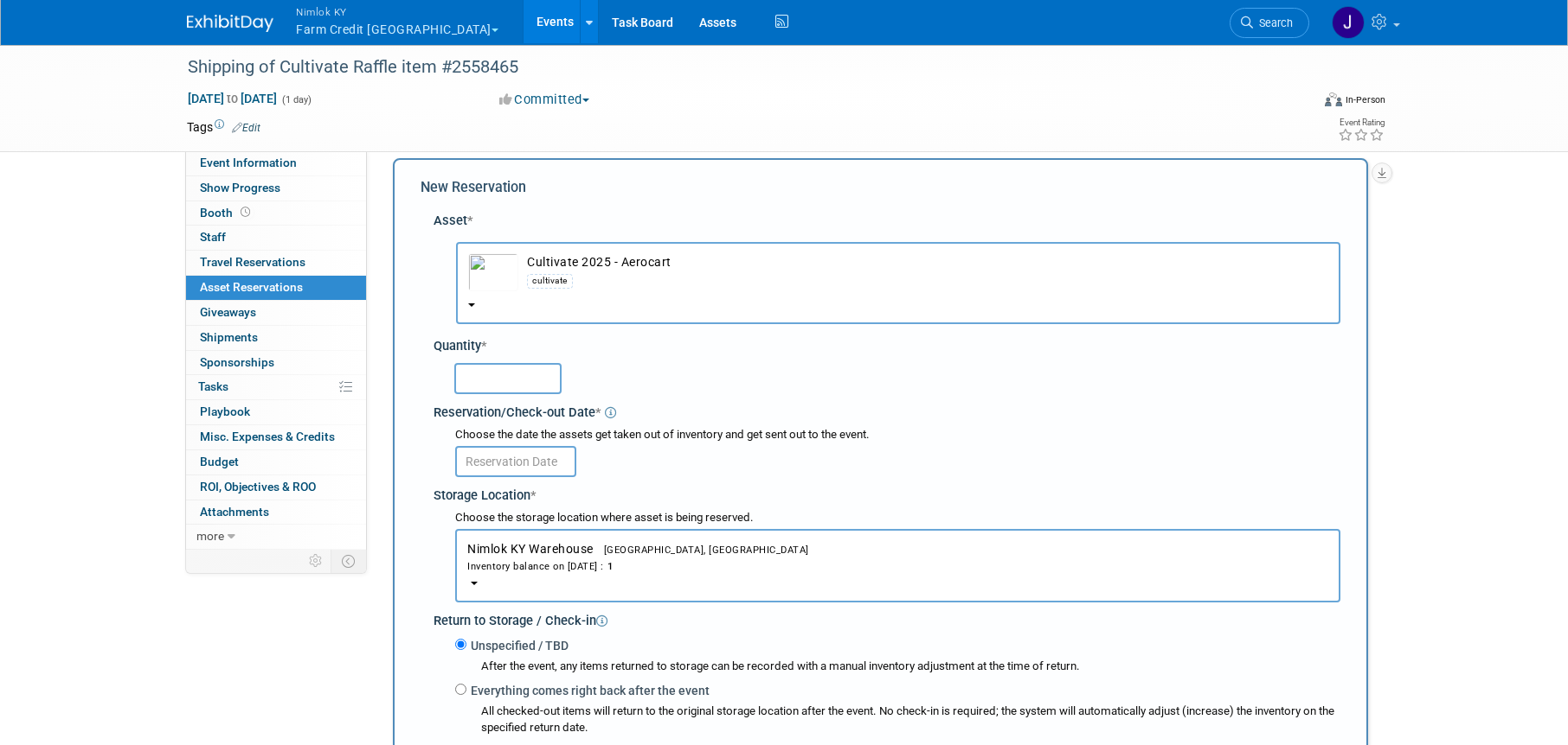
click at [521, 387] on input "text" at bounding box center [508, 379] width 108 height 32
type input "1"
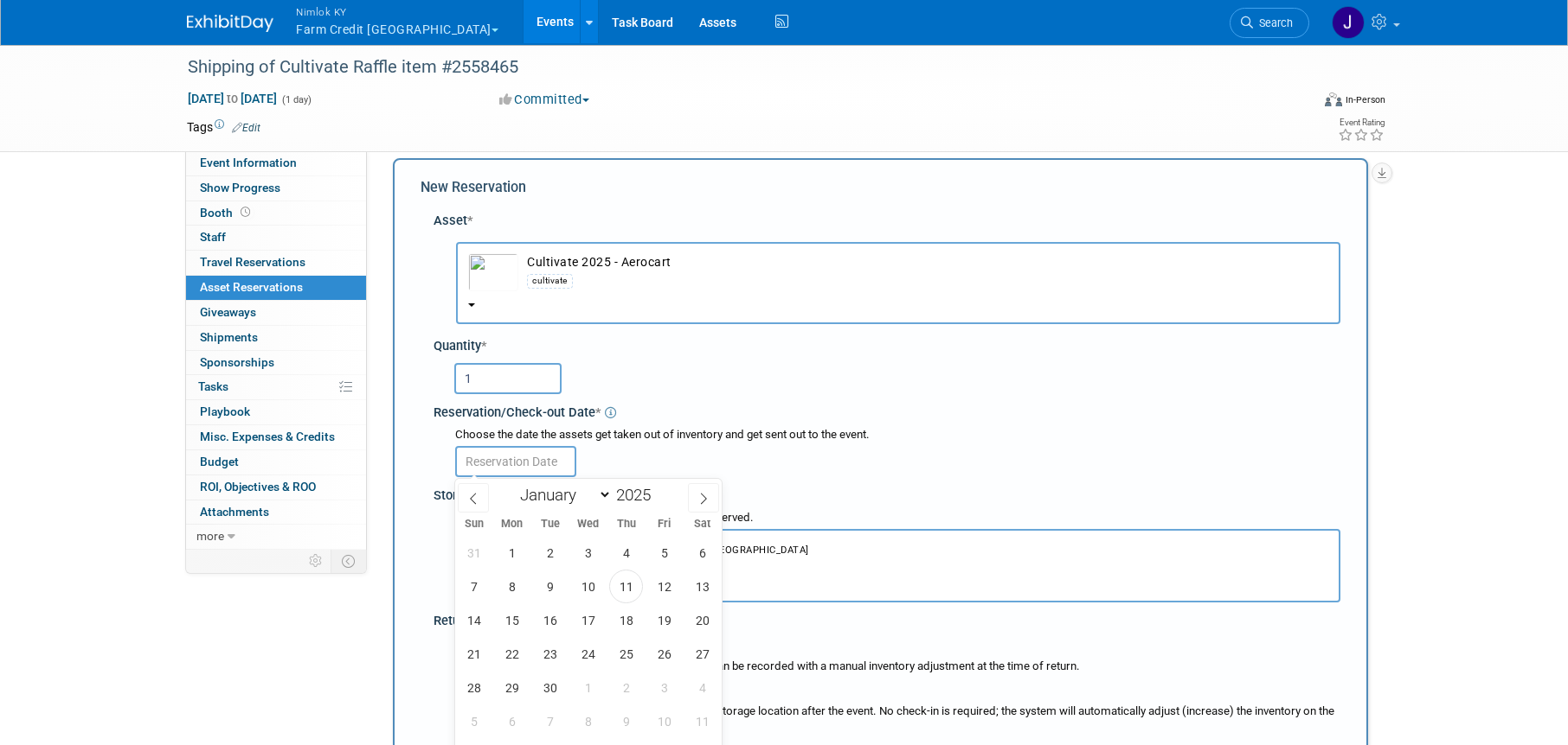
click at [539, 450] on input "text" at bounding box center [515, 462] width 122 height 32
click at [629, 594] on span "11" at bounding box center [626, 587] width 34 height 34
type input "Sep 11, 2025"
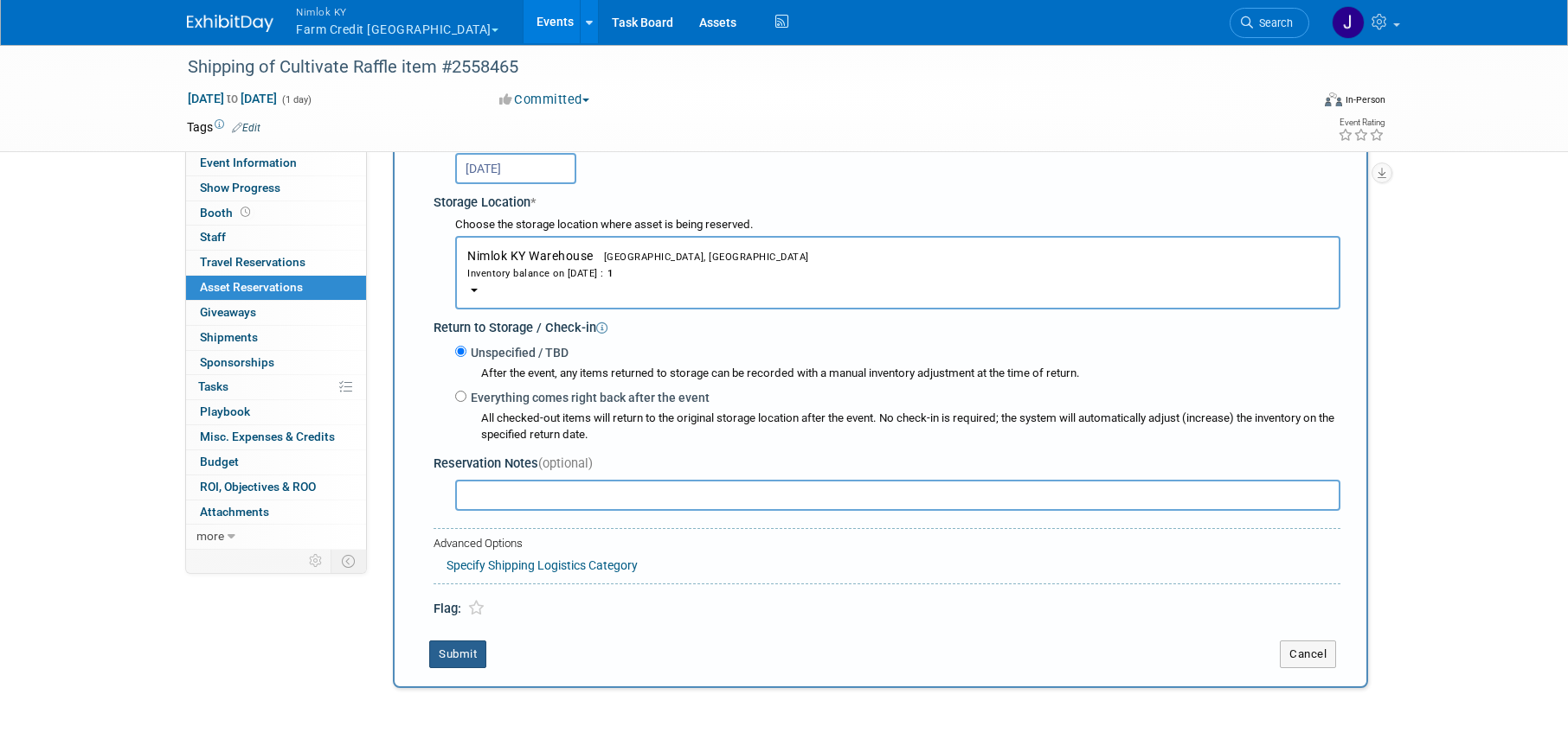
click at [477, 651] on button "Submit" at bounding box center [458, 655] width 57 height 28
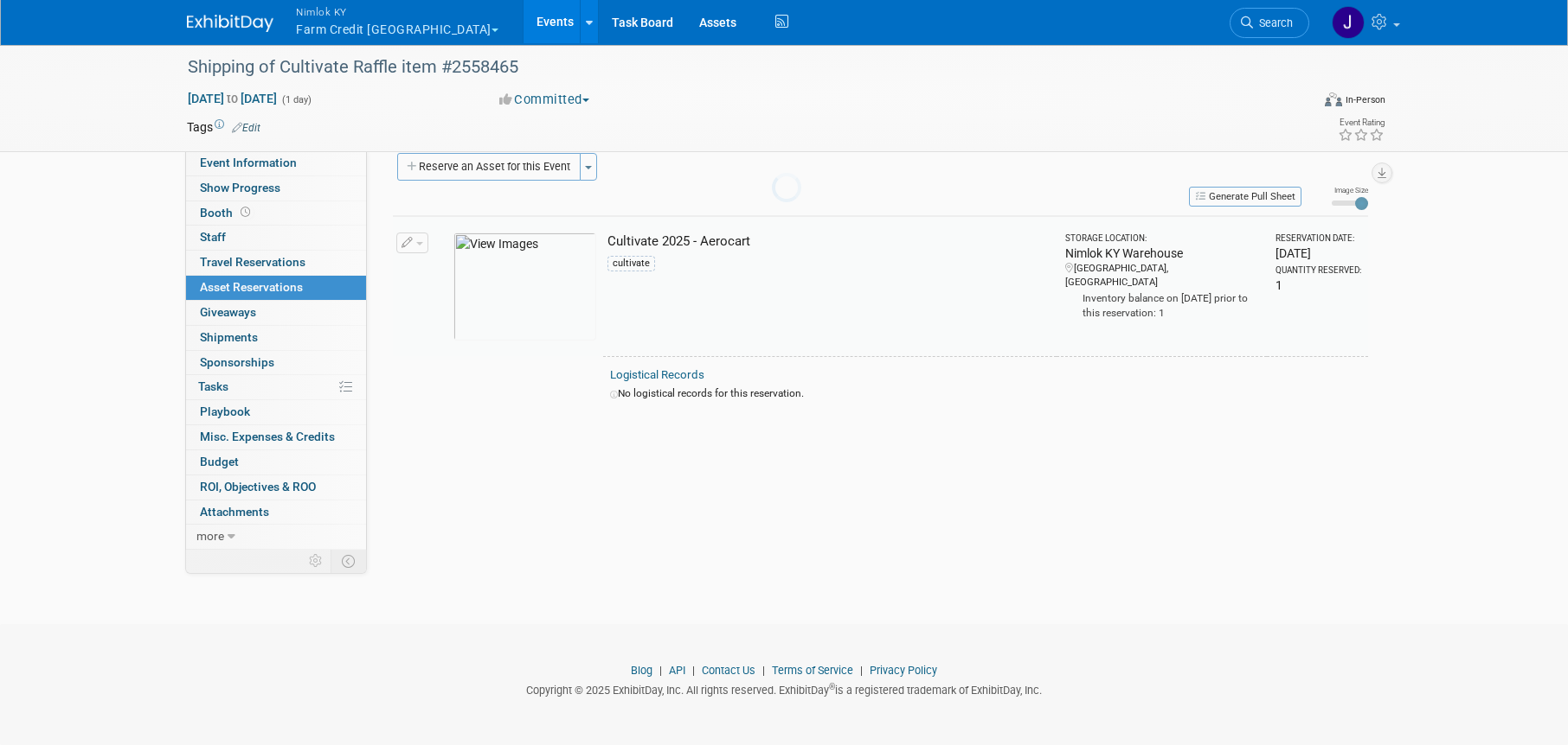
scroll to position [22, 0]
click at [241, 343] on span "Shipments 0" at bounding box center [228, 337] width 58 height 14
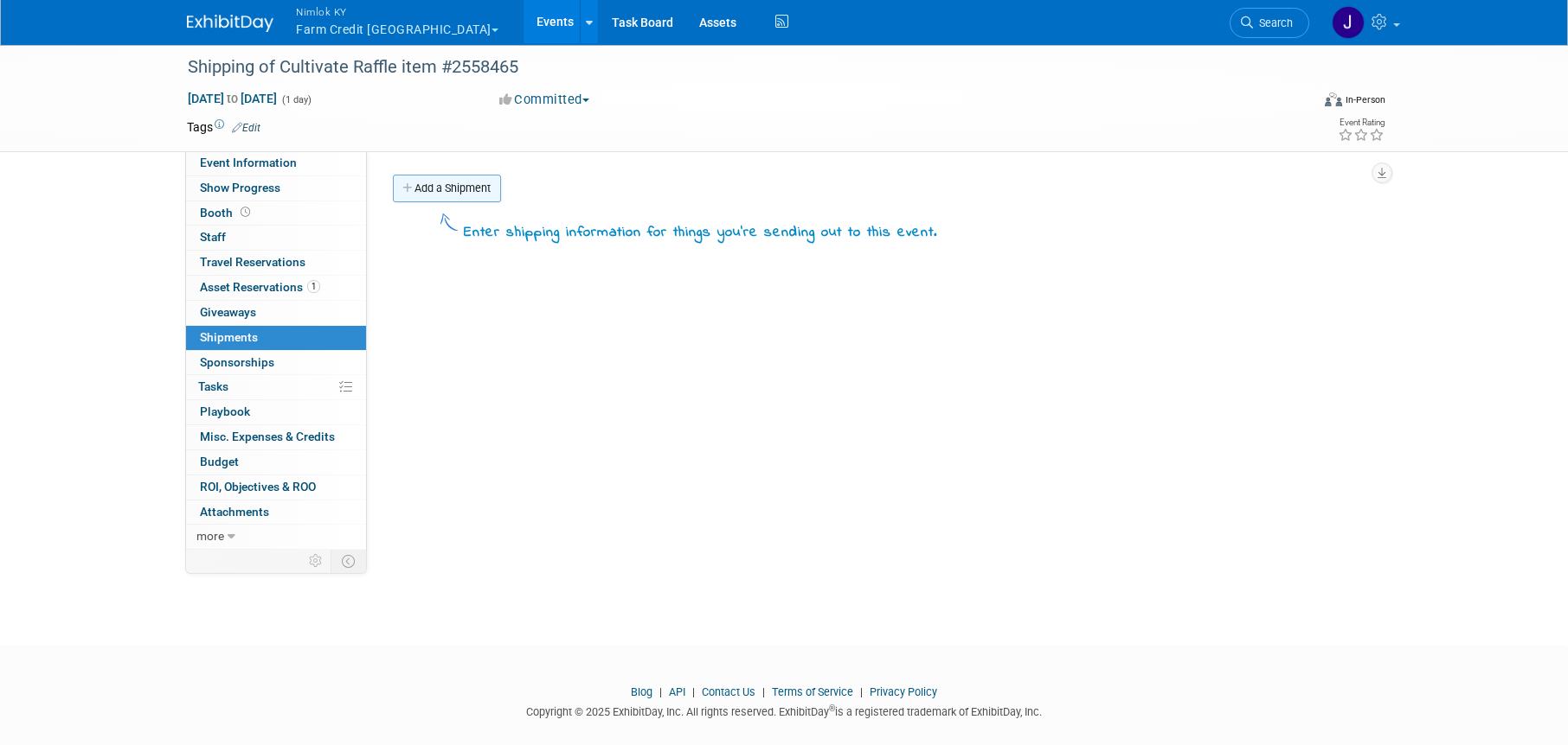
click at [434, 200] on link "Add a Shipment" at bounding box center [446, 189] width 108 height 28
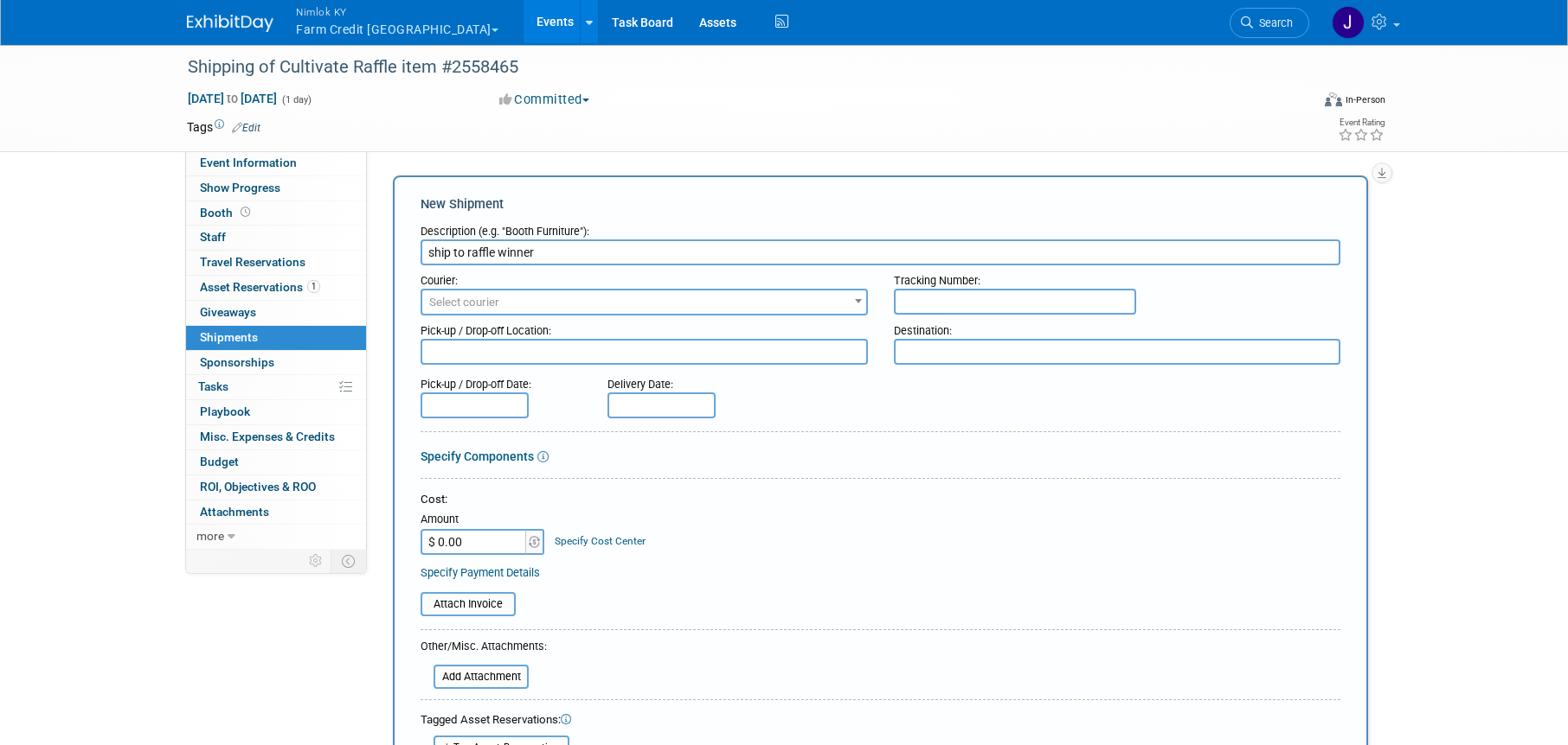
type input "ship to raffle winner"
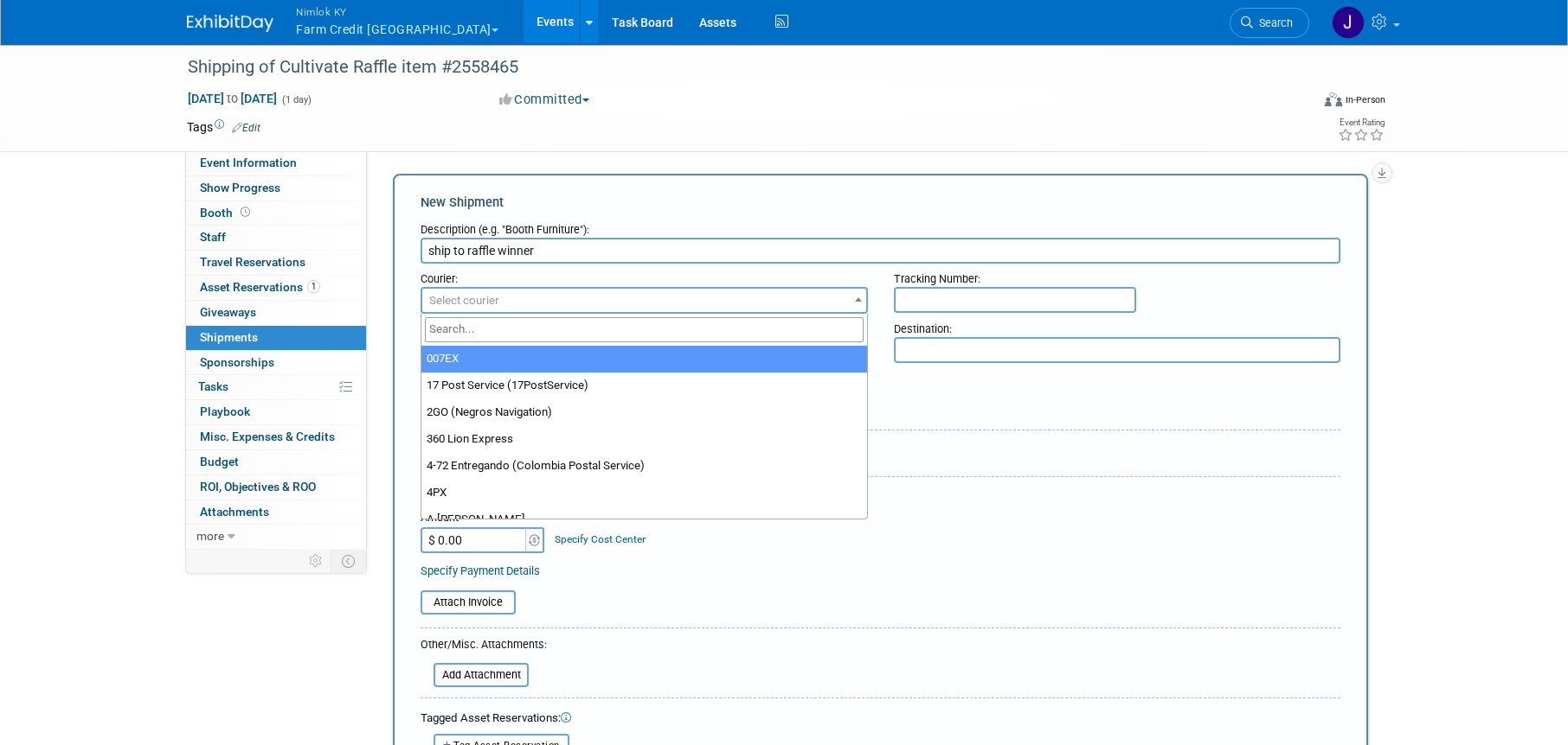
click at [546, 302] on span "Select courier" at bounding box center [644, 300] width 444 height 25
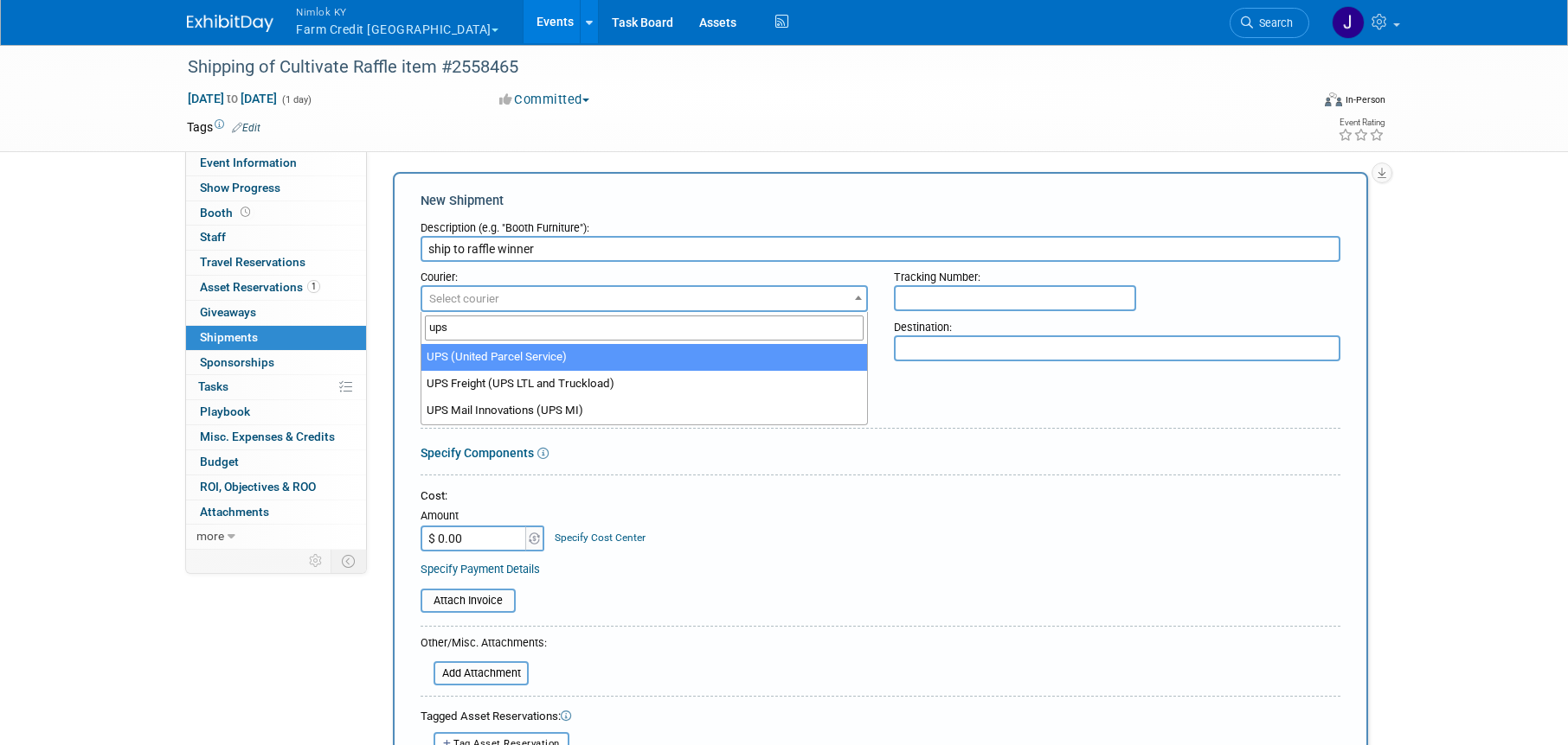
type input "ups"
select select "508"
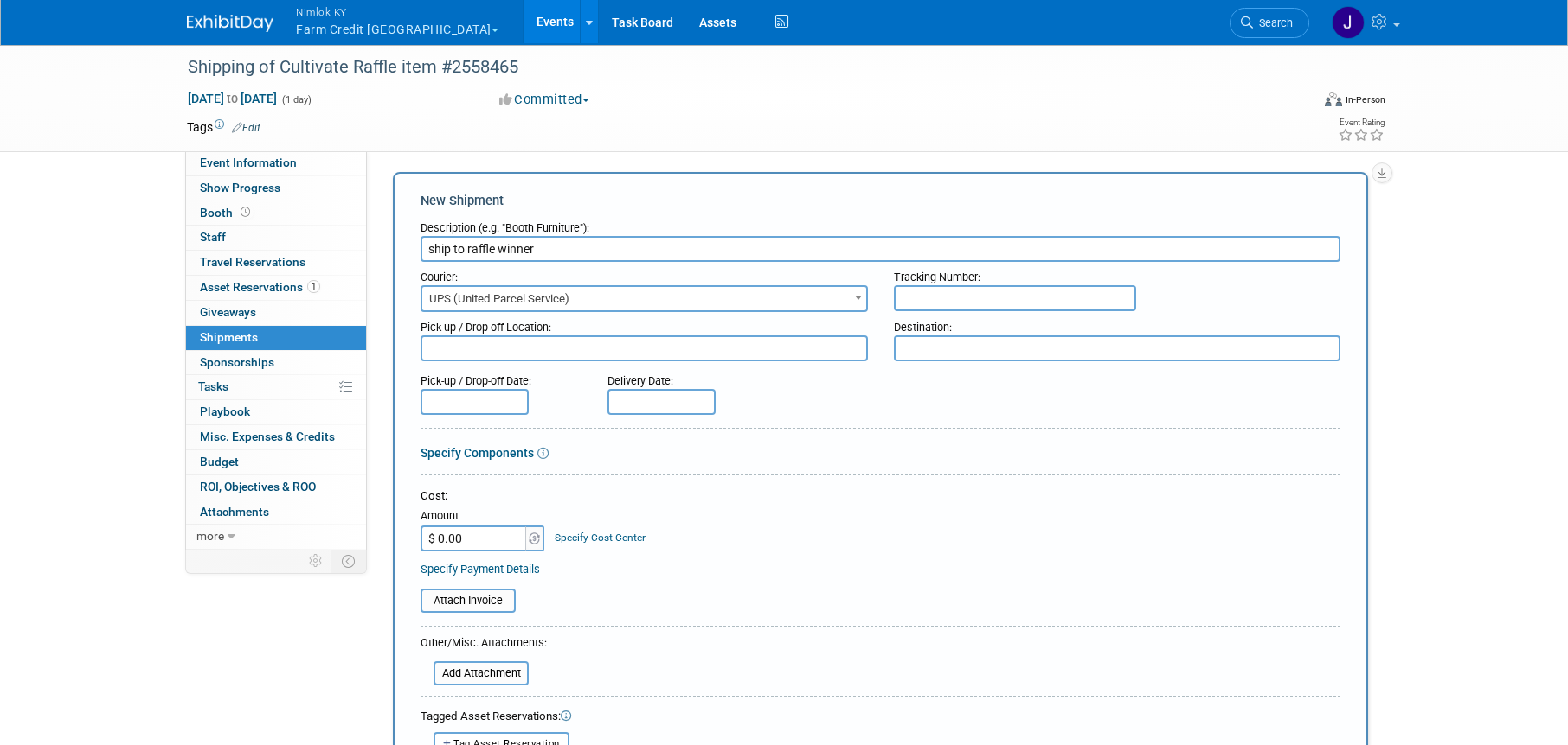
click at [546, 343] on textarea at bounding box center [644, 349] width 448 height 26
click at [530, 348] on textarea at bounding box center [644, 349] width 448 height 26
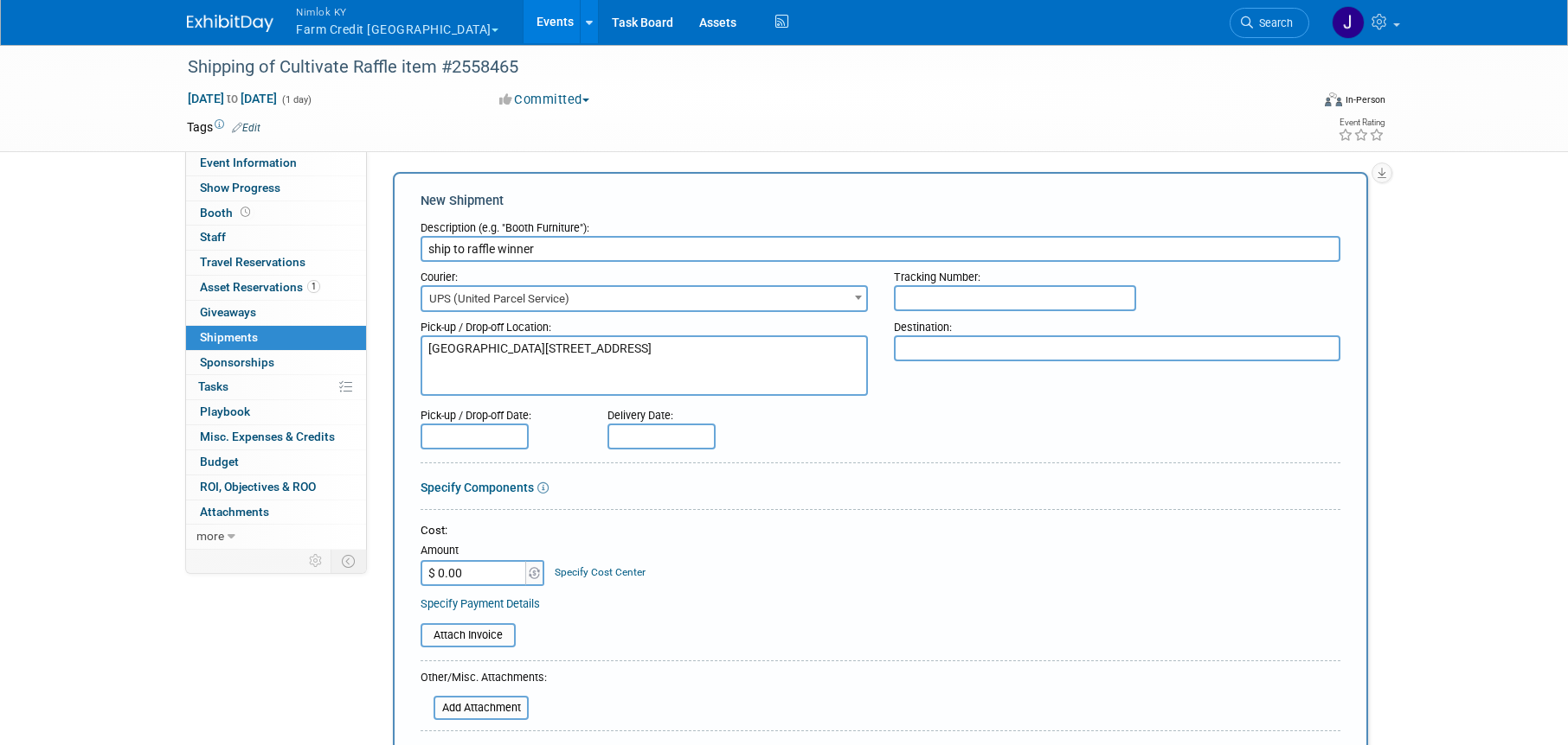
type textarea "Nimlok KY WH 10501 Bunsen Way, Suite 101 Louisville, KY 40299"
paste textarea "Sunset Acres Greenhouse ATTN: Lavern Brubaker 8589 Plank Town Rd Shiloh, OH 448…"
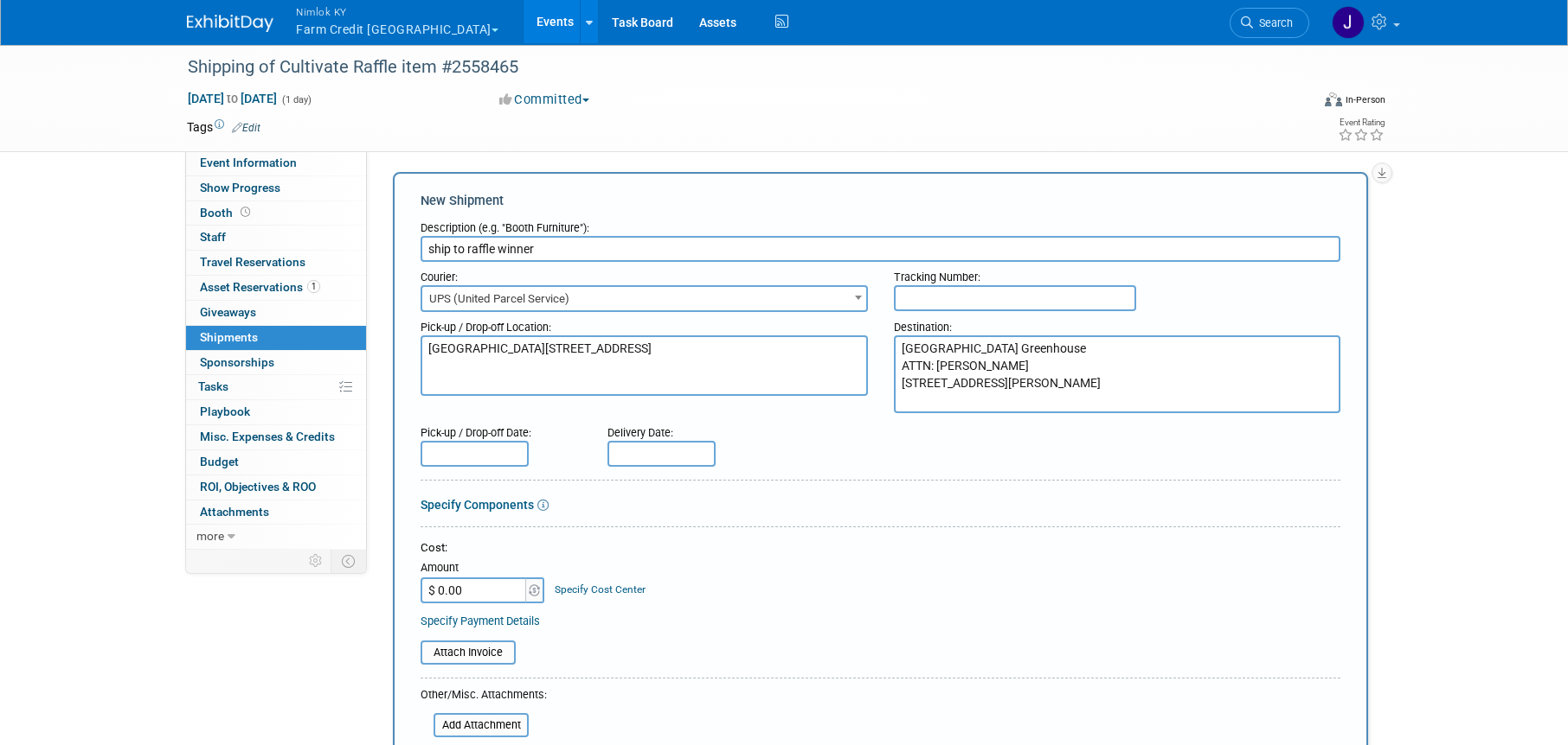
type textarea "Sunset Acres Greenhouse ATTN: Lavern Brubaker 8589 Plank Town Rd Shiloh, OH 448…"
click at [530, 461] on div "Pick-up / Drop-off Date:" at bounding box center [500, 443] width 187 height 49
click at [516, 456] on input "text" at bounding box center [474, 454] width 108 height 26
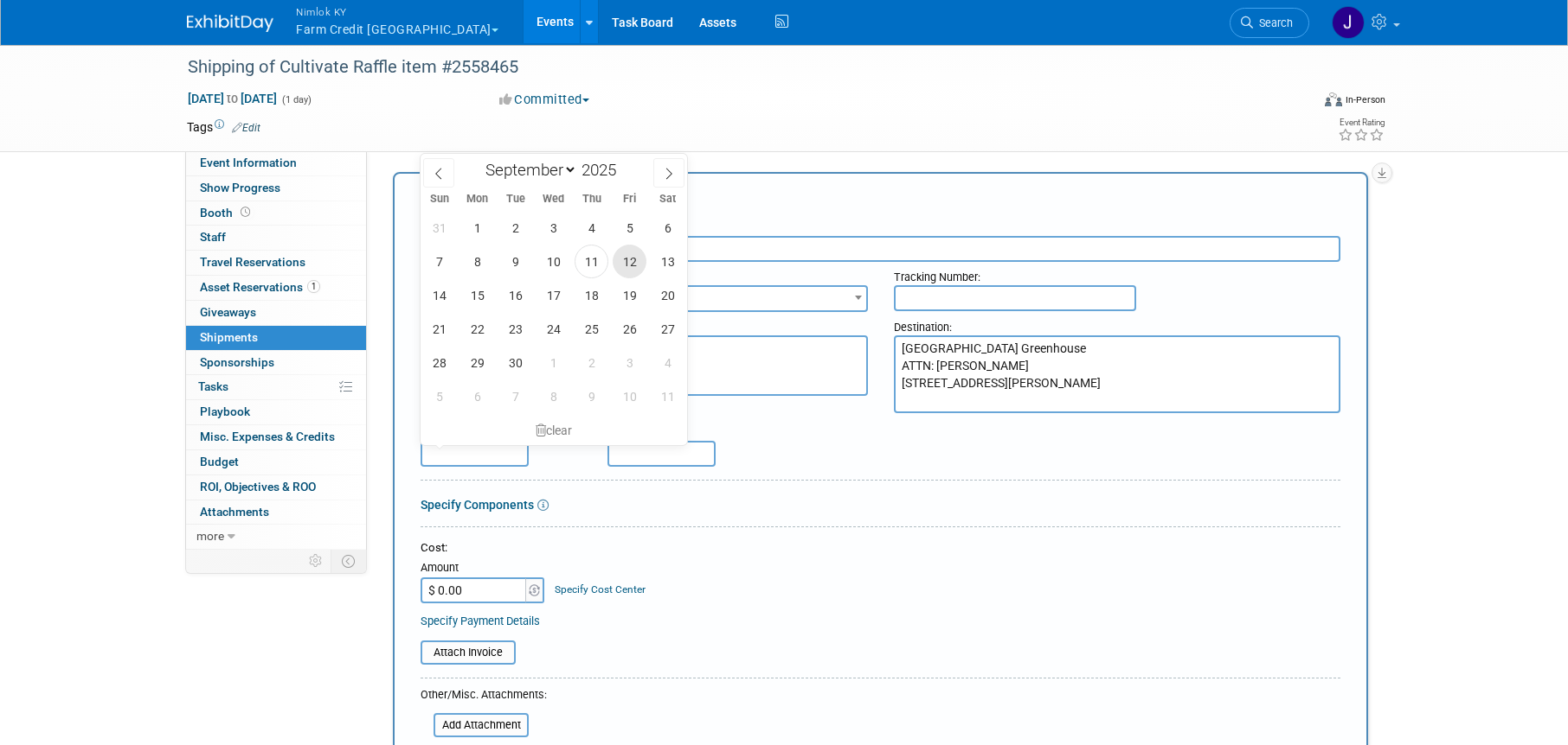
drag, startPoint x: 625, startPoint y: 269, endPoint x: 635, endPoint y: 281, distance: 15.6
click at [625, 269] on span "12" at bounding box center [630, 262] width 34 height 34
type input "Sep 12, 2025"
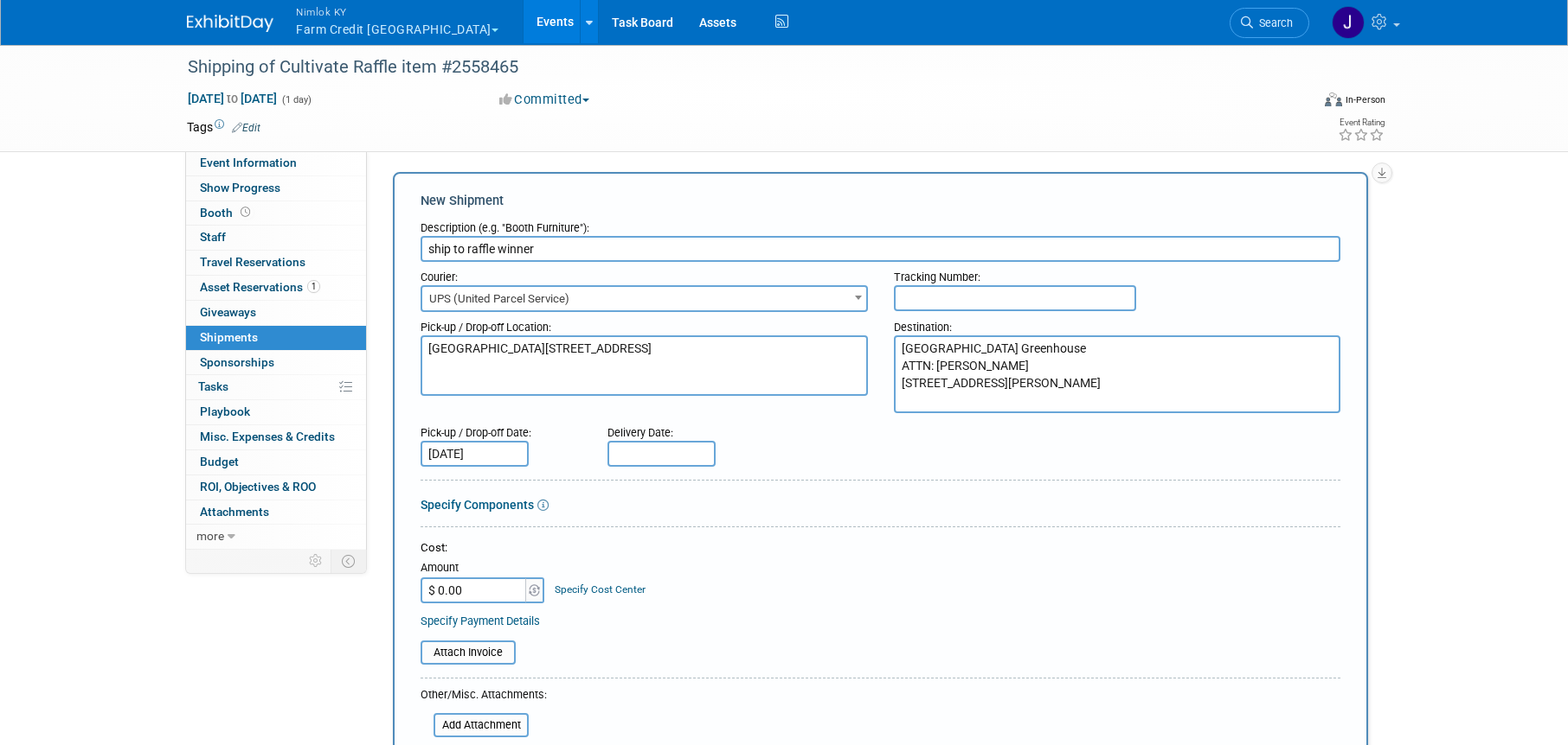
click at [702, 453] on input "text" at bounding box center [660, 454] width 108 height 26
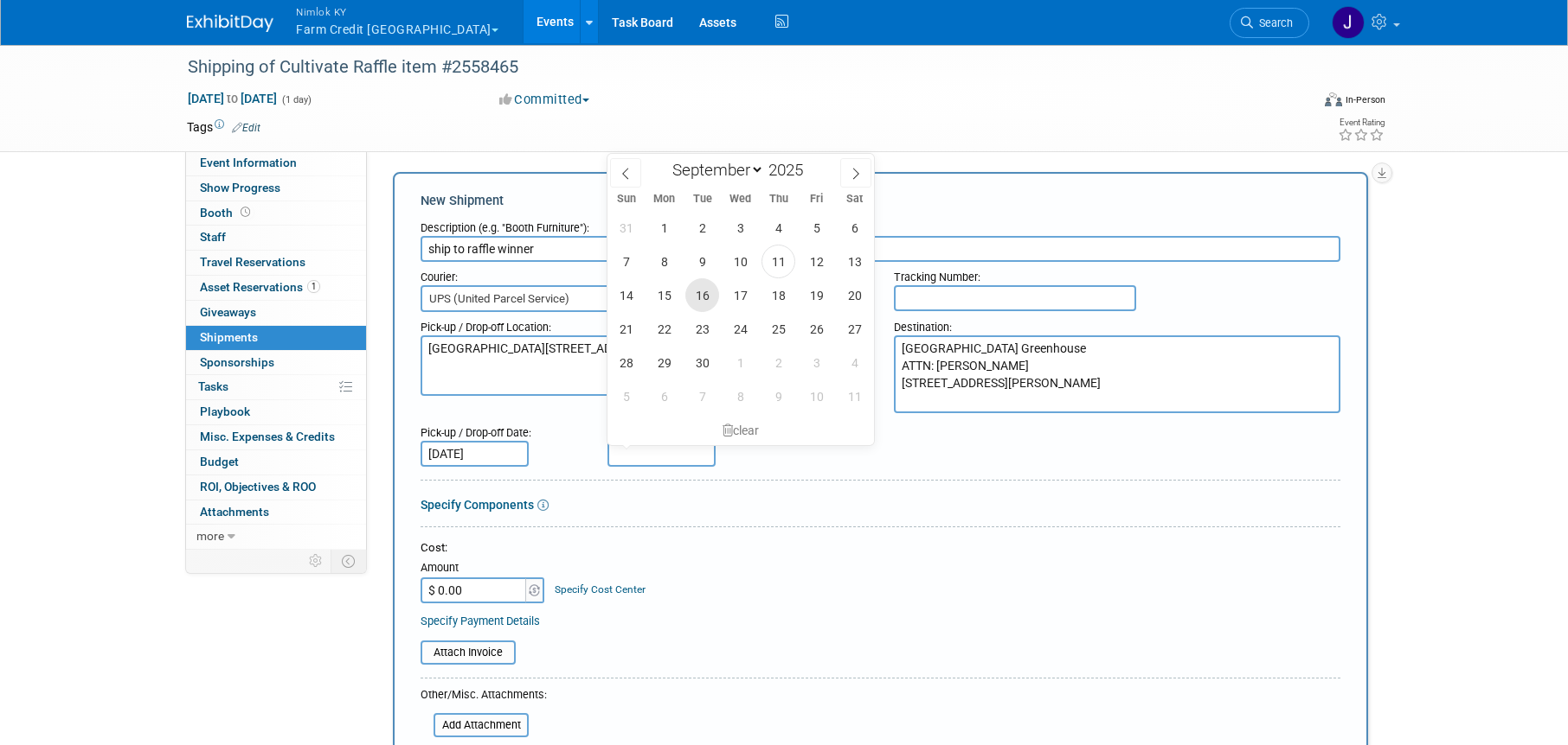
click at [709, 297] on span "16" at bounding box center [702, 295] width 34 height 34
type input "Sep 16, 2025"
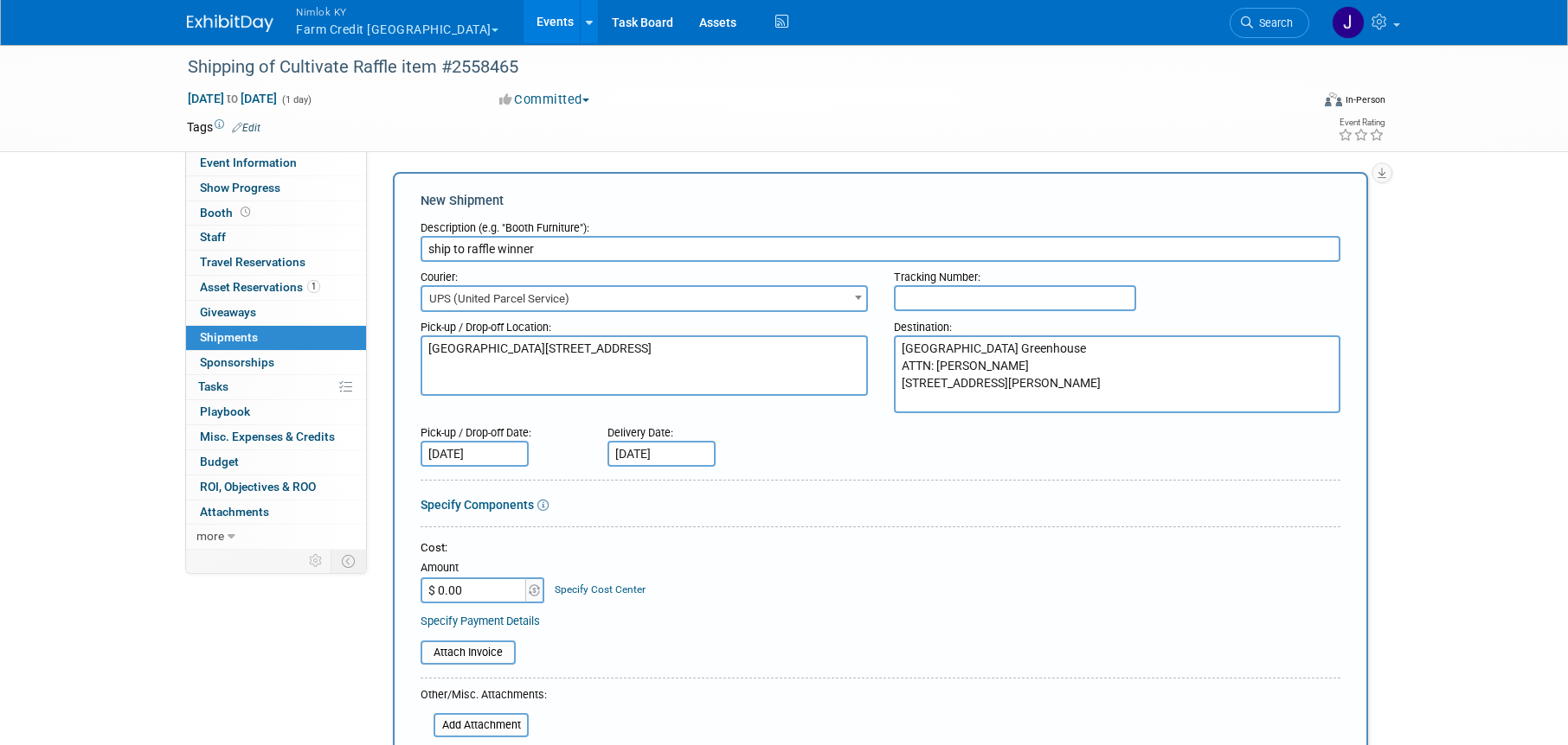
click at [753, 574] on div "Cost: Amount $ 0.00 Specify Cost Center Cost Center -- Not Specified --" at bounding box center [880, 572] width 919 height 63
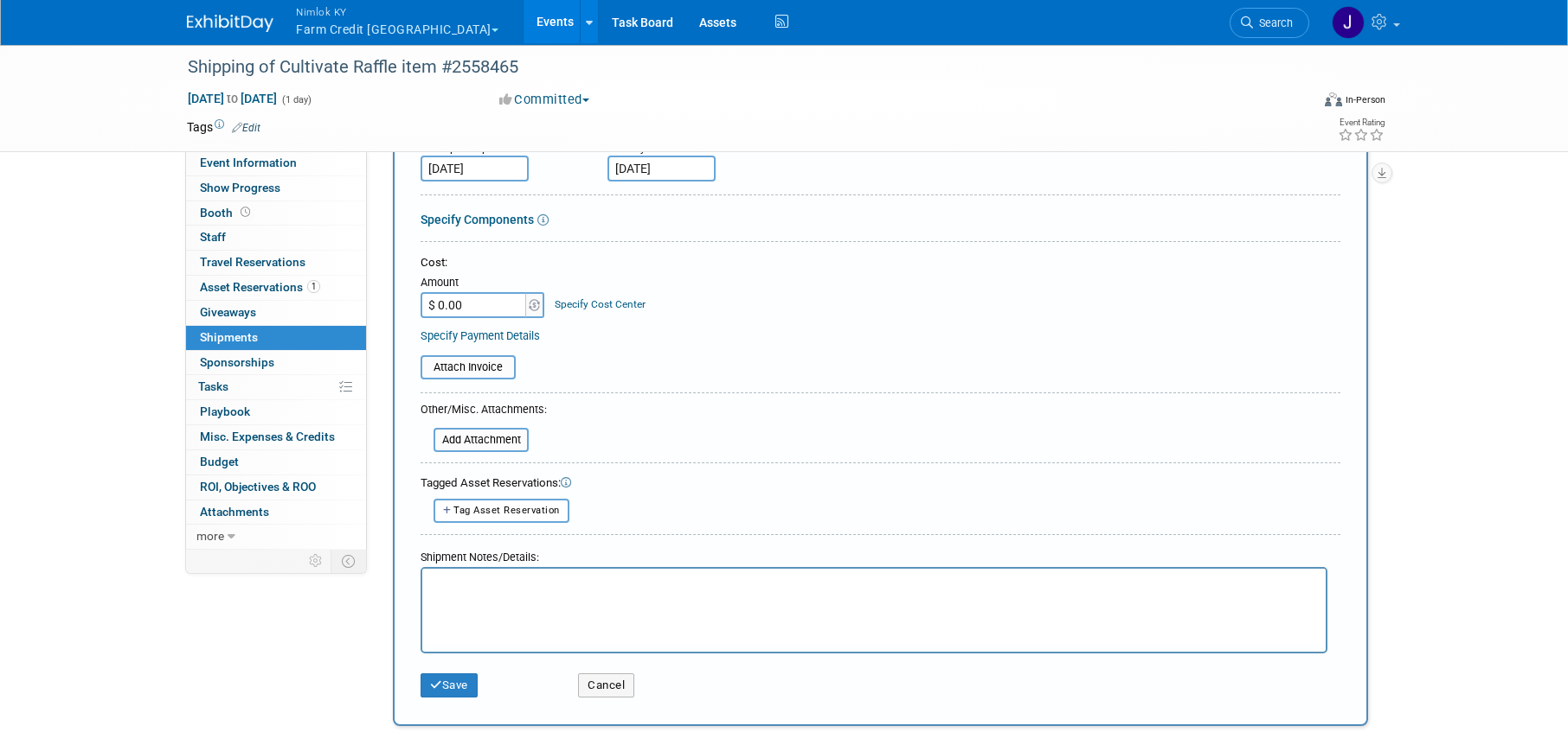
scroll to position [320, 0]
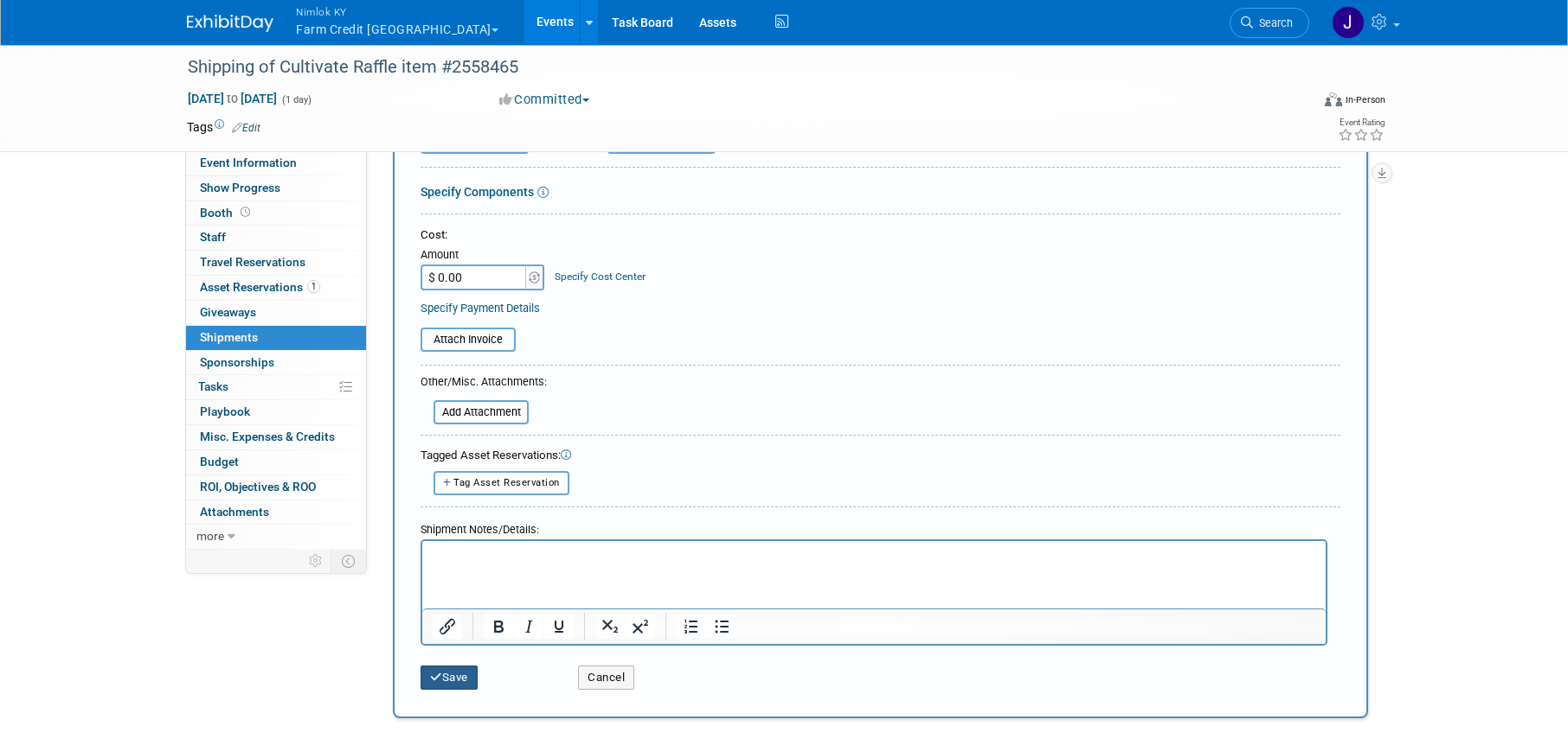
click at [436, 676] on icon "submit" at bounding box center [436, 677] width 12 height 11
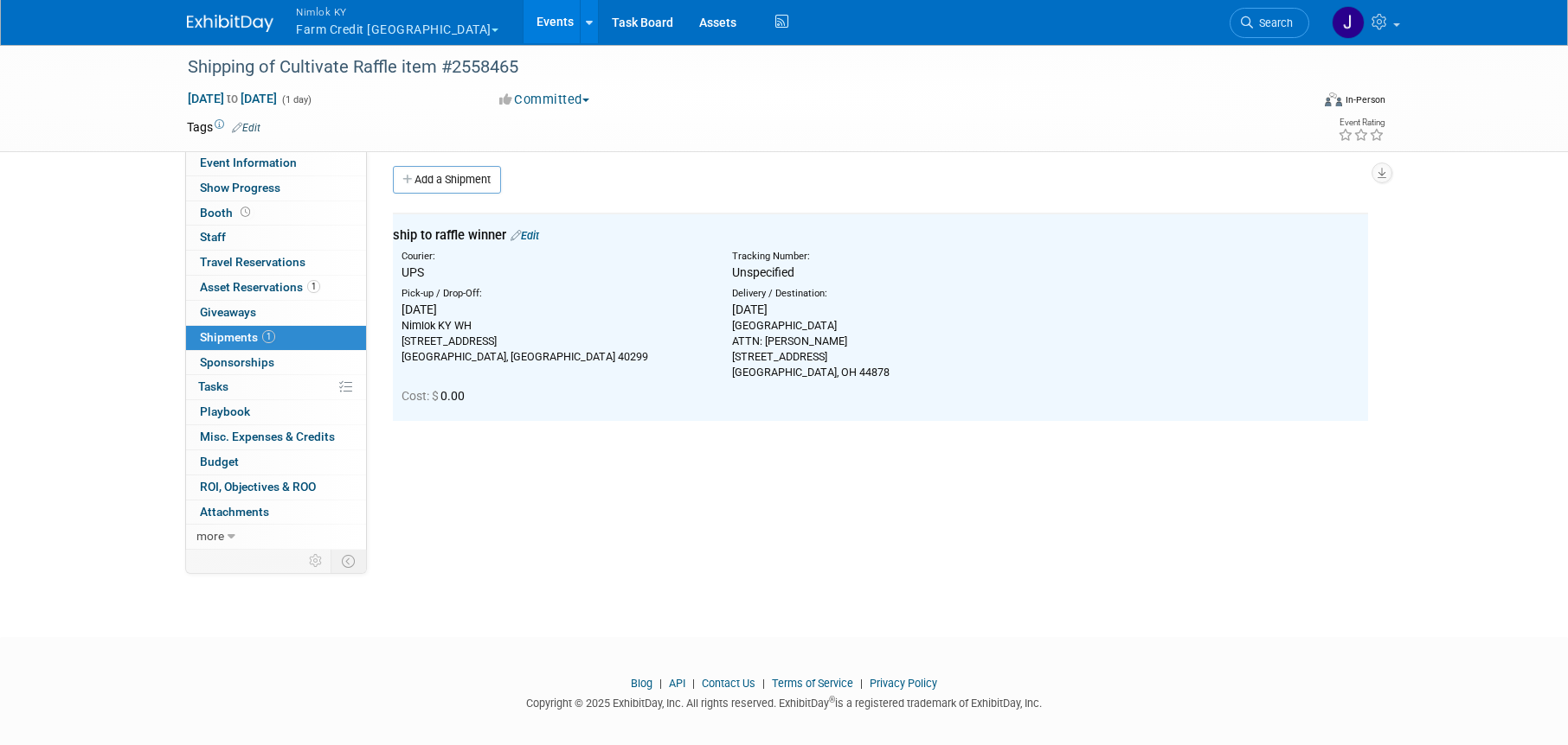
scroll to position [0, 0]
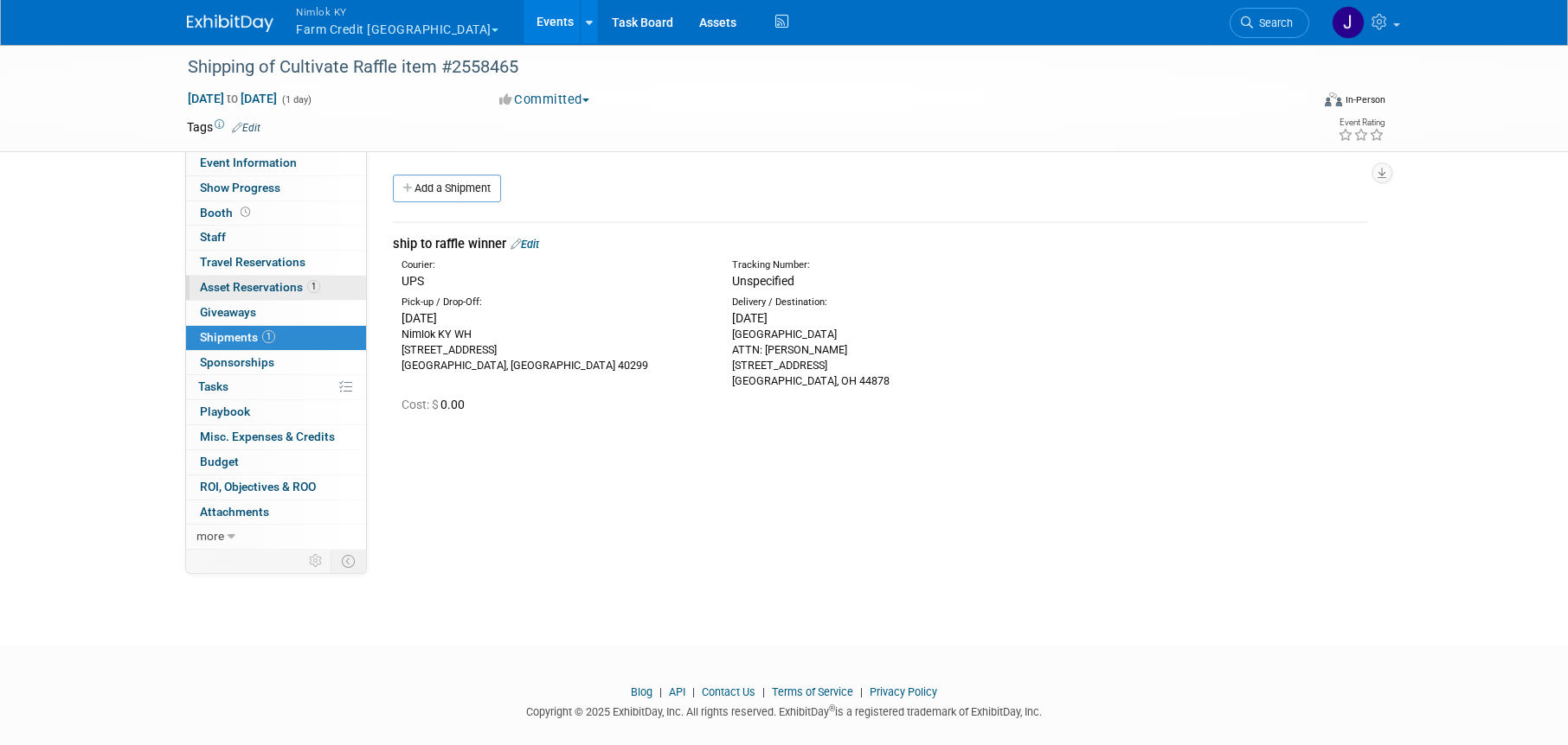
click at [295, 285] on span "Asset Reservations 1" at bounding box center [260, 288] width 121 height 14
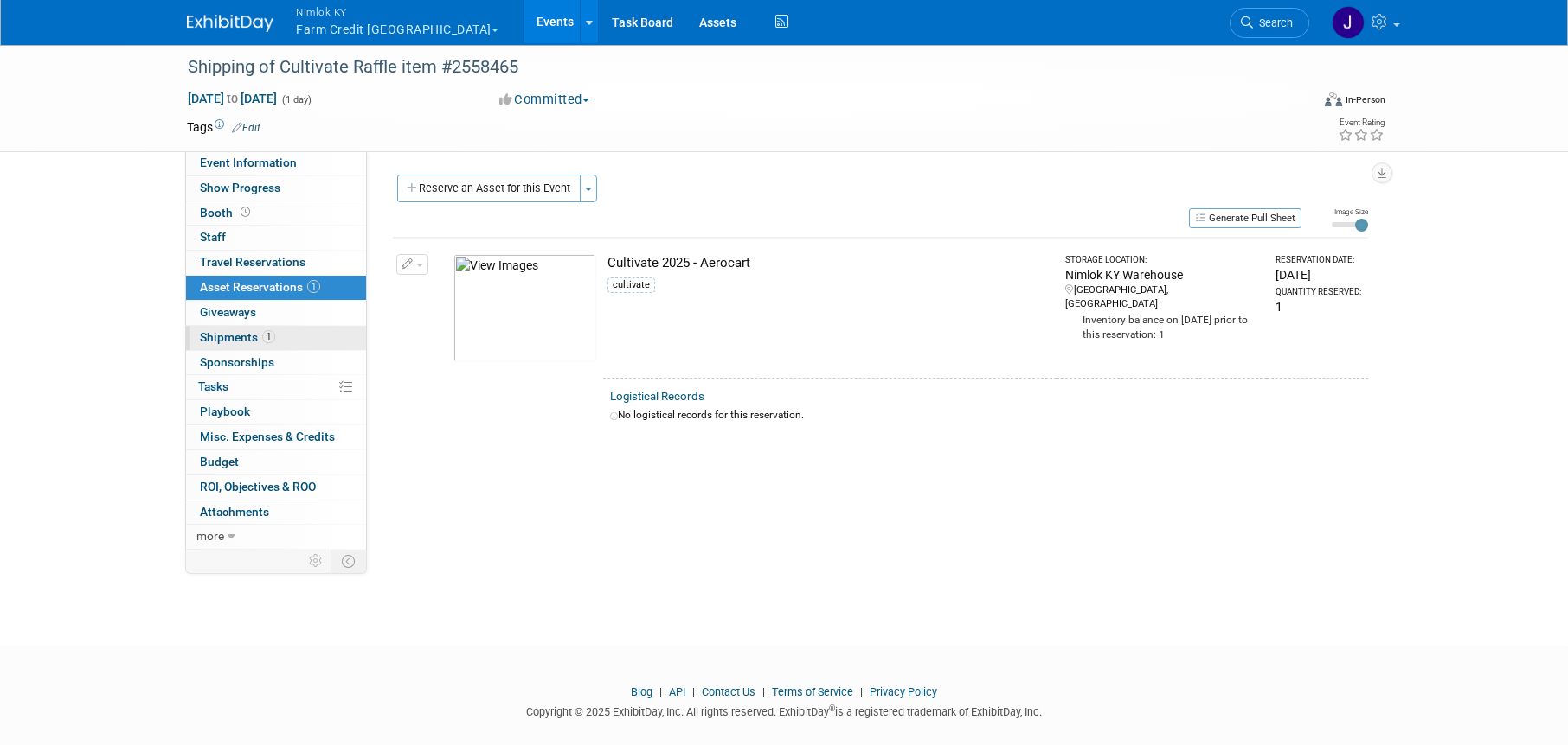
click at [244, 330] on span "Shipments 1" at bounding box center [237, 337] width 75 height 14
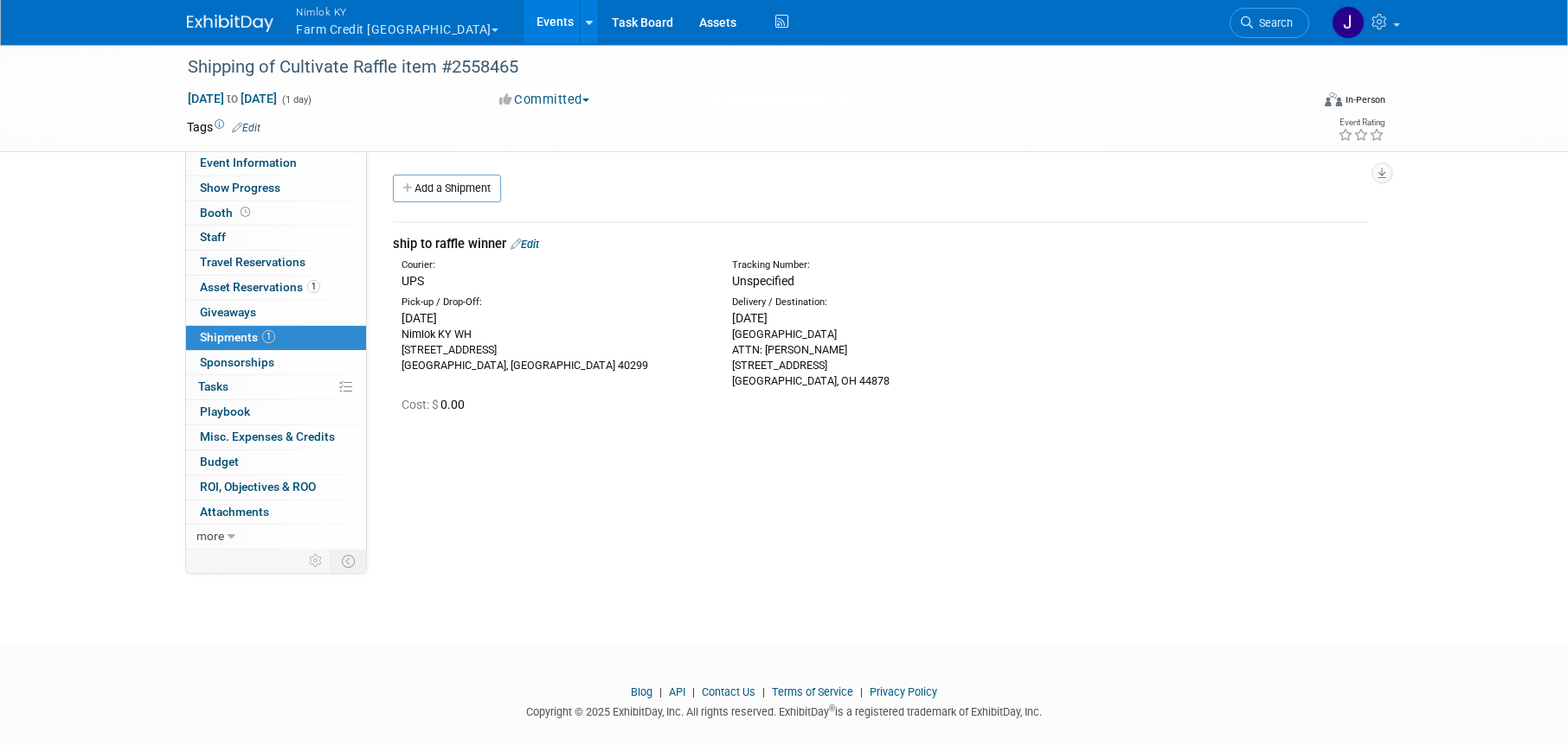
click at [428, 29] on button "Nimlok KY Farm Credit Mid America" at bounding box center [407, 23] width 225 height 45
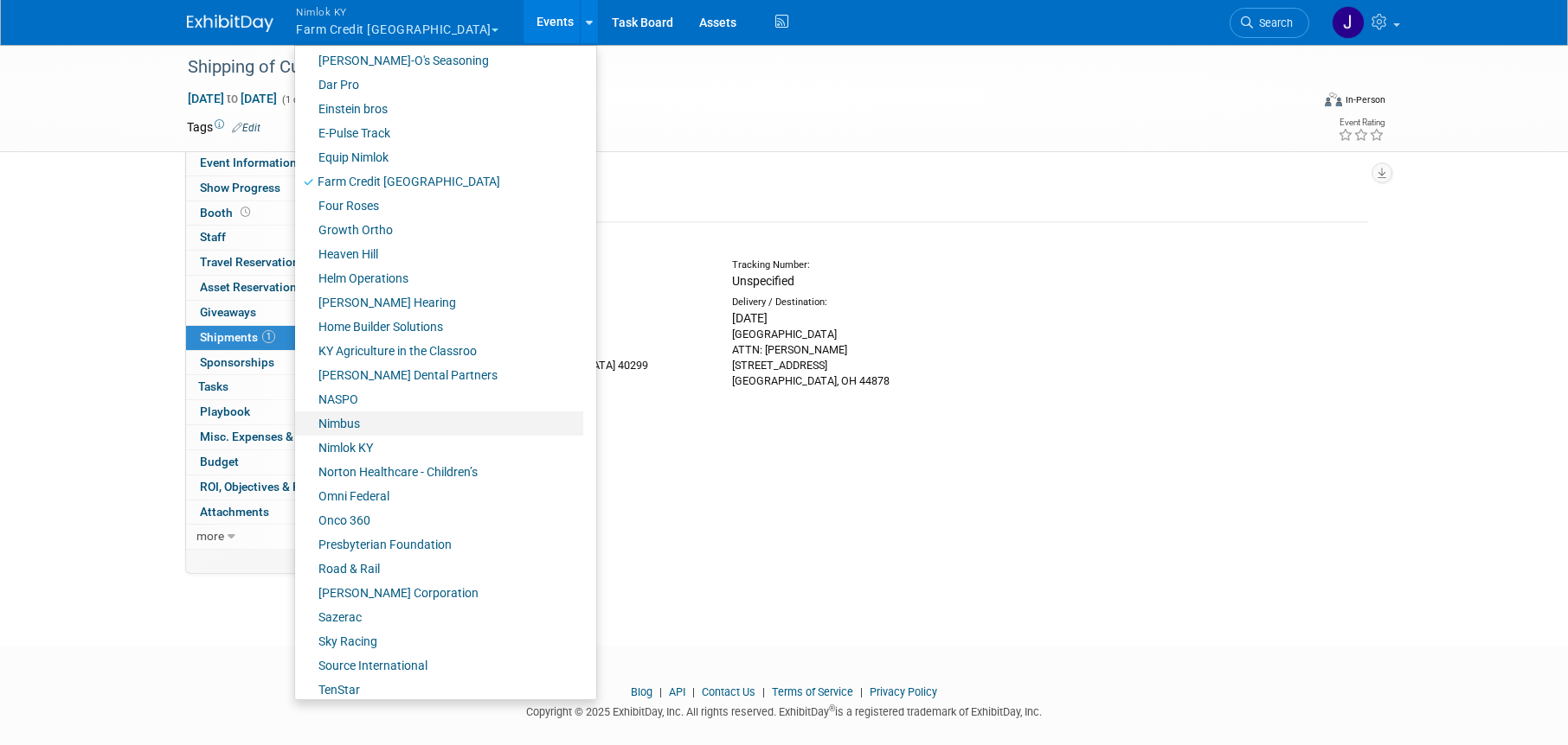
scroll to position [441, 0]
click at [413, 547] on link "Presbyterian Foundation" at bounding box center [438, 542] width 288 height 25
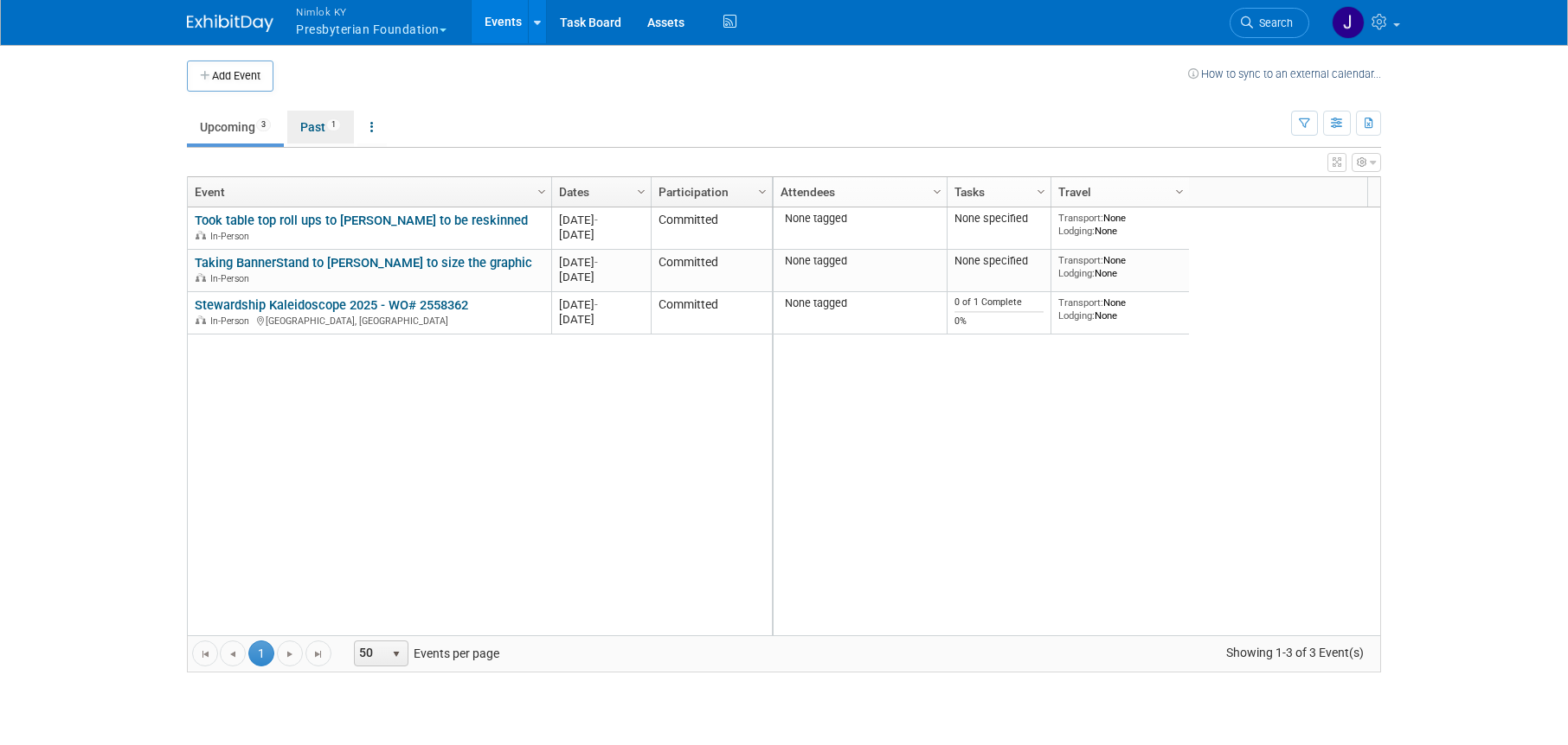
click at [319, 132] on link "Past 1" at bounding box center [320, 126] width 66 height 33
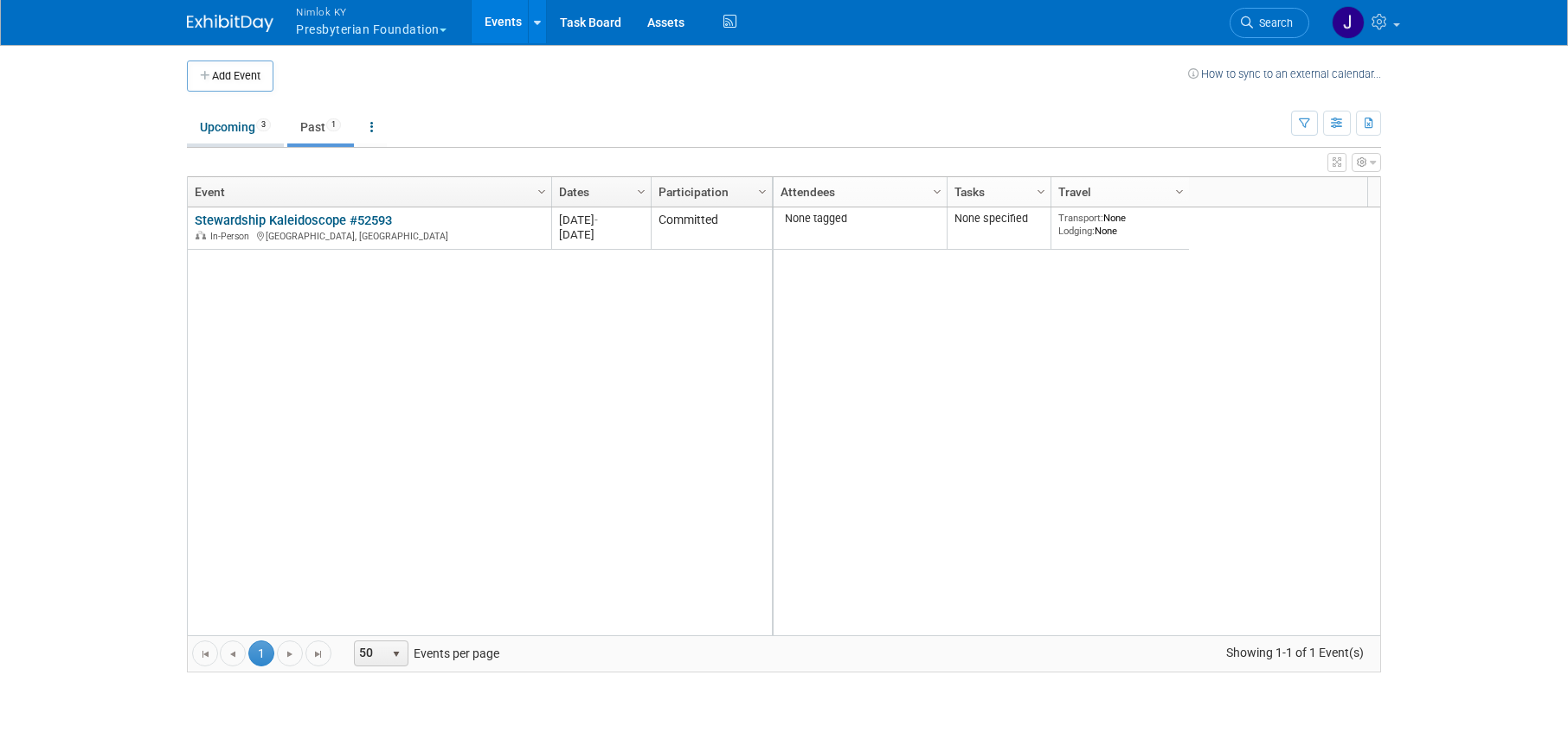
click at [250, 127] on link "Upcoming 3" at bounding box center [235, 126] width 97 height 33
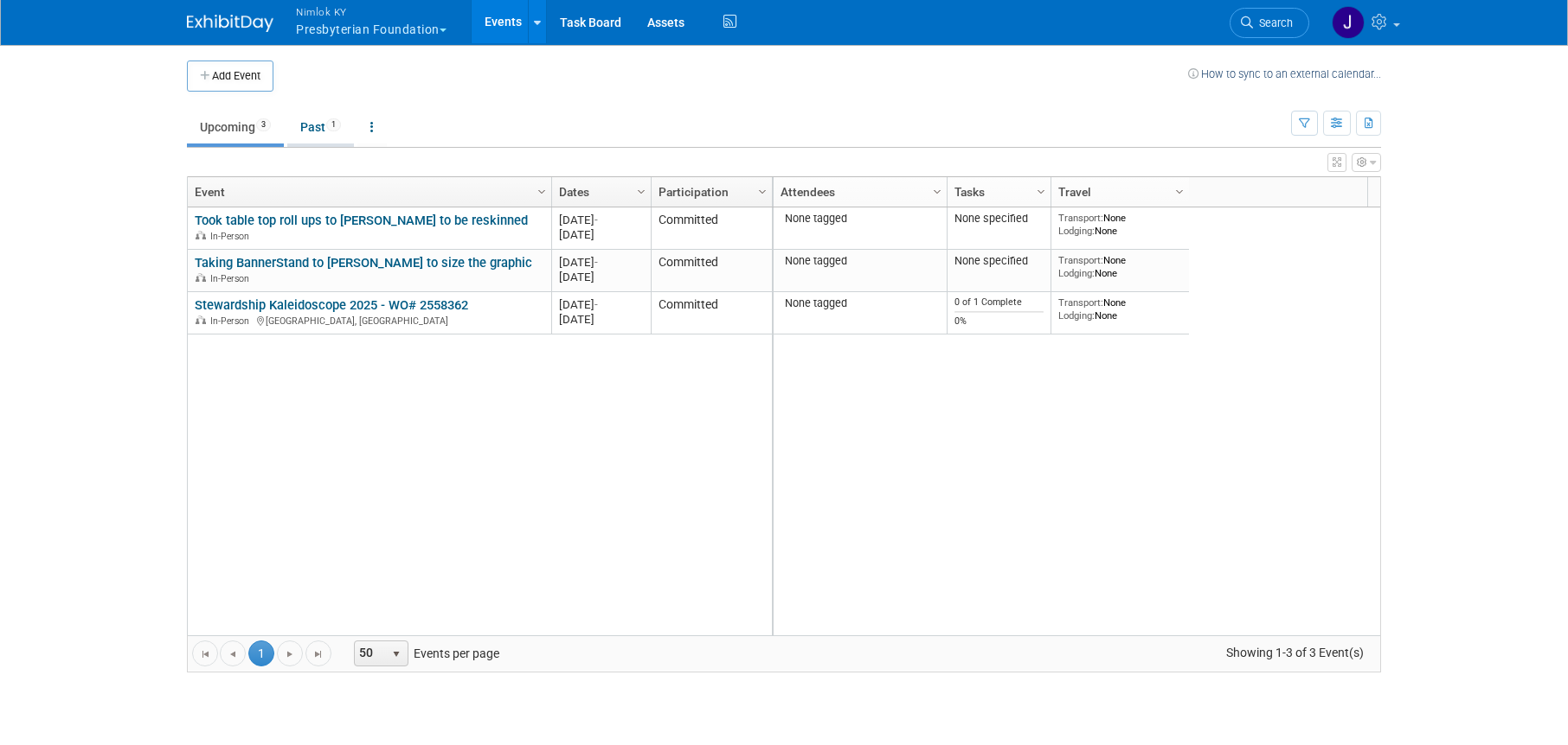
click at [317, 122] on link "Past 1" at bounding box center [320, 126] width 66 height 33
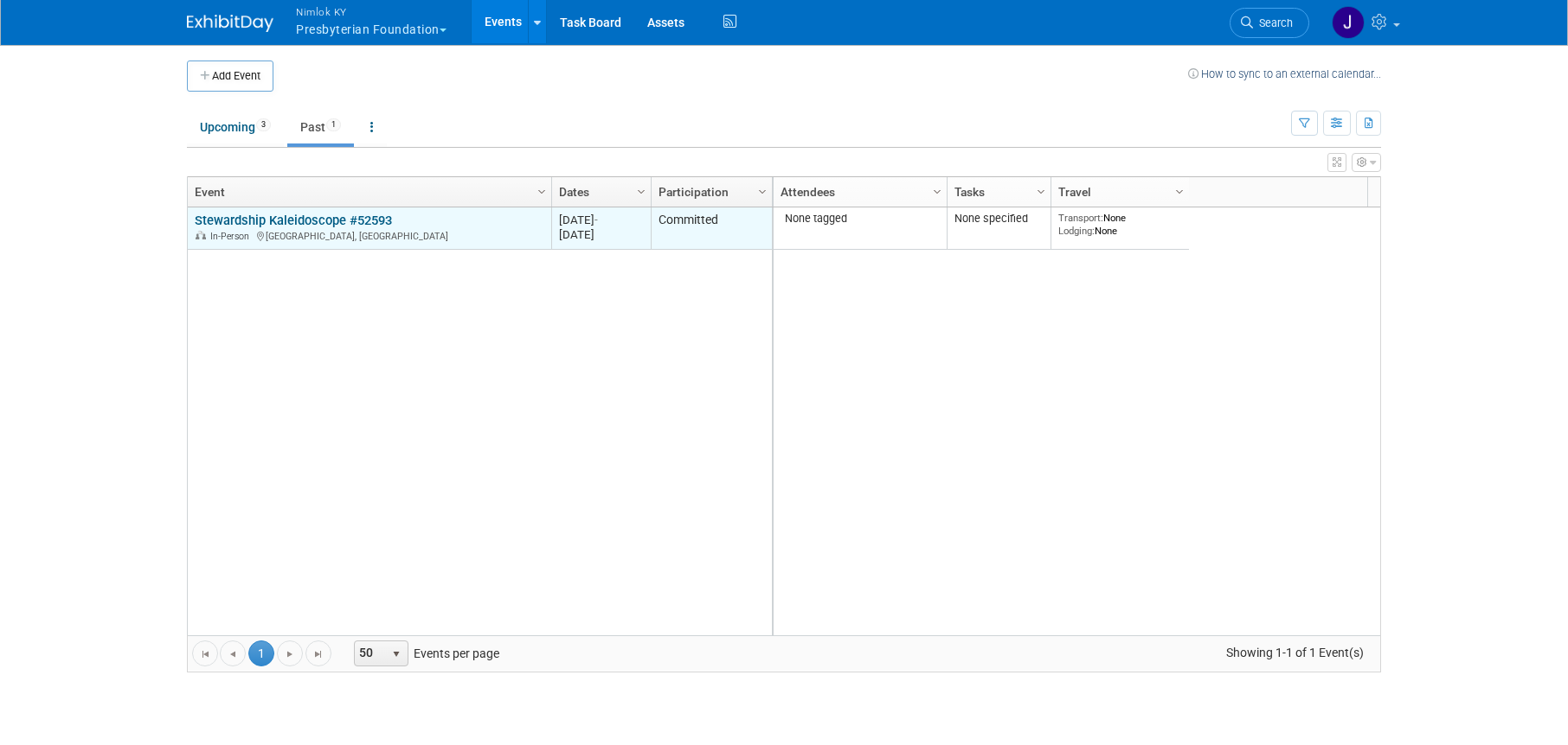
click at [325, 218] on link "Stewardship Kaleidoscope #52593" at bounding box center [294, 220] width 198 height 16
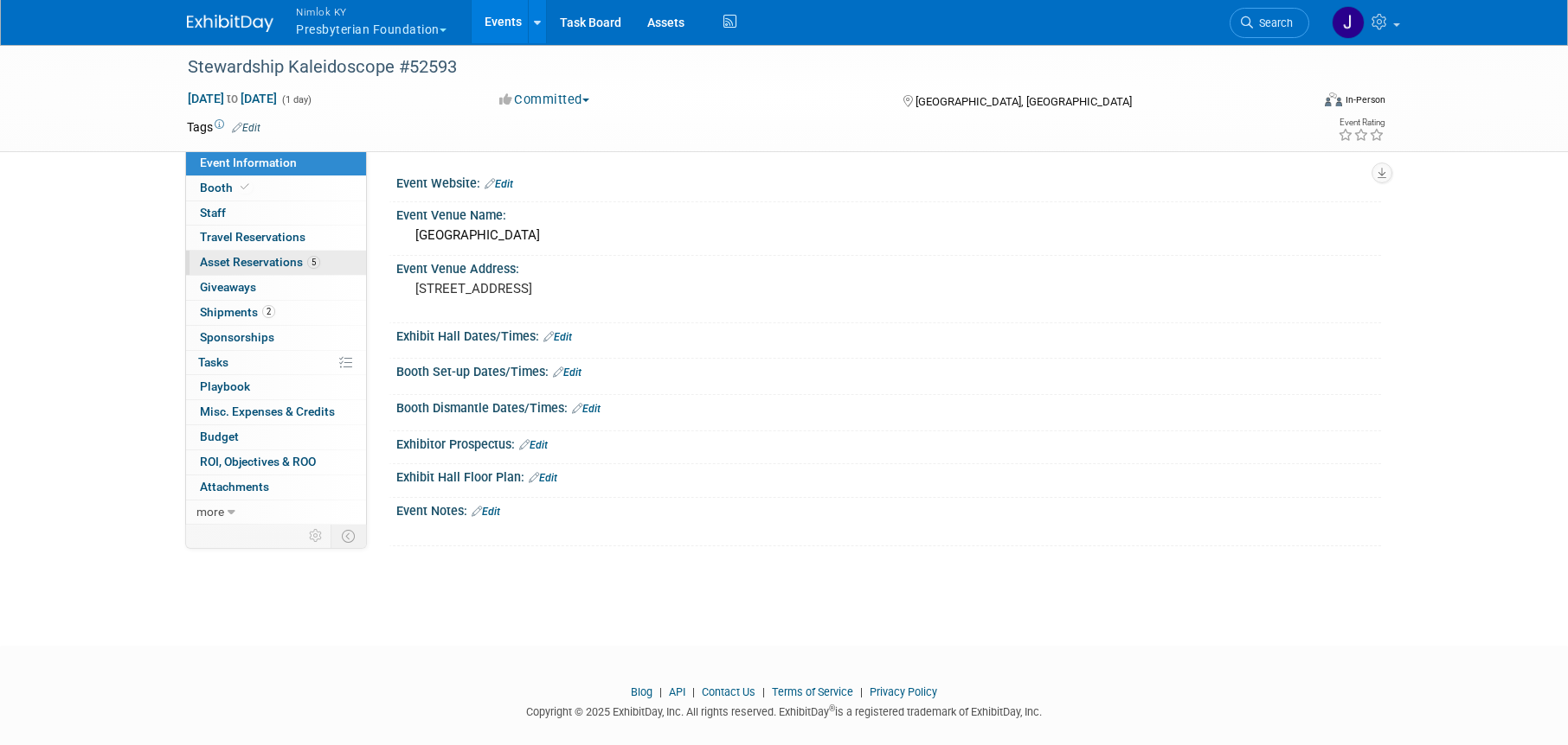
click at [310, 262] on span "5" at bounding box center [313, 262] width 13 height 13
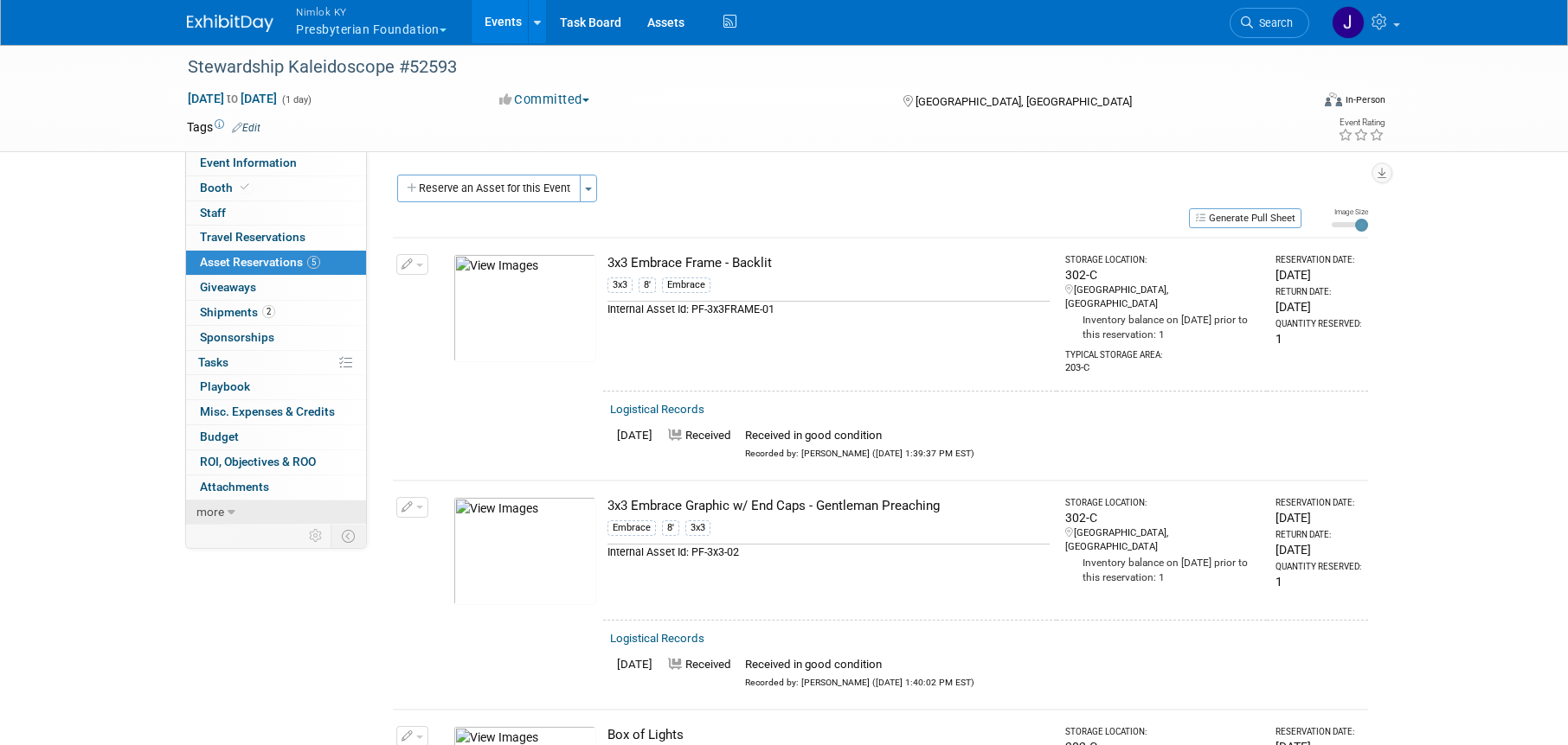
click at [214, 515] on span "more" at bounding box center [211, 512] width 28 height 14
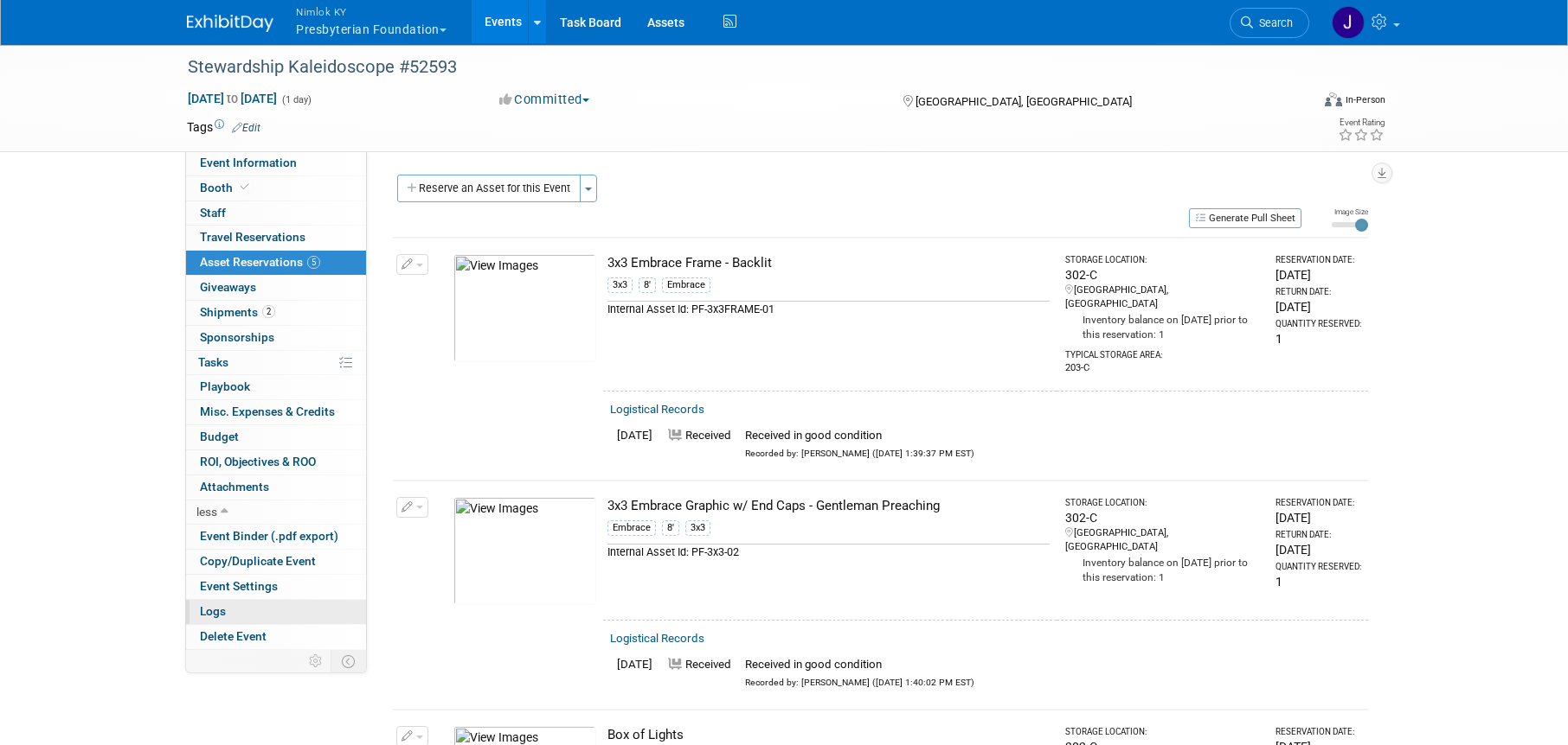
click at [239, 614] on link "Logs" at bounding box center [276, 612] width 180 height 25
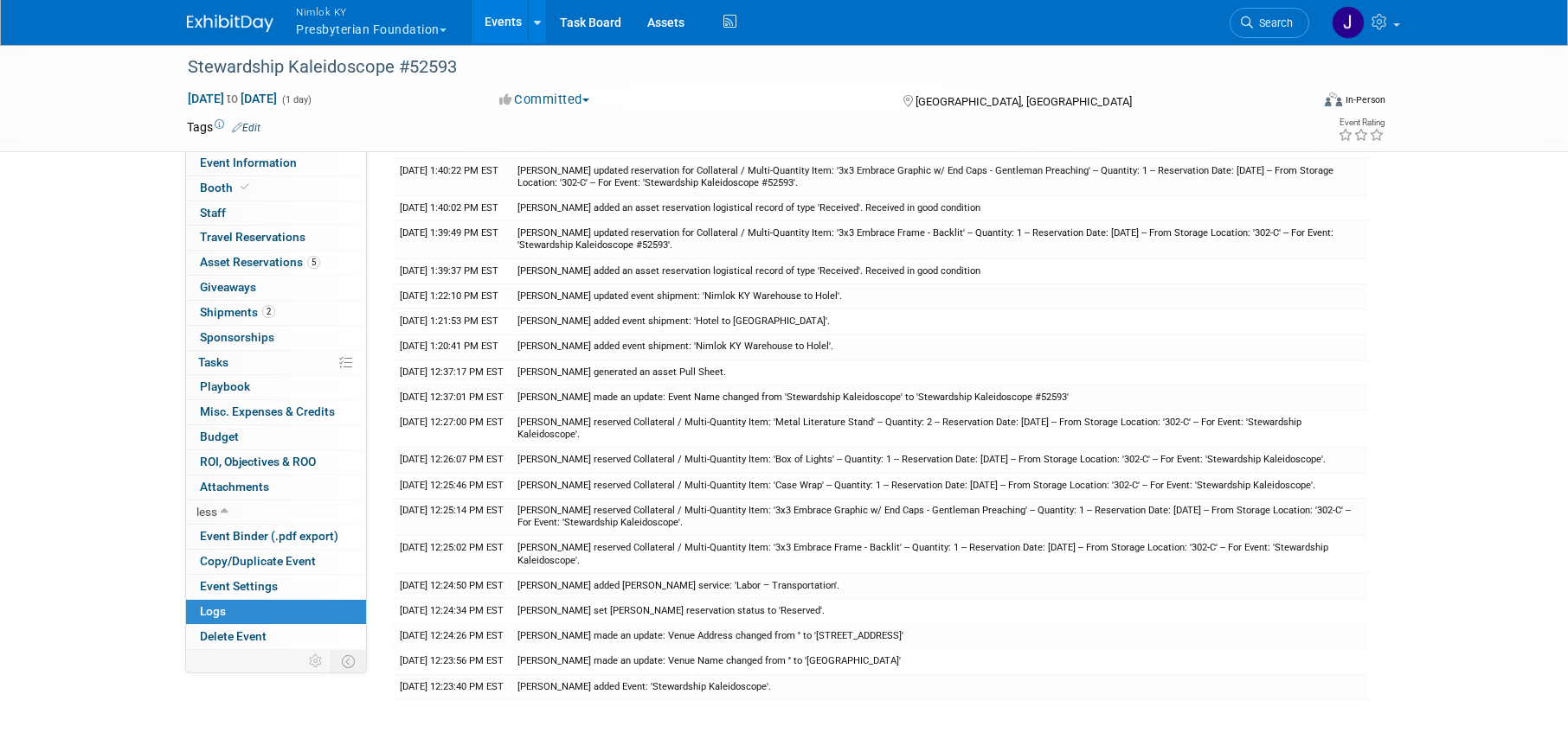
scroll to position [268, 0]
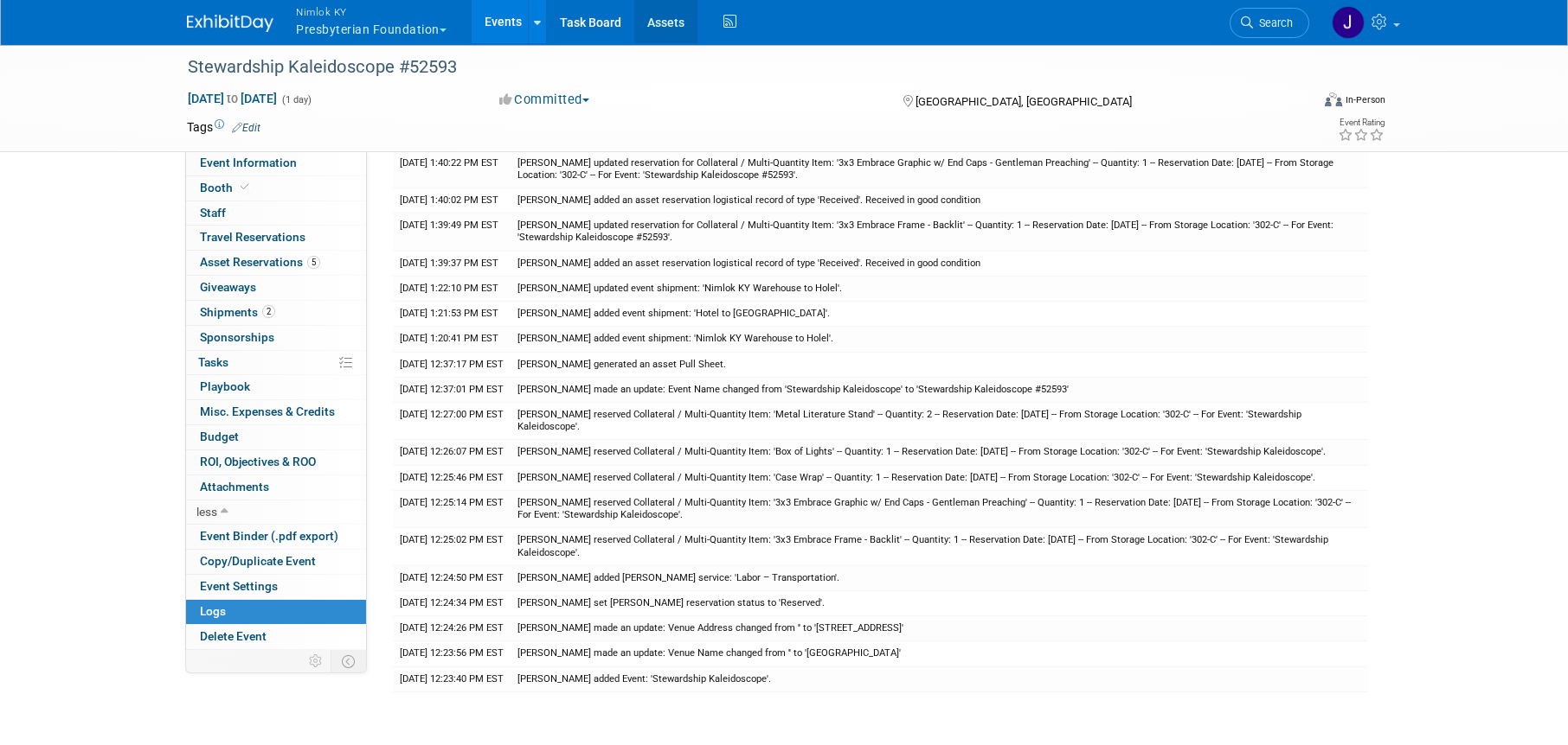
click at [655, 25] on link "Assets" at bounding box center [666, 22] width 63 height 43
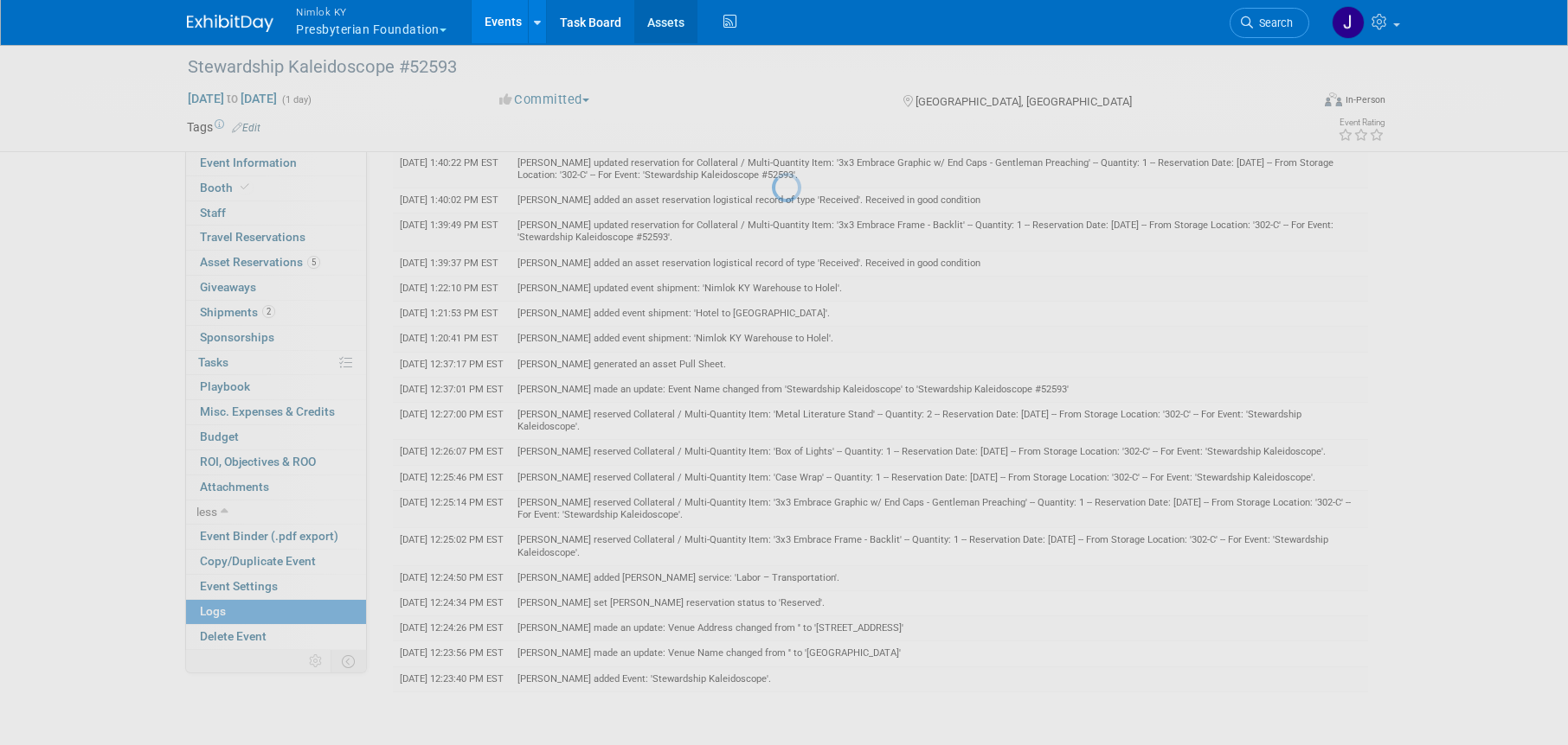
click at [655, 25] on link "Assets" at bounding box center [666, 22] width 63 height 43
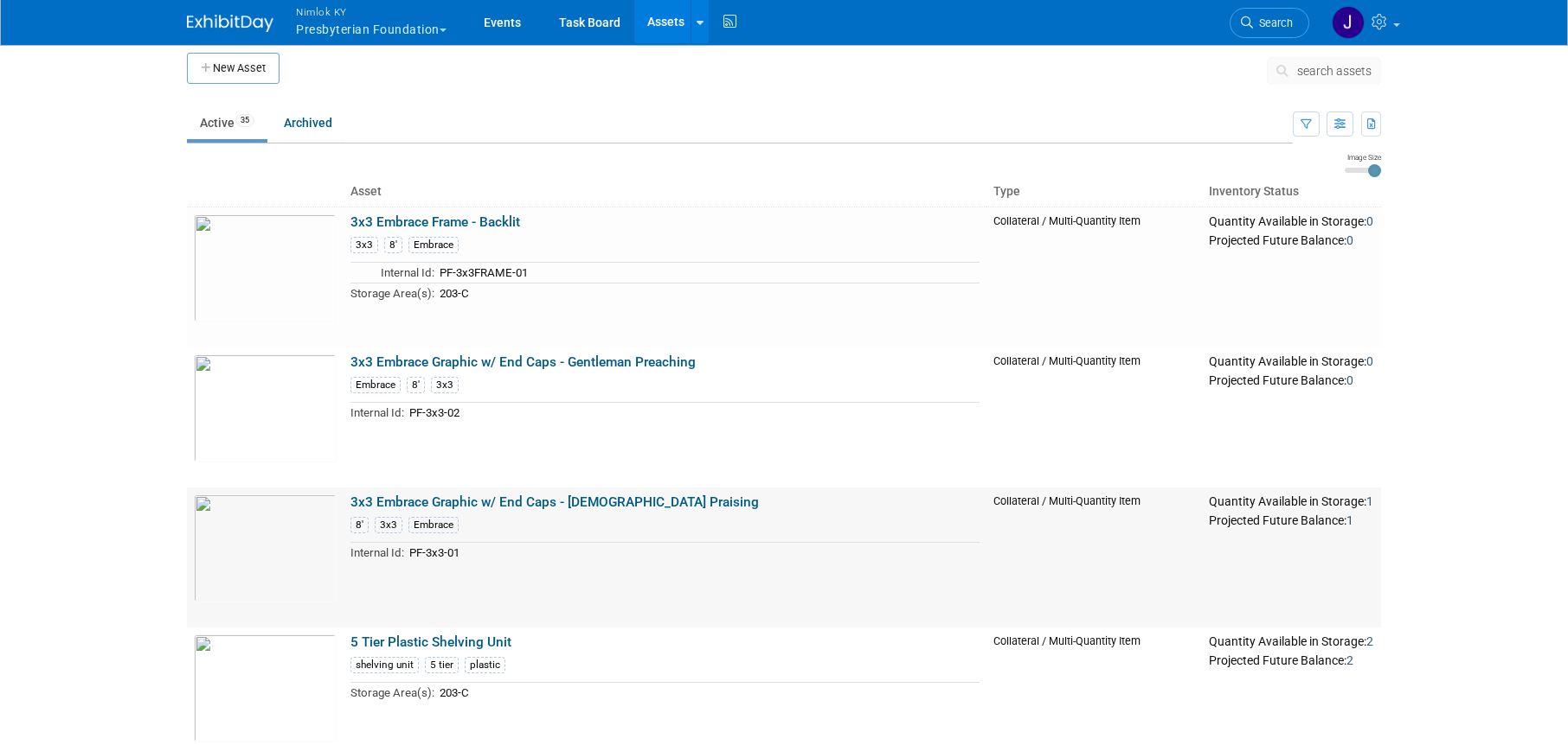
scroll to position [11, 0]
